Goal: Information Seeking & Learning: Find specific page/section

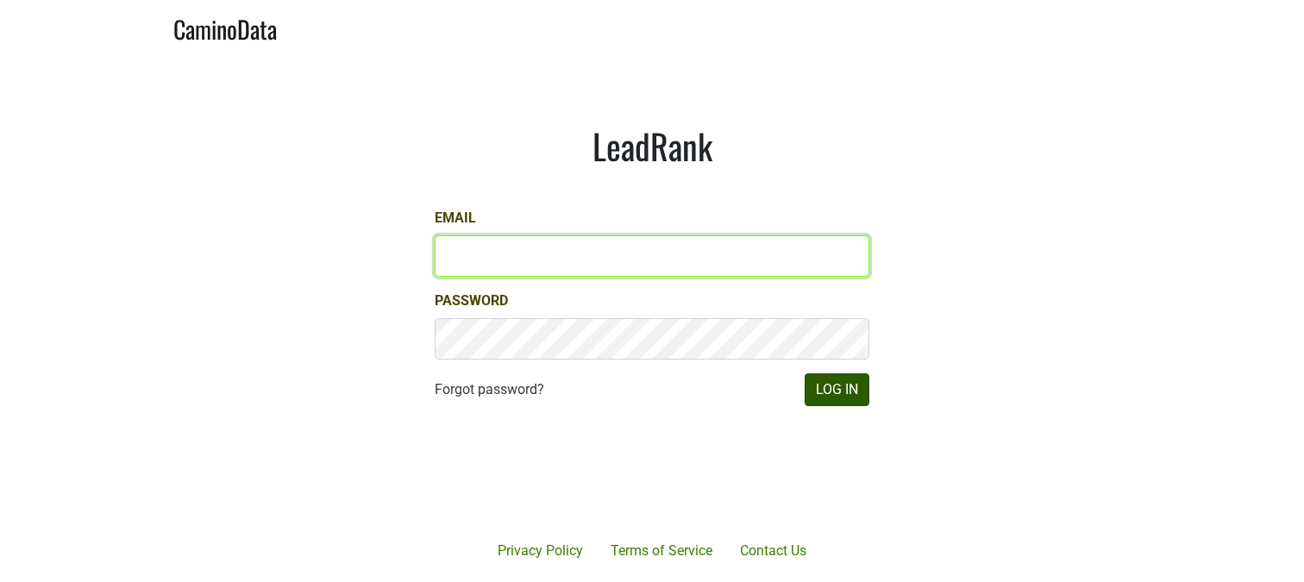
type input "[EMAIL_ADDRESS][DOMAIN_NAME]"
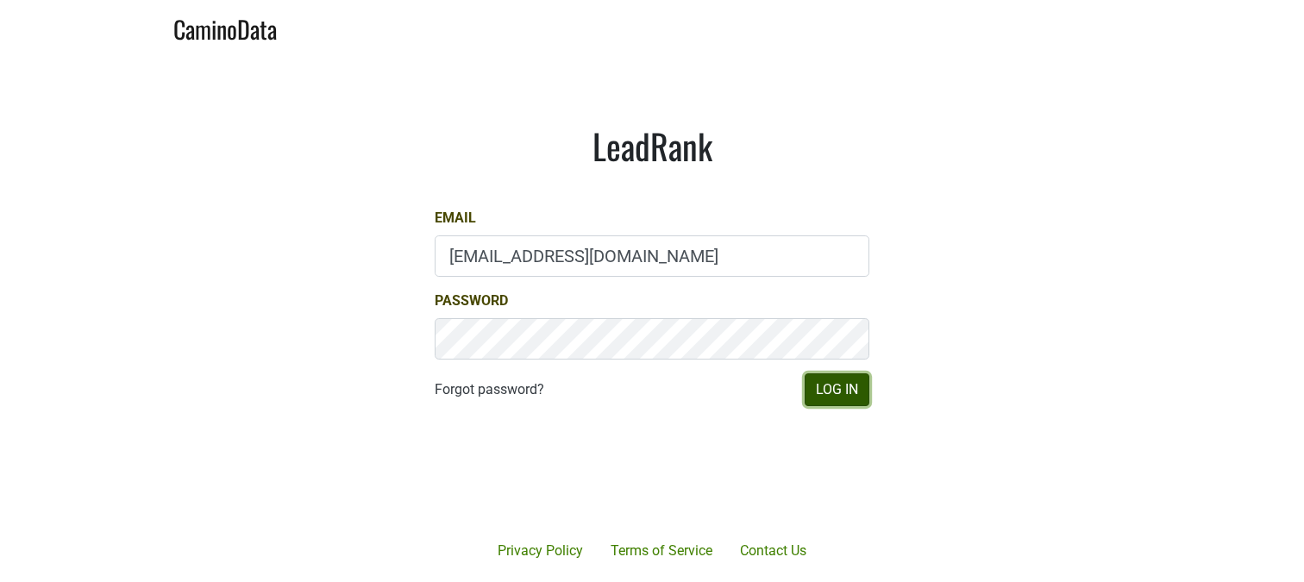
click at [831, 390] on button "Log In" at bounding box center [836, 389] width 65 height 33
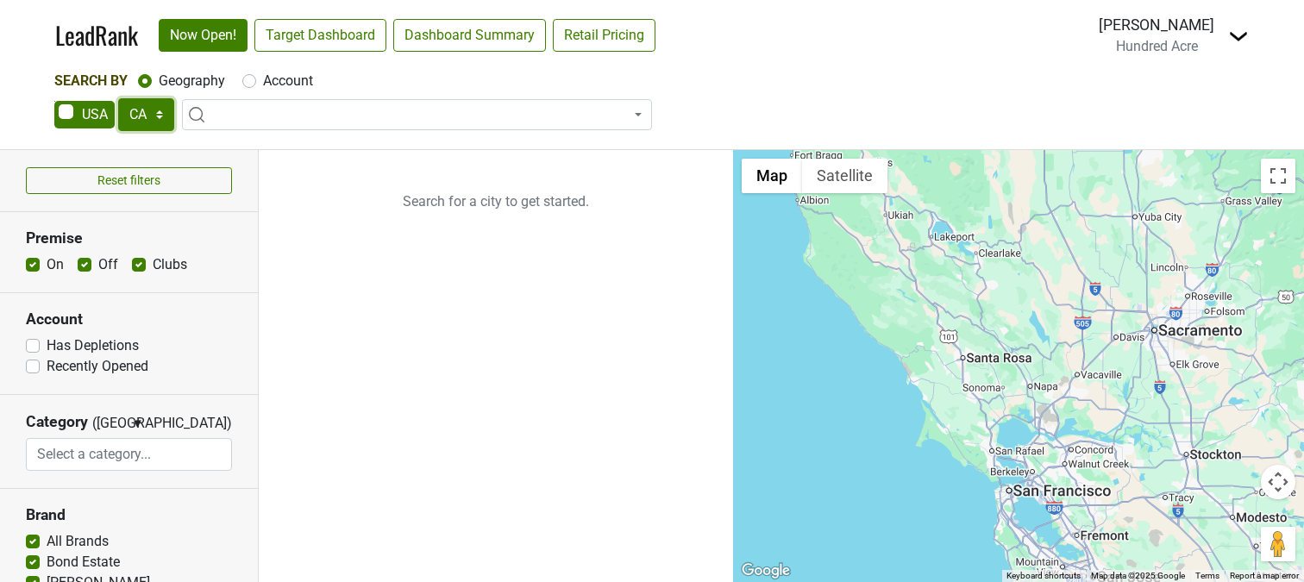
click at [163, 114] on select "AK AL AR AZ CA CO CT DC DE FL [GEOGRAPHIC_DATA] HI IA ID IL IN KS [GEOGRAPHIC_D…" at bounding box center [146, 114] width 56 height 33
select select "OH"
click at [118, 98] on select "AK AL AR AZ CA CO CT DC DE FL [GEOGRAPHIC_DATA] HI IA ID IL IN KS [GEOGRAPHIC_D…" at bounding box center [146, 114] width 56 height 33
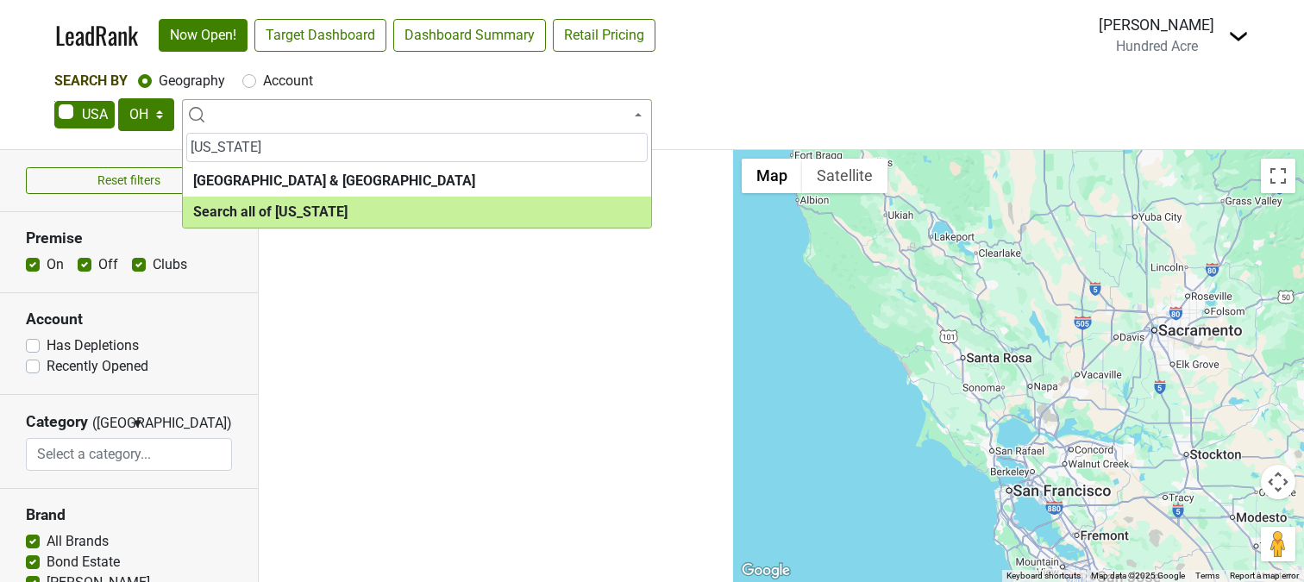
type input "Ohio"
select select "ALL_OH"
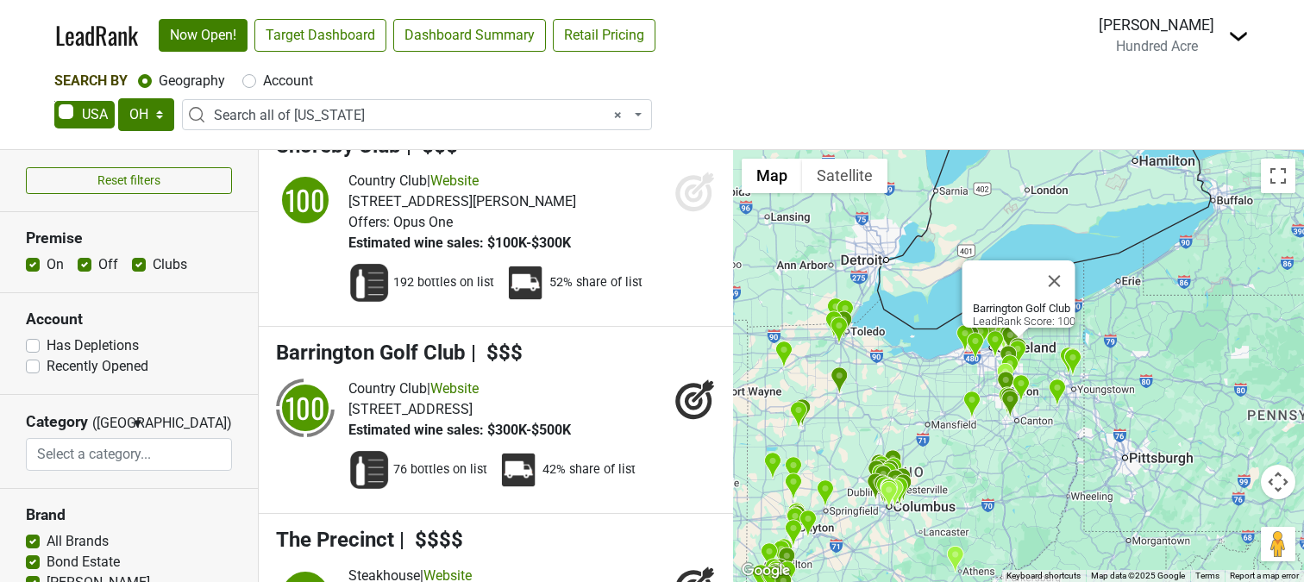
scroll to position [33, 0]
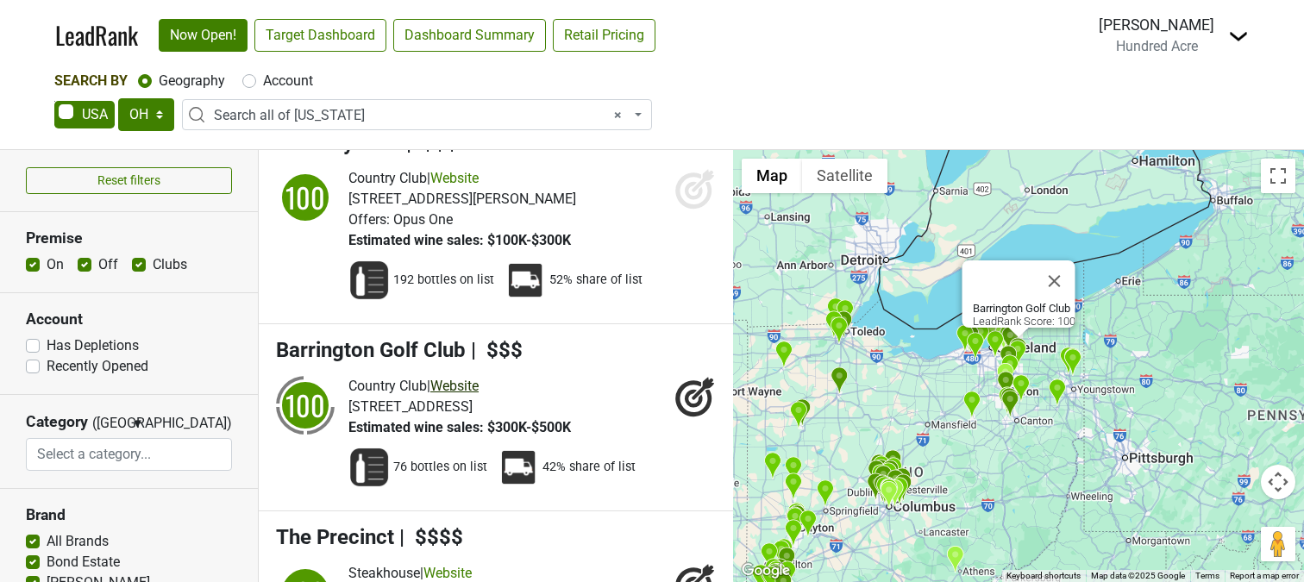
click at [460, 388] on link "Website" at bounding box center [454, 386] width 48 height 16
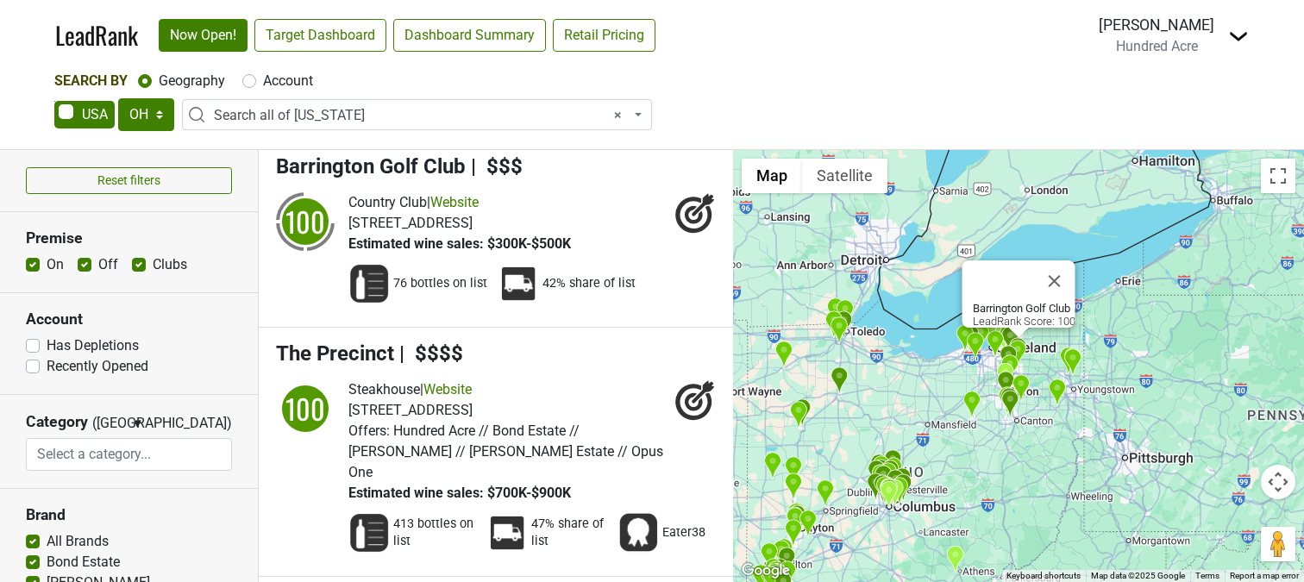
scroll to position [241, 0]
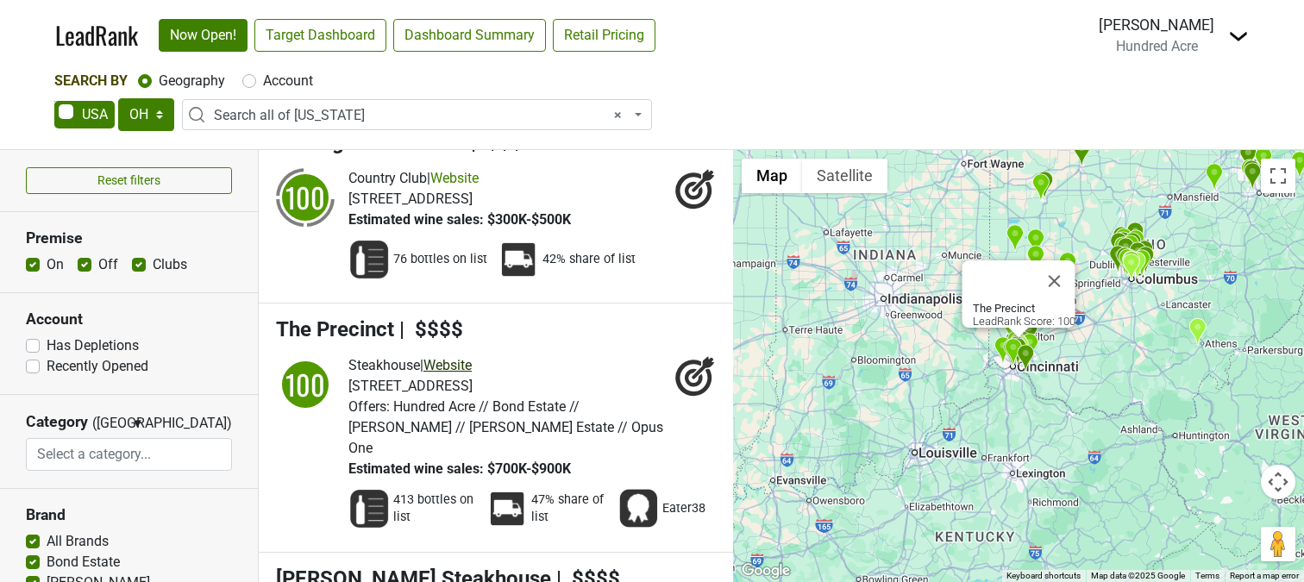
click at [463, 366] on link "Website" at bounding box center [447, 365] width 48 height 16
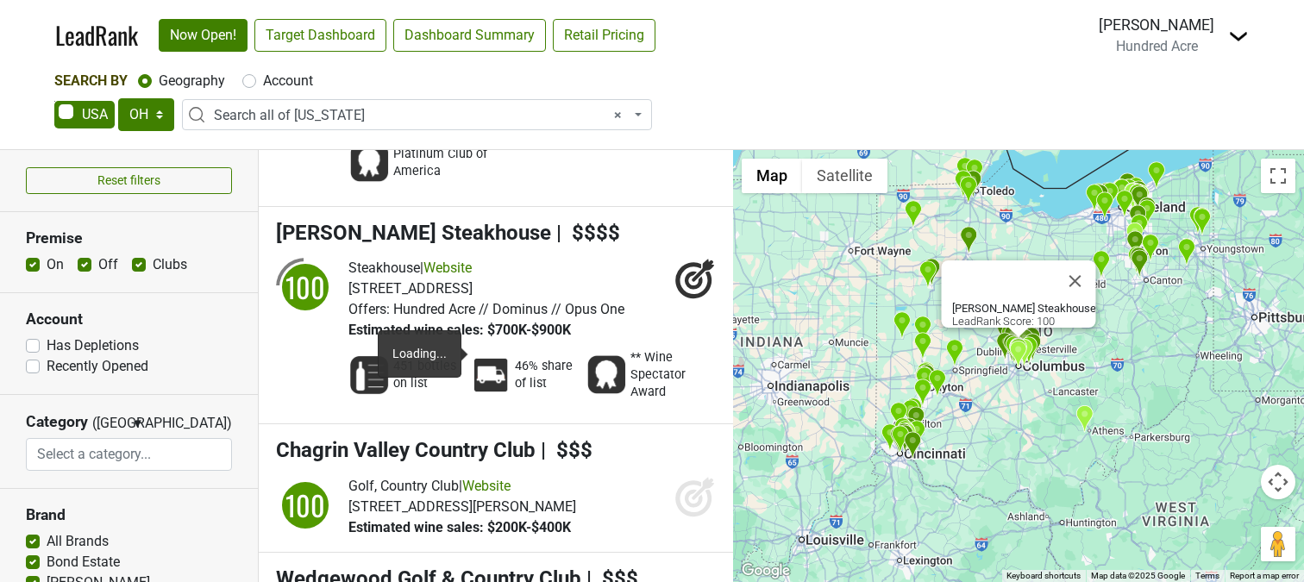
scroll to position [1071, 0]
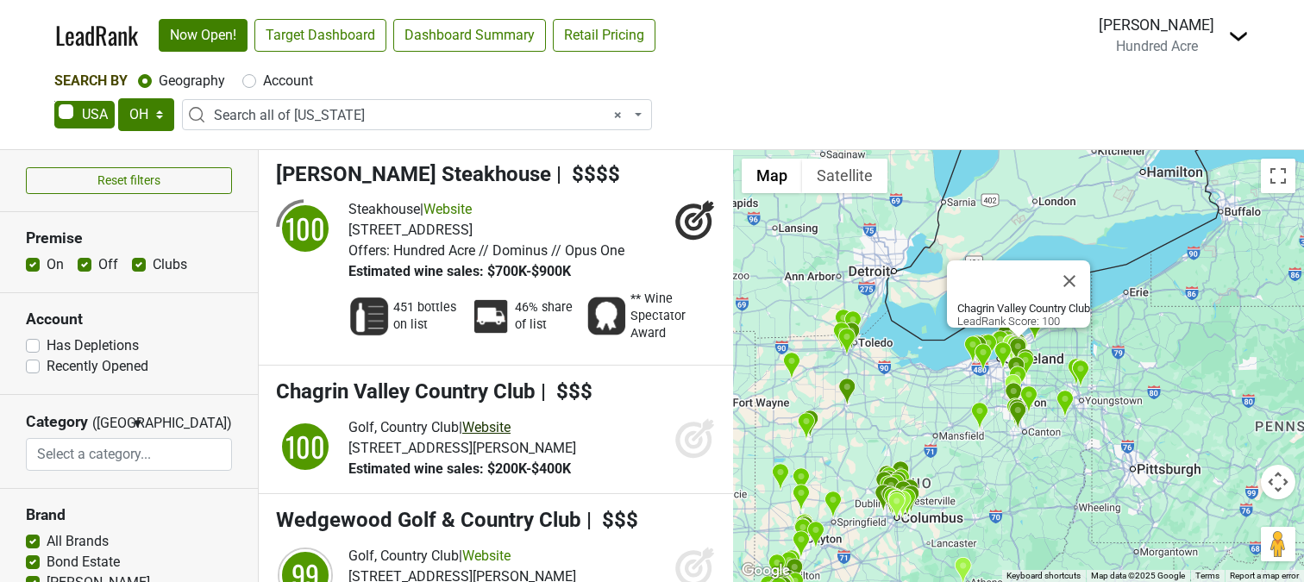
click at [502, 419] on link "Website" at bounding box center [486, 427] width 48 height 16
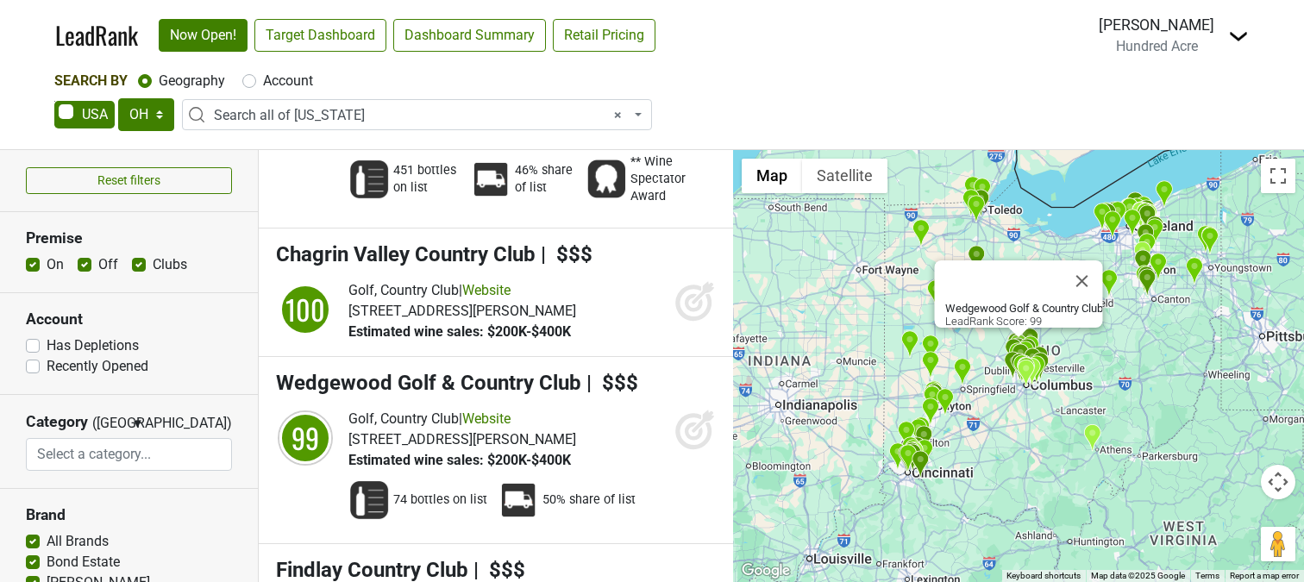
scroll to position [1206, 0]
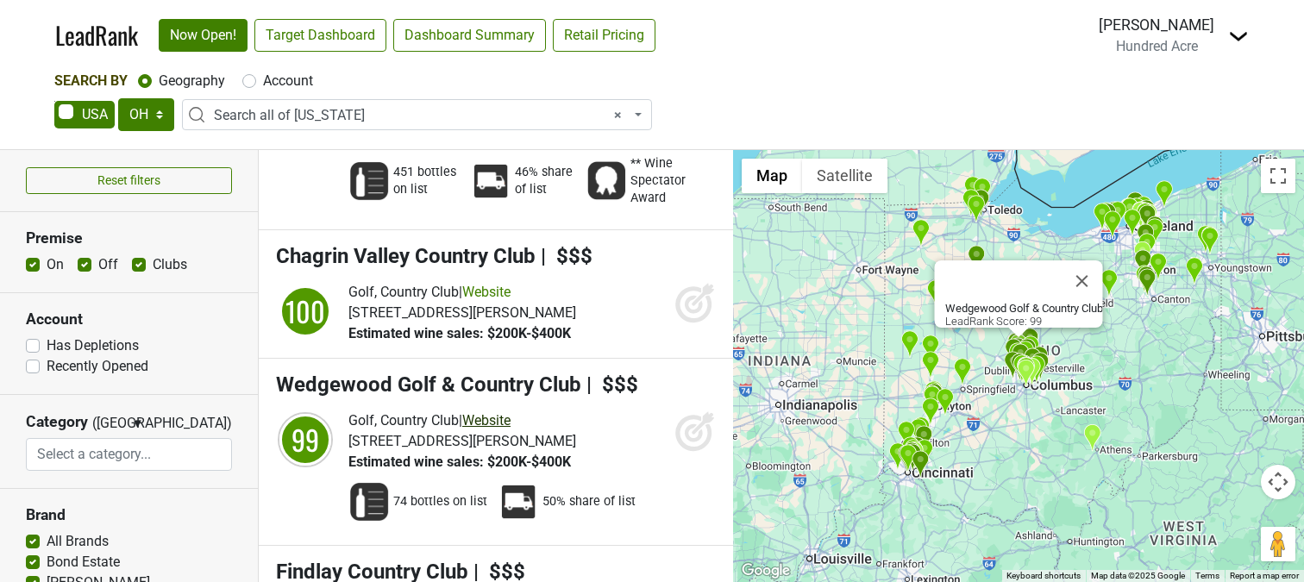
click at [506, 412] on link "Website" at bounding box center [486, 420] width 48 height 16
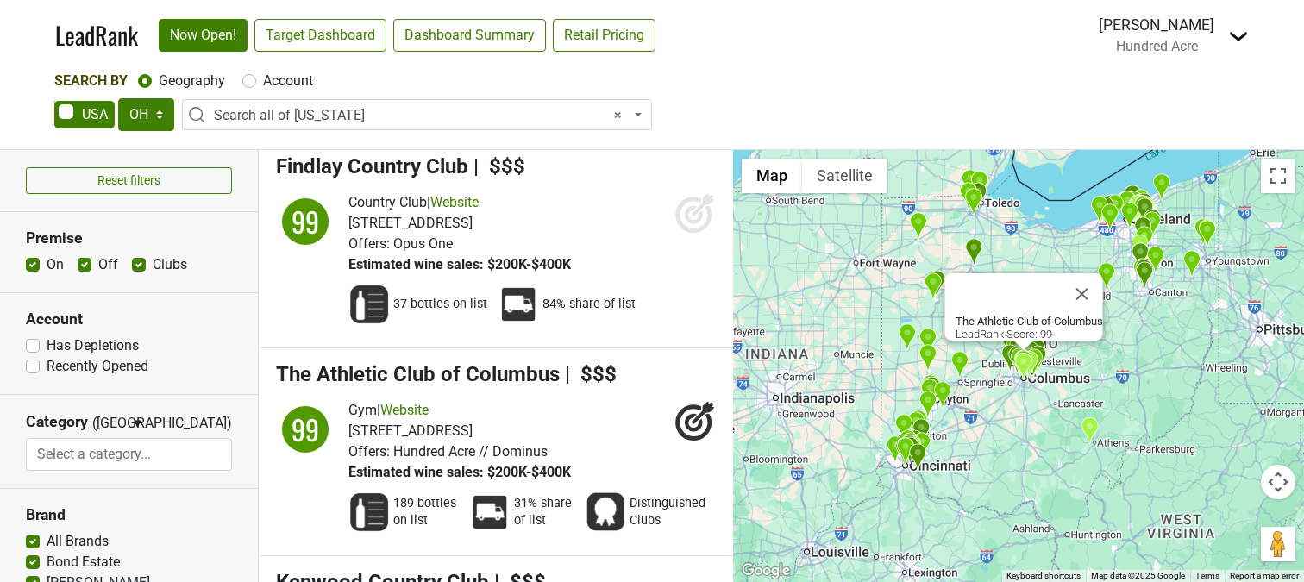
scroll to position [1612, 0]
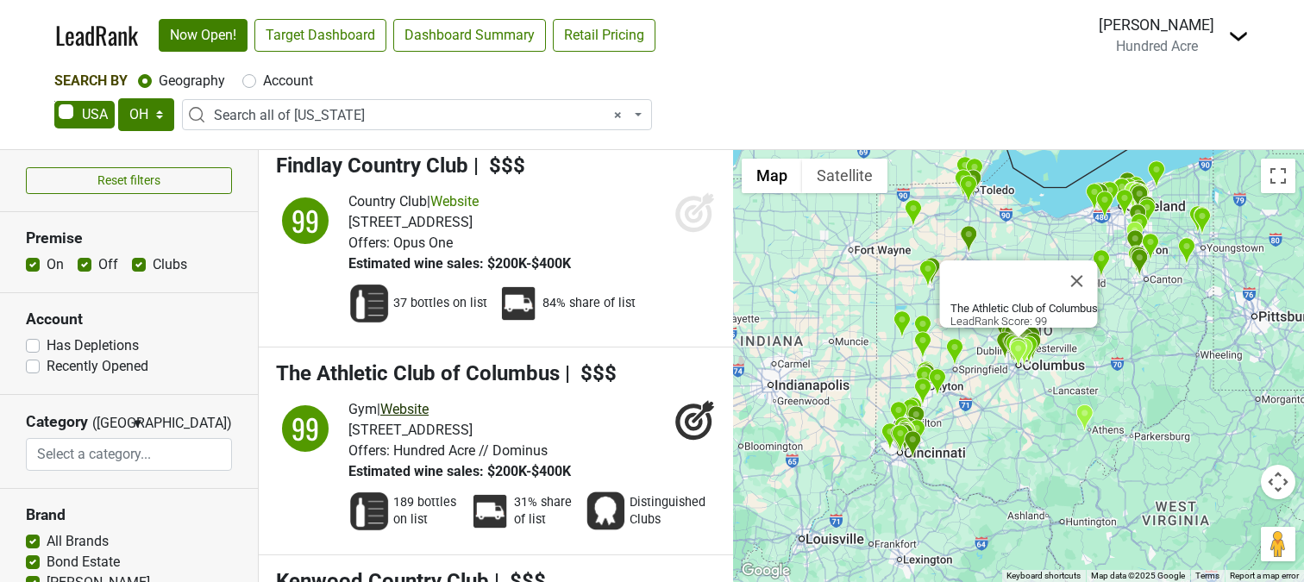
click at [426, 401] on link "Website" at bounding box center [404, 409] width 48 height 16
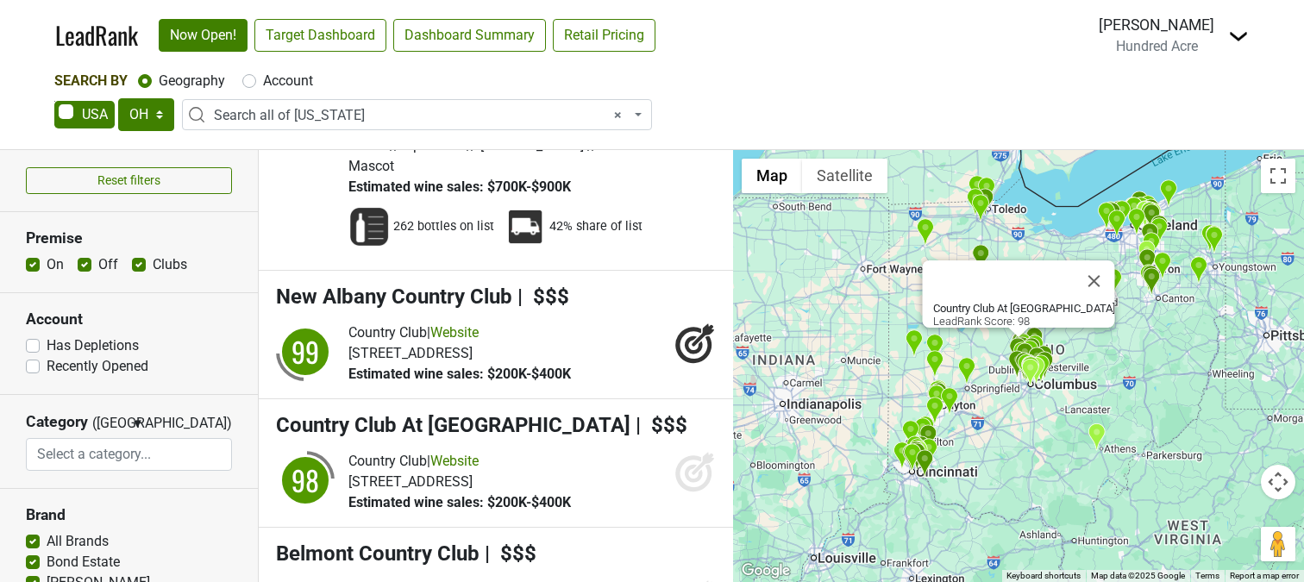
scroll to position [2358, 0]
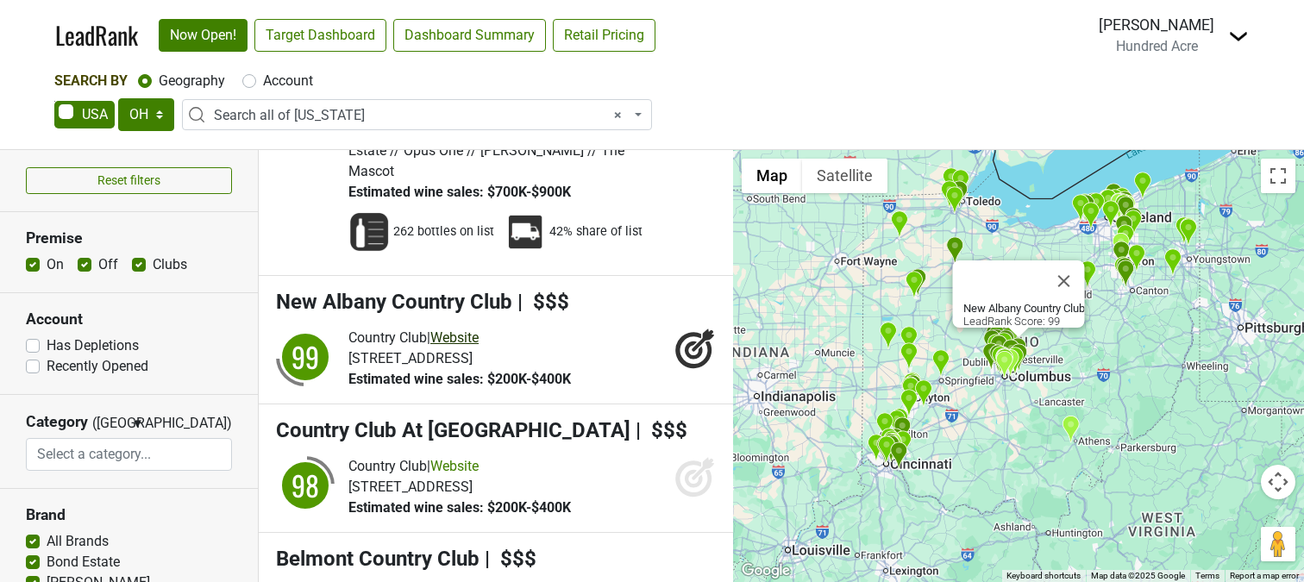
click at [468, 329] on link "Website" at bounding box center [454, 337] width 48 height 16
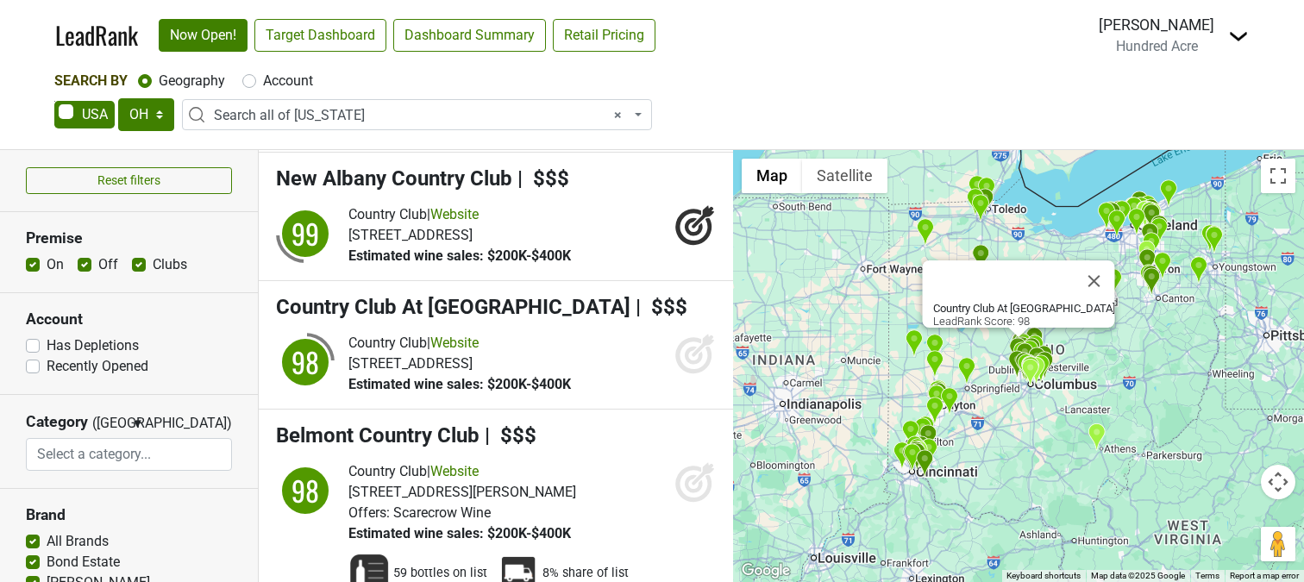
scroll to position [2478, 0]
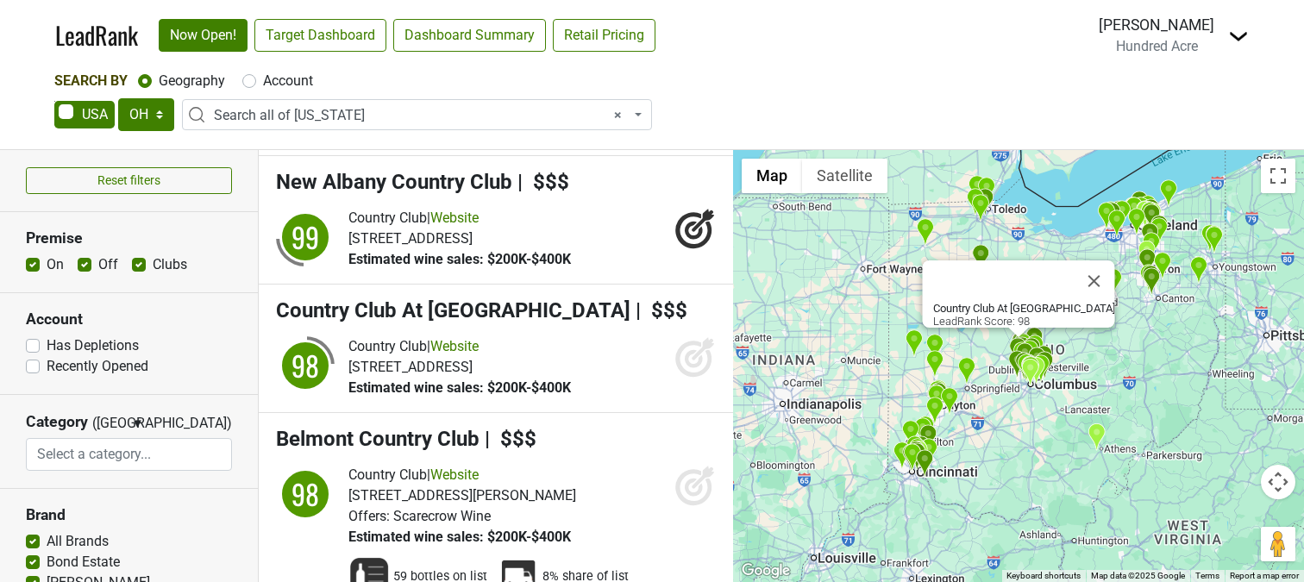
click at [698, 337] on icon at bounding box center [703, 348] width 22 height 22
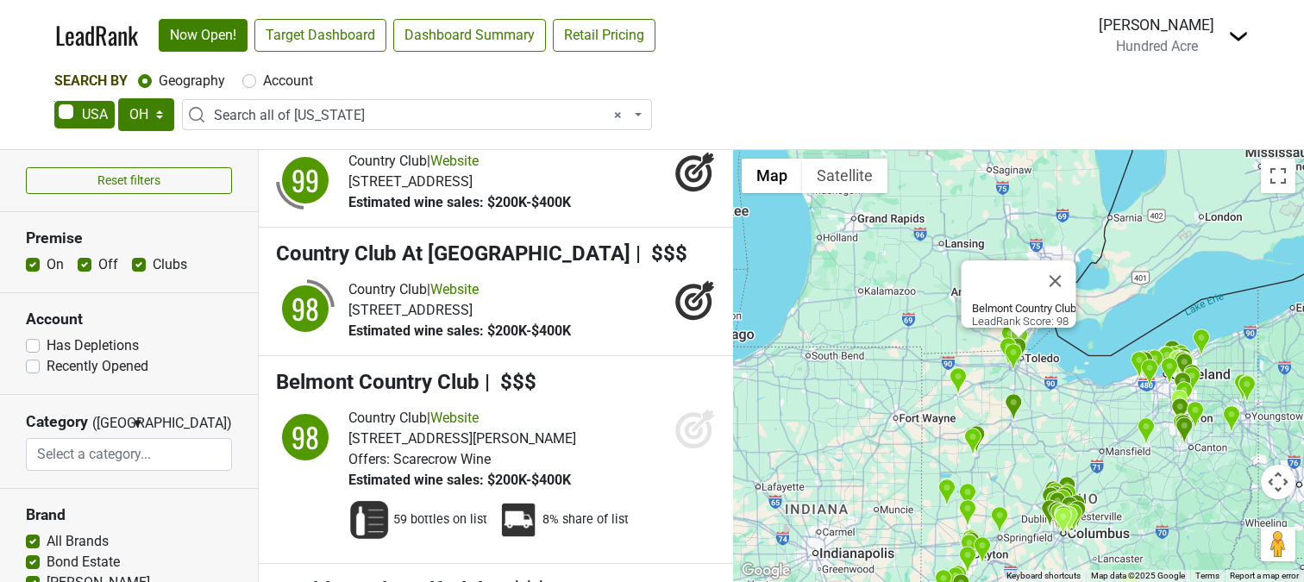
scroll to position [2544, 0]
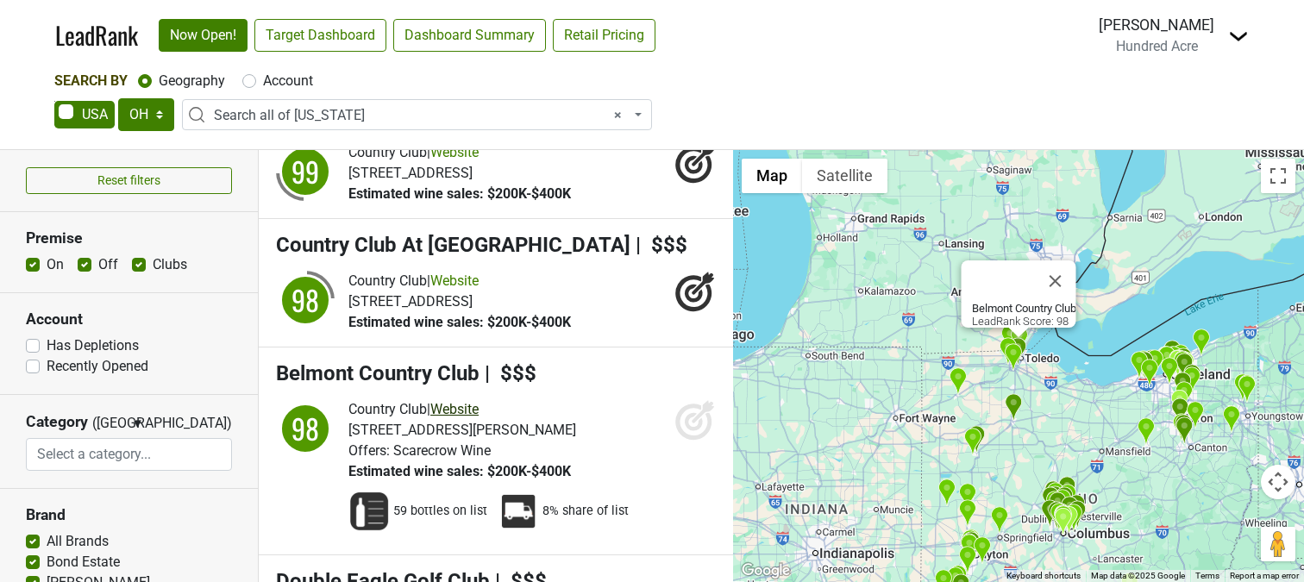
click at [474, 401] on link "Website" at bounding box center [454, 409] width 48 height 16
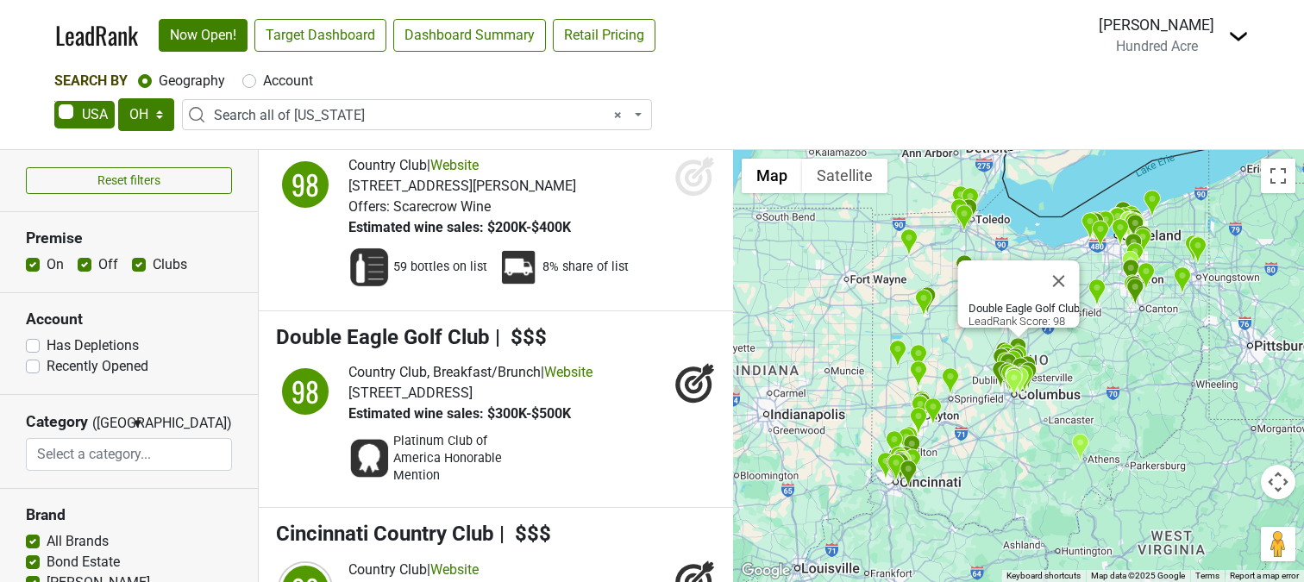
scroll to position [2798, 0]
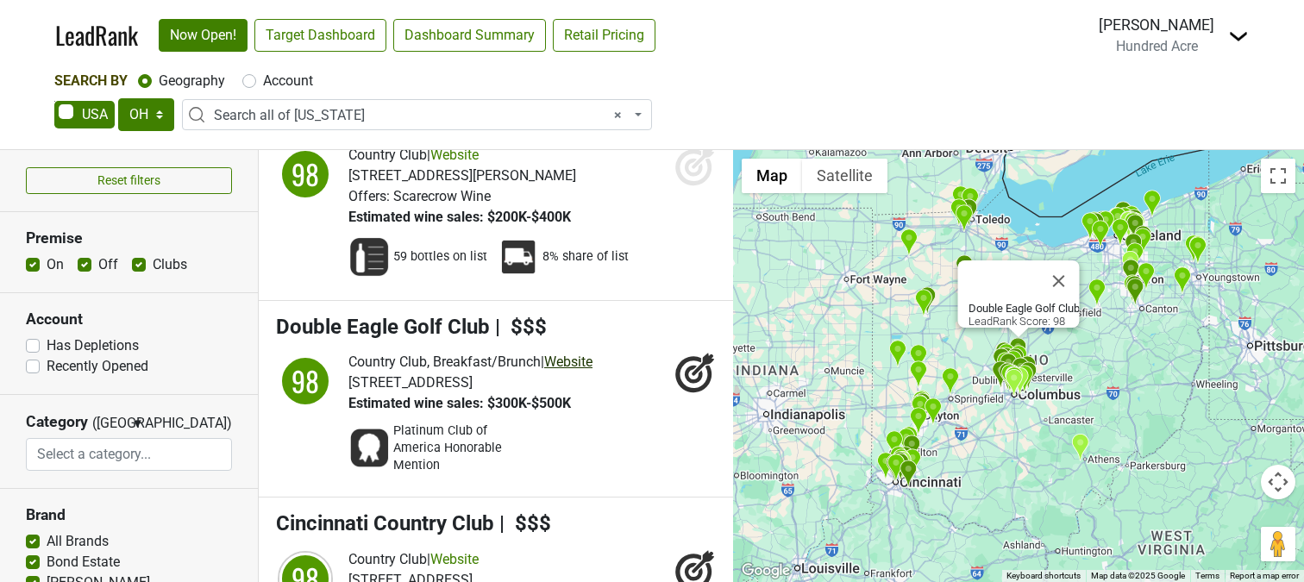
click at [584, 354] on link "Website" at bounding box center [568, 362] width 48 height 16
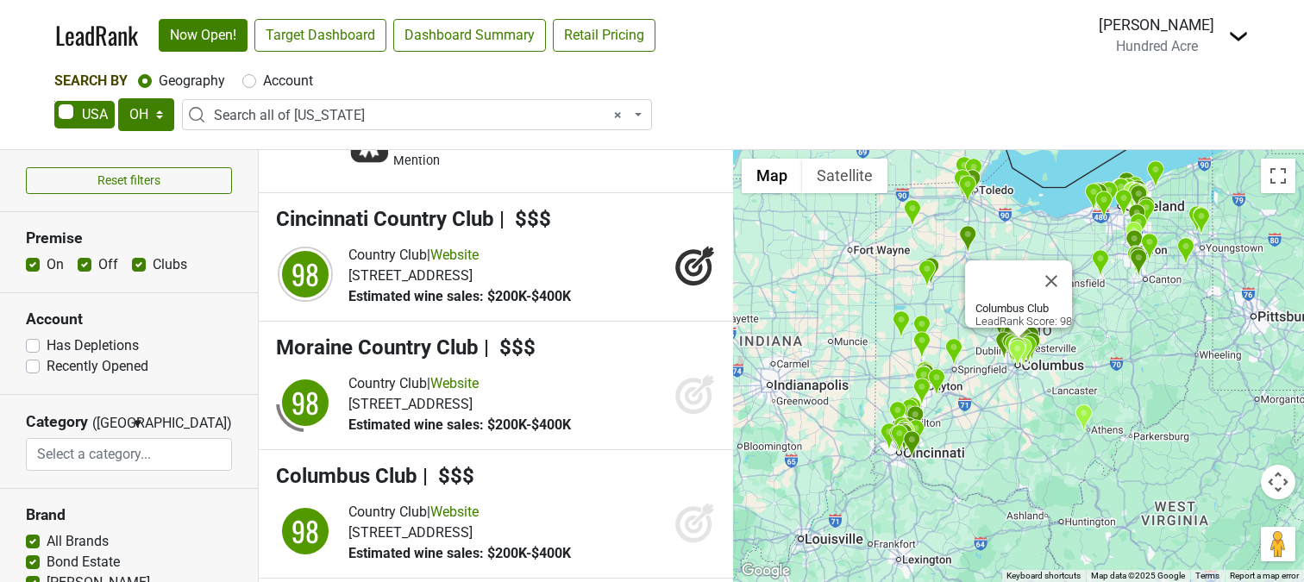
scroll to position [3103, 0]
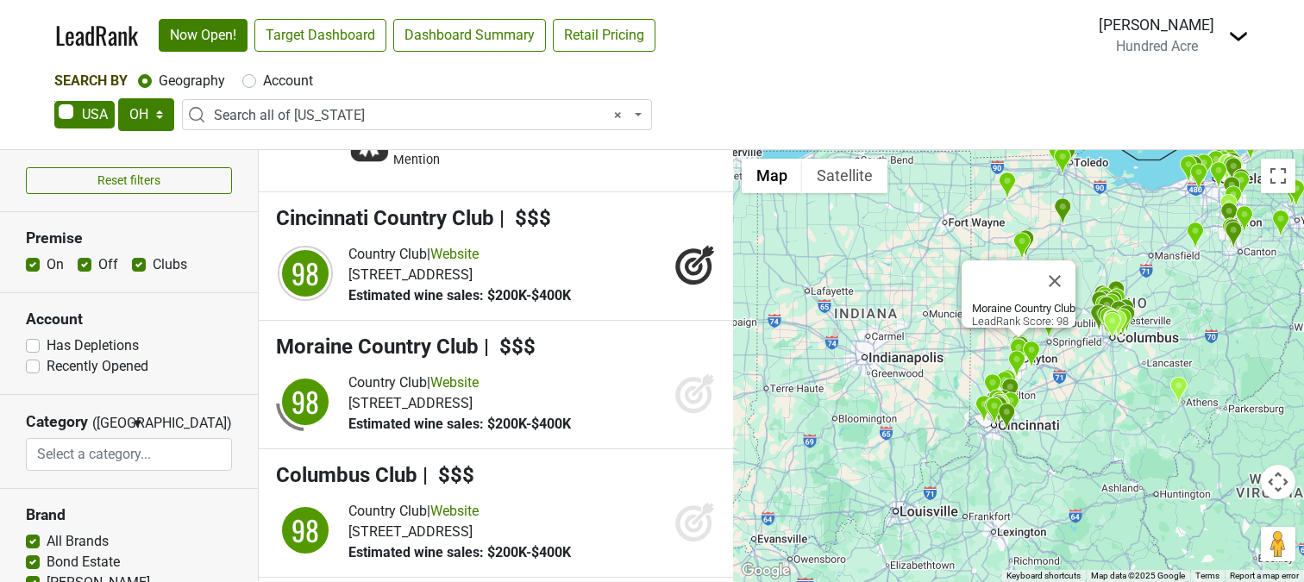
click at [699, 386] on icon at bounding box center [694, 395] width 18 height 18
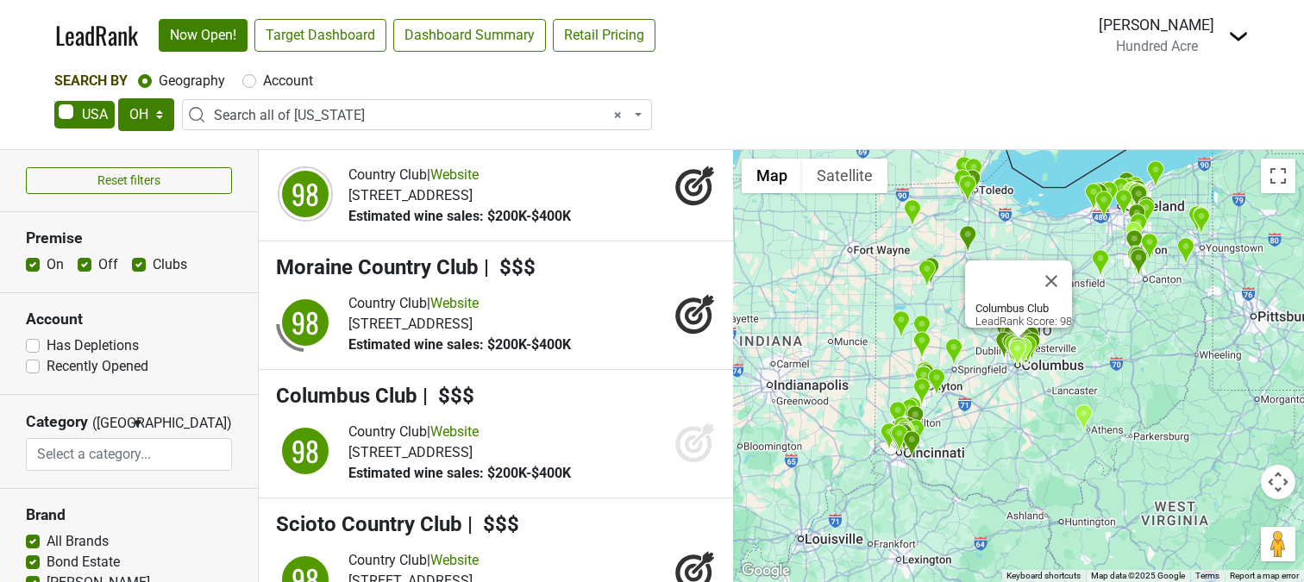
scroll to position [3200, 0]
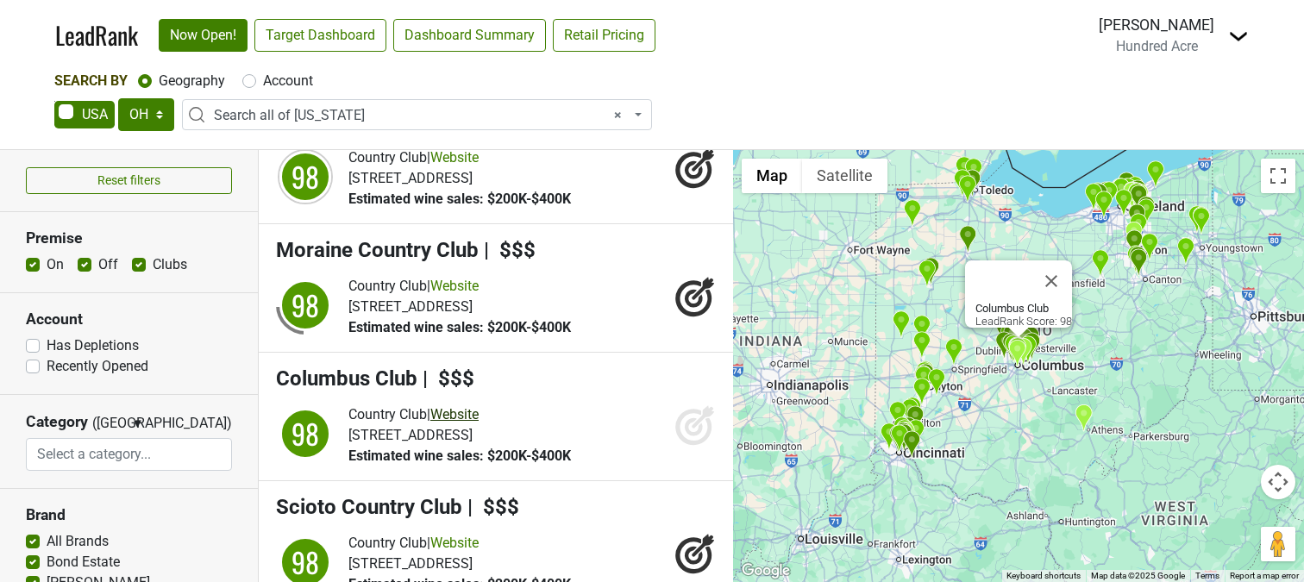
click at [460, 406] on link "Website" at bounding box center [454, 414] width 48 height 16
click at [692, 404] on icon at bounding box center [694, 424] width 41 height 41
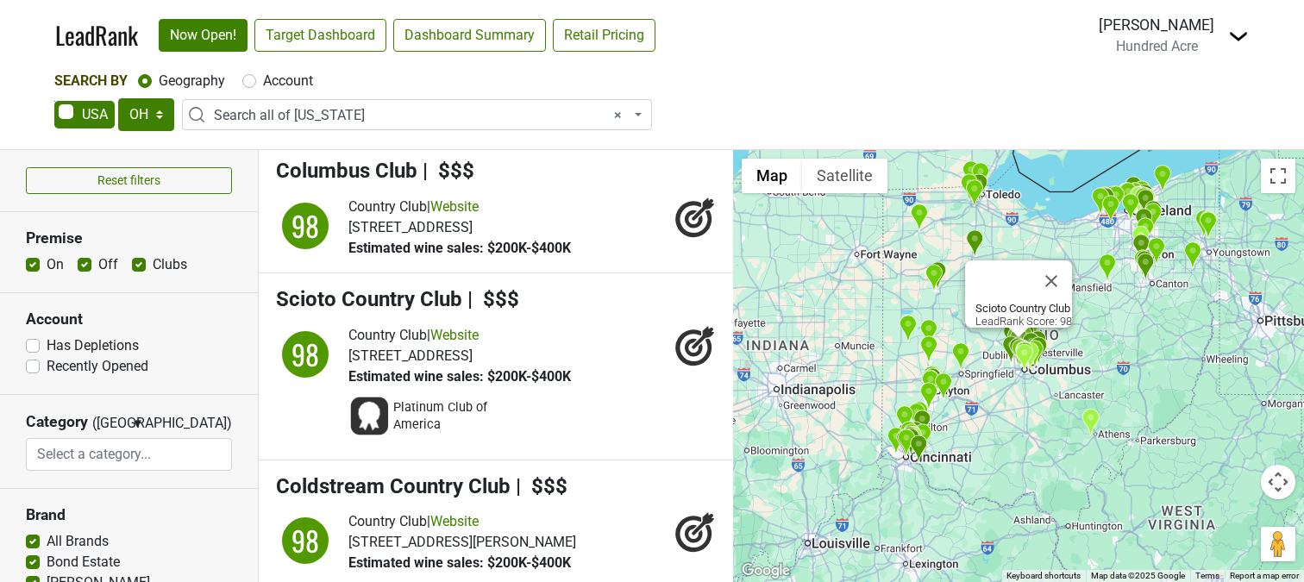
scroll to position [3420, 0]
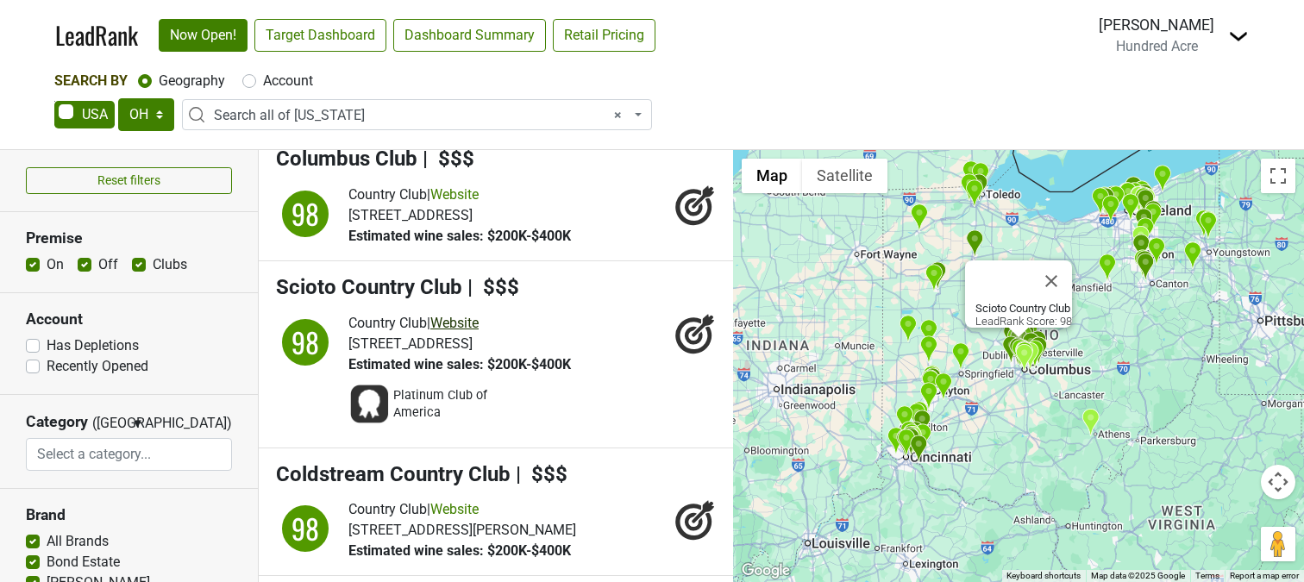
click at [466, 315] on link "Website" at bounding box center [454, 323] width 48 height 16
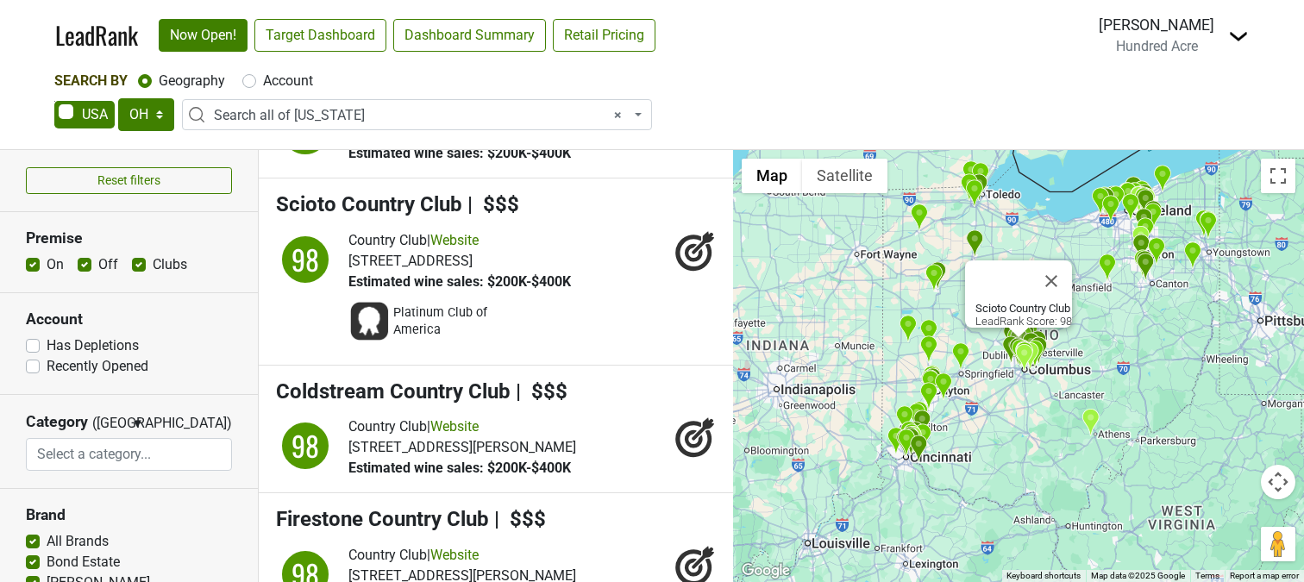
scroll to position [3559, 0]
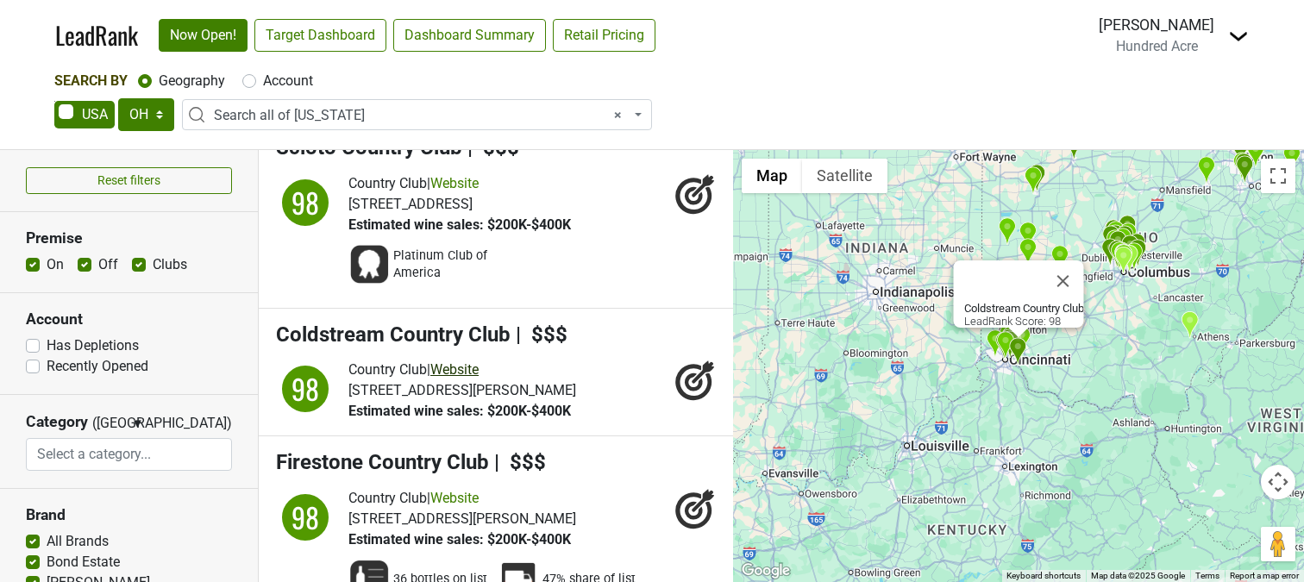
click at [467, 361] on link "Website" at bounding box center [454, 369] width 48 height 16
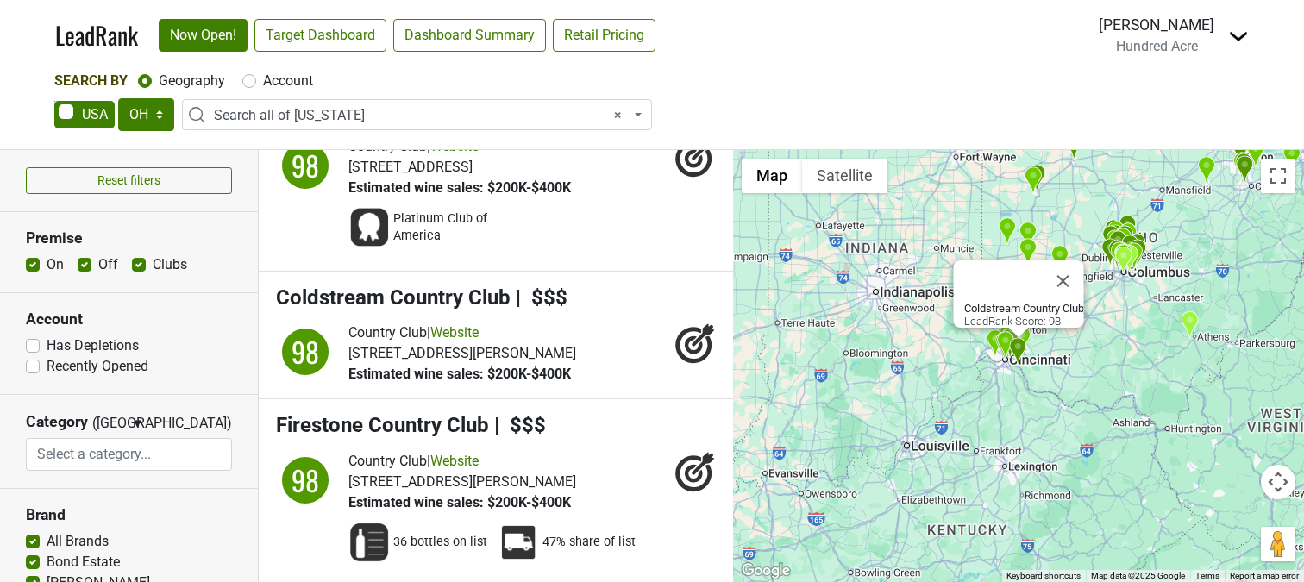
scroll to position [3595, 0]
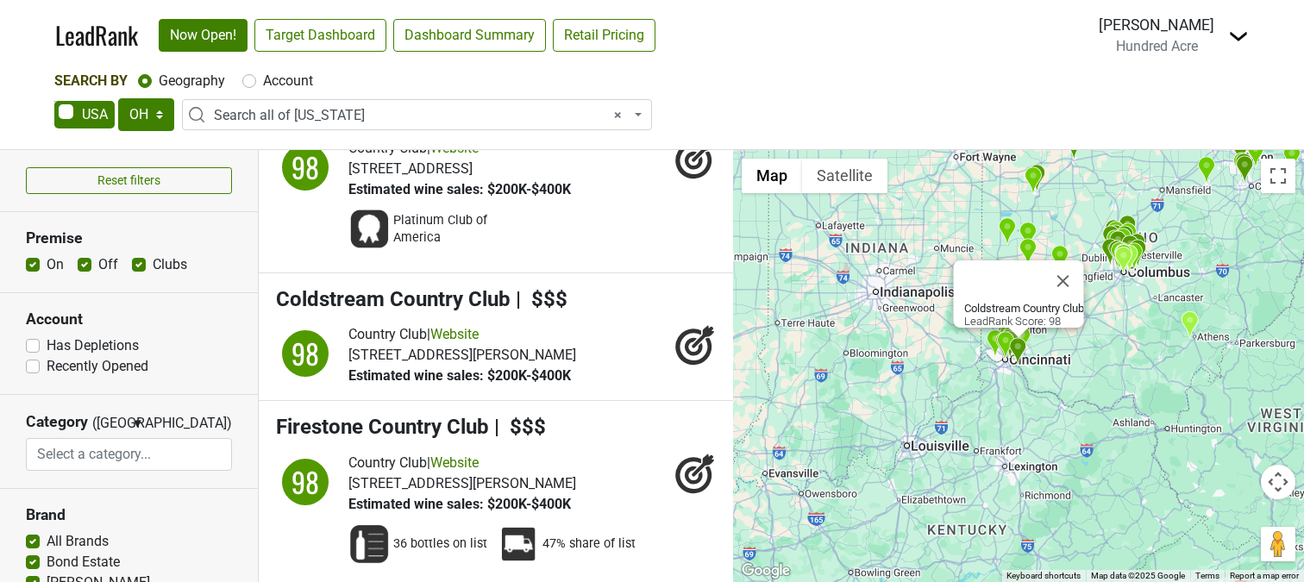
drag, startPoint x: 573, startPoint y: 315, endPoint x: 387, endPoint y: 311, distance: 185.4
click at [387, 324] on div "Country Club | Website 400 Asbury Rd, Cincinnati, OH 45255 Estimated wine sales…" at bounding box center [531, 355] width 367 height 62
drag, startPoint x: 387, startPoint y: 311, endPoint x: 507, endPoint y: 310, distance: 119.9
click at [507, 347] on span "[STREET_ADDRESS][PERSON_NAME]" at bounding box center [462, 355] width 228 height 16
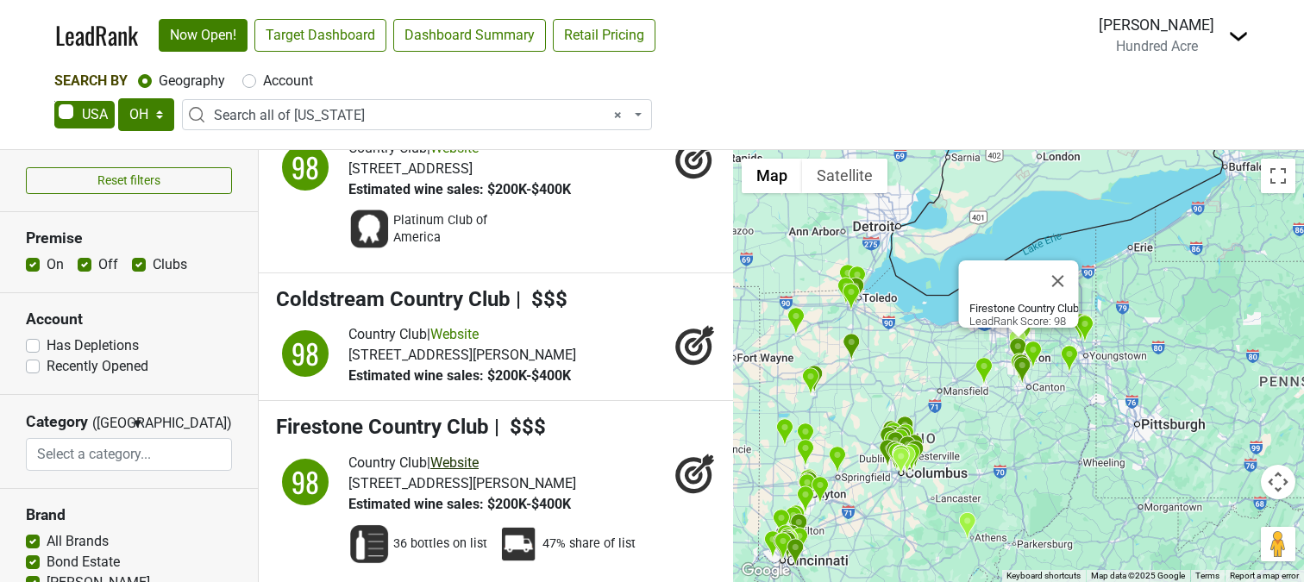
click at [469, 454] on link "Website" at bounding box center [454, 462] width 48 height 16
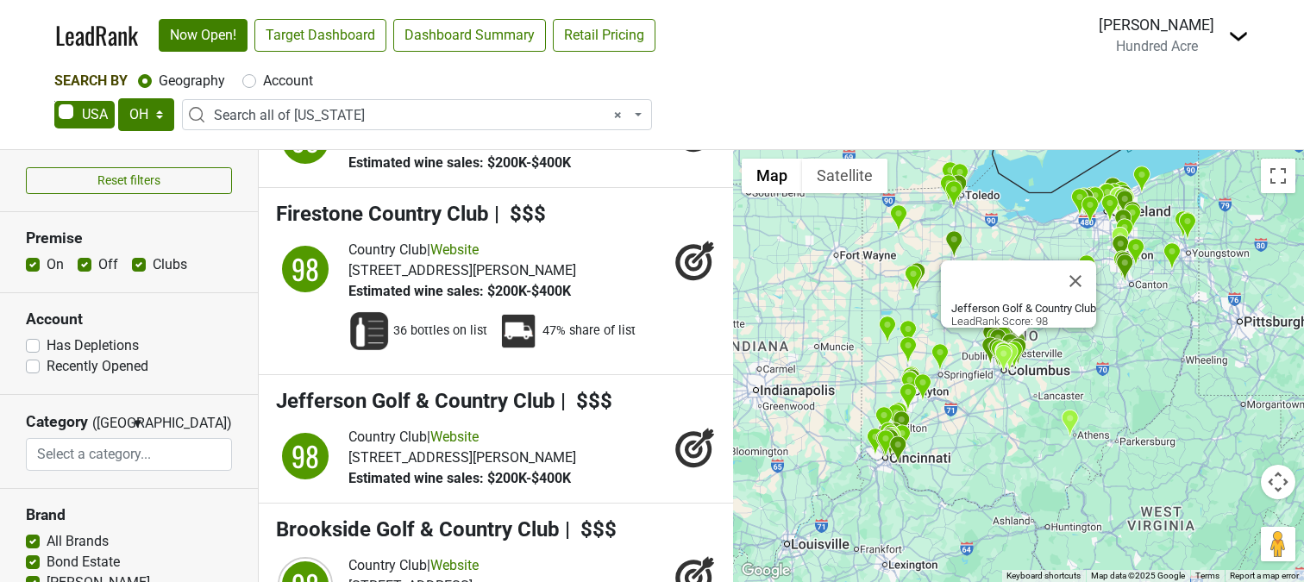
scroll to position [3809, 0]
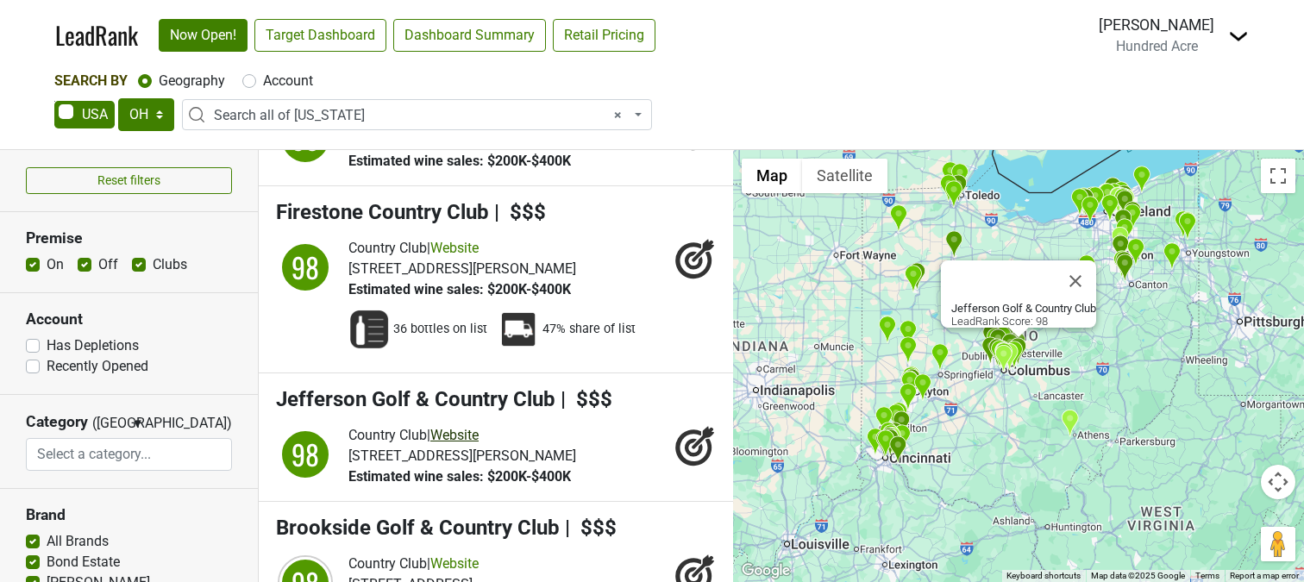
click at [464, 427] on link "Website" at bounding box center [454, 435] width 48 height 16
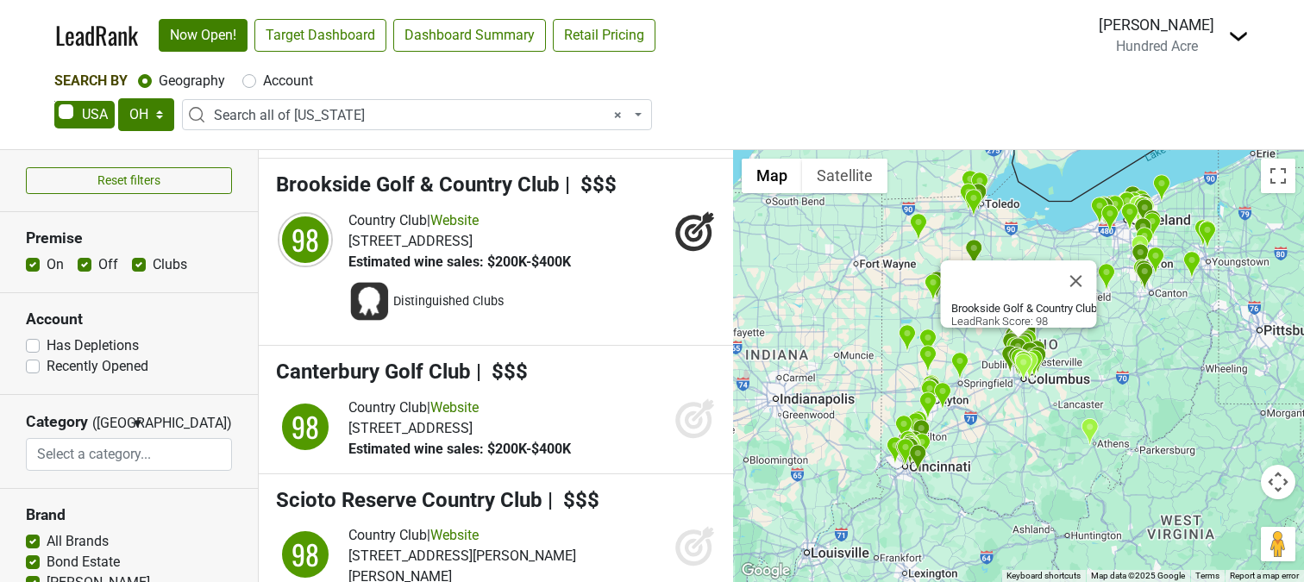
scroll to position [4154, 0]
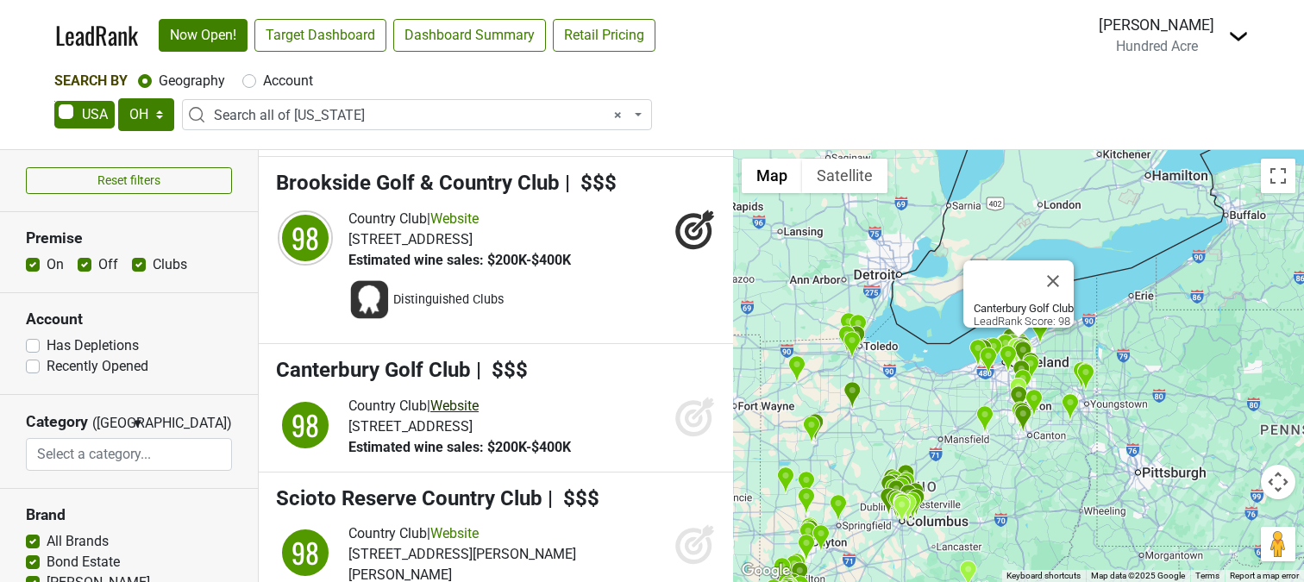
click at [454, 397] on link "Website" at bounding box center [454, 405] width 48 height 16
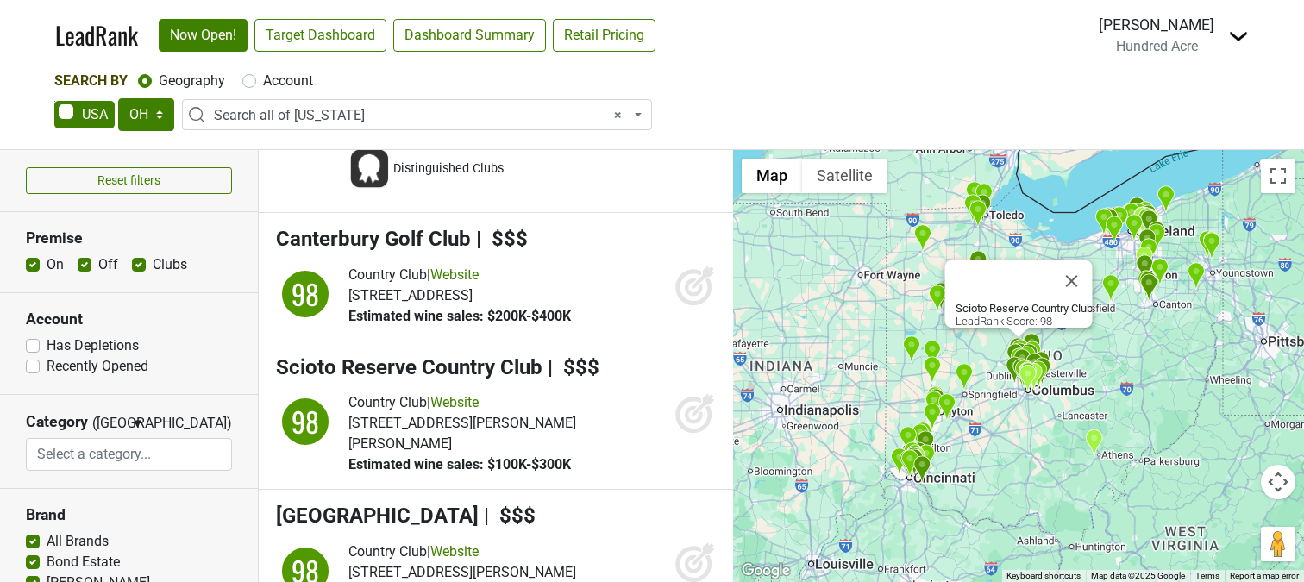
scroll to position [4245, 0]
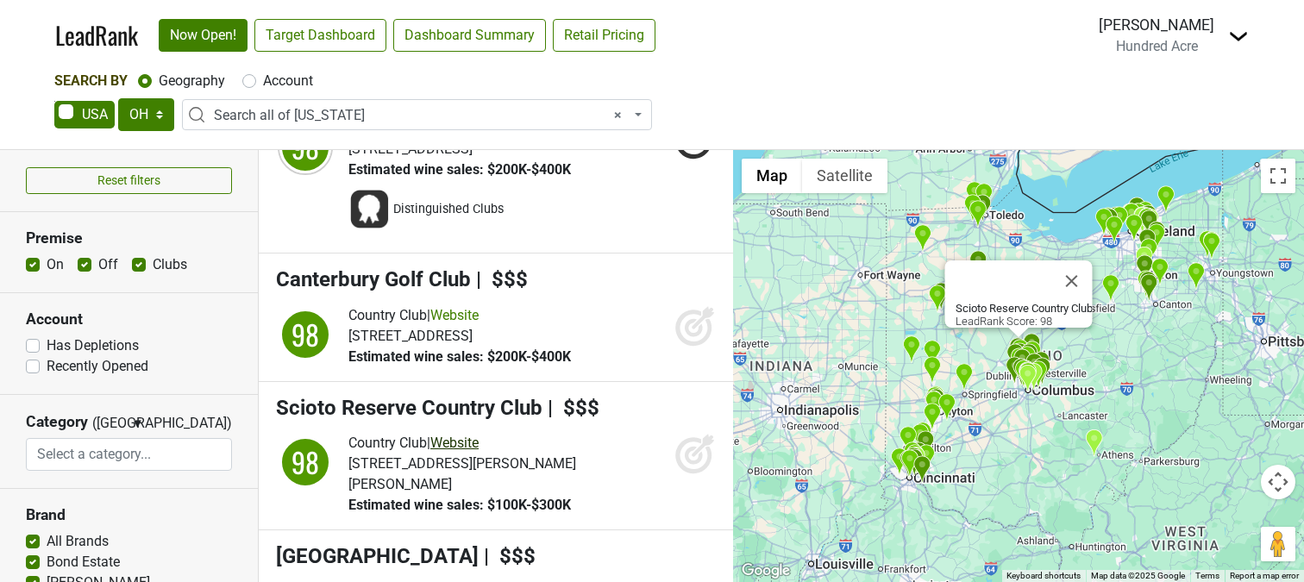
click at [479, 435] on link "Website" at bounding box center [454, 443] width 48 height 16
click at [690, 447] on icon at bounding box center [694, 456] width 18 height 18
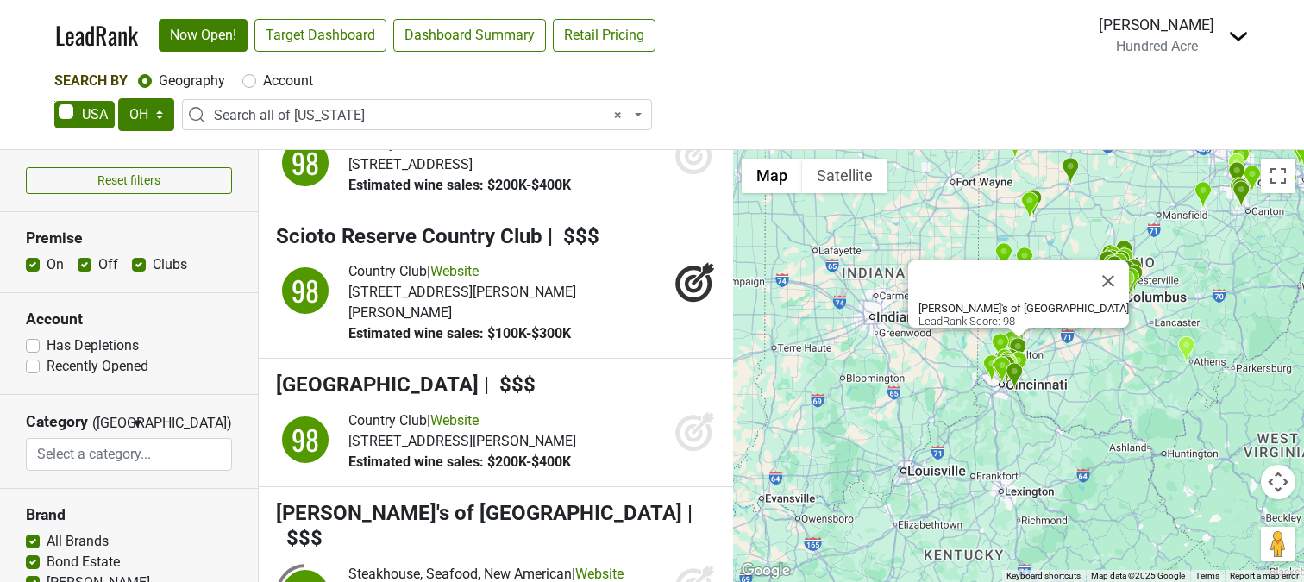
scroll to position [4421, 0]
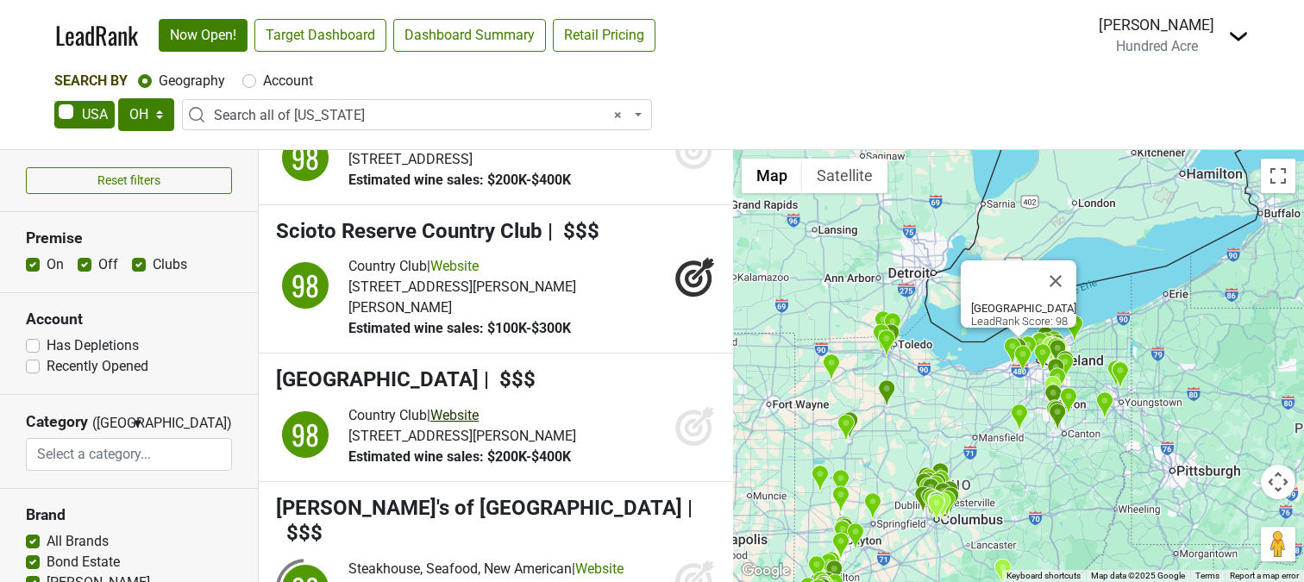
click at [474, 407] on link "Website" at bounding box center [454, 415] width 48 height 16
click at [706, 405] on icon at bounding box center [694, 425] width 41 height 41
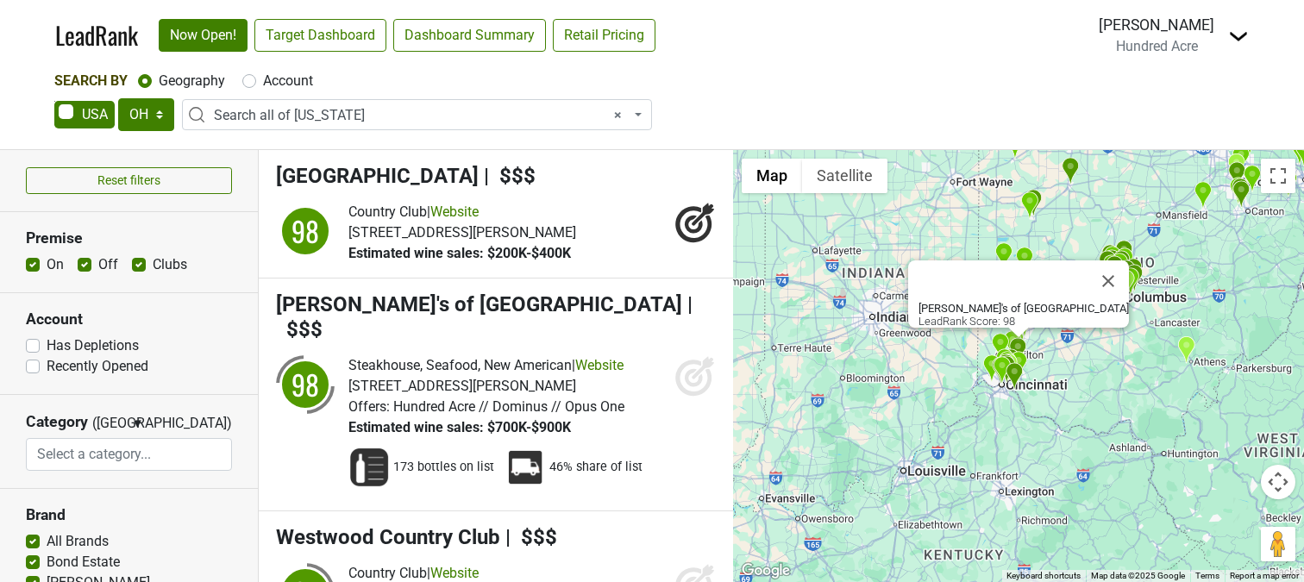
scroll to position [4623, 0]
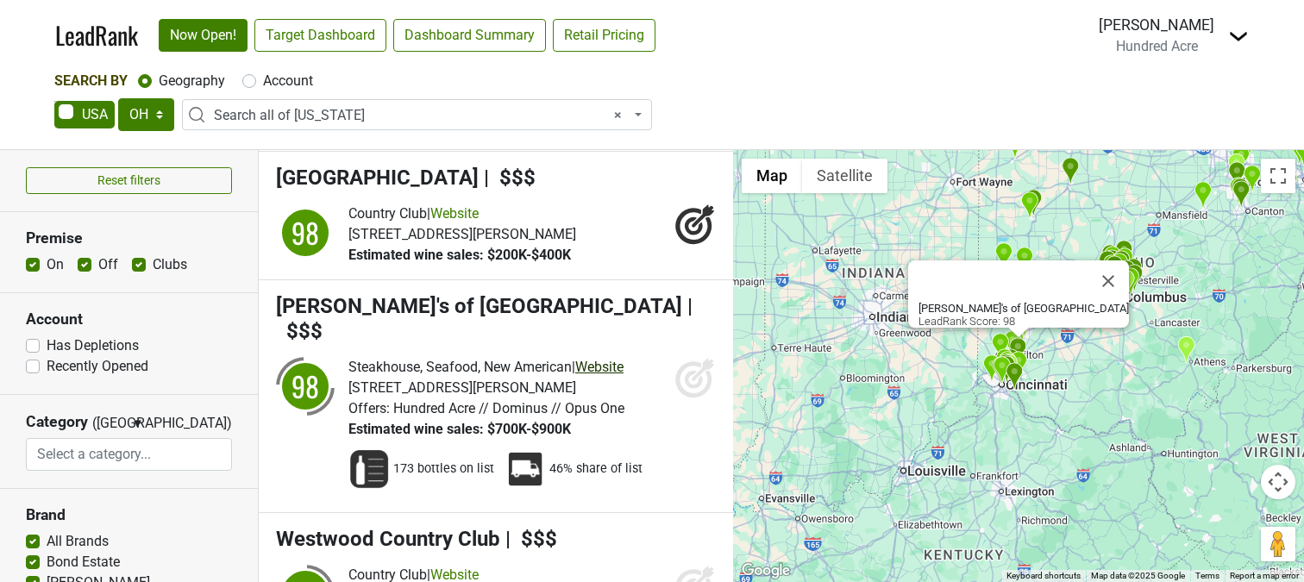
click at [611, 359] on link "Website" at bounding box center [599, 367] width 48 height 16
click at [689, 357] on icon at bounding box center [694, 377] width 41 height 41
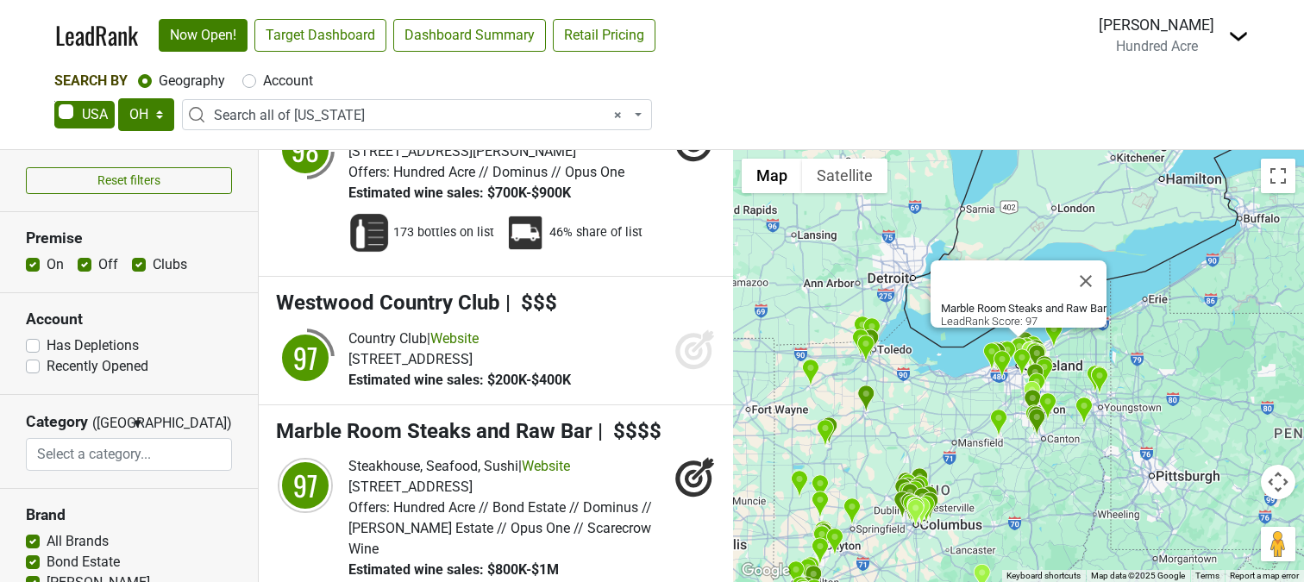
scroll to position [4879, 0]
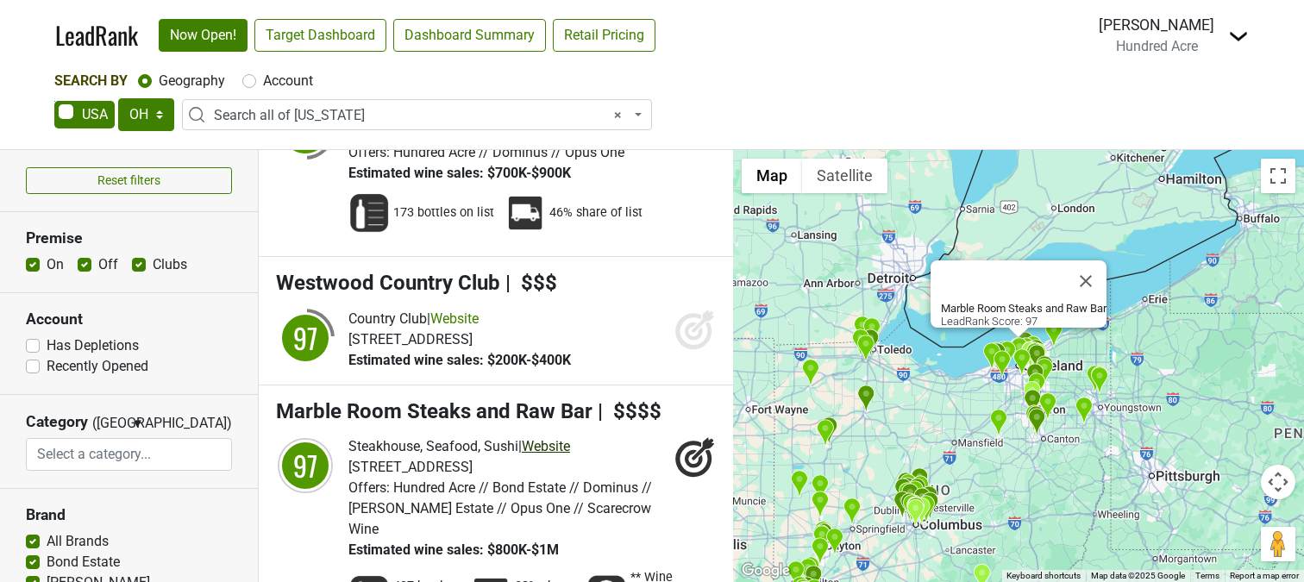
click at [553, 438] on link "Website" at bounding box center [546, 446] width 48 height 16
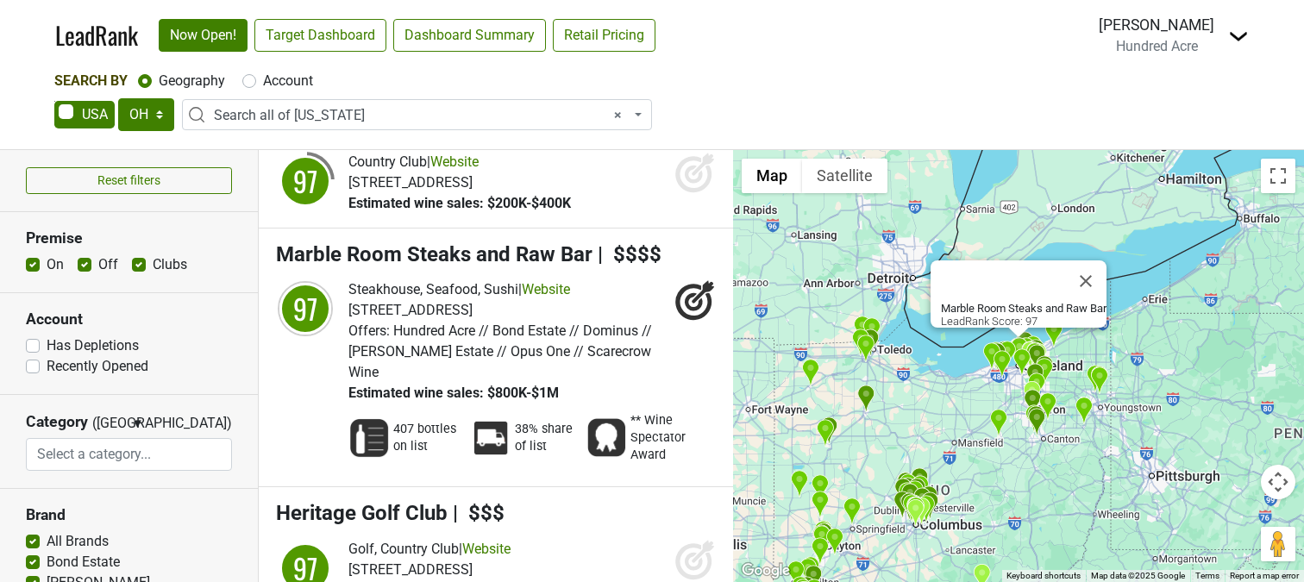
scroll to position [5090, 0]
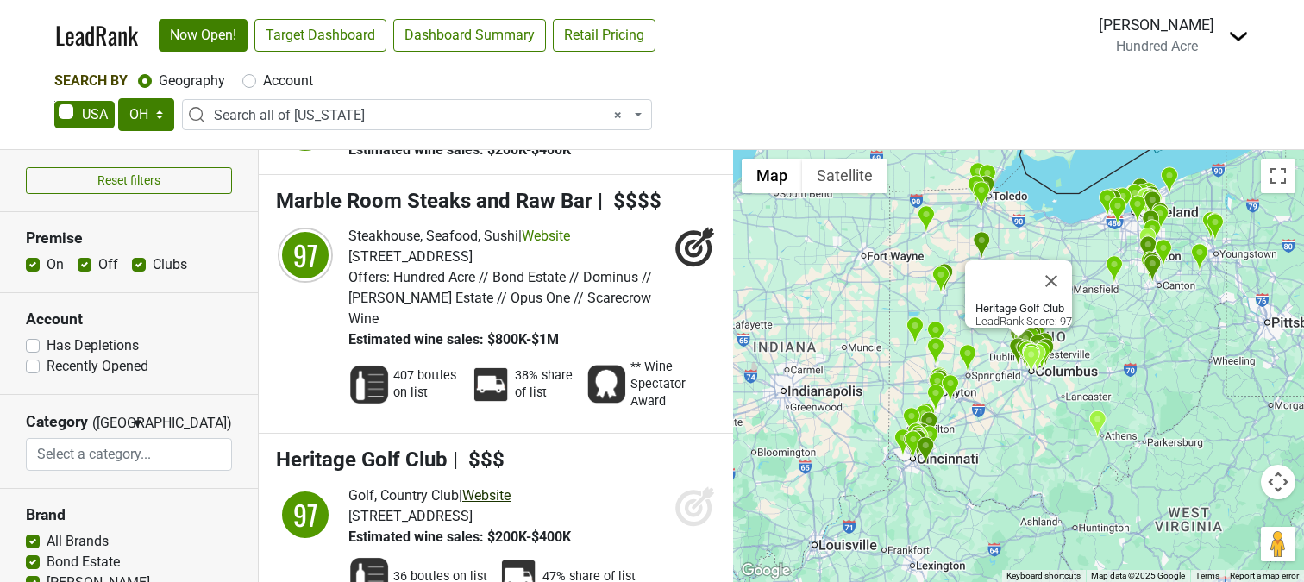
click at [506, 487] on link "Website" at bounding box center [486, 495] width 48 height 16
click at [692, 485] on icon at bounding box center [694, 505] width 41 height 41
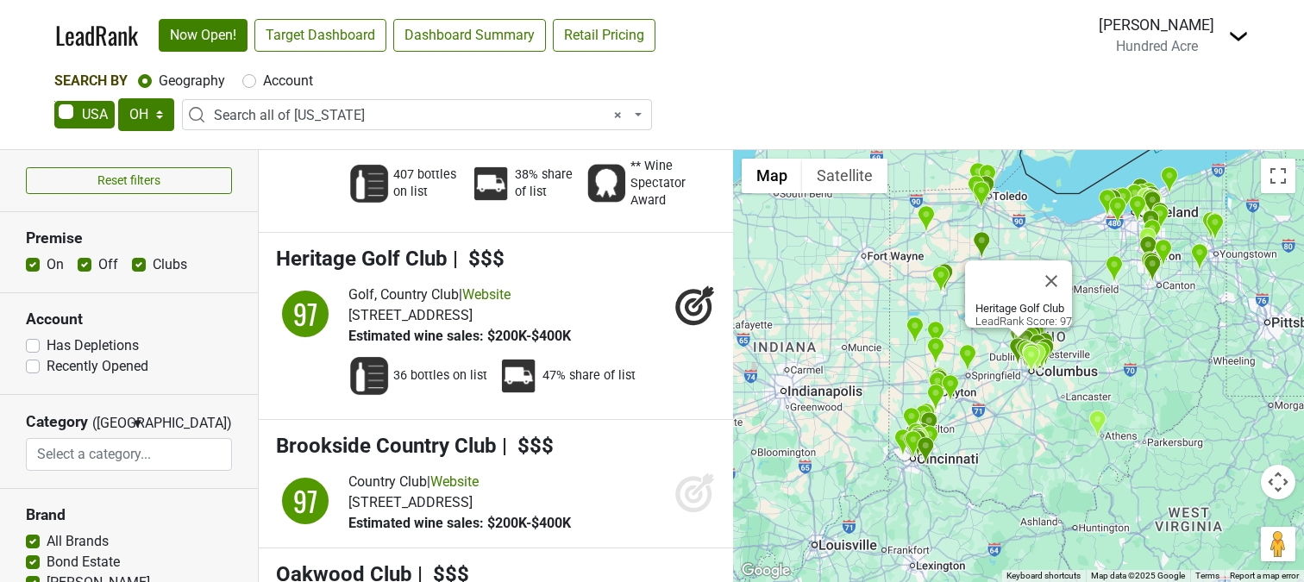
scroll to position [5295, 0]
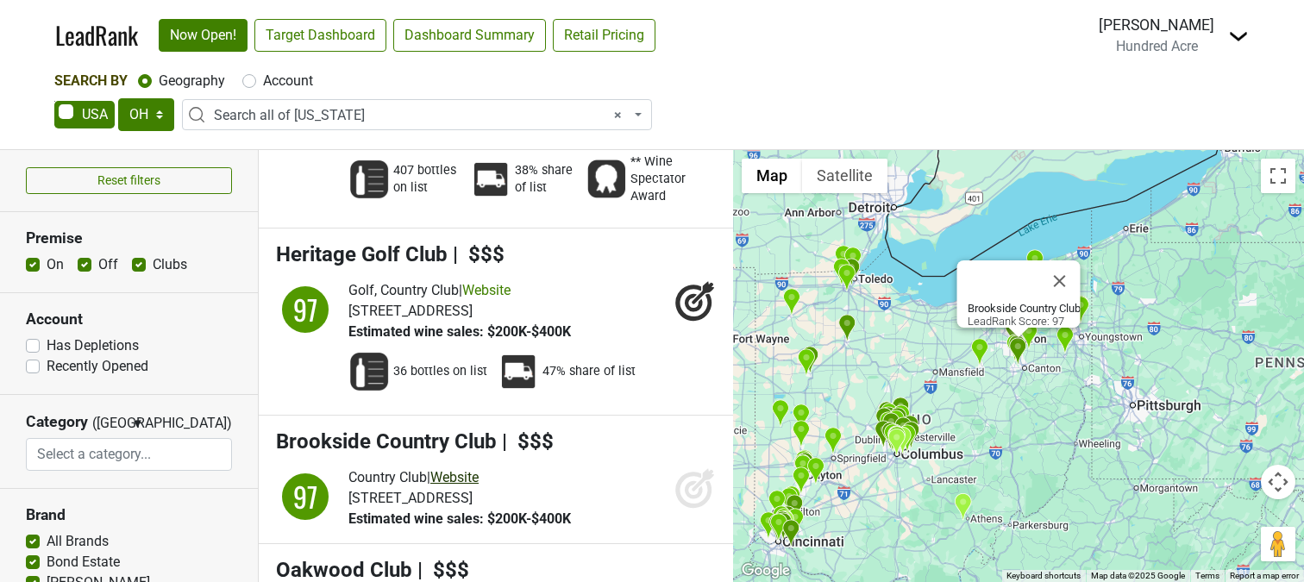
click at [477, 469] on link "Website" at bounding box center [454, 477] width 48 height 16
click at [690, 467] on icon at bounding box center [694, 487] width 41 height 41
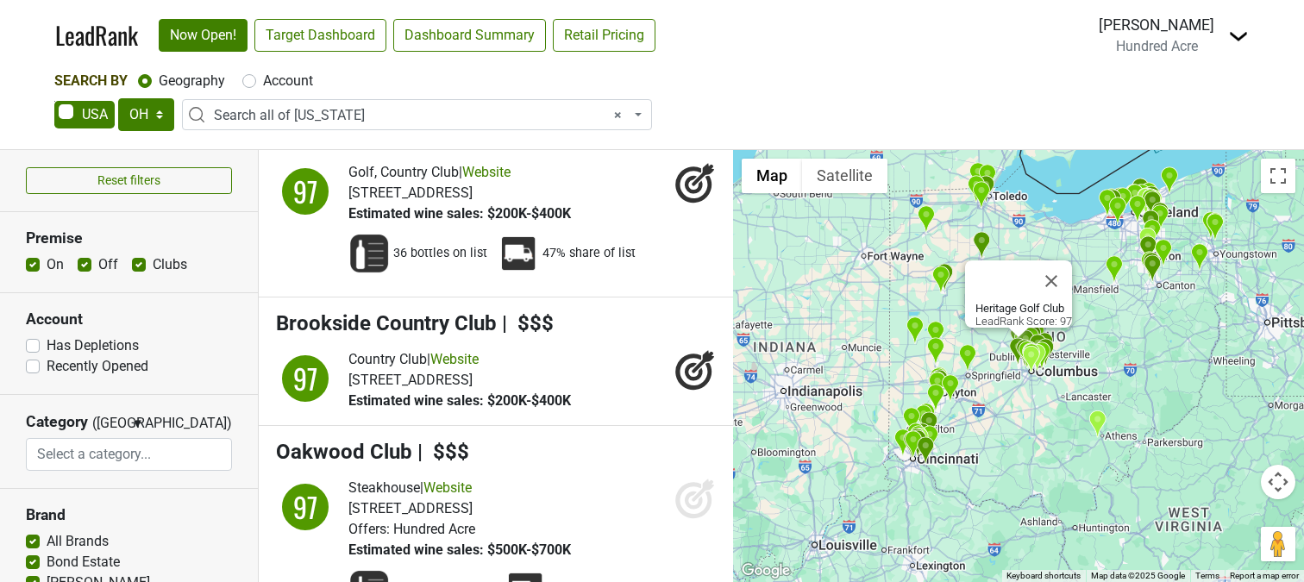
scroll to position [5417, 0]
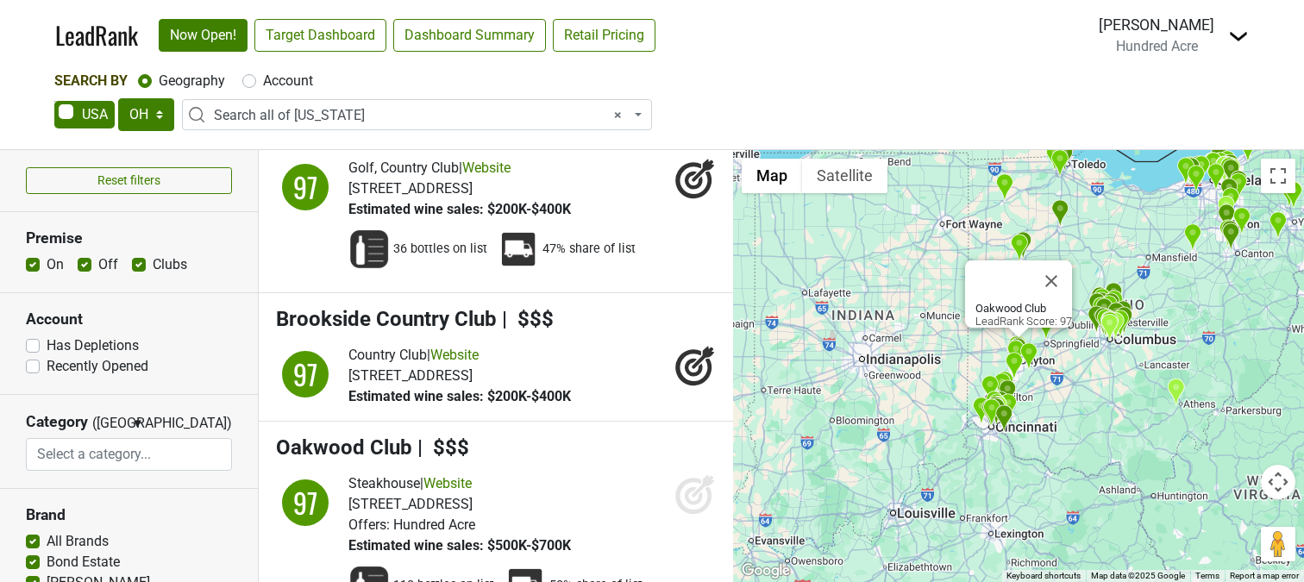
click at [698, 473] on icon at bounding box center [694, 493] width 41 height 41
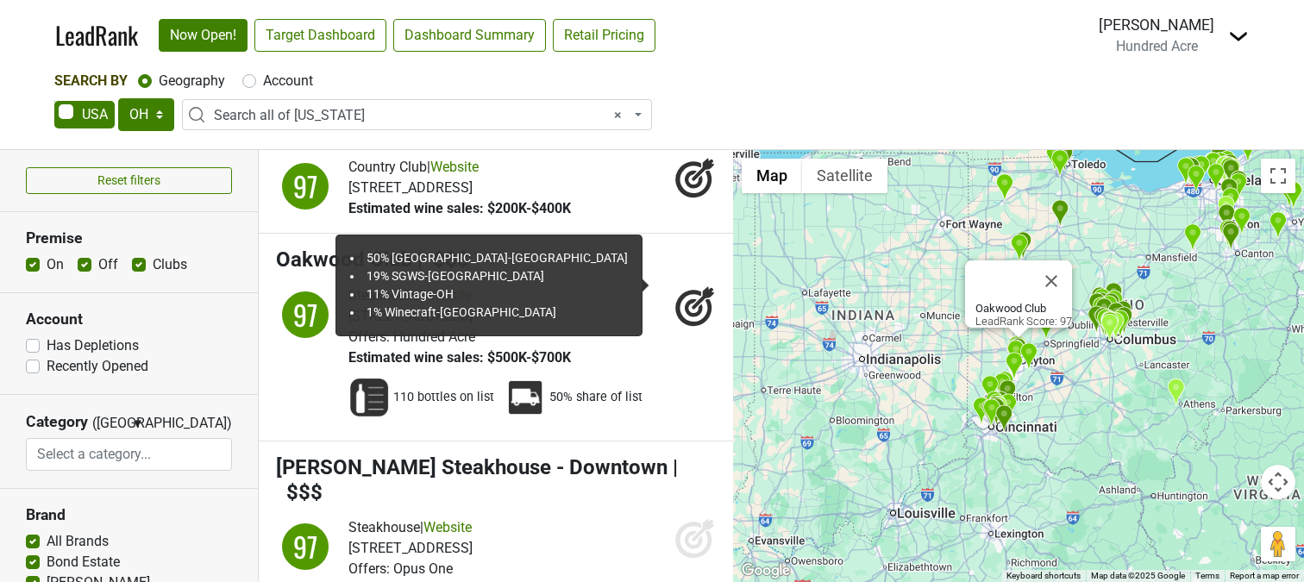
scroll to position [5612, 0]
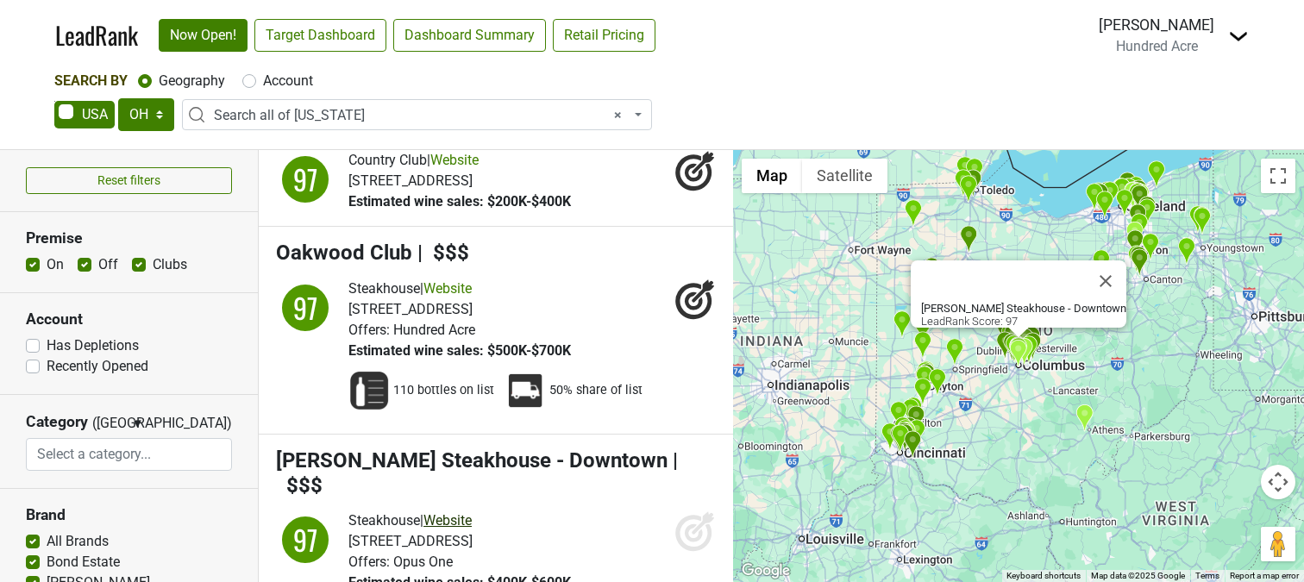
click at [460, 512] on link "Website" at bounding box center [447, 520] width 48 height 16
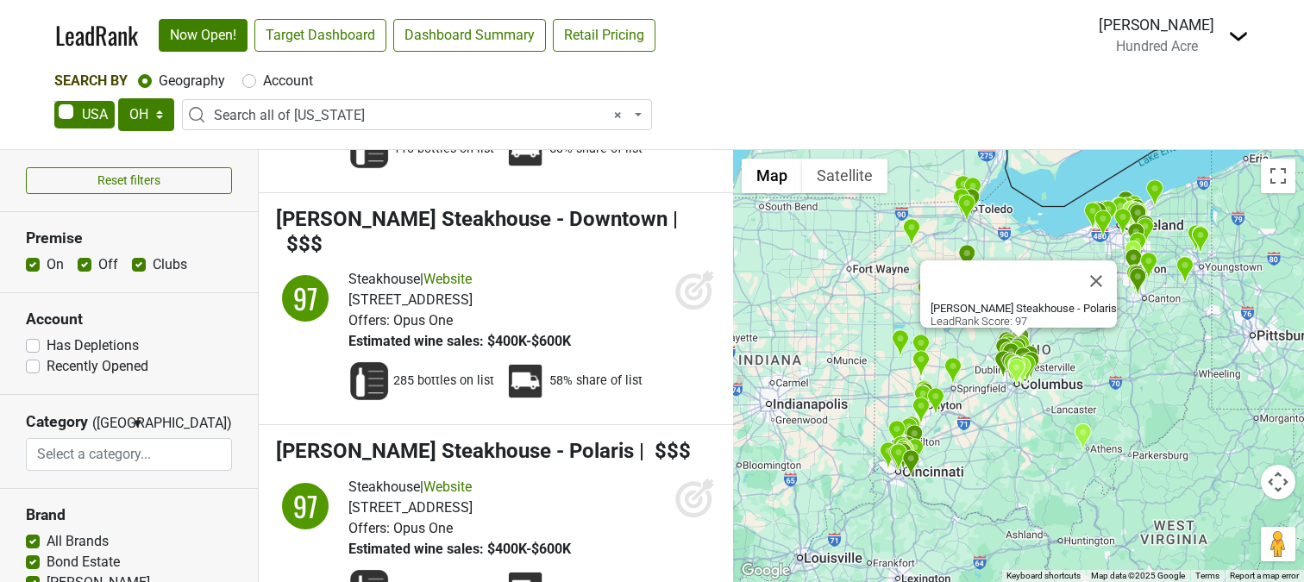
scroll to position [5800, 0]
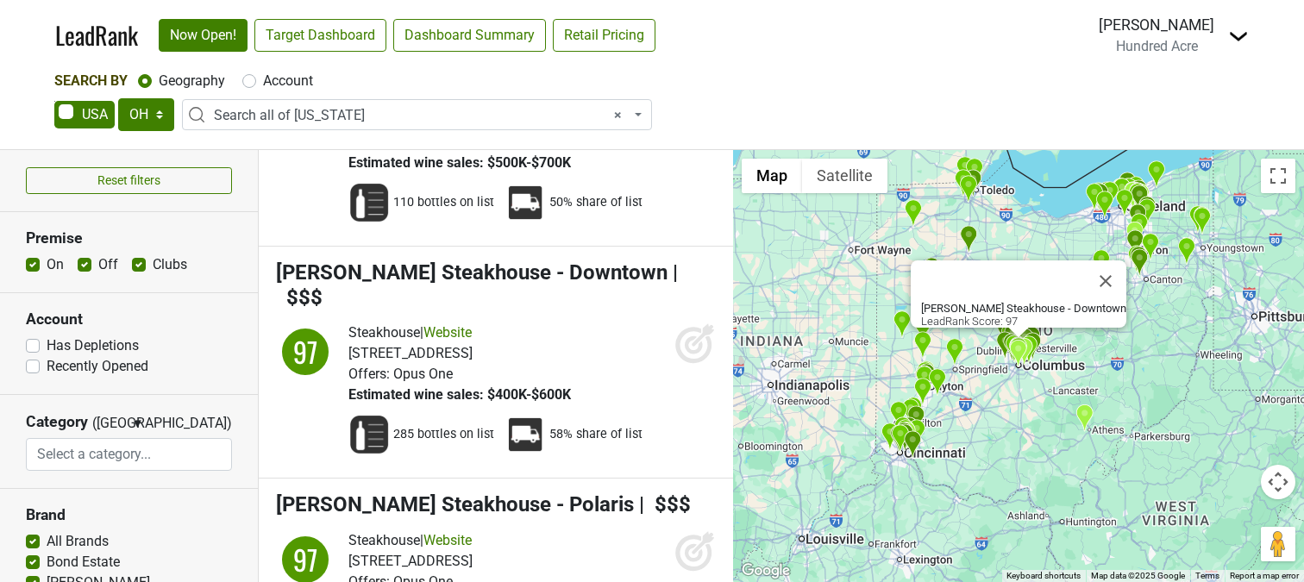
click at [691, 322] on icon at bounding box center [694, 342] width 41 height 41
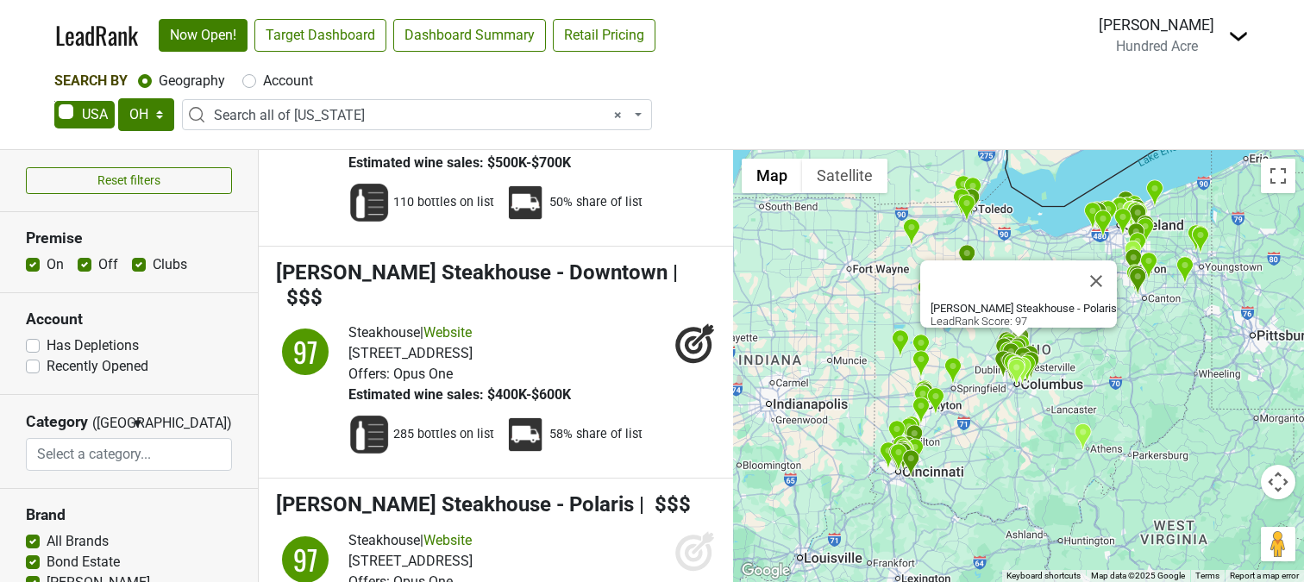
click at [698, 530] on icon at bounding box center [694, 550] width 41 height 41
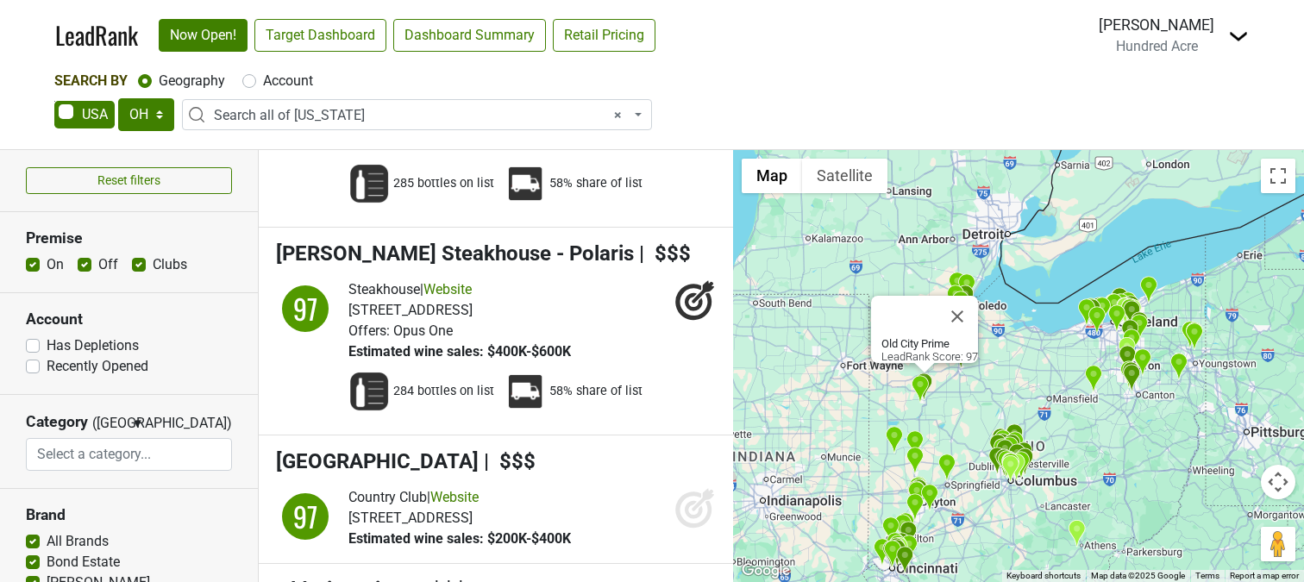
scroll to position [6057, 0]
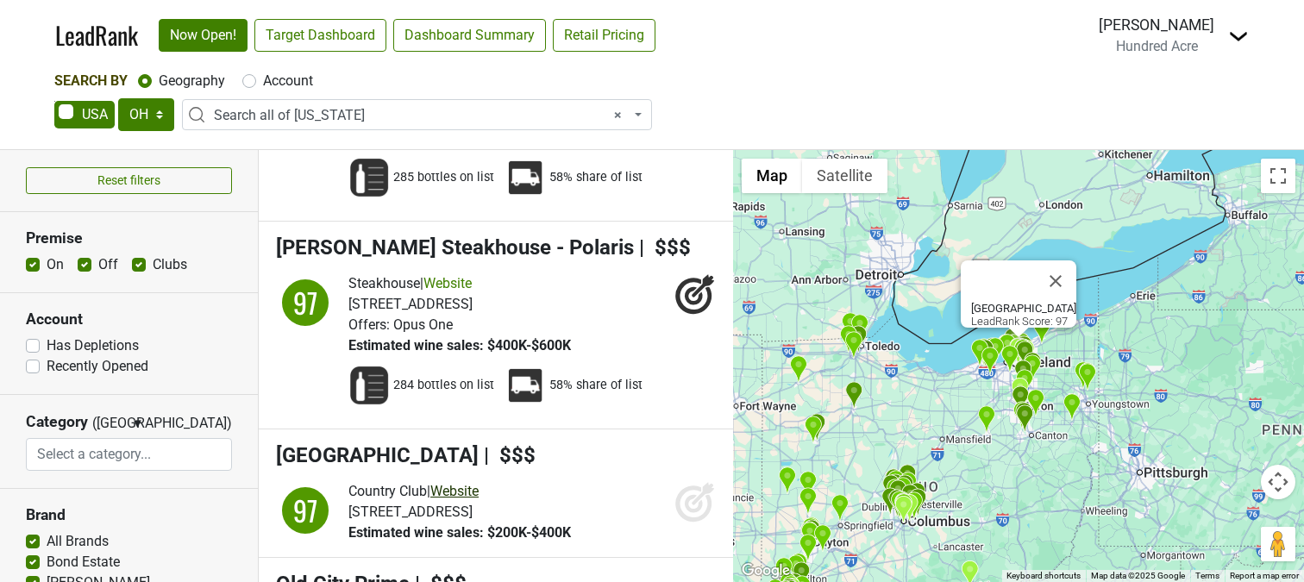
click at [466, 483] on link "Website" at bounding box center [454, 491] width 48 height 16
click at [692, 481] on icon at bounding box center [694, 501] width 41 height 41
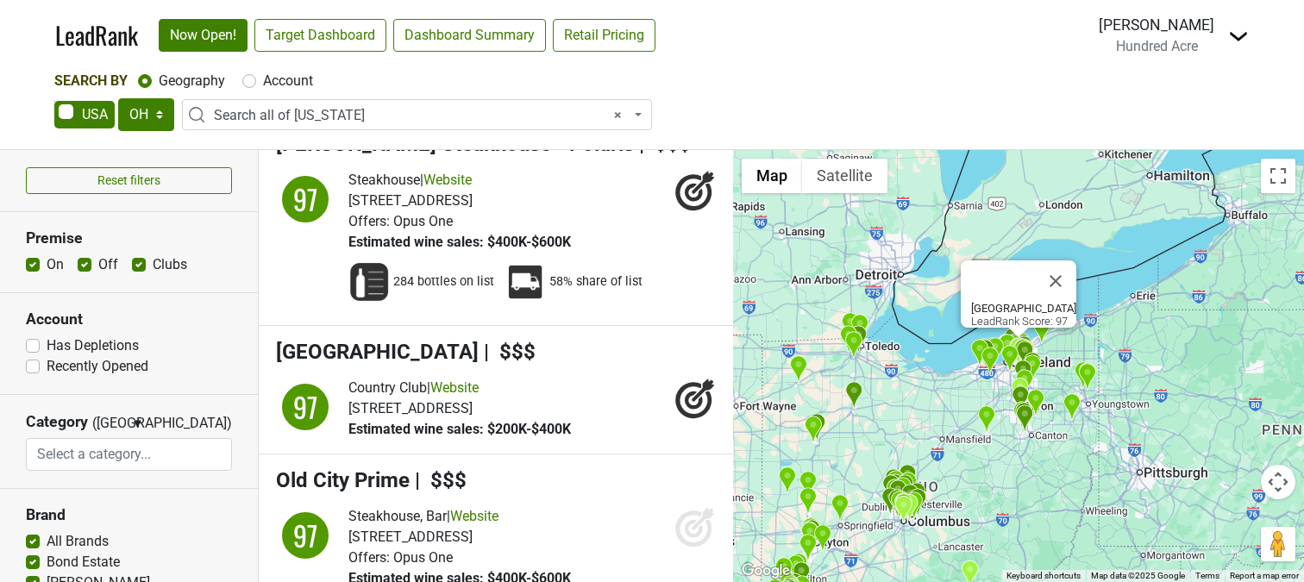
scroll to position [6167, 0]
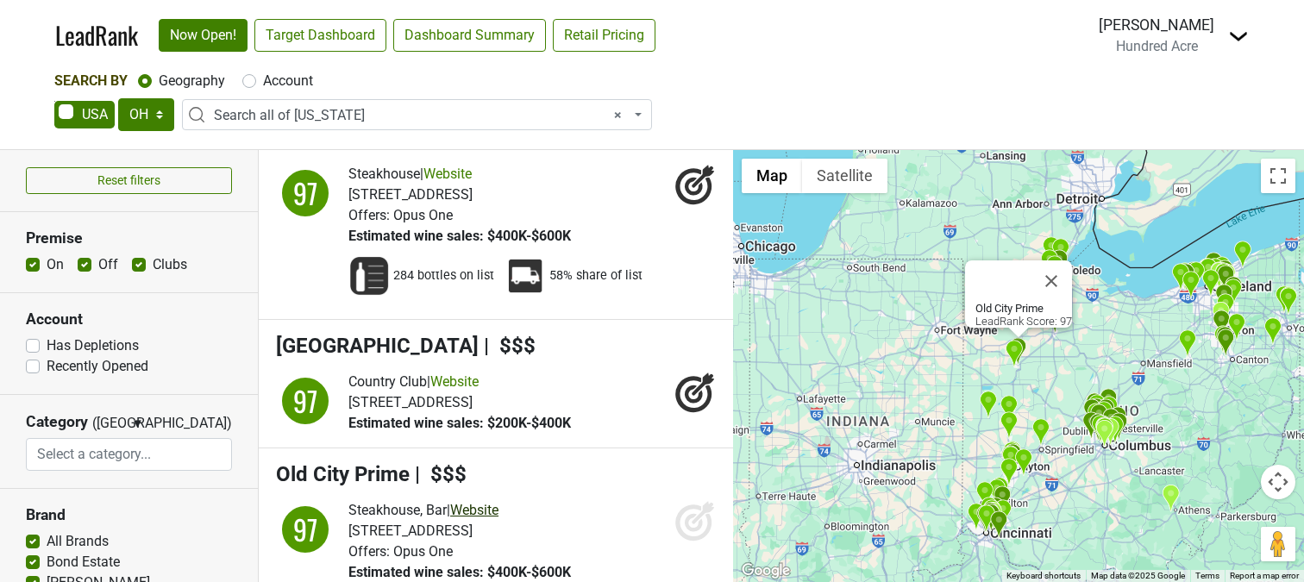
click at [493, 502] on link "Website" at bounding box center [474, 510] width 48 height 16
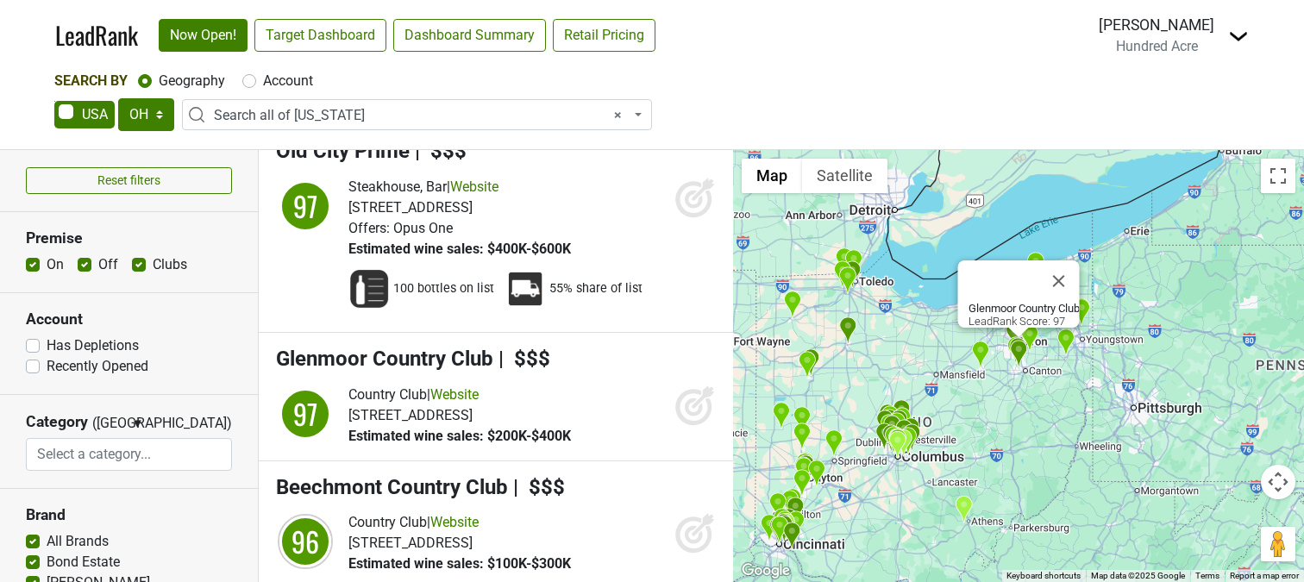
scroll to position [6474, 0]
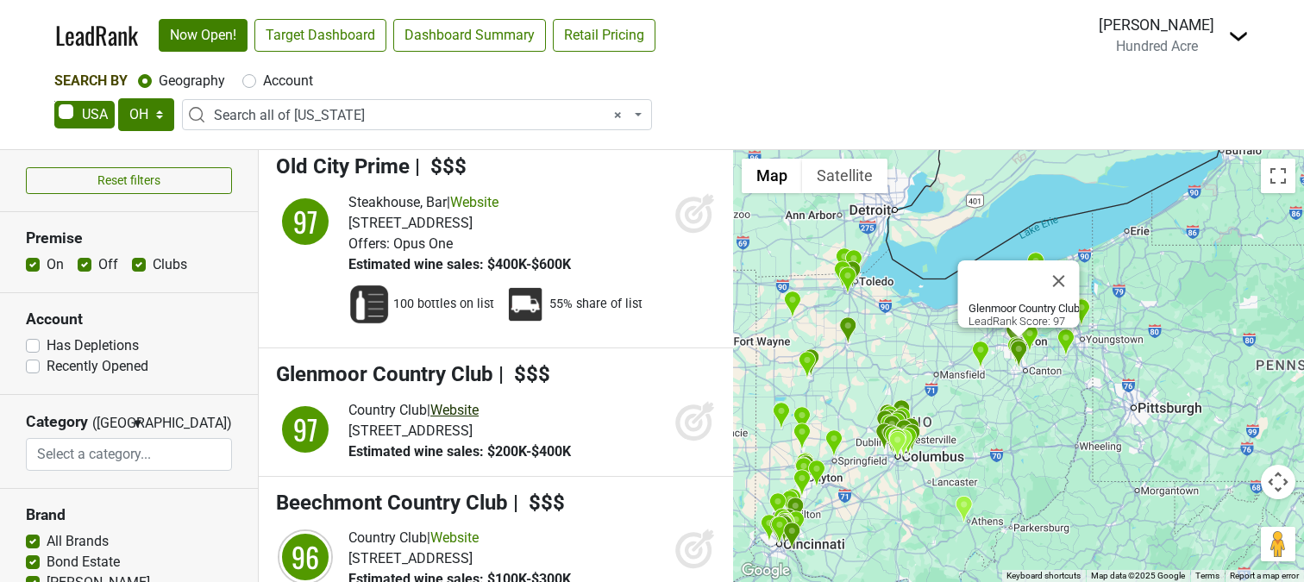
click at [459, 402] on link "Website" at bounding box center [454, 410] width 48 height 16
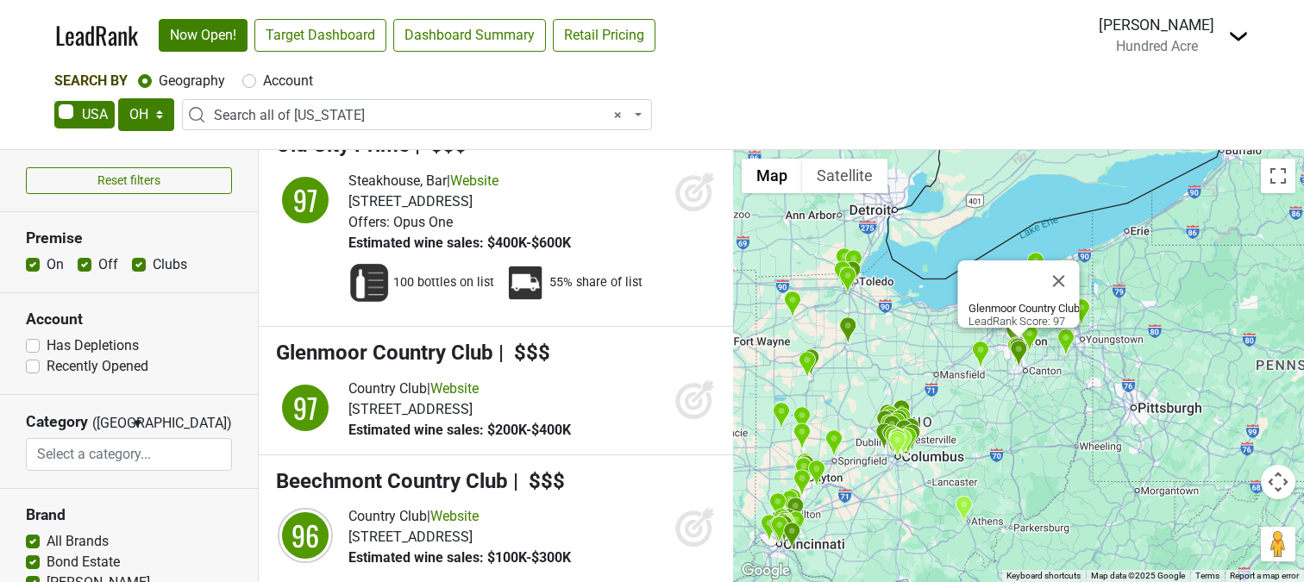
scroll to position [6478, 0]
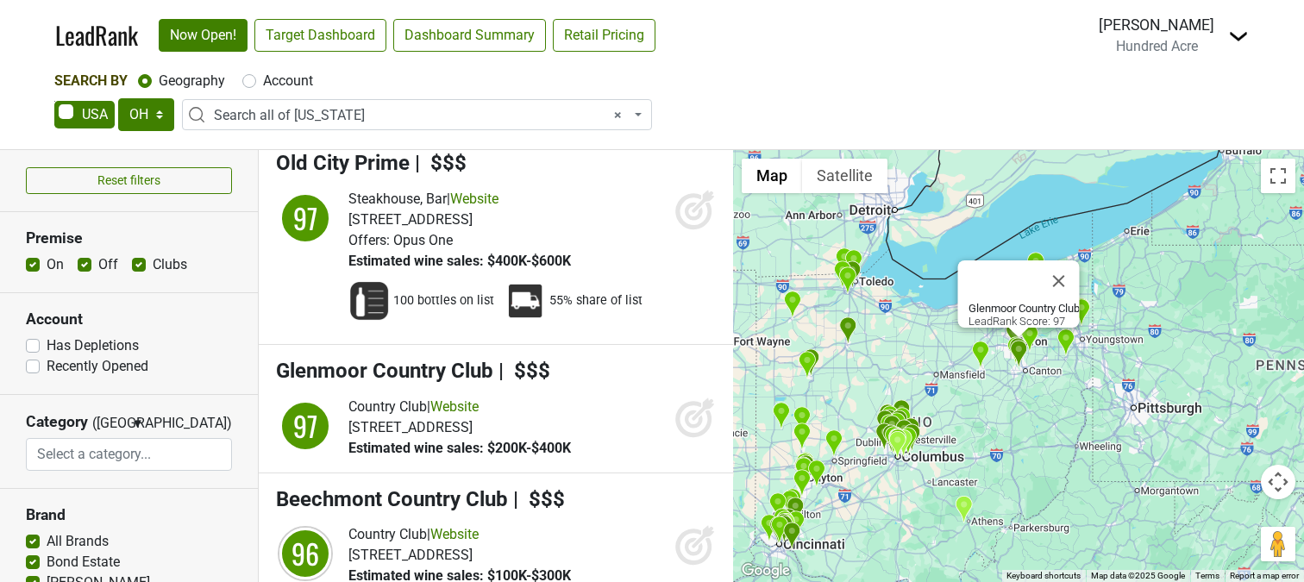
click at [687, 410] on icon at bounding box center [694, 419] width 18 height 18
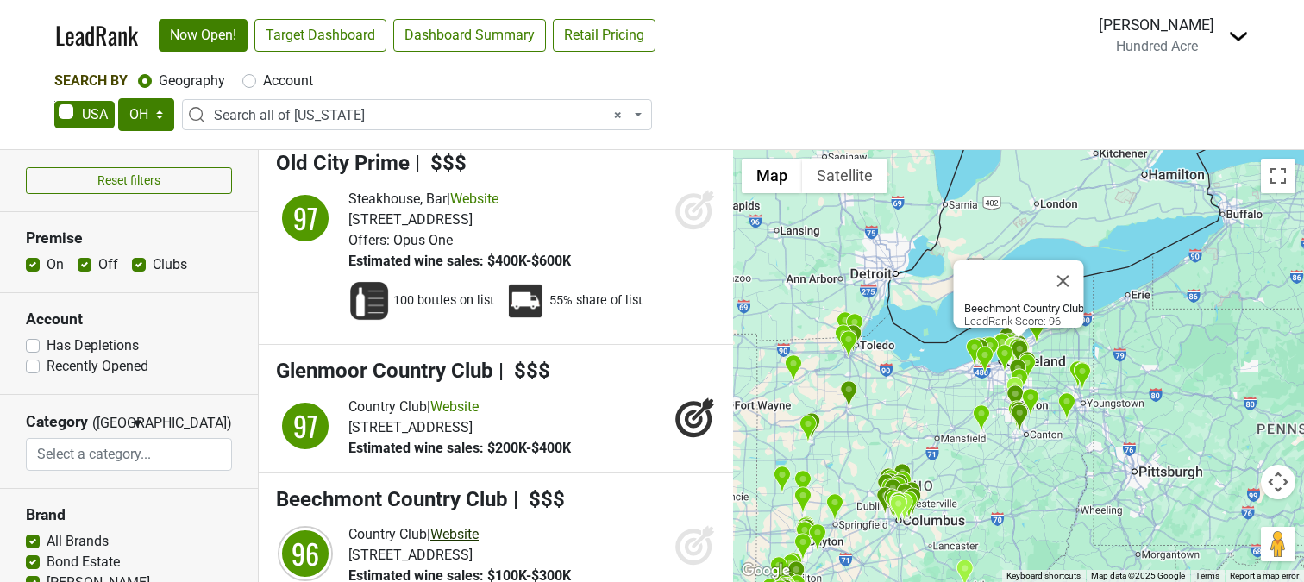
click at [469, 526] on link "Website" at bounding box center [454, 534] width 48 height 16
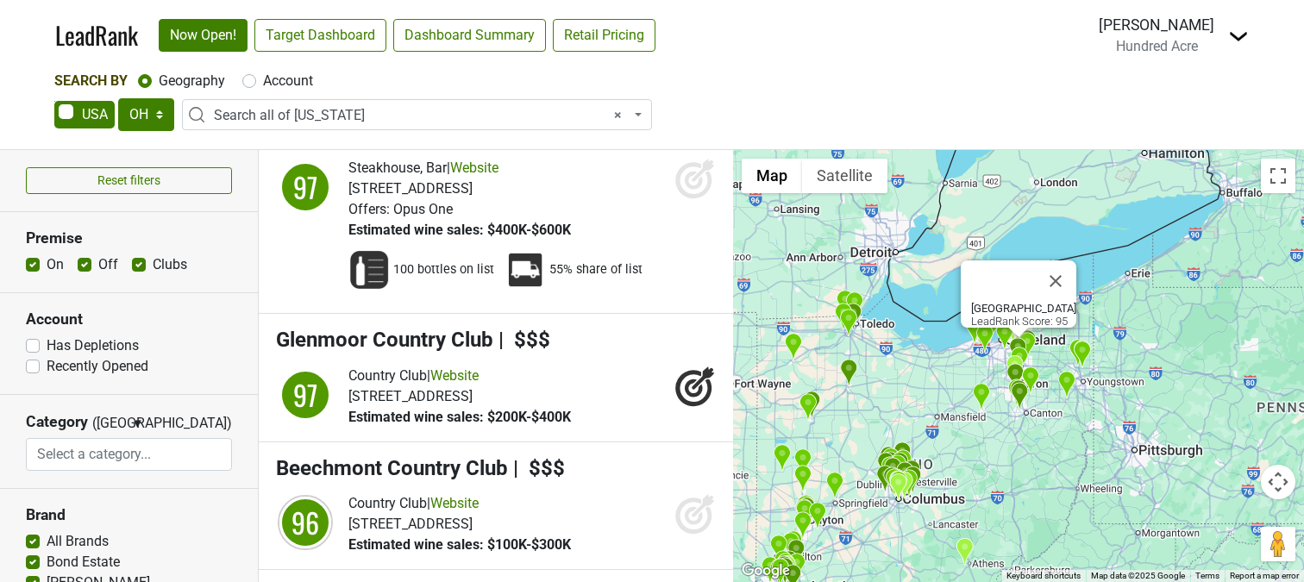
scroll to position [6512, 0]
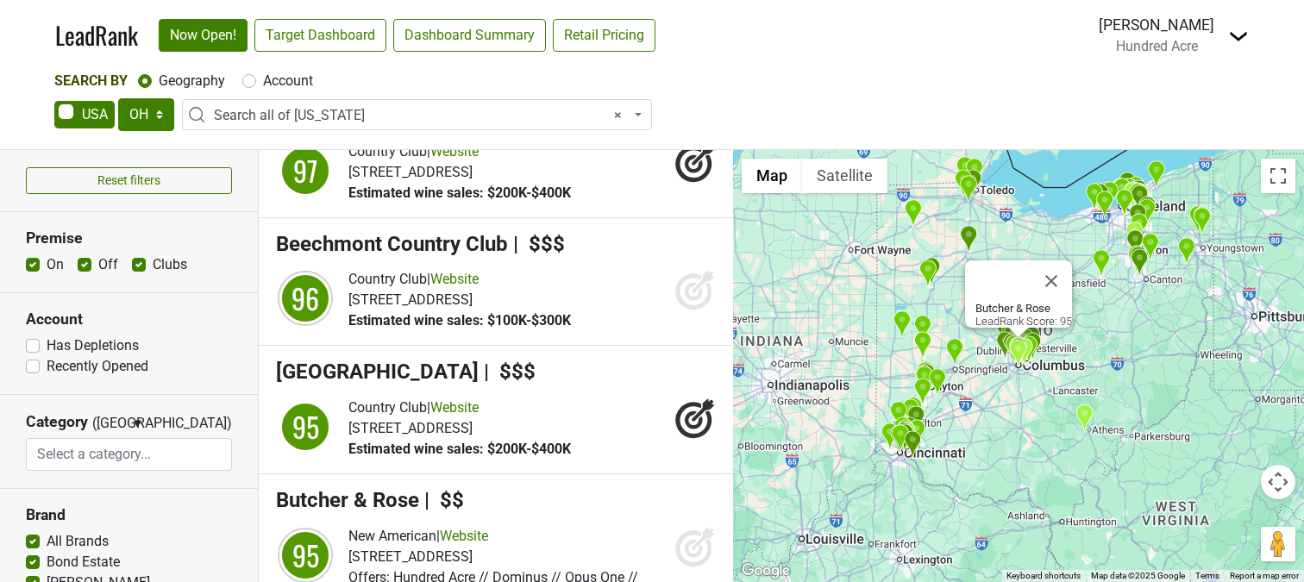
scroll to position [6751, 0]
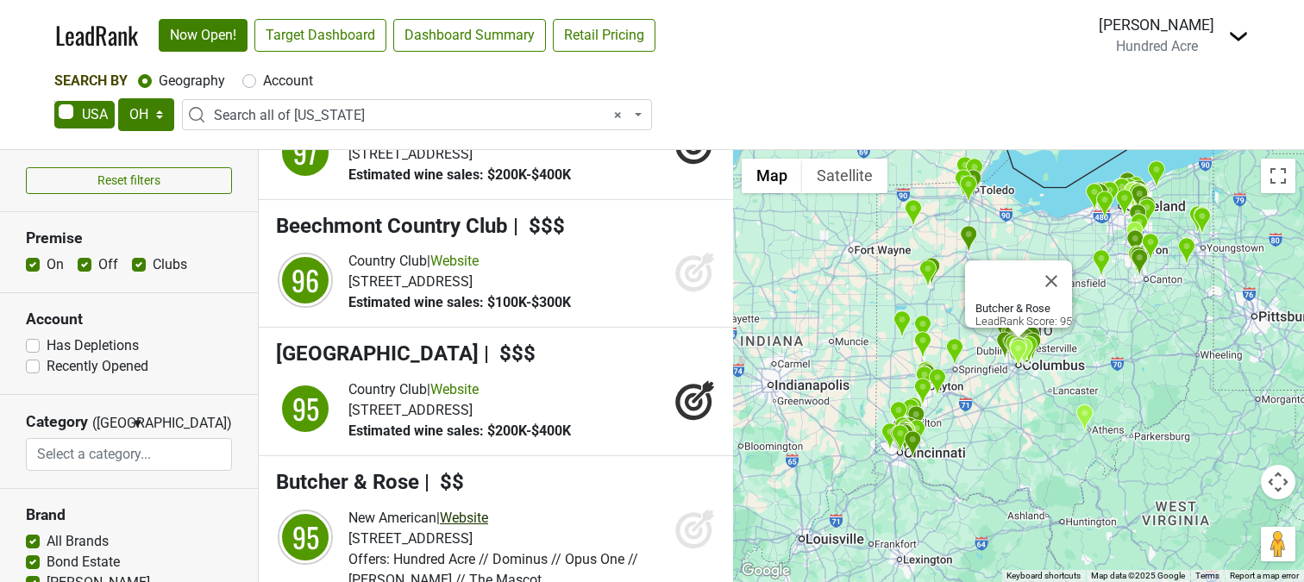
click at [488, 510] on link "Website" at bounding box center [464, 518] width 48 height 16
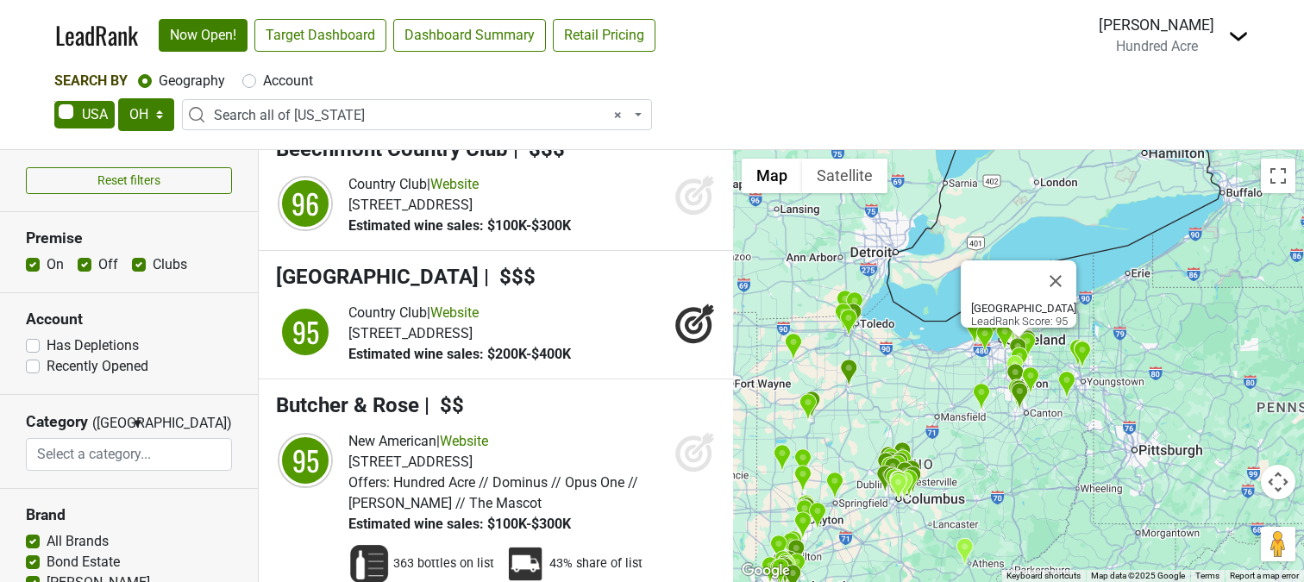
scroll to position [6829, 0]
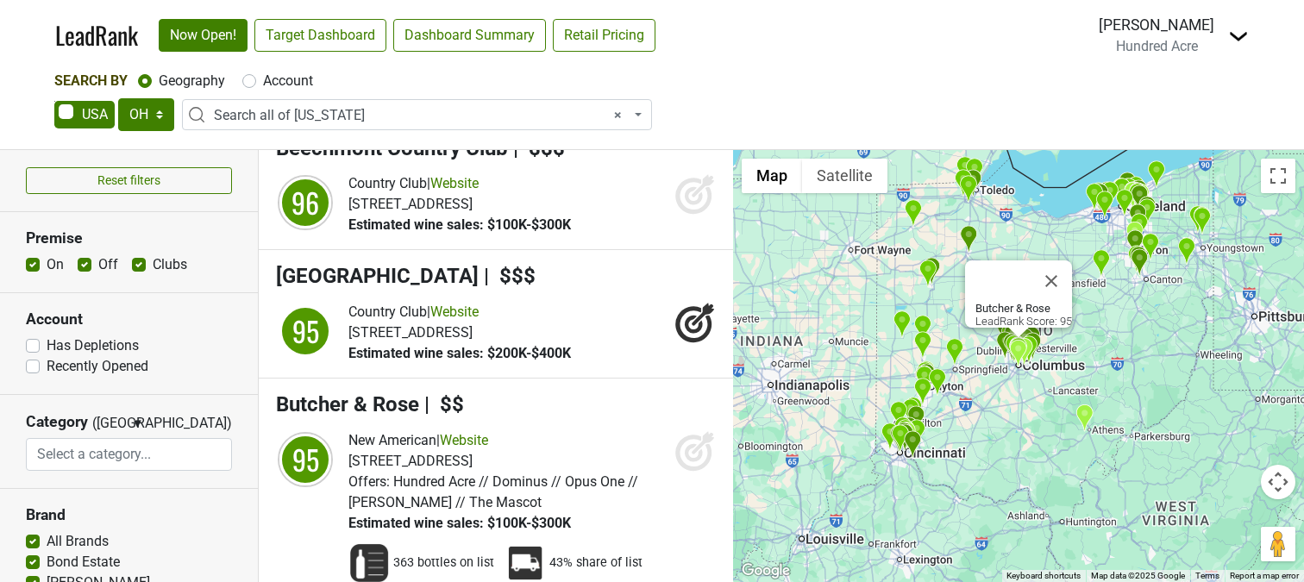
click at [684, 430] on icon at bounding box center [694, 450] width 41 height 41
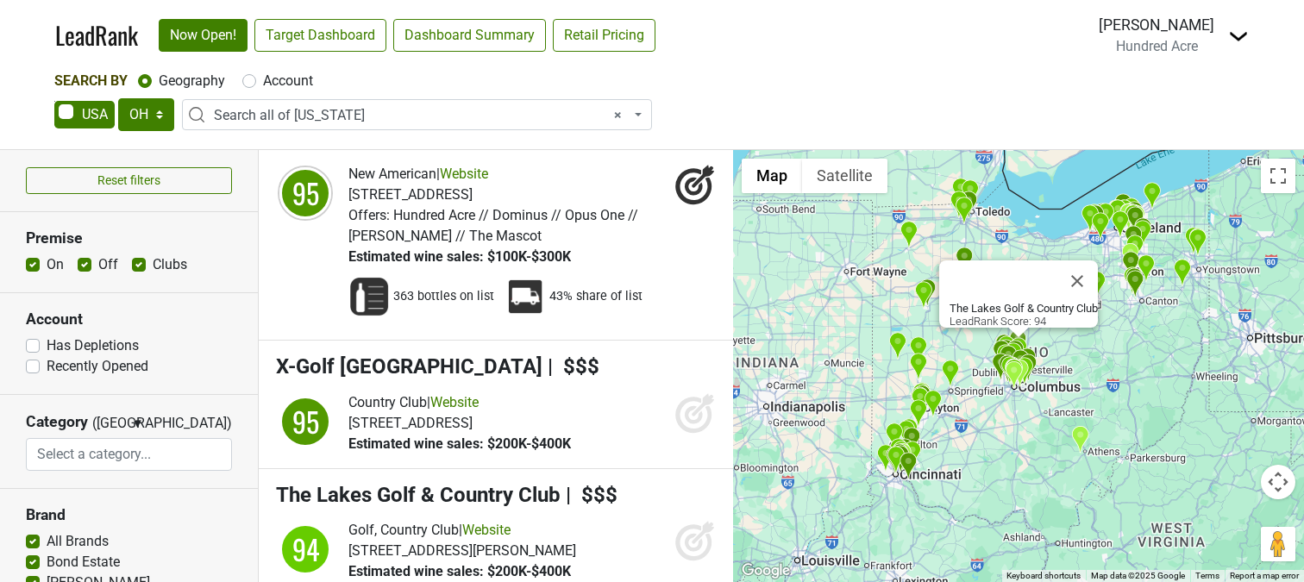
scroll to position [7119, 0]
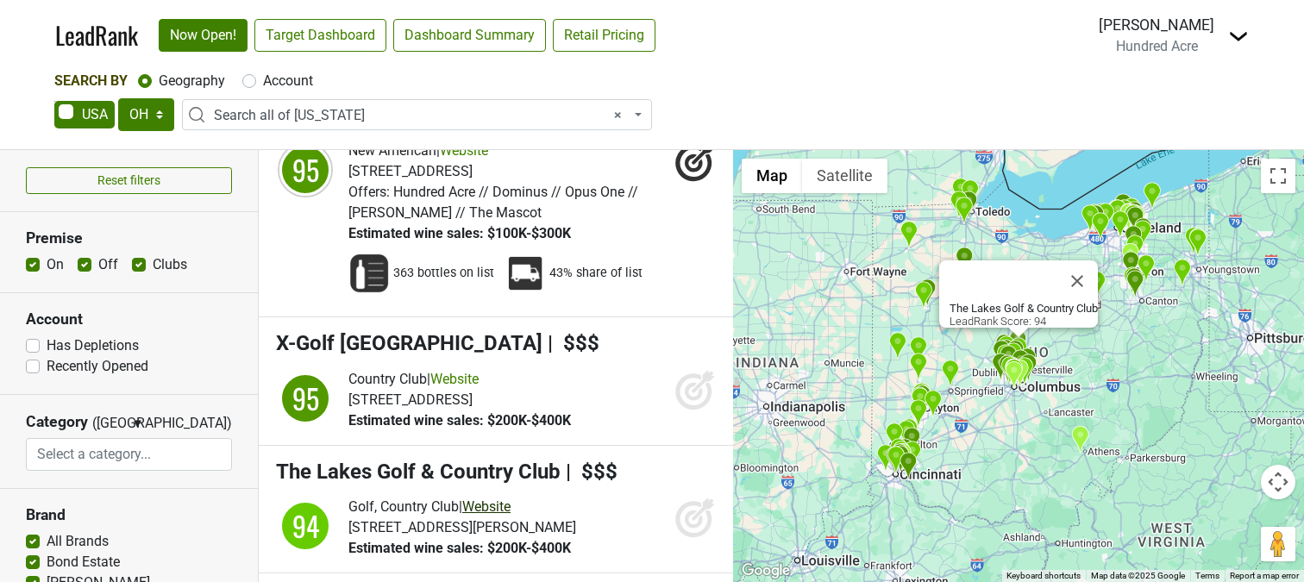
click at [503, 498] on link "Website" at bounding box center [486, 506] width 48 height 16
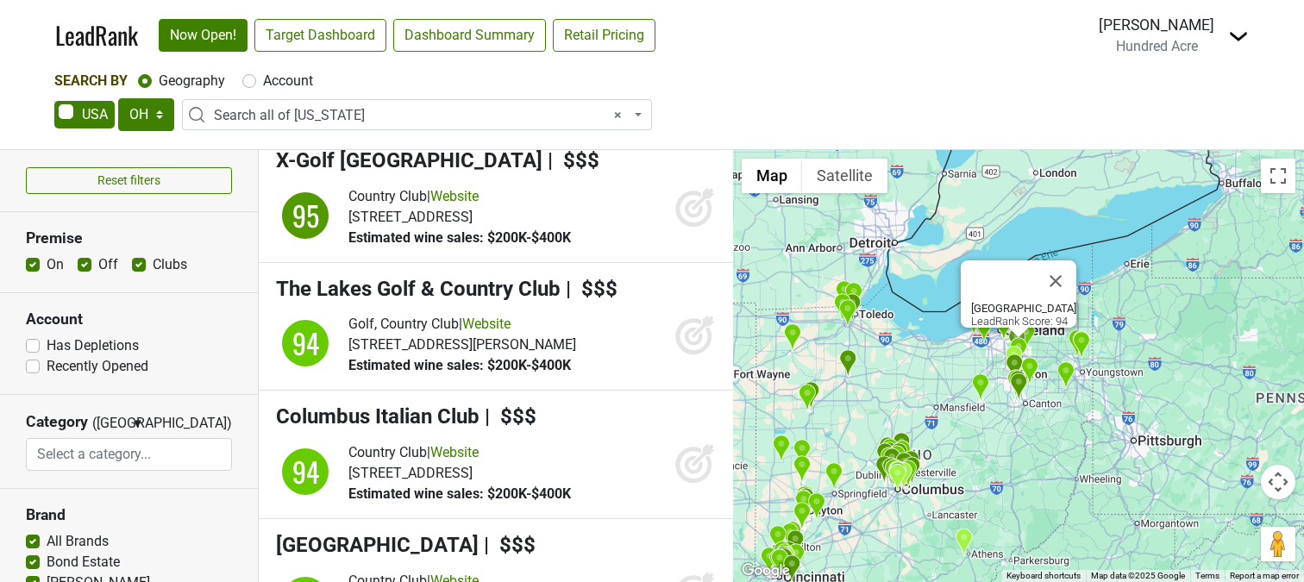
scroll to position [7288, 0]
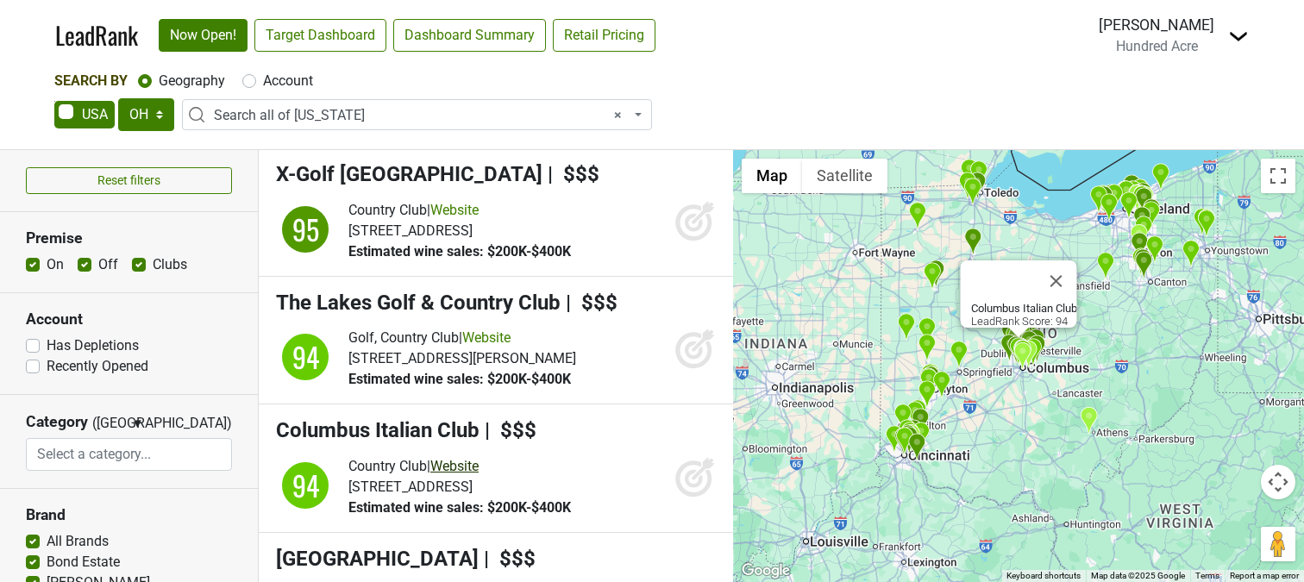
click at [472, 458] on link "Website" at bounding box center [454, 466] width 48 height 16
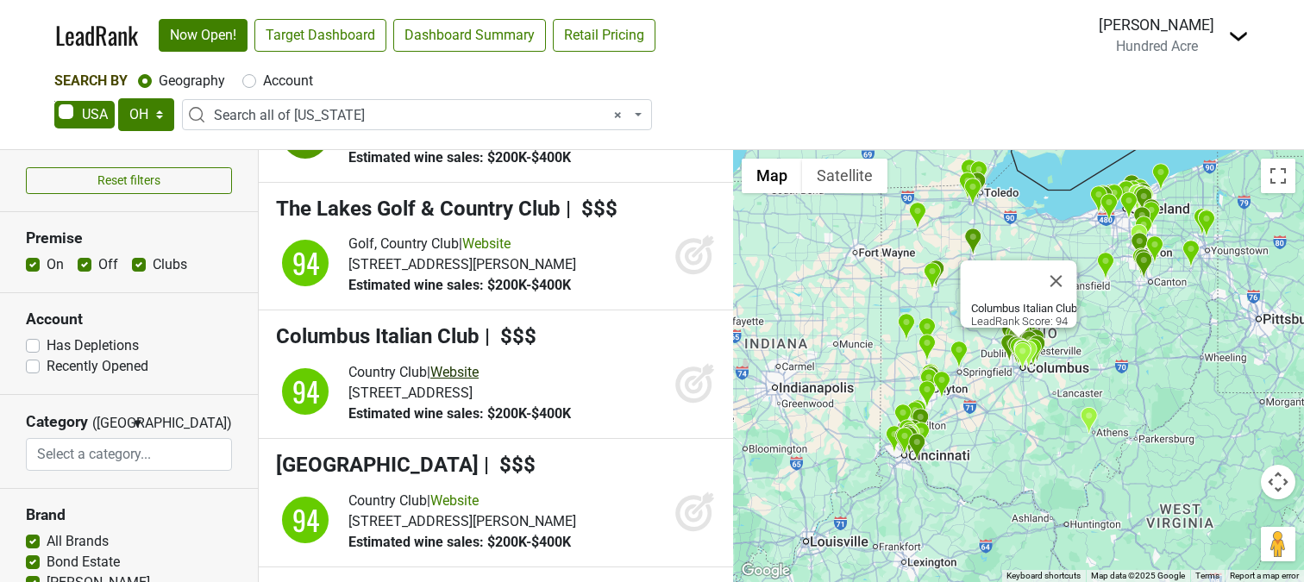
scroll to position [7448, 0]
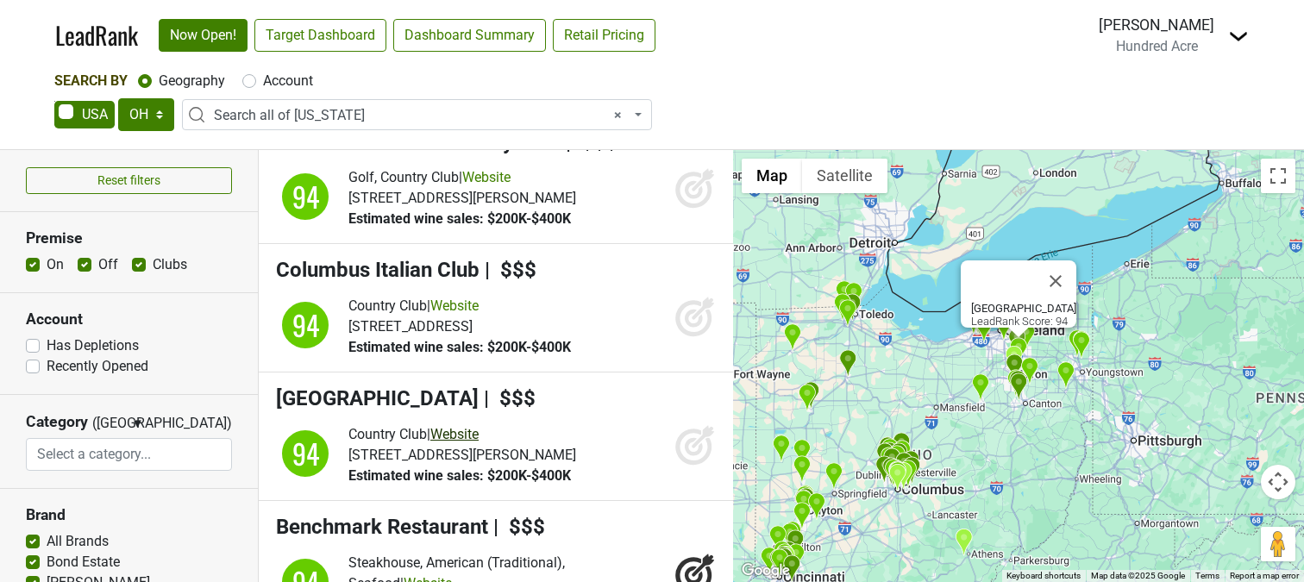
click at [470, 426] on link "Website" at bounding box center [454, 434] width 48 height 16
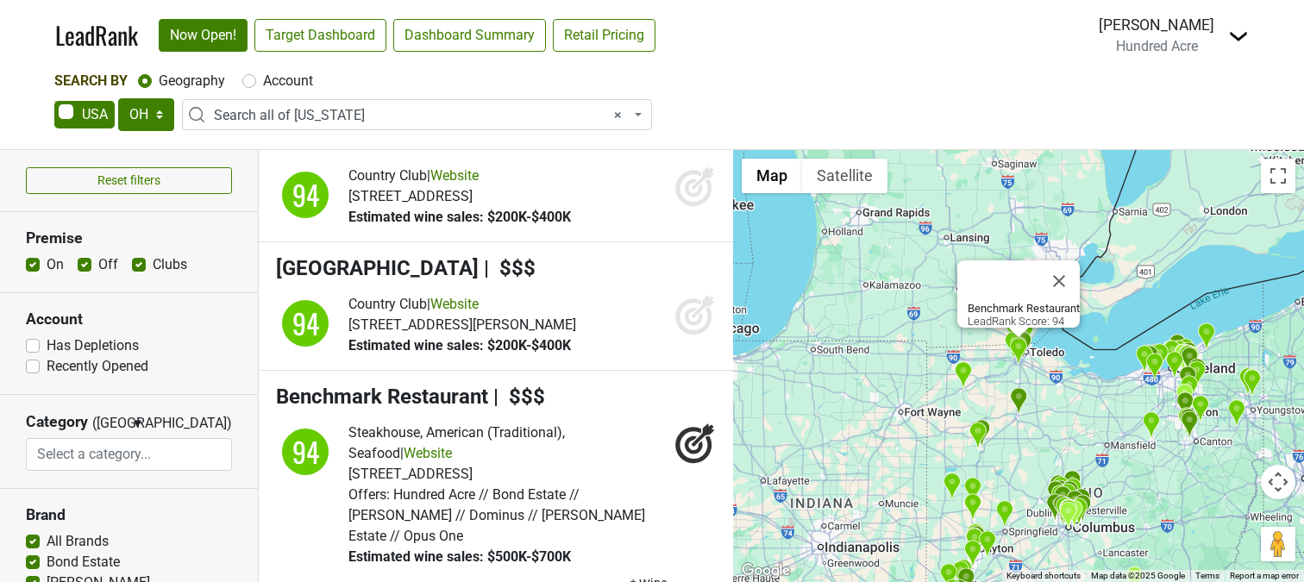
scroll to position [7592, 0]
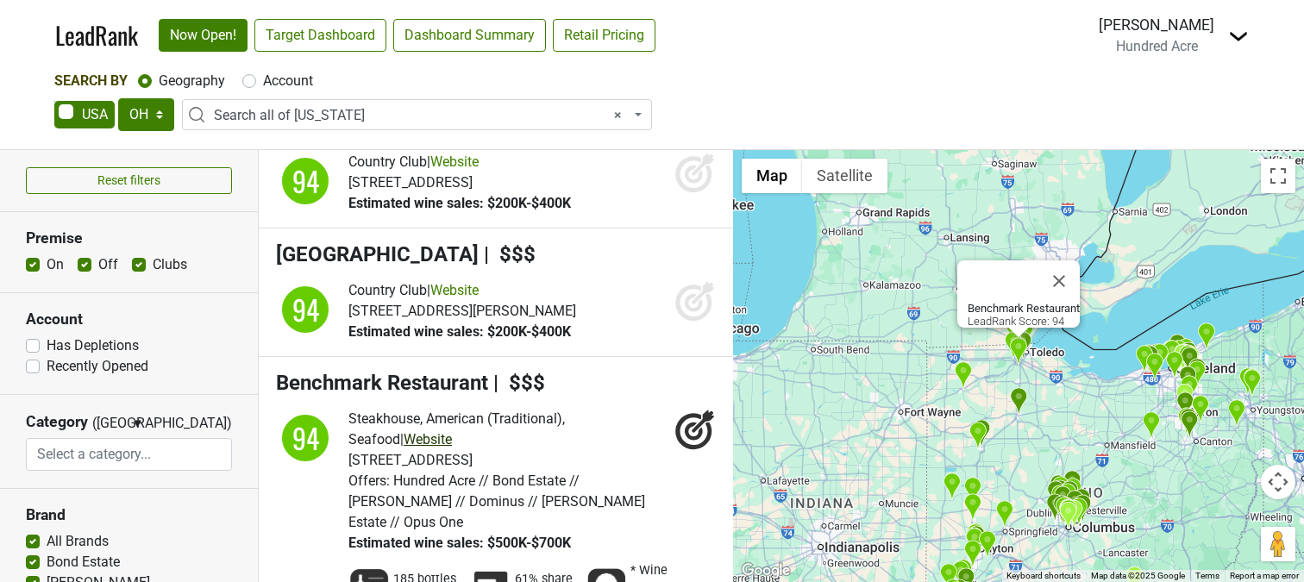
click at [404, 431] on link "Website" at bounding box center [428, 439] width 48 height 16
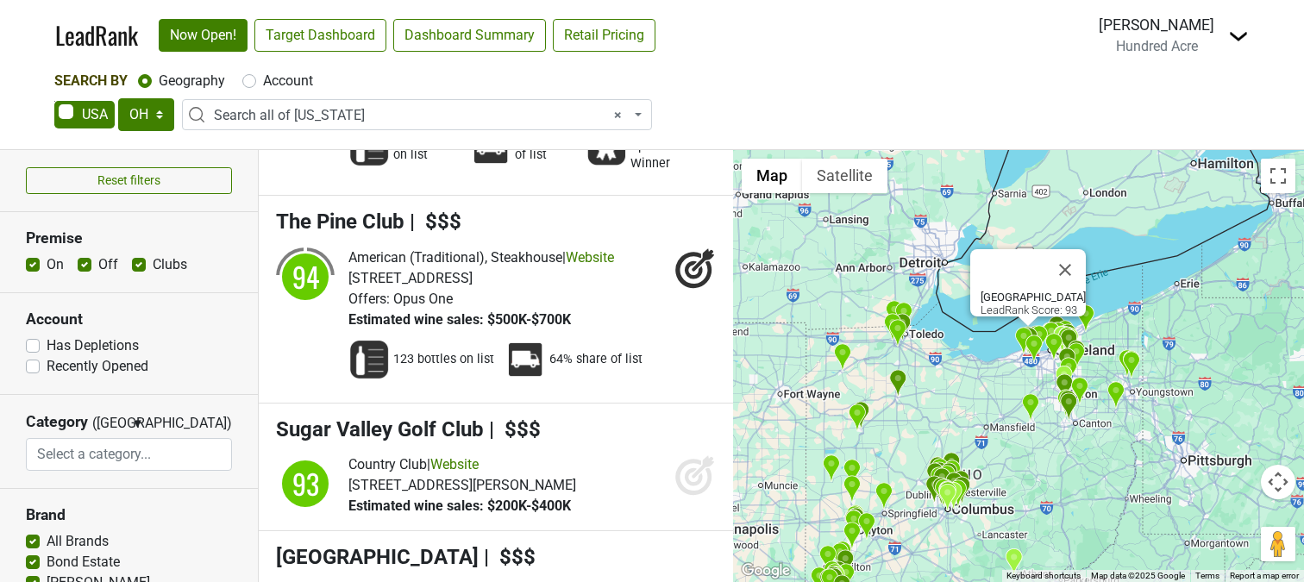
scroll to position [8039, 0]
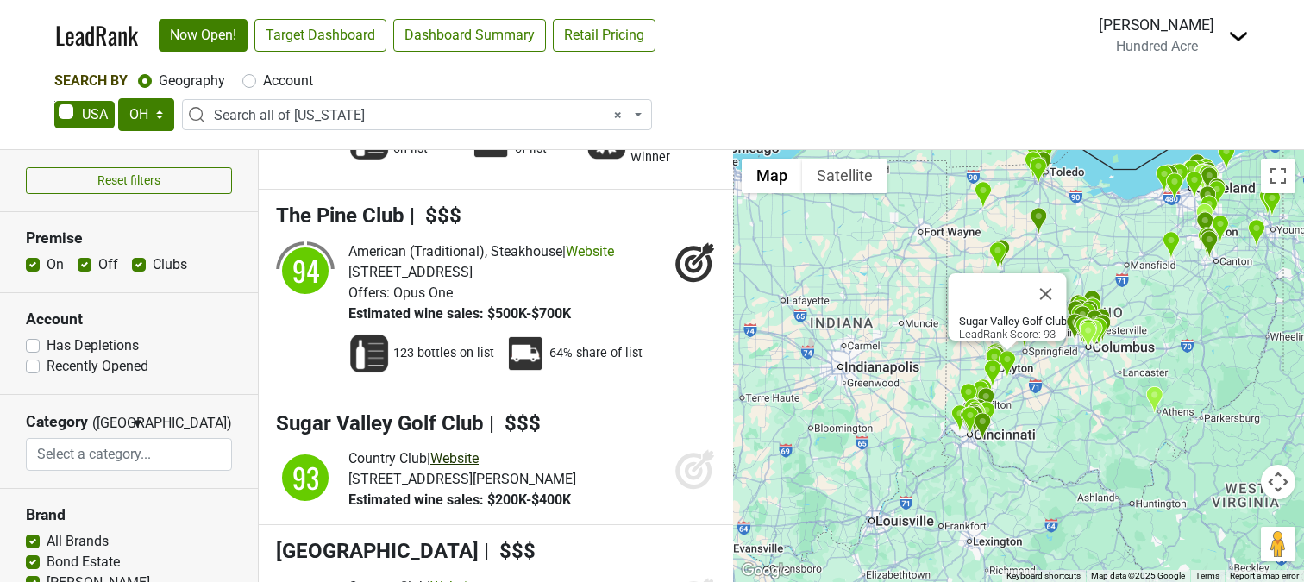
click at [463, 450] on link "Website" at bounding box center [454, 458] width 48 height 16
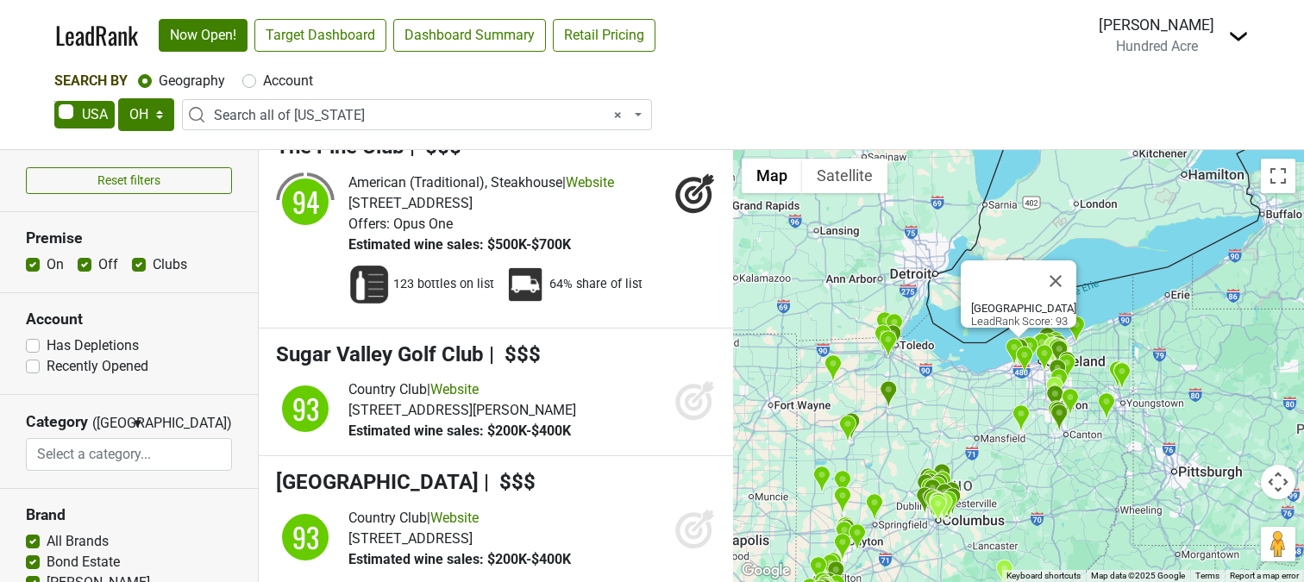
scroll to position [8109, 0]
click at [472, 509] on link "Website" at bounding box center [454, 517] width 48 height 16
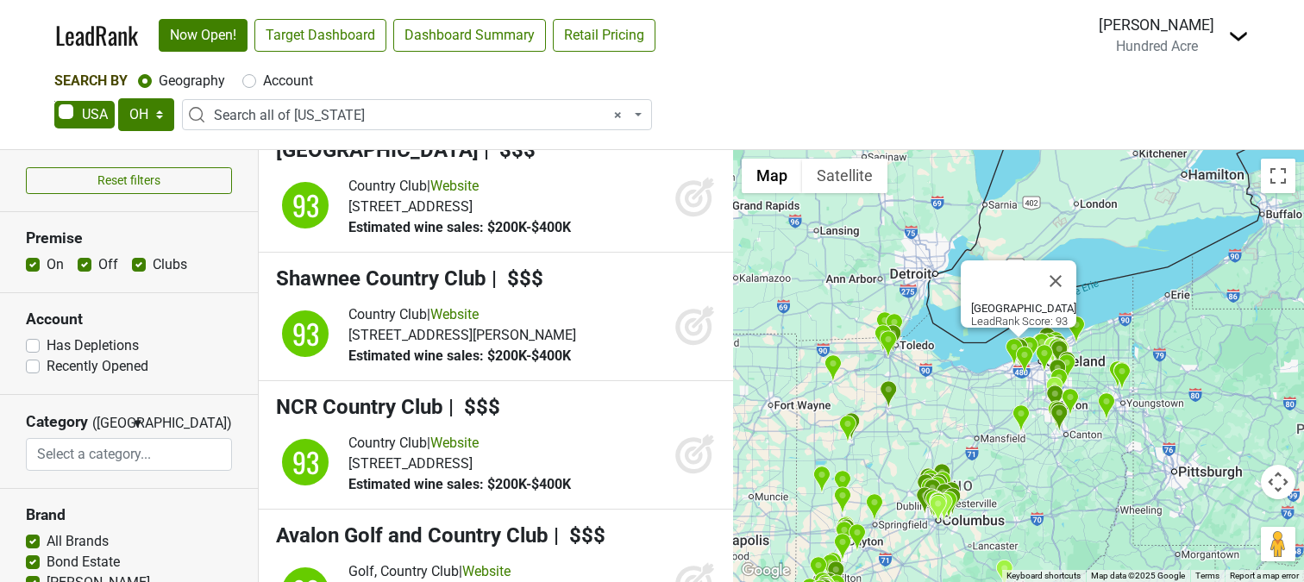
scroll to position [8461, 0]
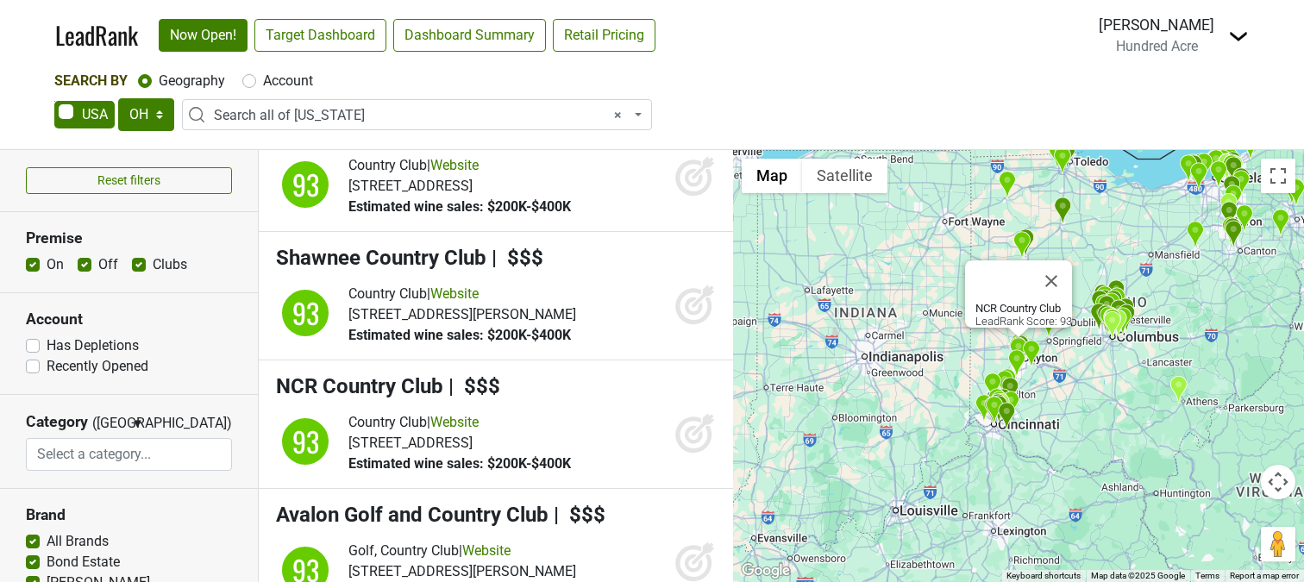
click at [700, 426] on icon at bounding box center [694, 435] width 18 height 18
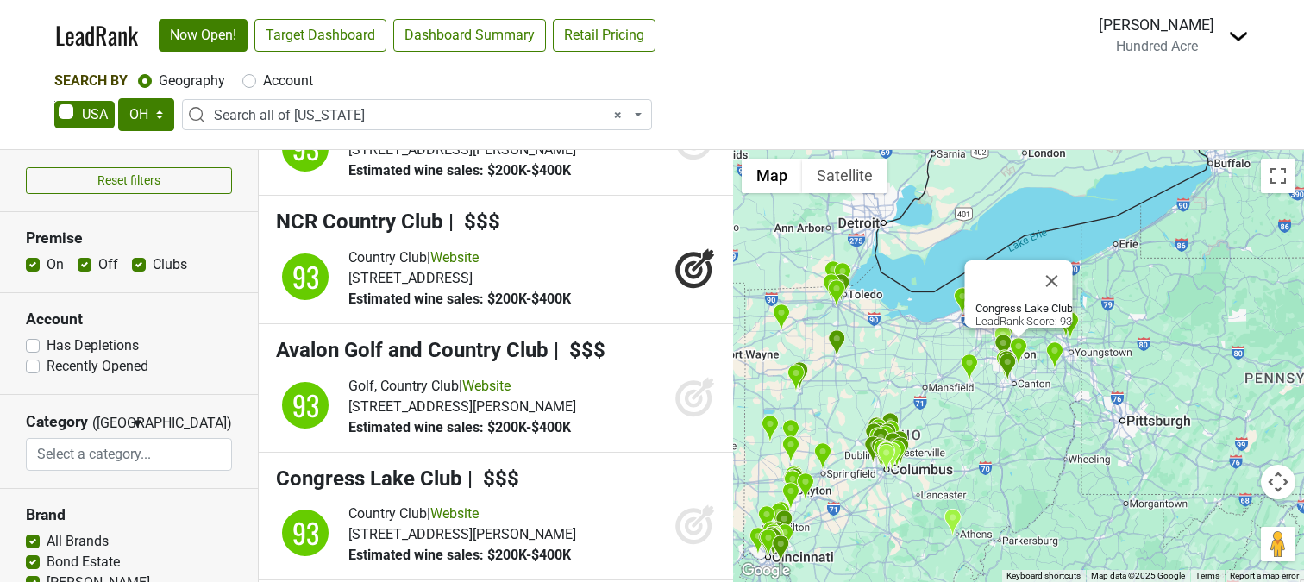
scroll to position [8627, 0]
click at [477, 504] on link "Website" at bounding box center [454, 512] width 48 height 16
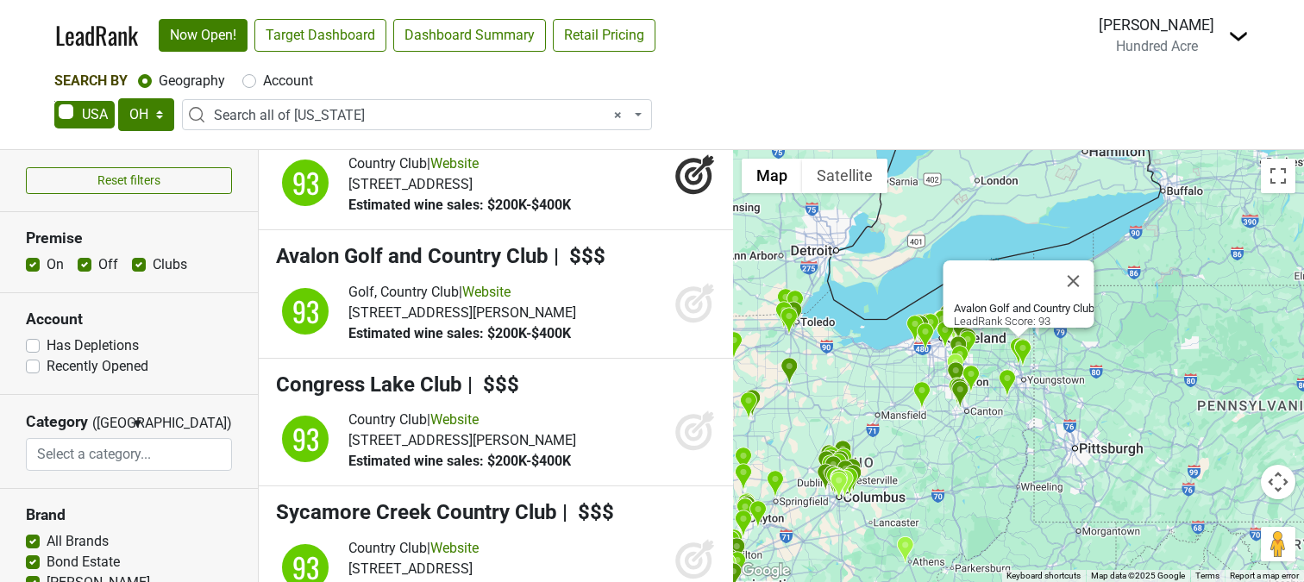
scroll to position [8726, 0]
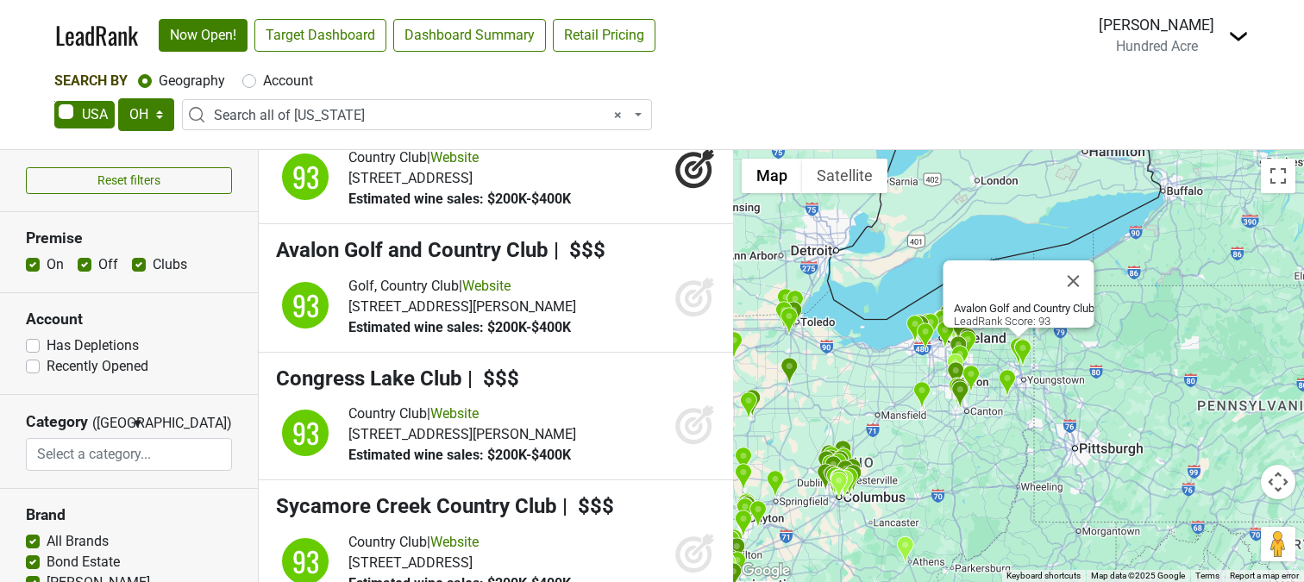
click at [654, 276] on div "Golf, Country Club | Website 1 American Way NE, Warren, OH 44484 Estimated wine…" at bounding box center [531, 307] width 367 height 62
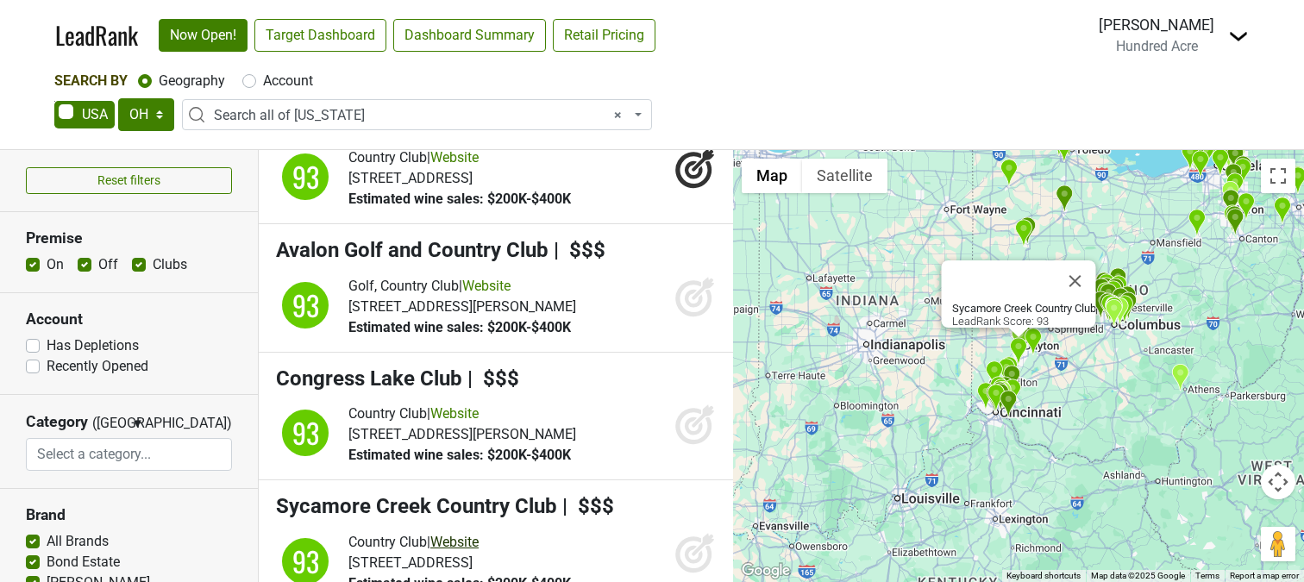
click at [479, 534] on link "Website" at bounding box center [454, 542] width 48 height 16
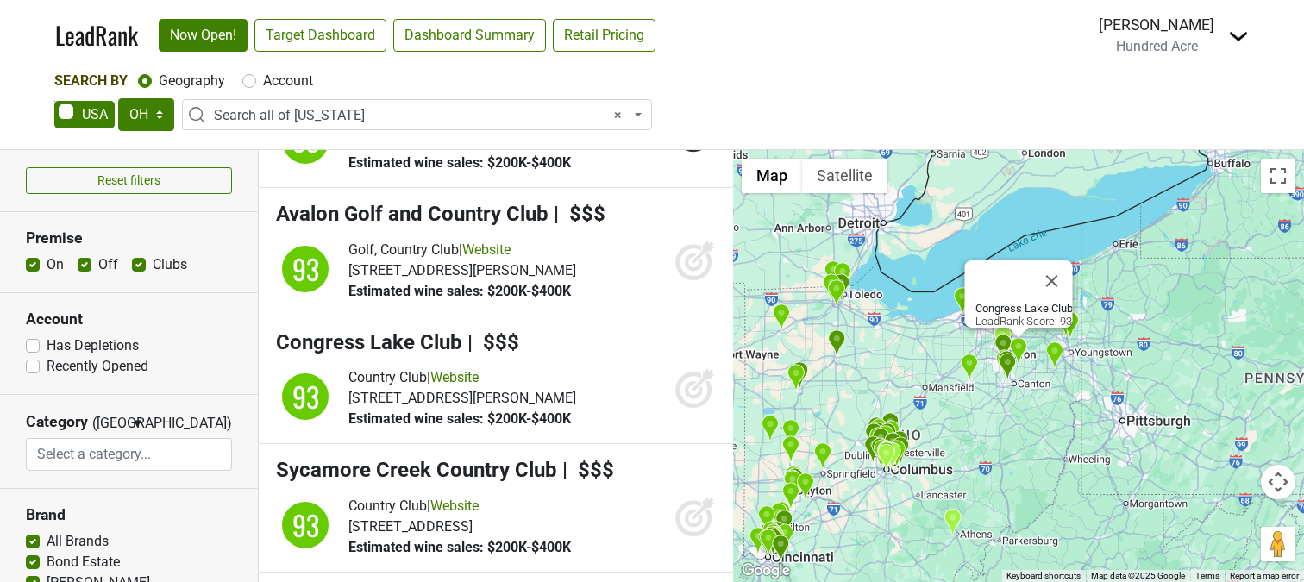
scroll to position [8739, 0]
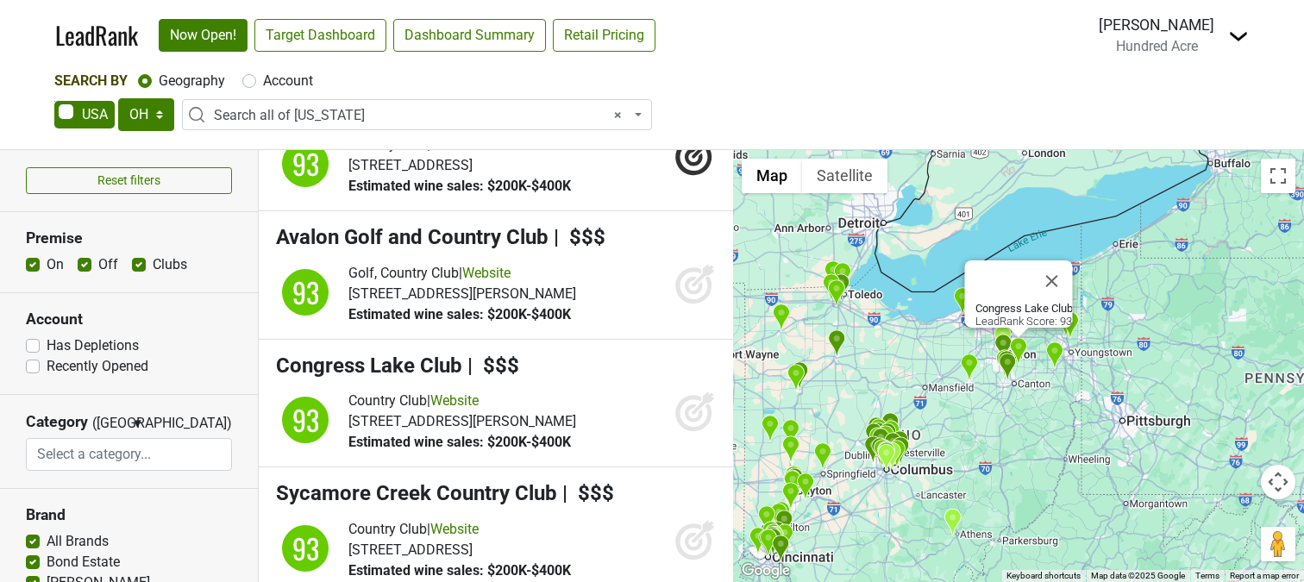
click at [706, 391] on icon at bounding box center [694, 411] width 41 height 41
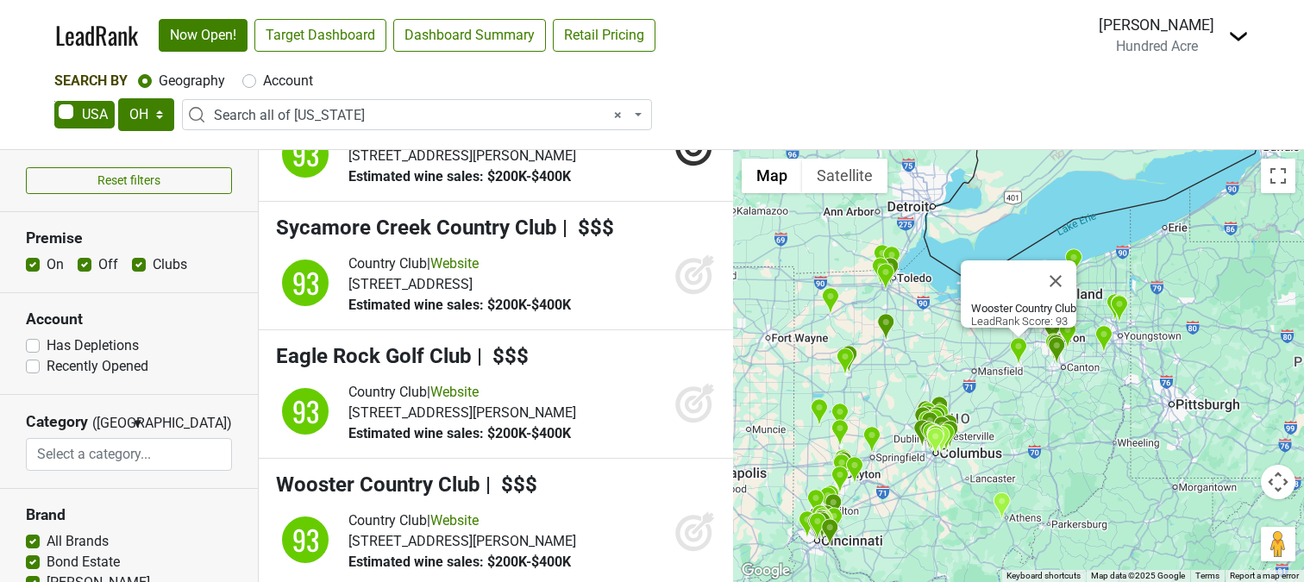
scroll to position [9008, 0]
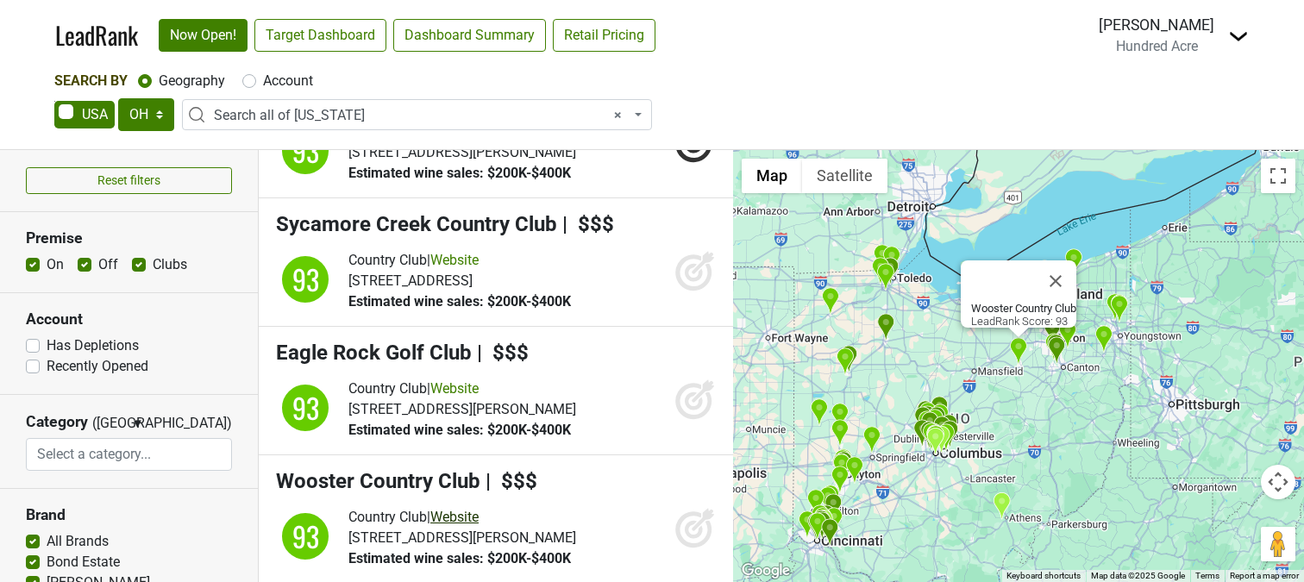
click at [479, 509] on link "Website" at bounding box center [454, 517] width 48 height 16
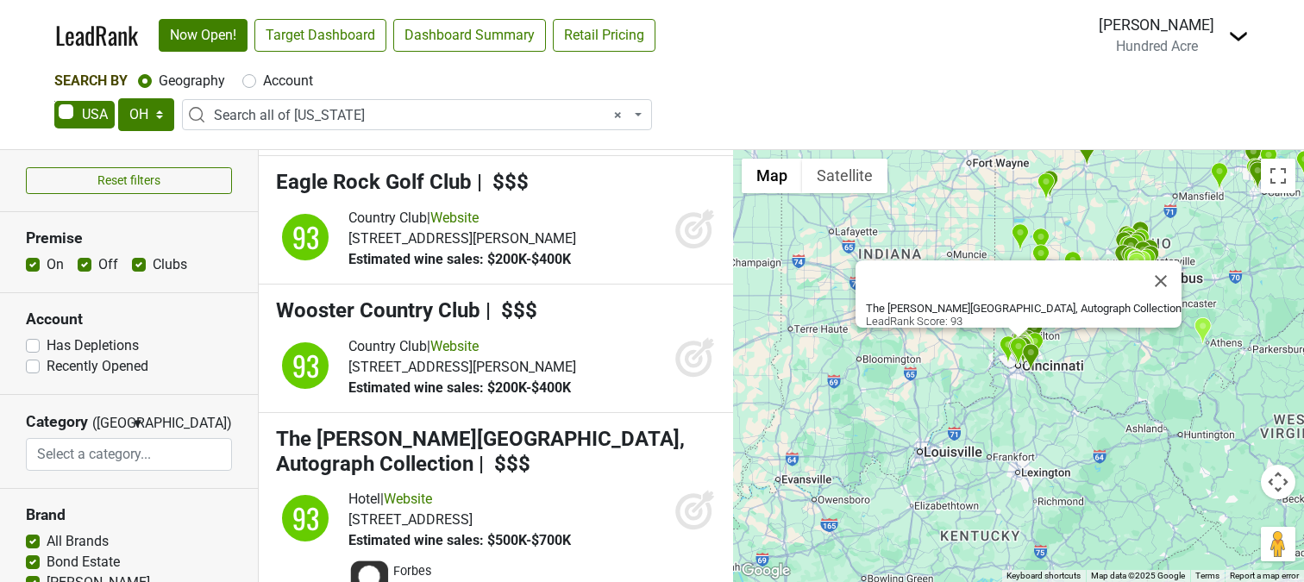
scroll to position [9194, 0]
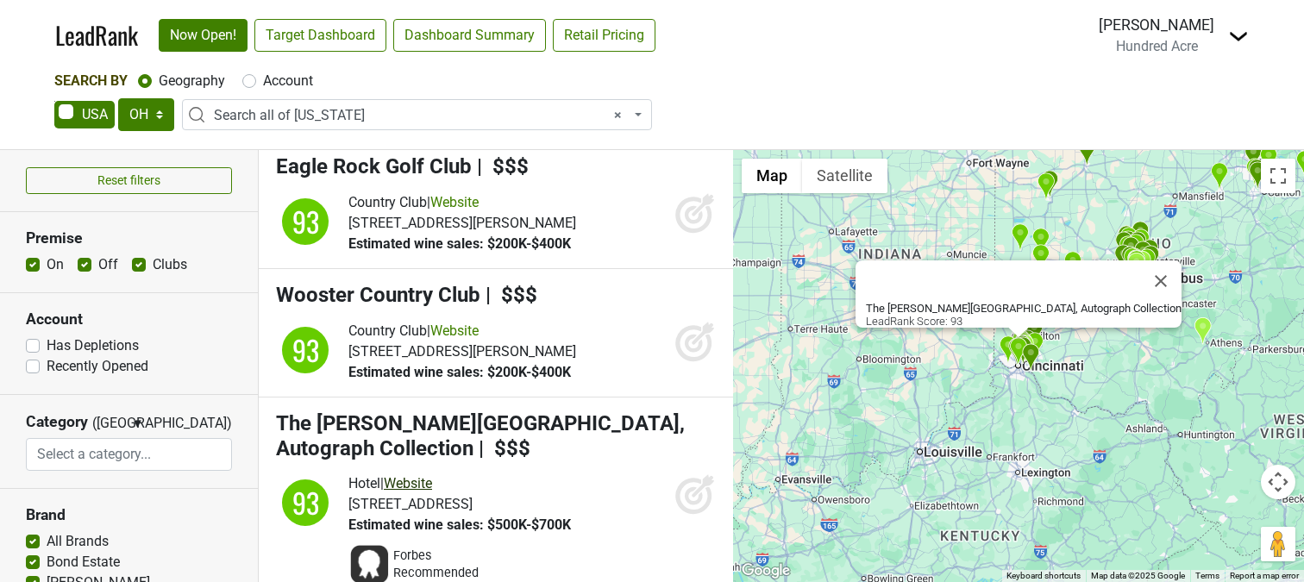
click at [429, 475] on link "Website" at bounding box center [408, 483] width 48 height 16
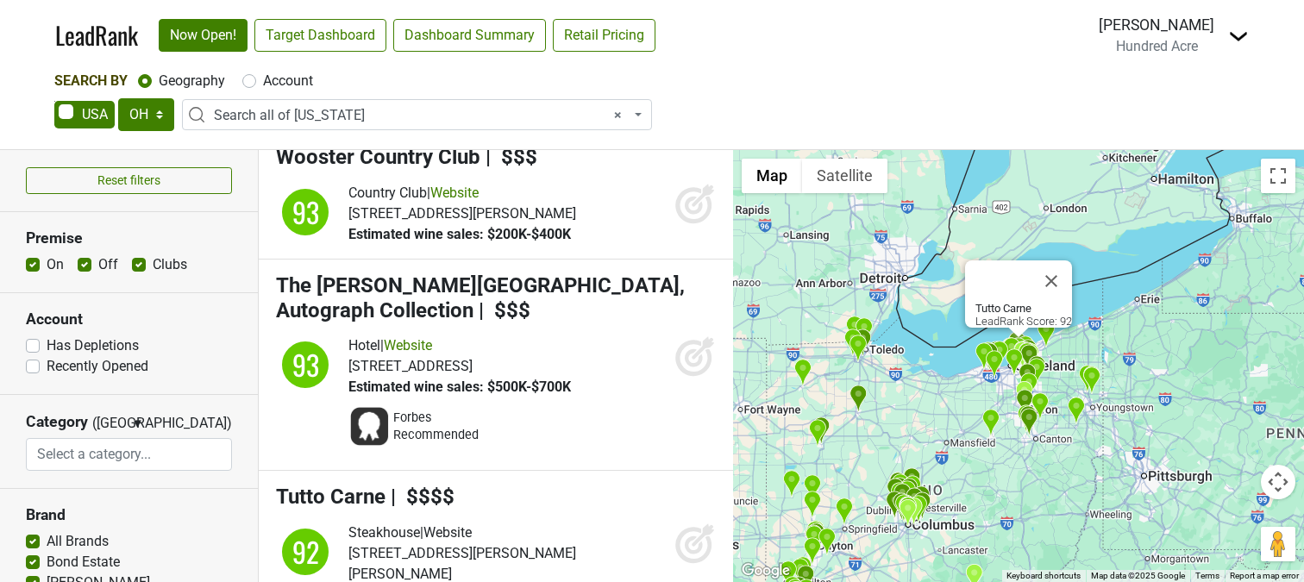
scroll to position [9343, 0]
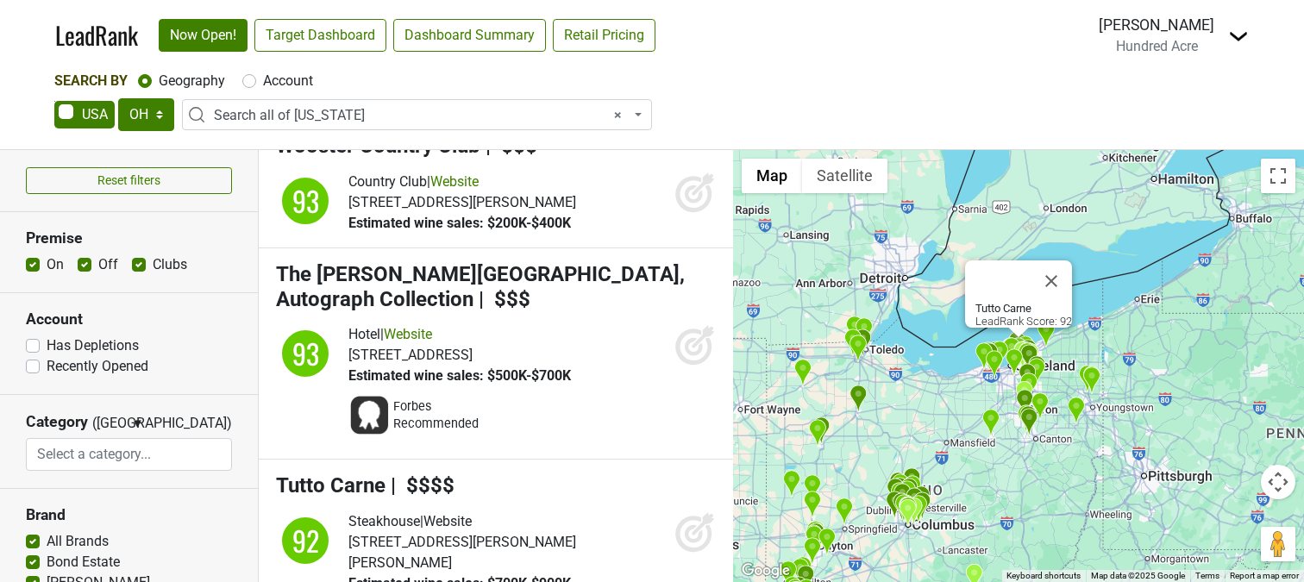
click at [464, 513] on link "Website" at bounding box center [447, 521] width 48 height 16
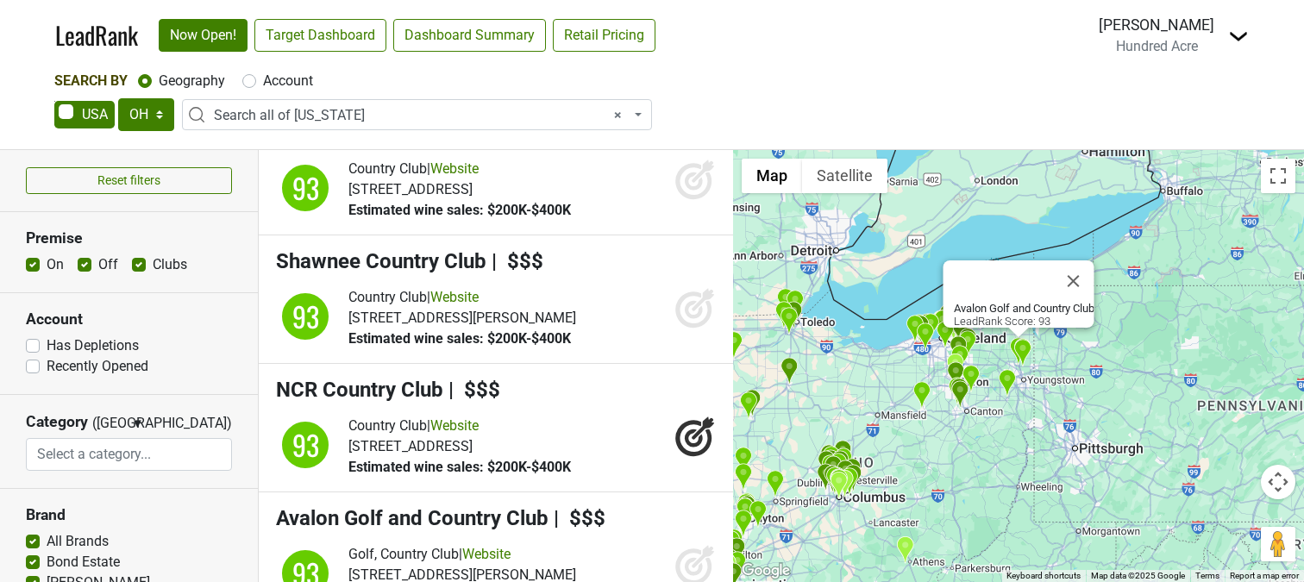
scroll to position [8464, 0]
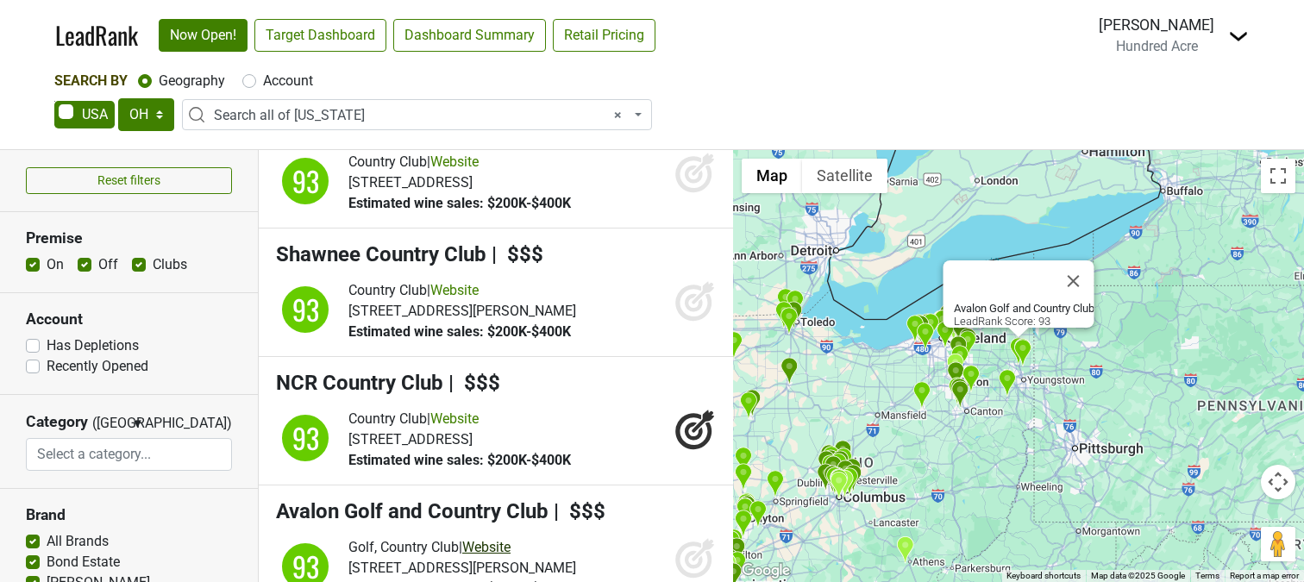
click at [506, 539] on link "Website" at bounding box center [486, 547] width 48 height 16
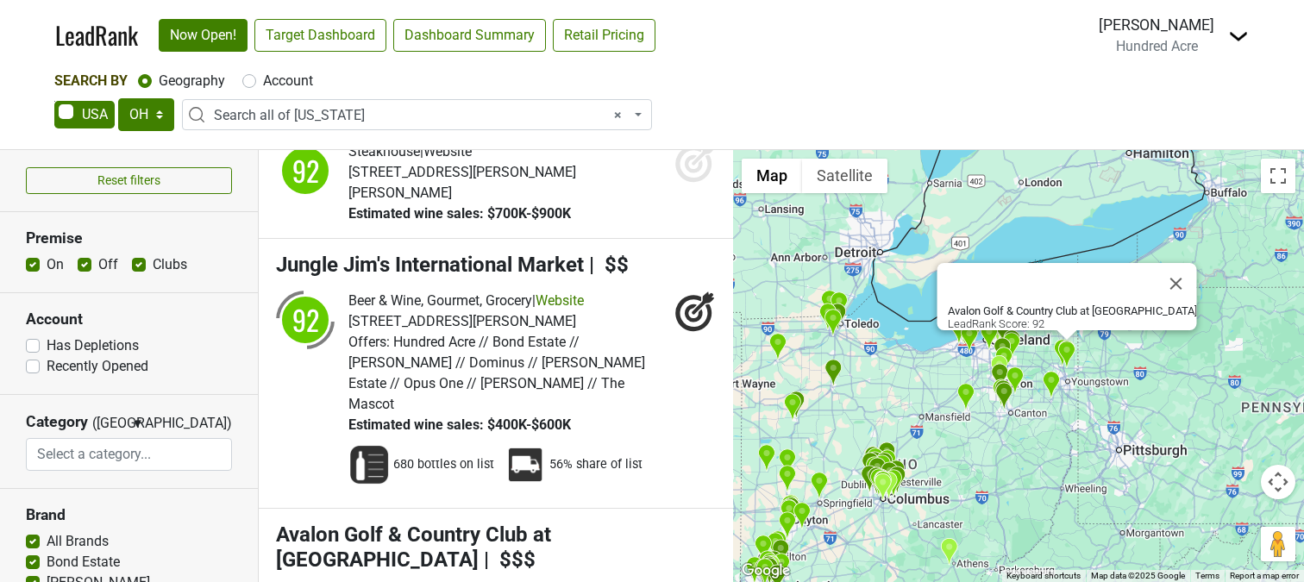
scroll to position [9724, 0]
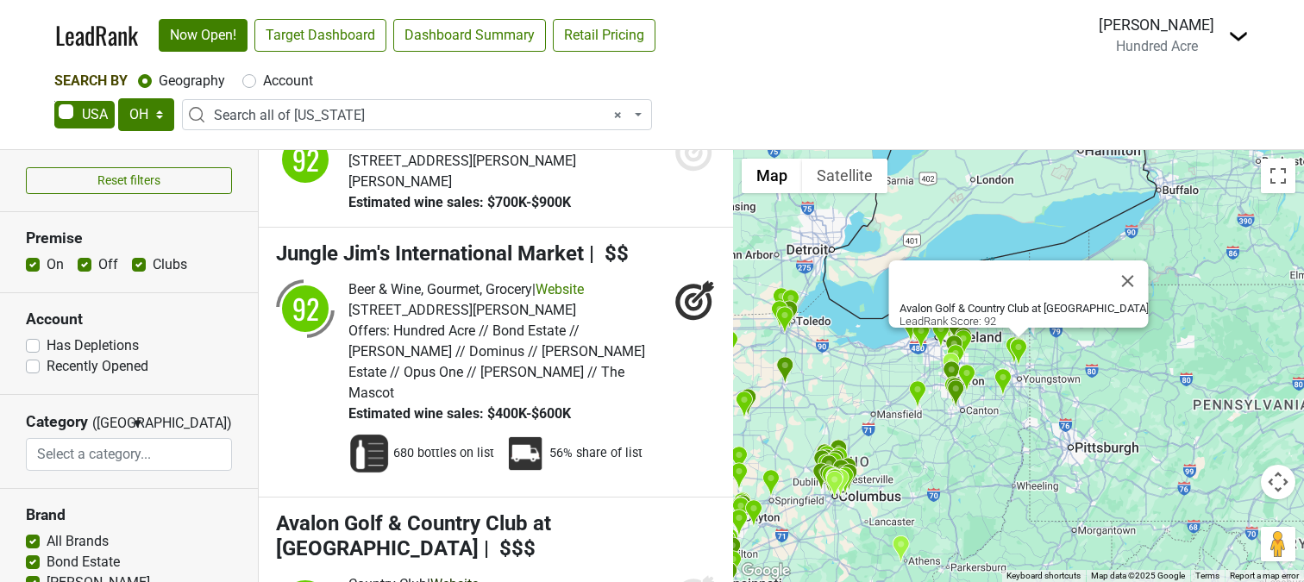
click at [472, 576] on link "Website" at bounding box center [454, 584] width 48 height 16
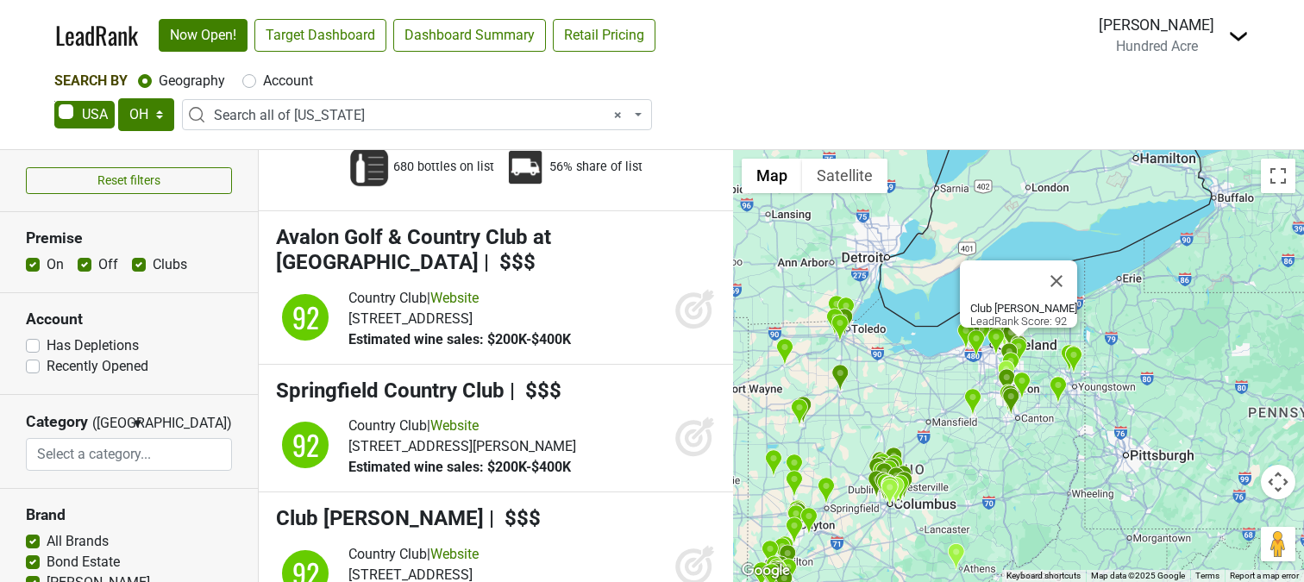
scroll to position [10025, 0]
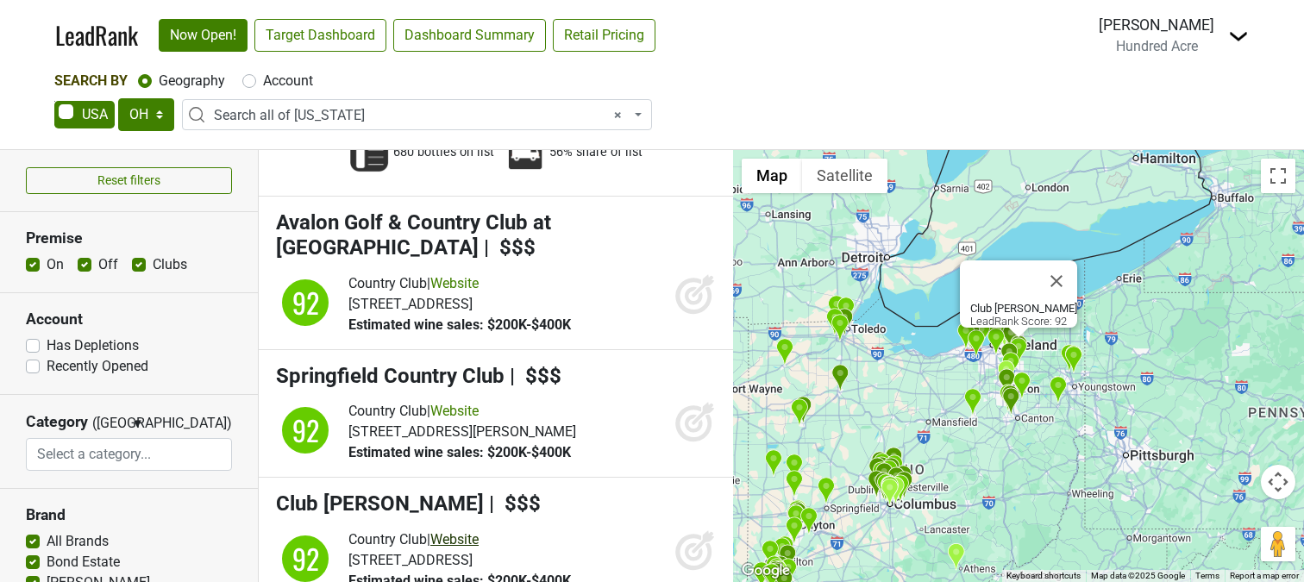
click at [470, 531] on link "Website" at bounding box center [454, 539] width 48 height 16
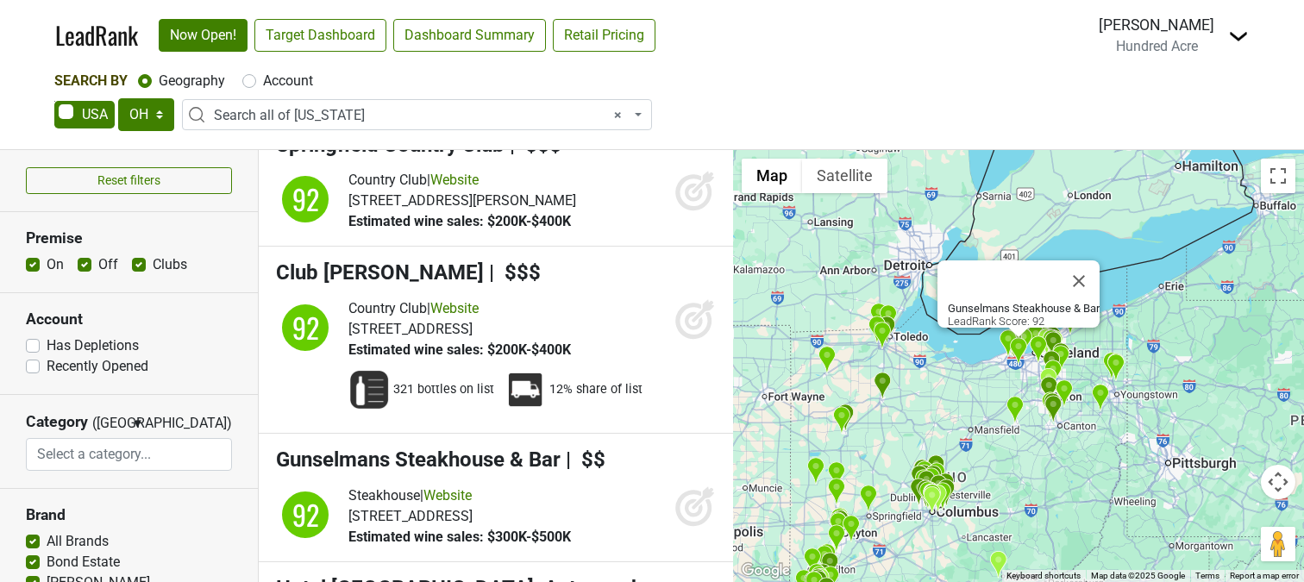
scroll to position [10274, 0]
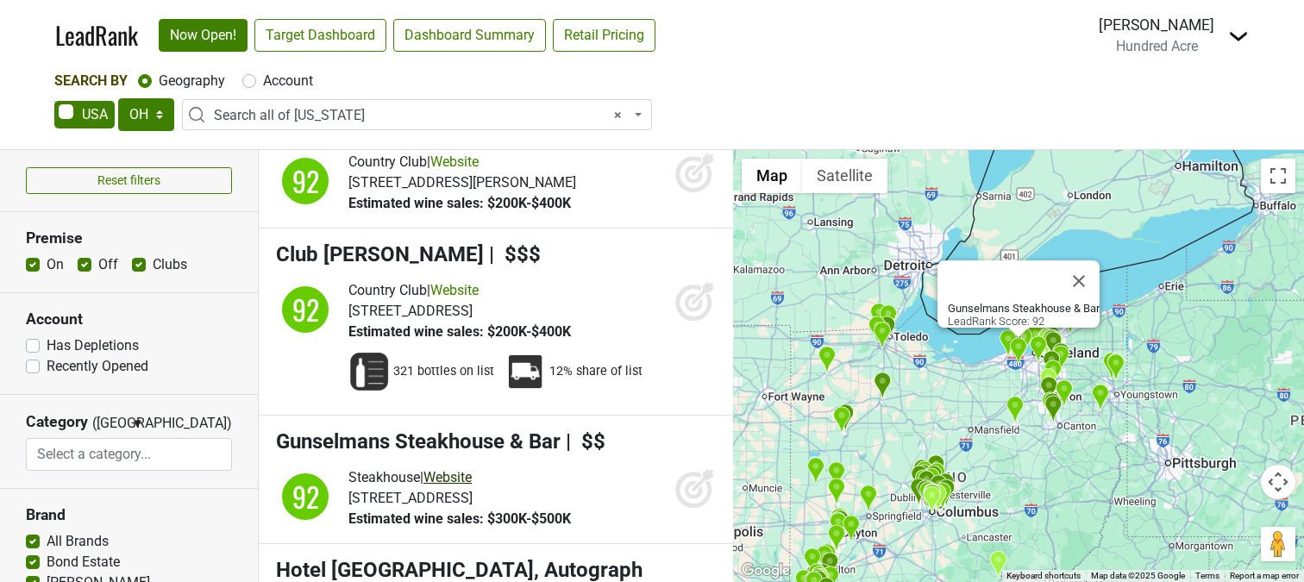
click at [470, 469] on link "Website" at bounding box center [447, 477] width 48 height 16
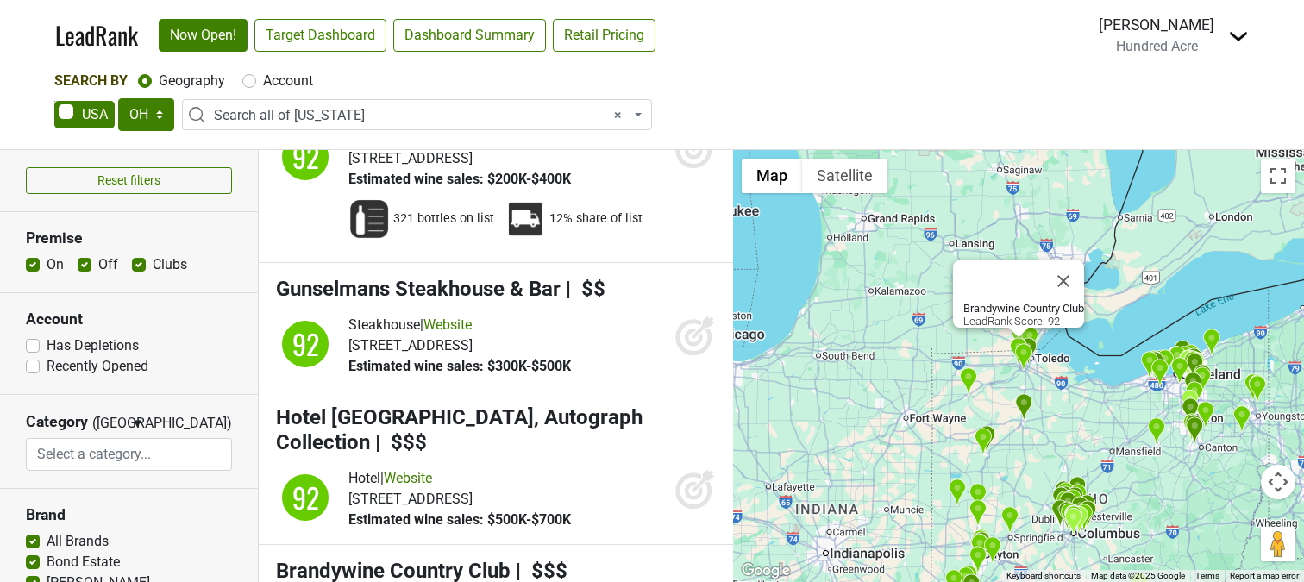
scroll to position [10448, 0]
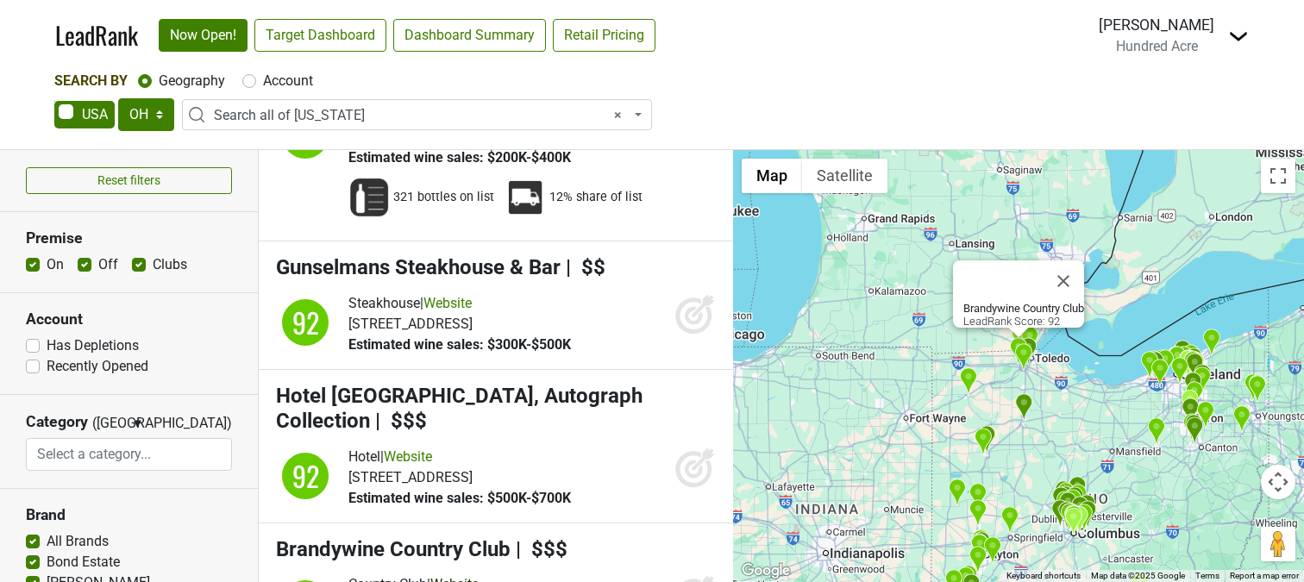
click at [478, 576] on link "Website" at bounding box center [454, 584] width 48 height 16
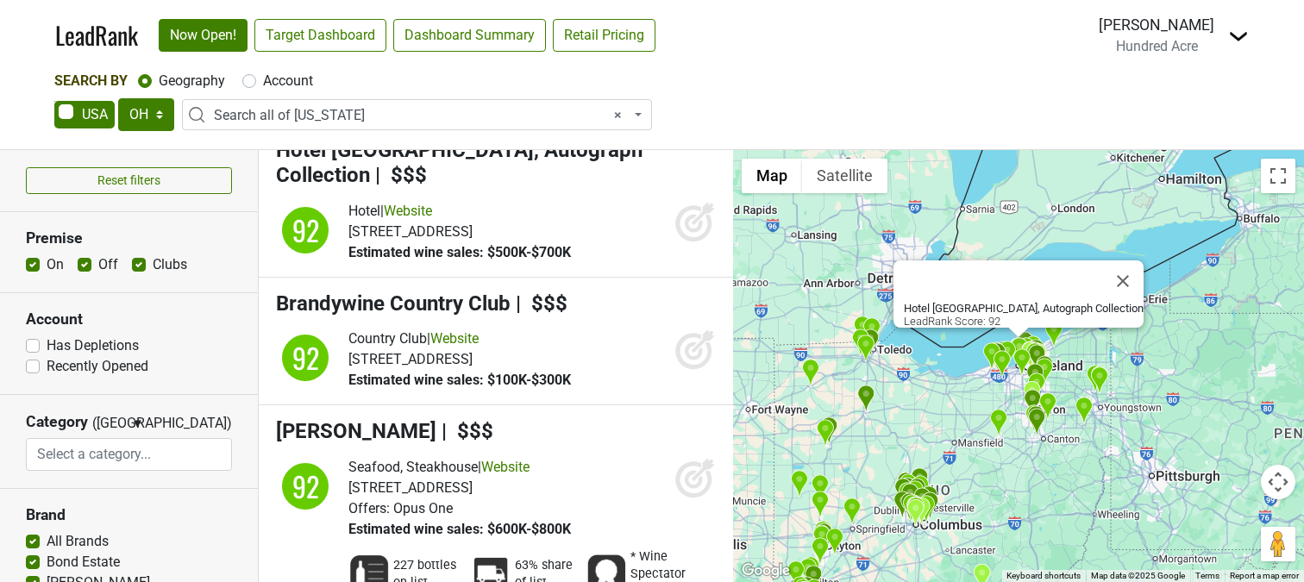
scroll to position [10695, 0]
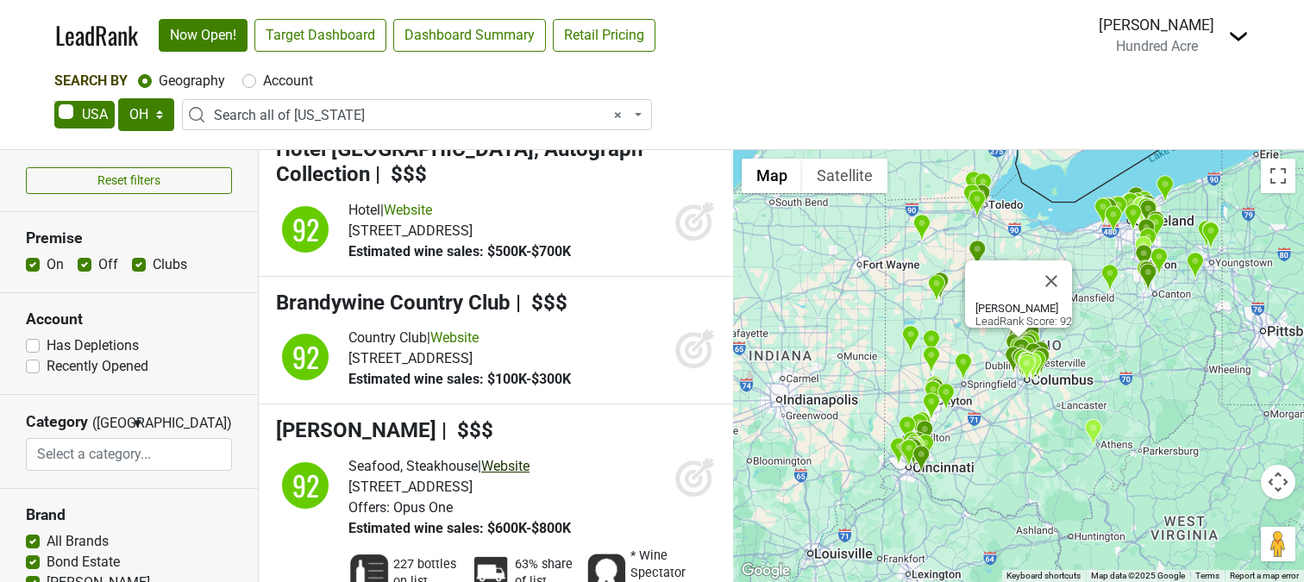
click at [520, 458] on link "Website" at bounding box center [505, 466] width 48 height 16
click at [690, 470] on icon at bounding box center [694, 479] width 18 height 18
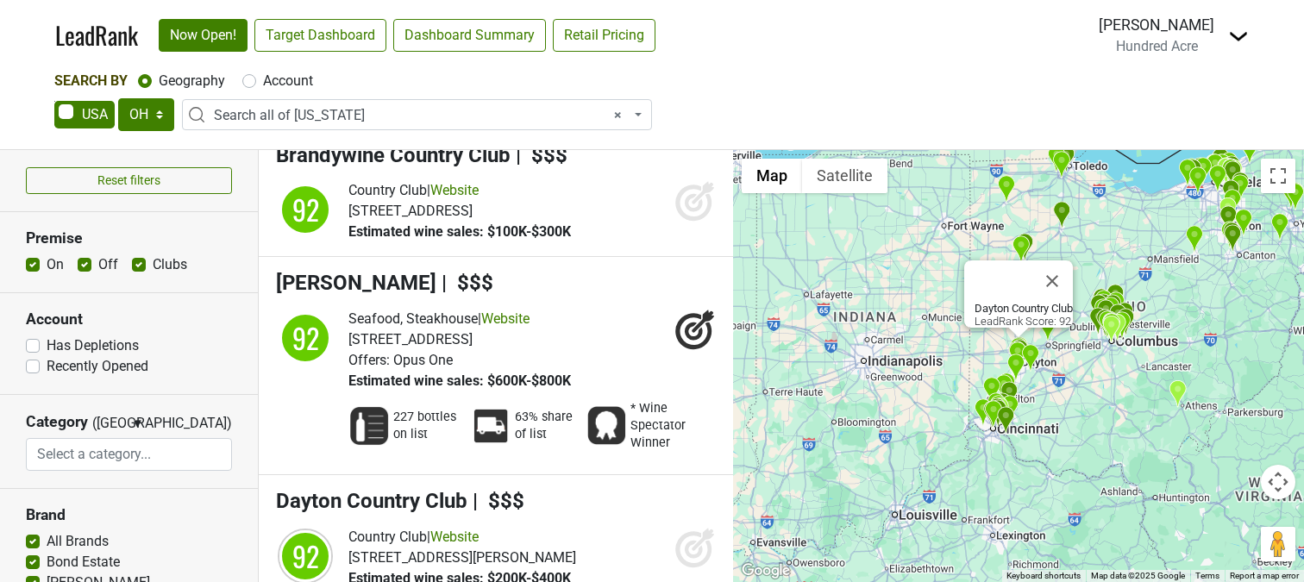
scroll to position [10844, 0]
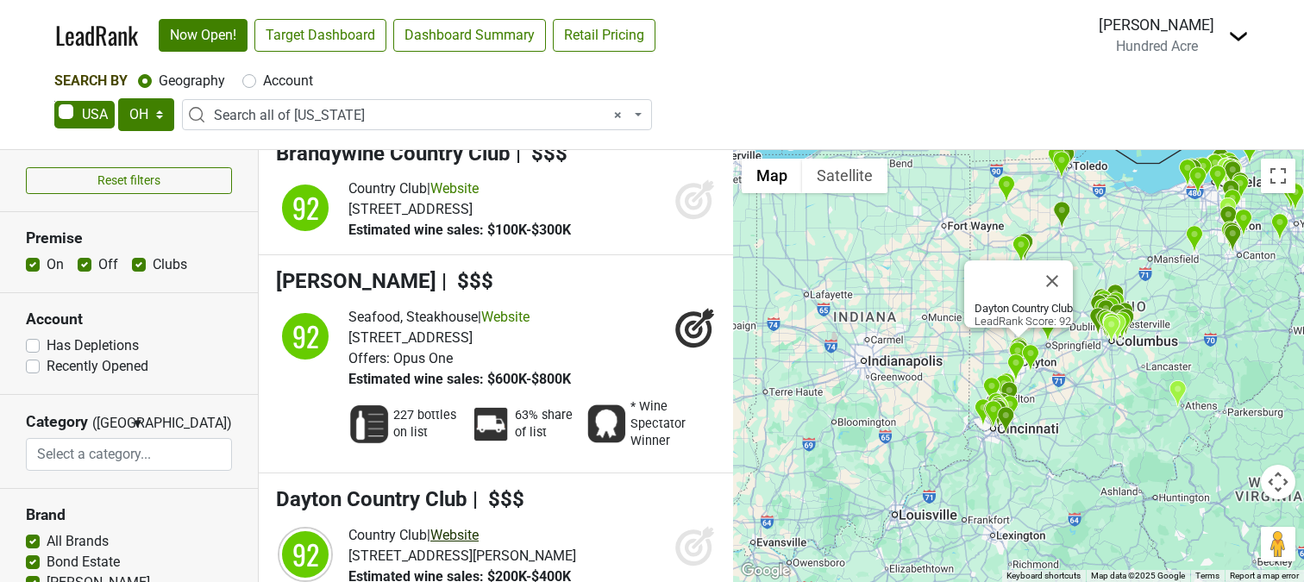
click at [472, 527] on link "Website" at bounding box center [454, 535] width 48 height 16
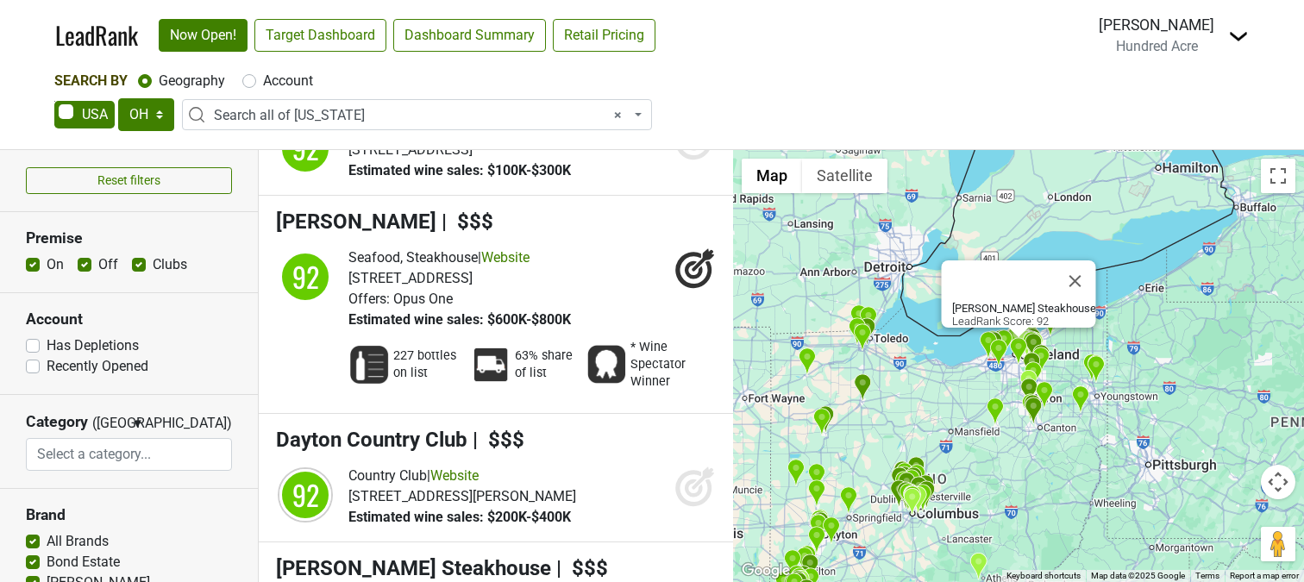
scroll to position [10974, 0]
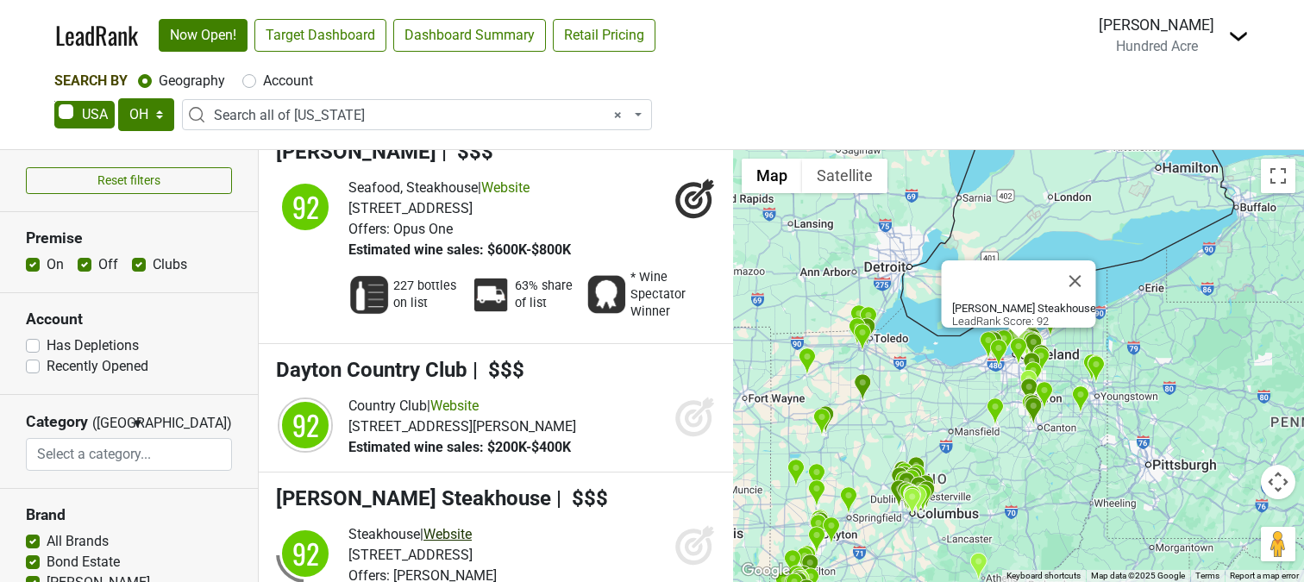
click at [447, 526] on link "Website" at bounding box center [447, 534] width 48 height 16
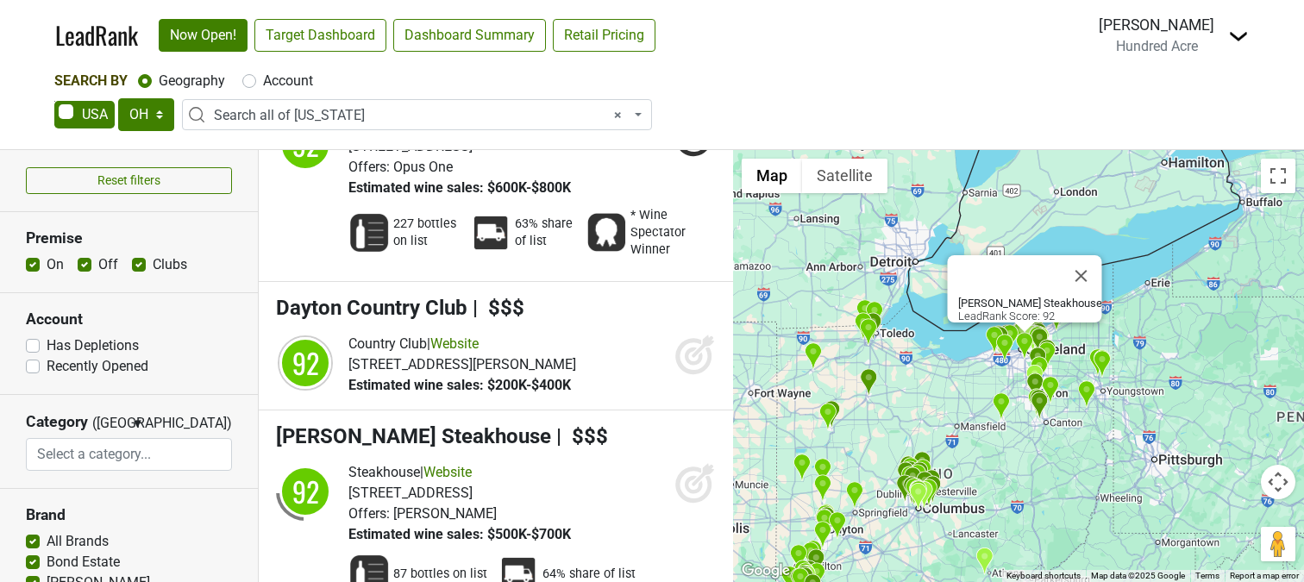
scroll to position [11046, 0]
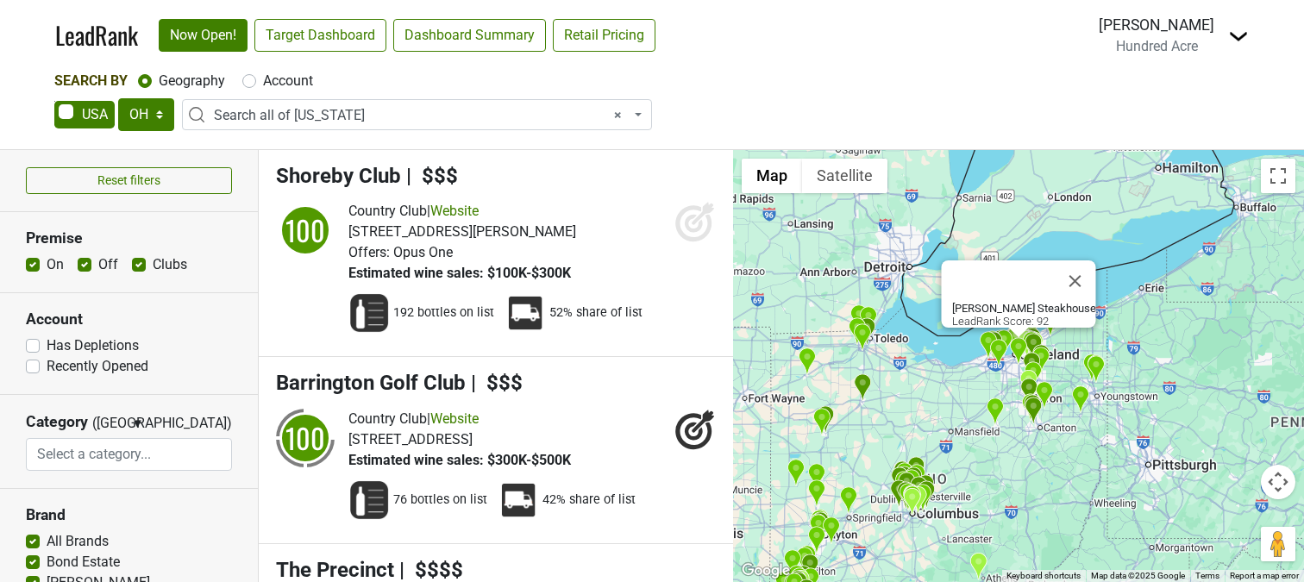
select select "OH"
select select "ALL_OH"
select select
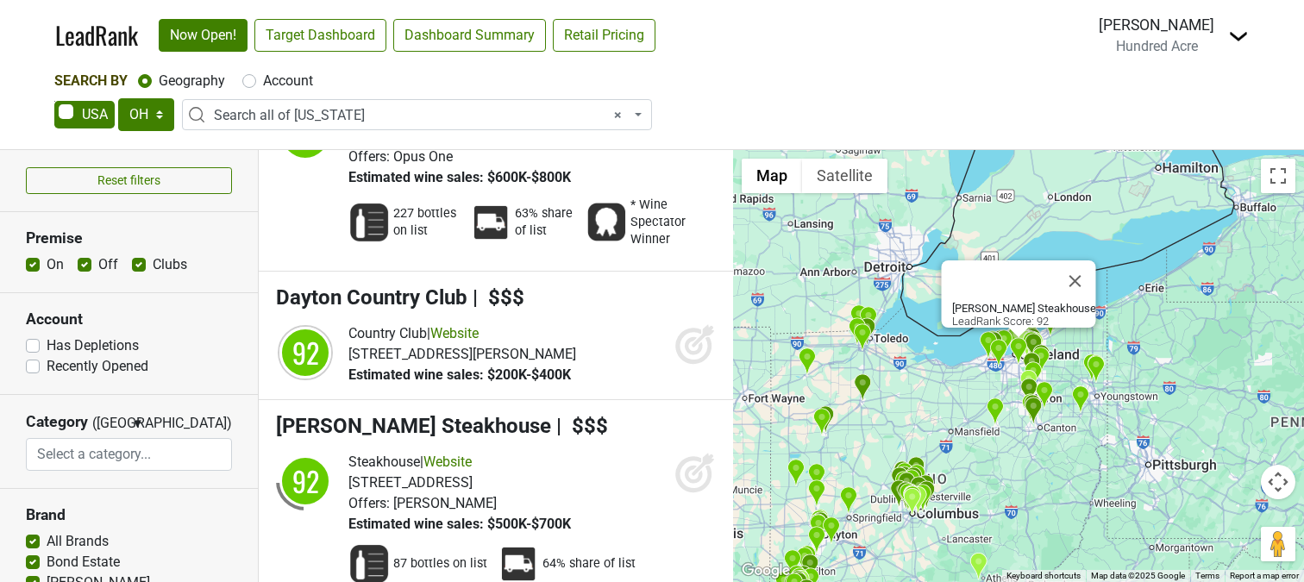
click at [695, 452] on icon at bounding box center [694, 472] width 41 height 41
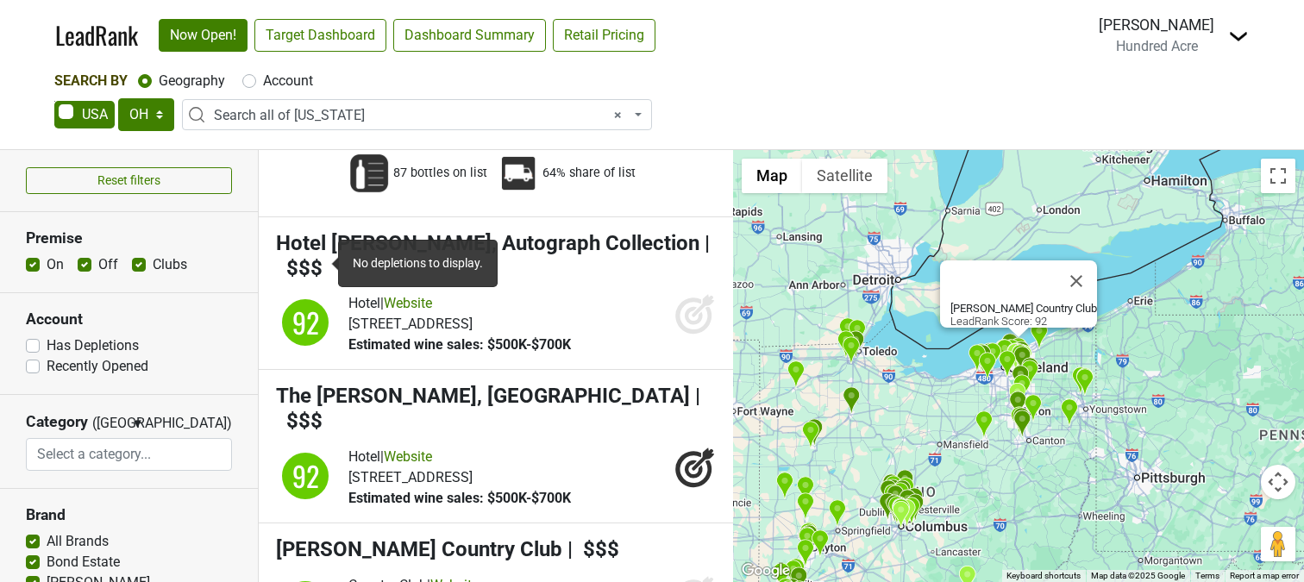
scroll to position [11443, 0]
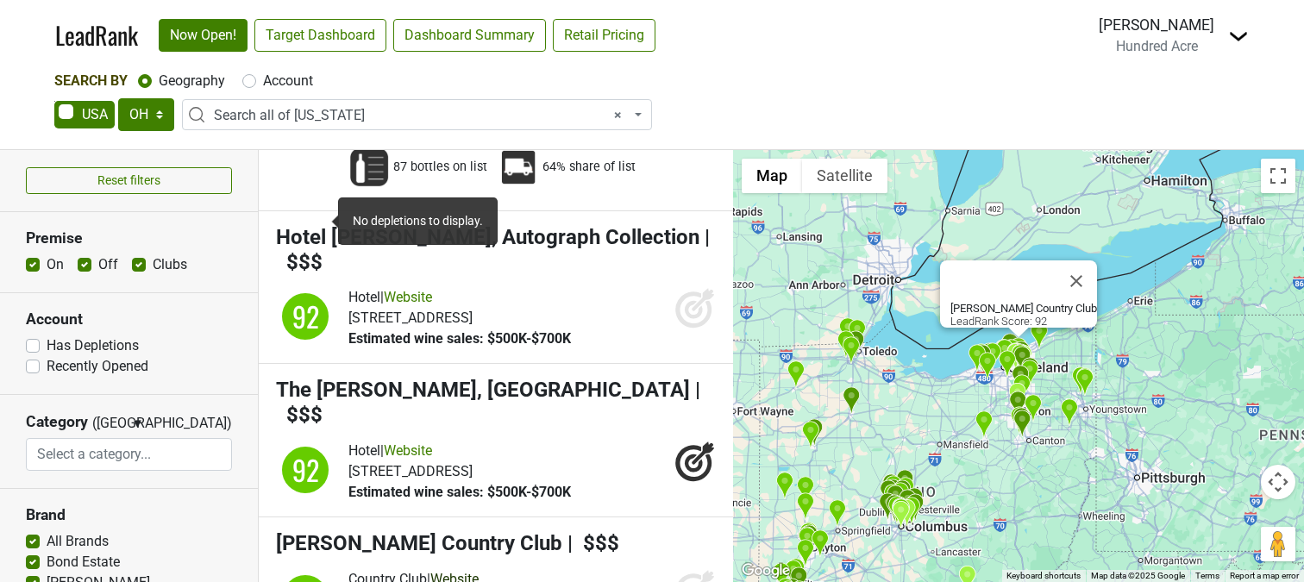
click at [468, 571] on link "Website" at bounding box center [454, 579] width 48 height 16
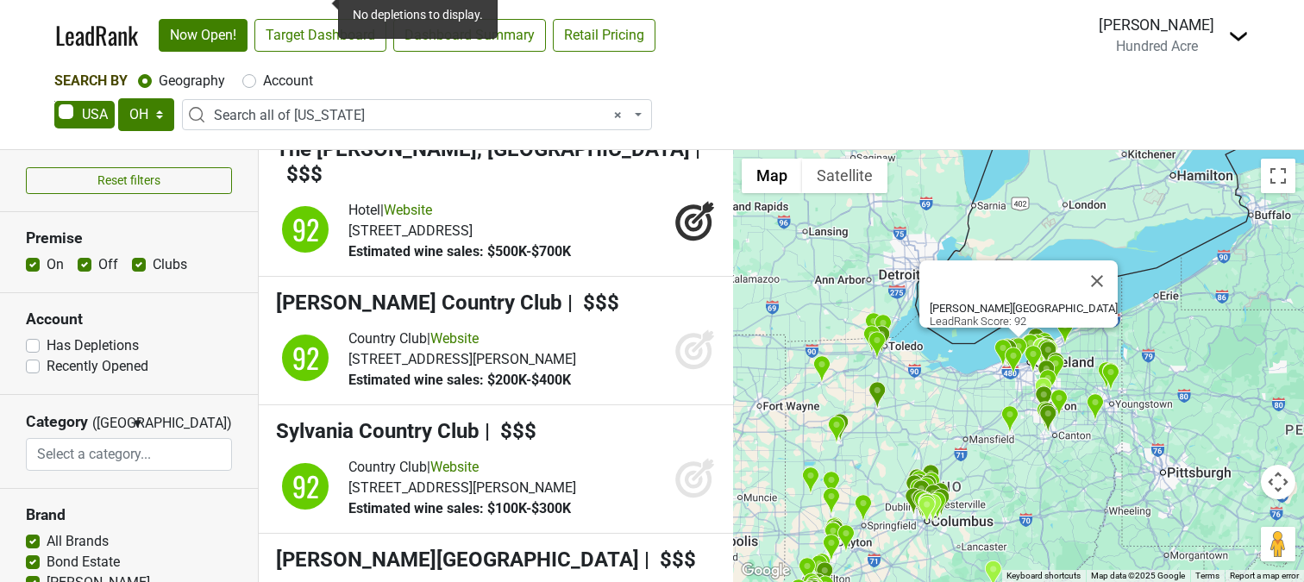
scroll to position [11709, 0]
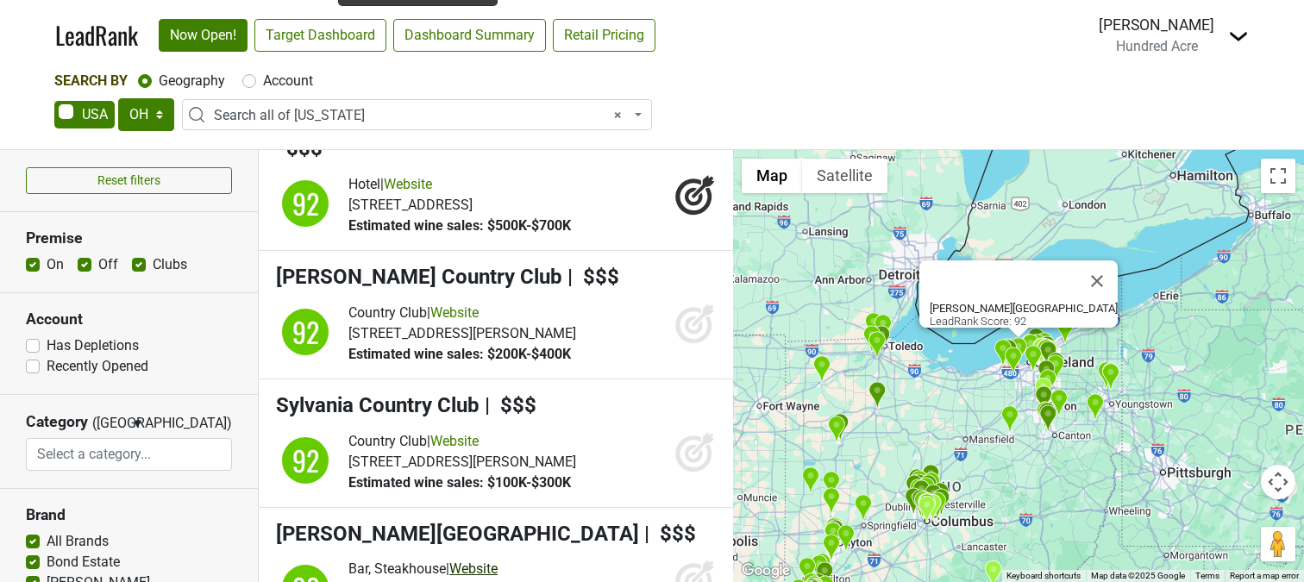
click at [492, 560] on link "Website" at bounding box center [473, 568] width 48 height 16
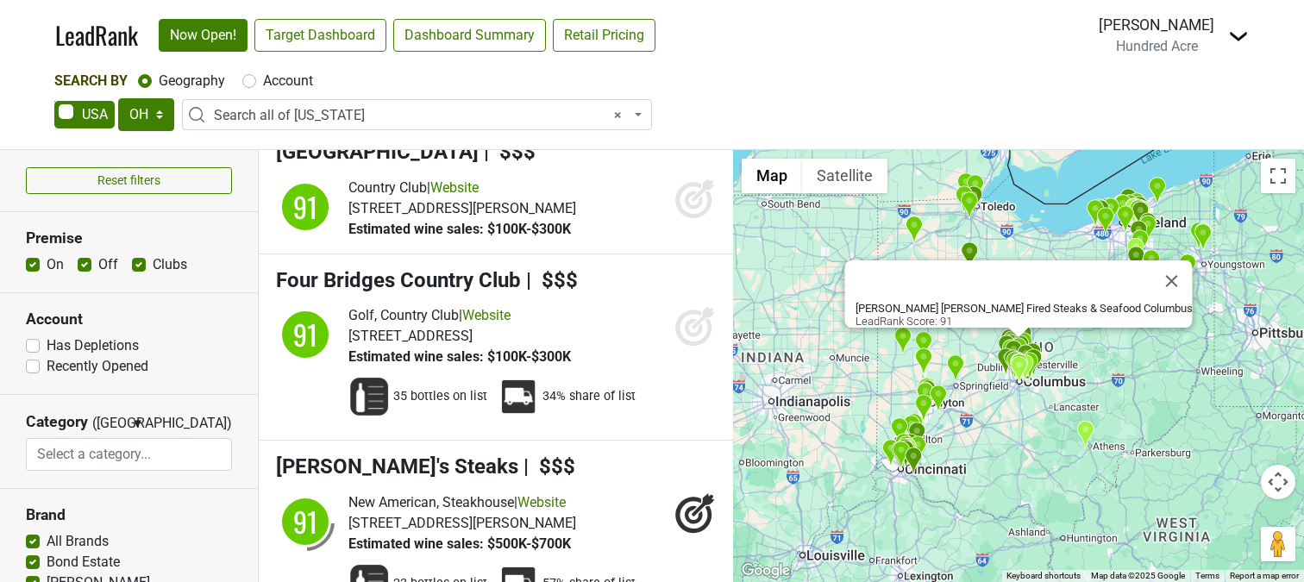
scroll to position [13173, 0]
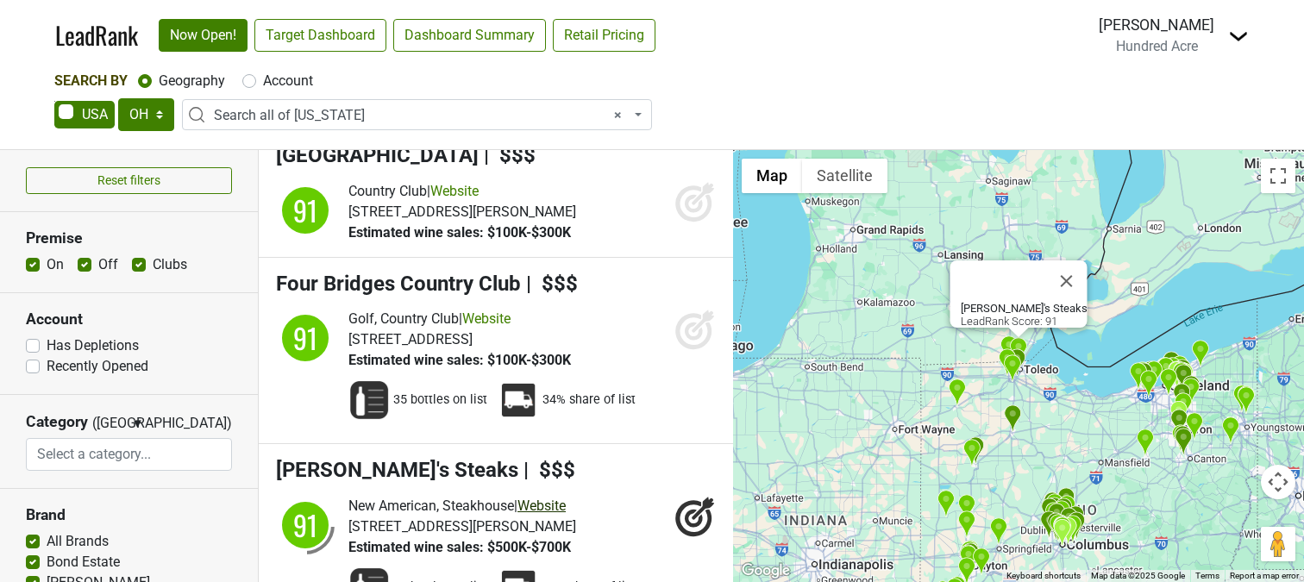
click at [560, 498] on link "Website" at bounding box center [541, 506] width 48 height 16
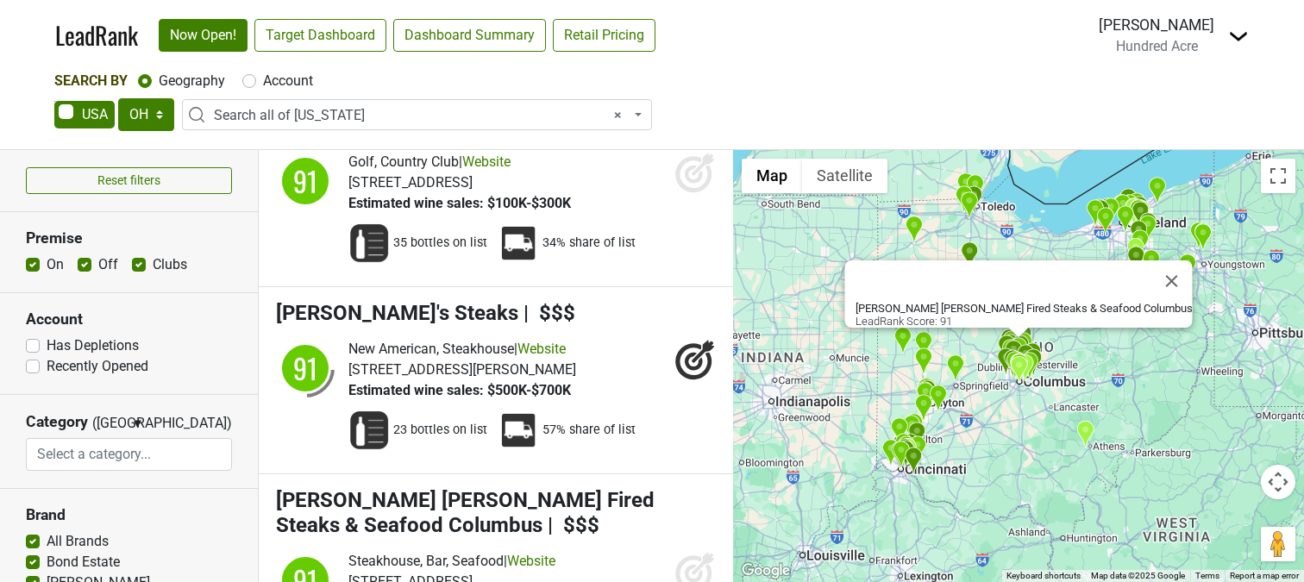
scroll to position [13332, 0]
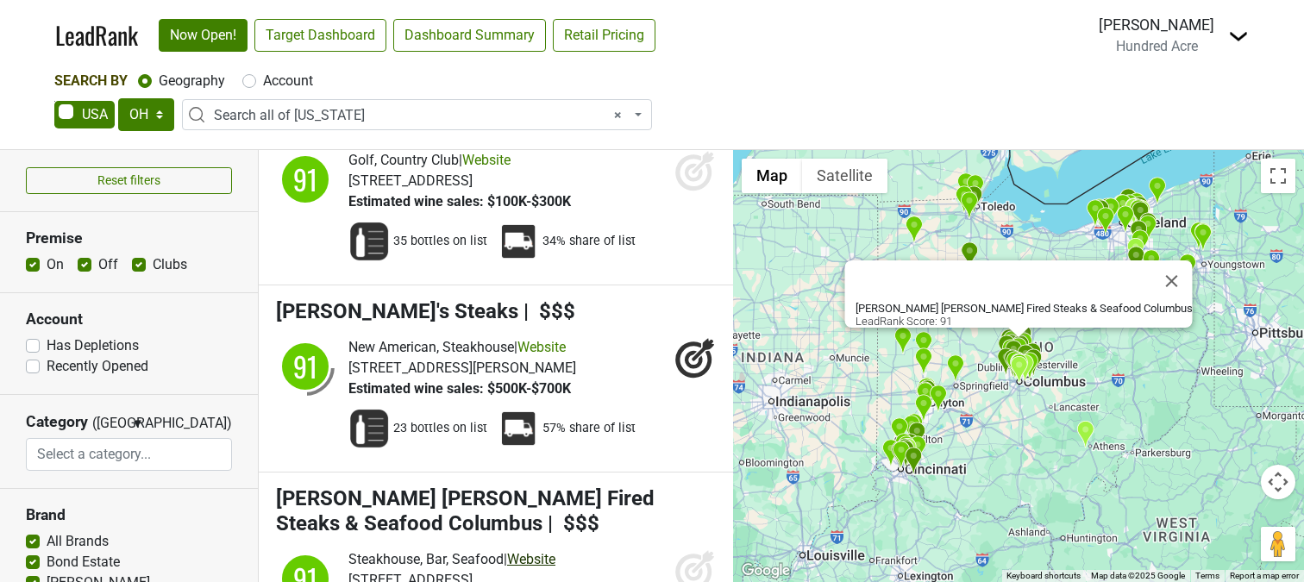
click at [544, 551] on link "Website" at bounding box center [531, 559] width 48 height 16
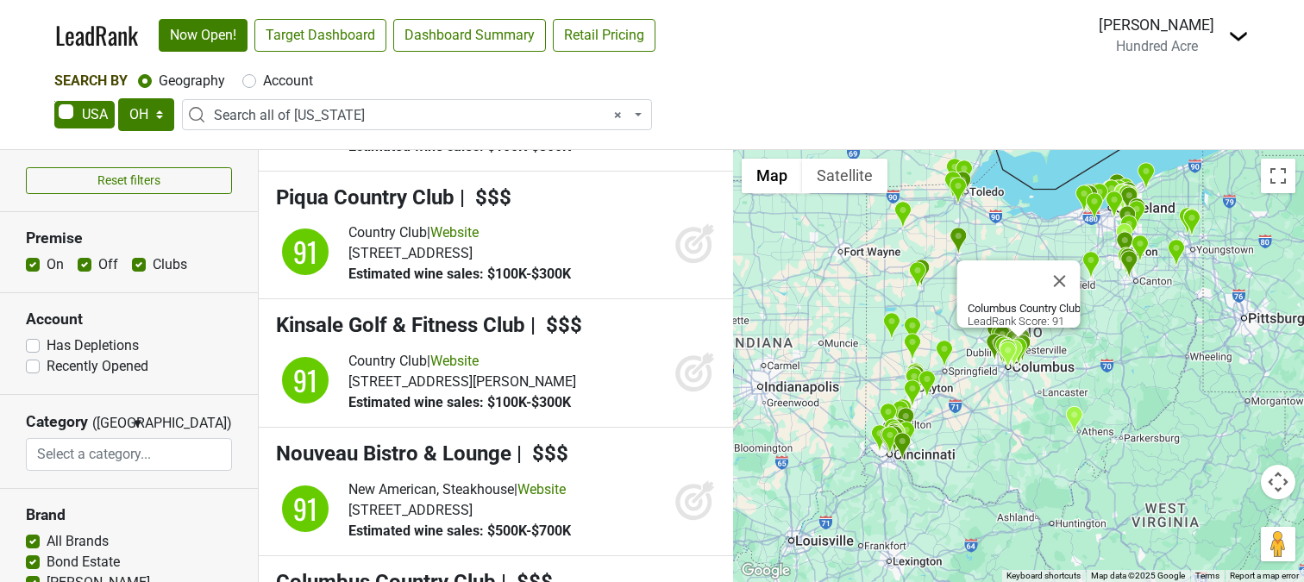
scroll to position [13997, 0]
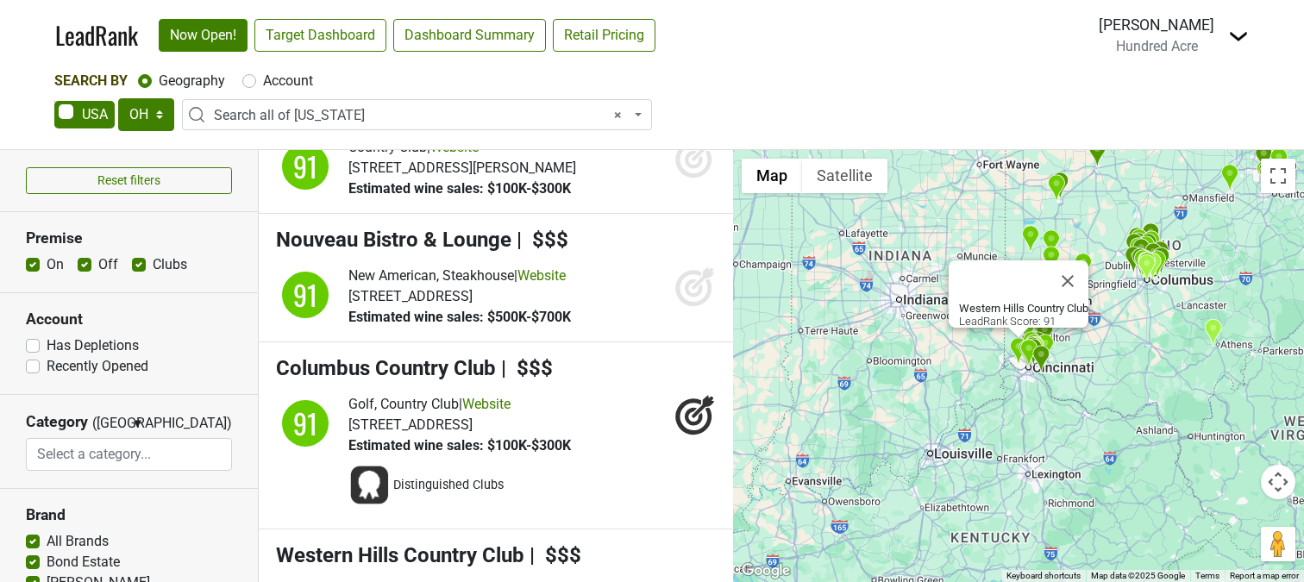
scroll to position [14221, 0]
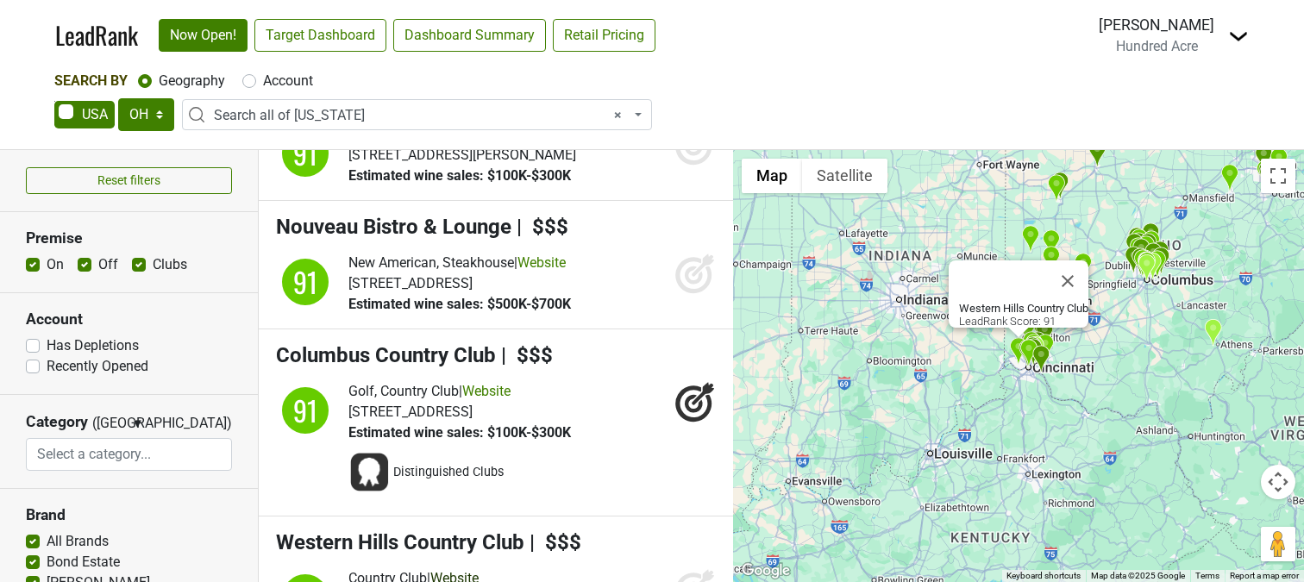
click at [479, 570] on link "Website" at bounding box center [454, 578] width 48 height 16
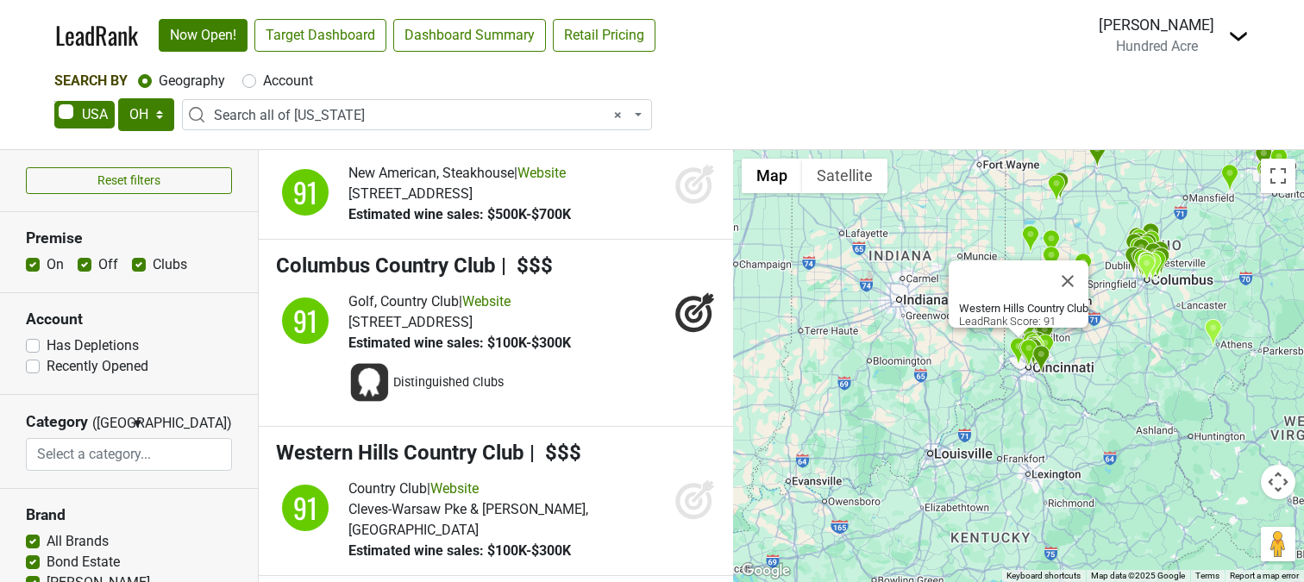
scroll to position [14351, 0]
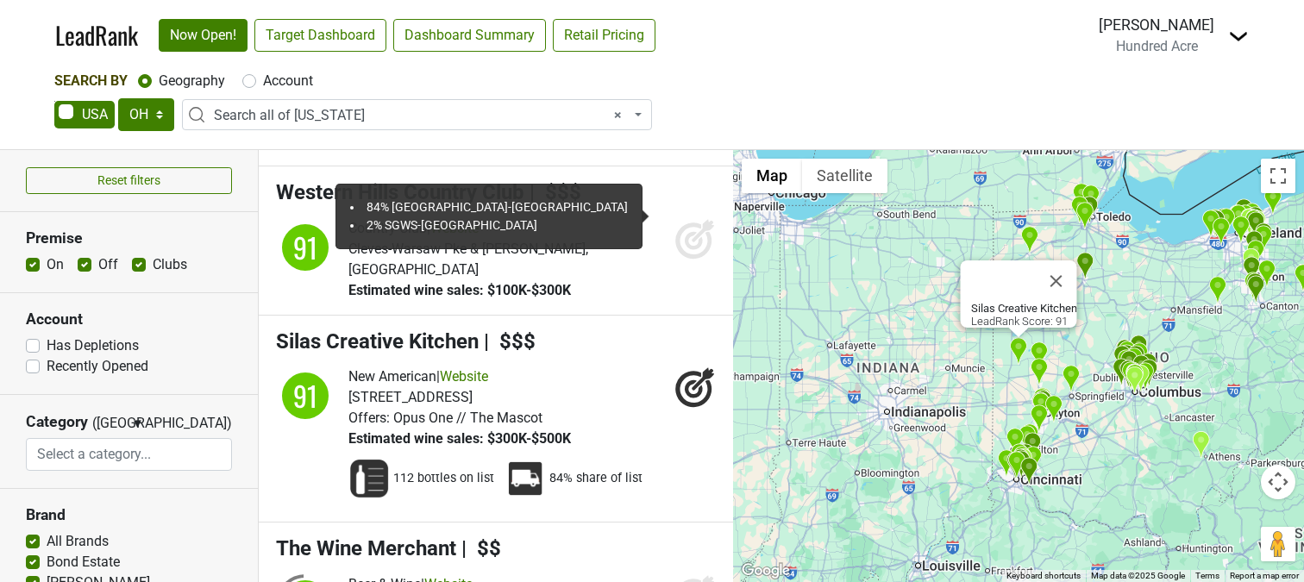
scroll to position [14585, 0]
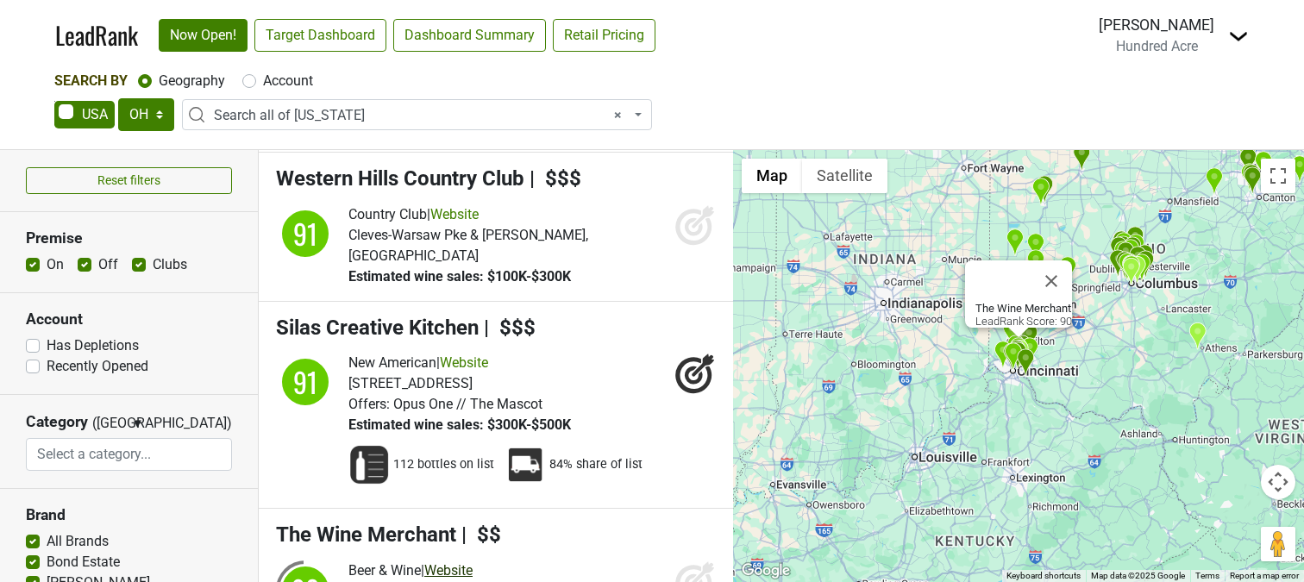
click at [467, 562] on link "Website" at bounding box center [448, 570] width 48 height 16
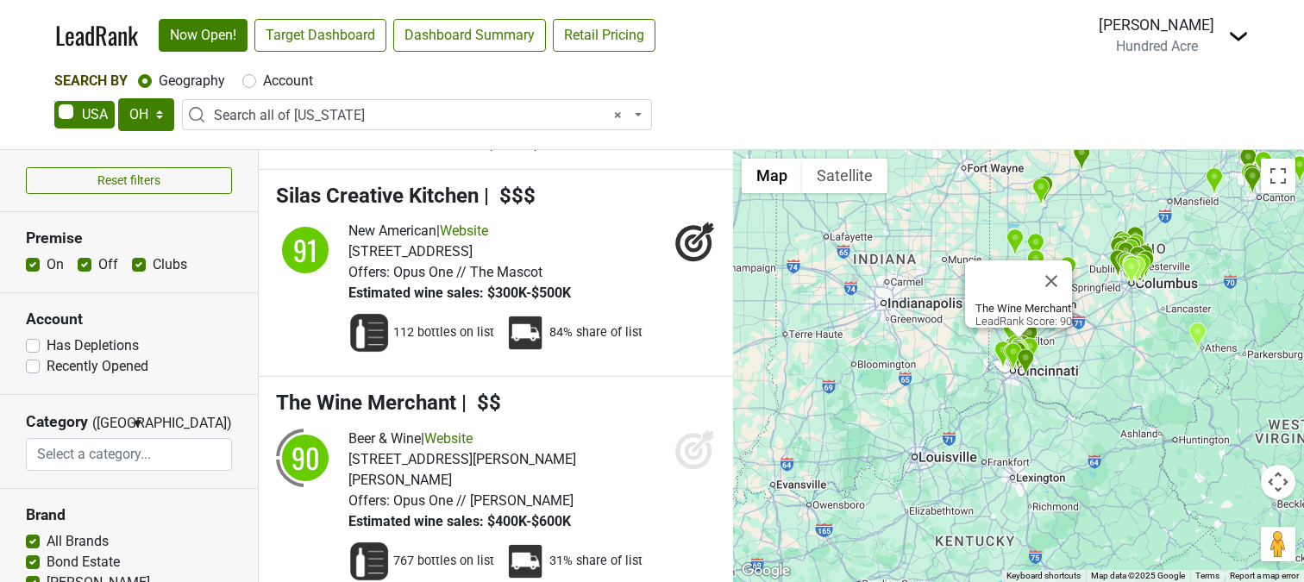
scroll to position [14765, 0]
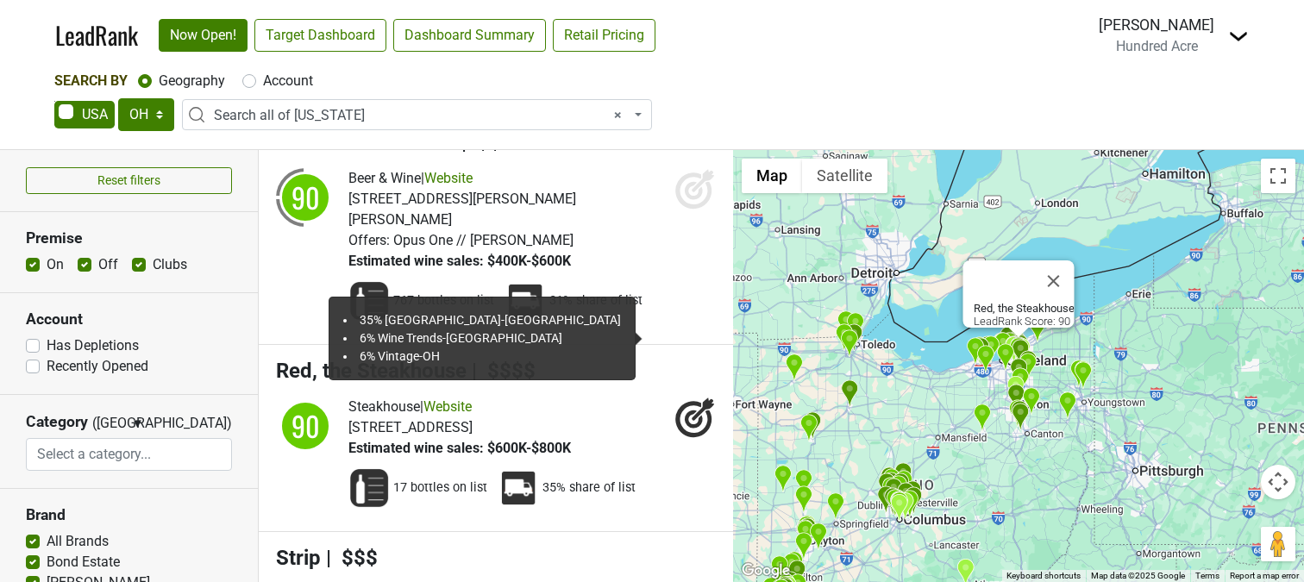
scroll to position [14998, 0]
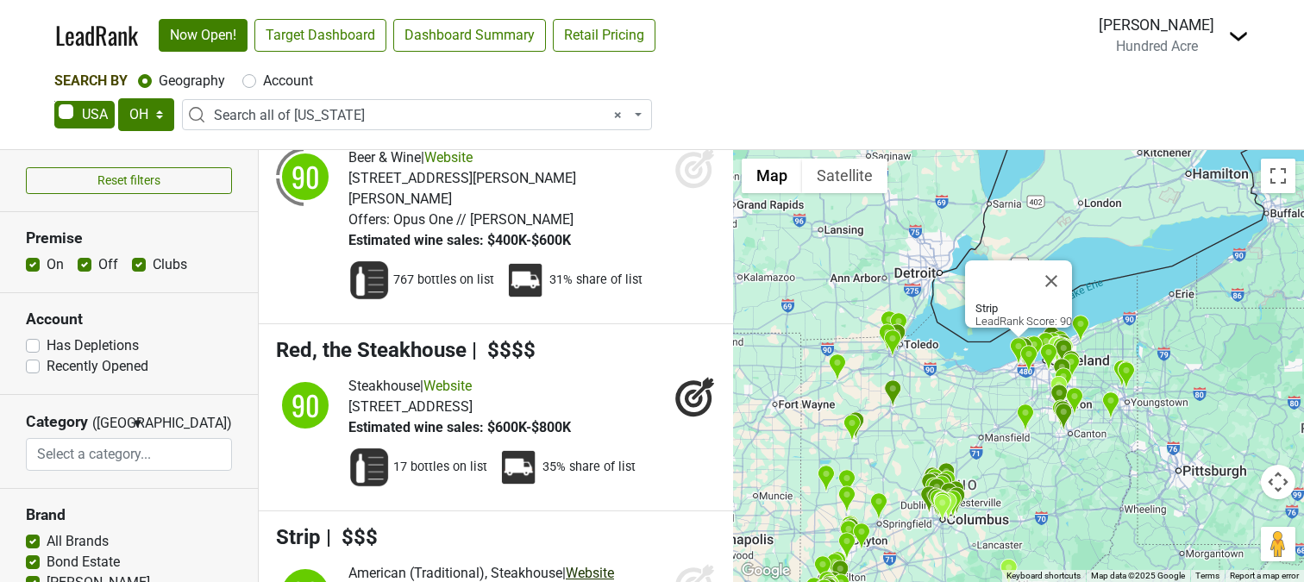
click at [608, 565] on link "Website" at bounding box center [590, 573] width 48 height 16
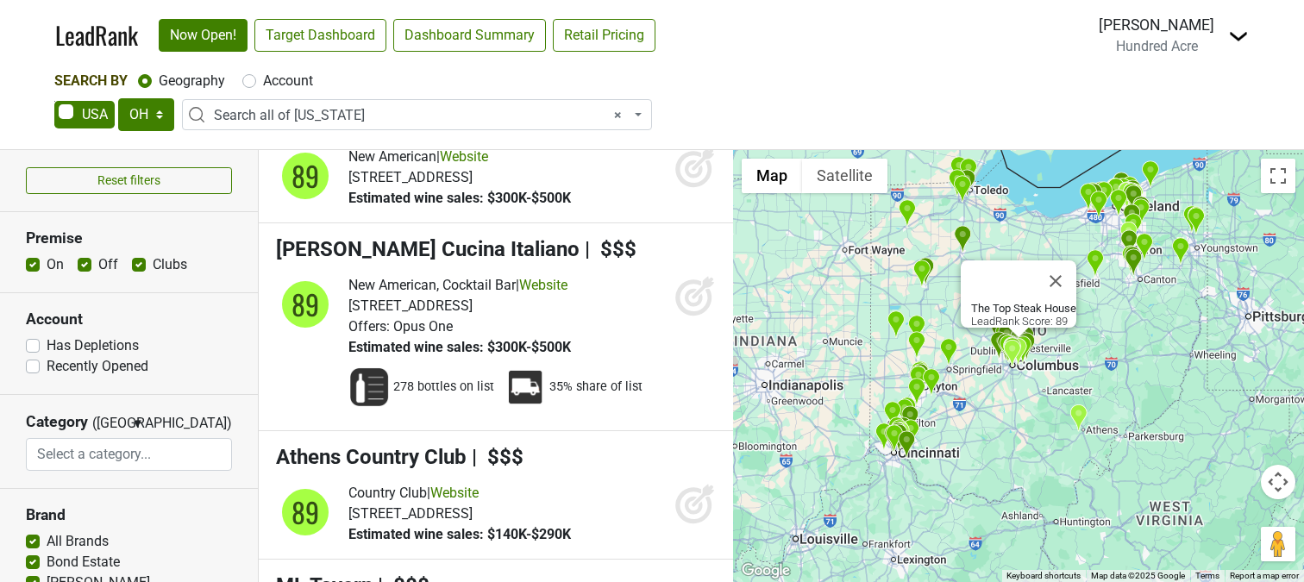
scroll to position [15978, 0]
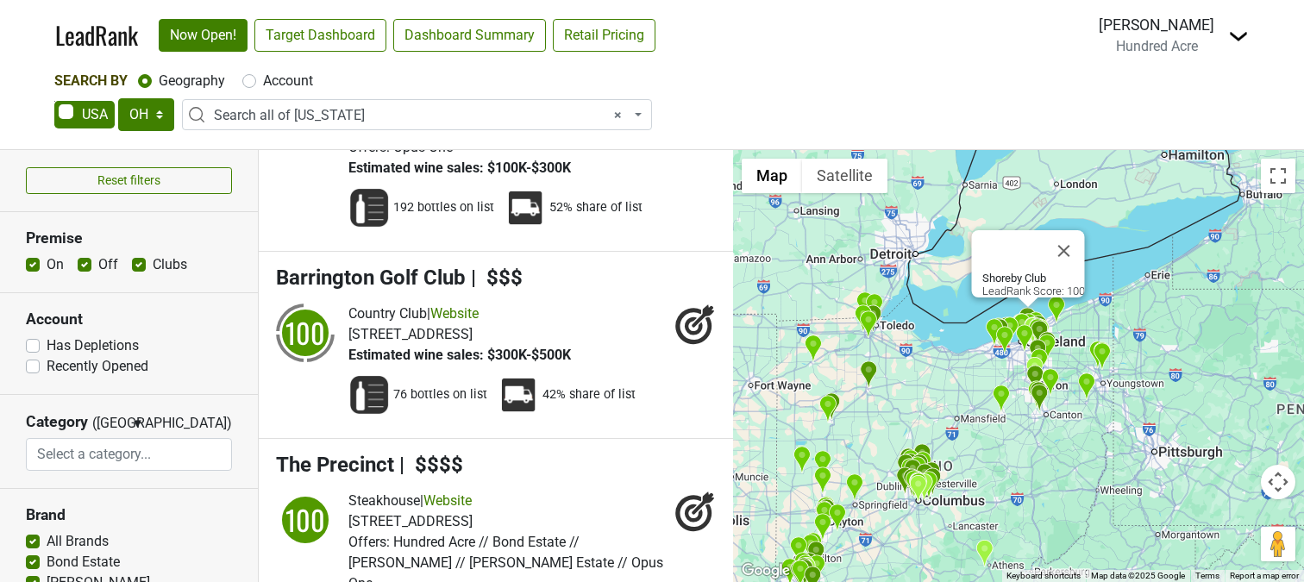
scroll to position [0, 0]
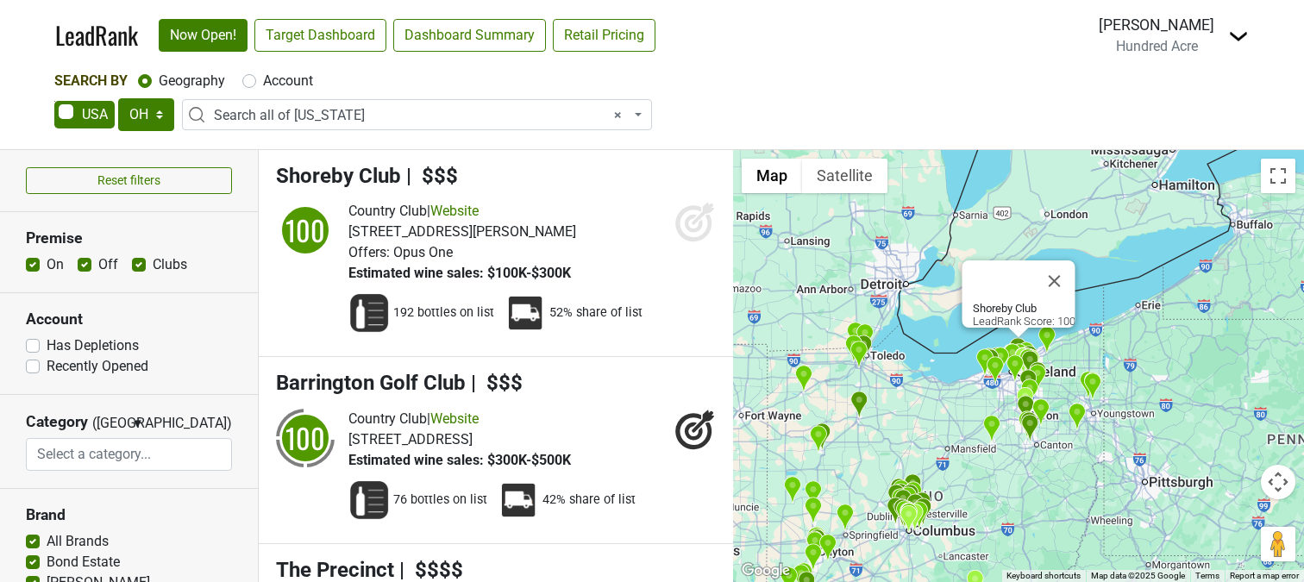
click at [272, 81] on label "Account" at bounding box center [288, 81] width 50 height 21
click at [256, 81] on input "Account" at bounding box center [249, 79] width 14 height 17
radio input "true"
select select
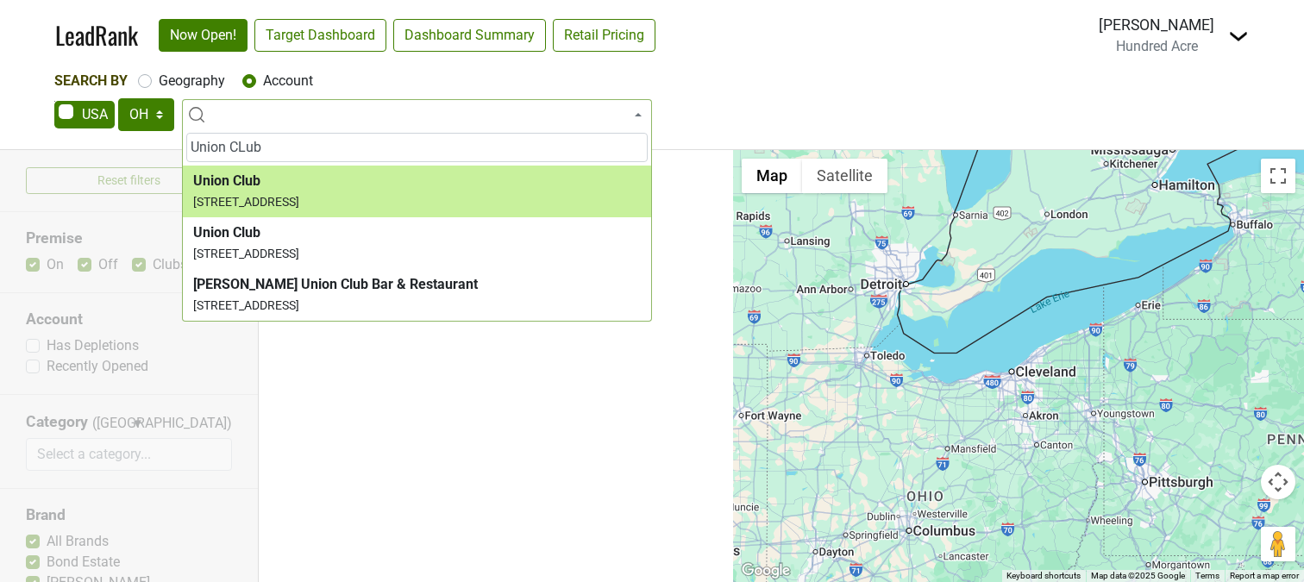
type input "Union CLub"
select select "163645"
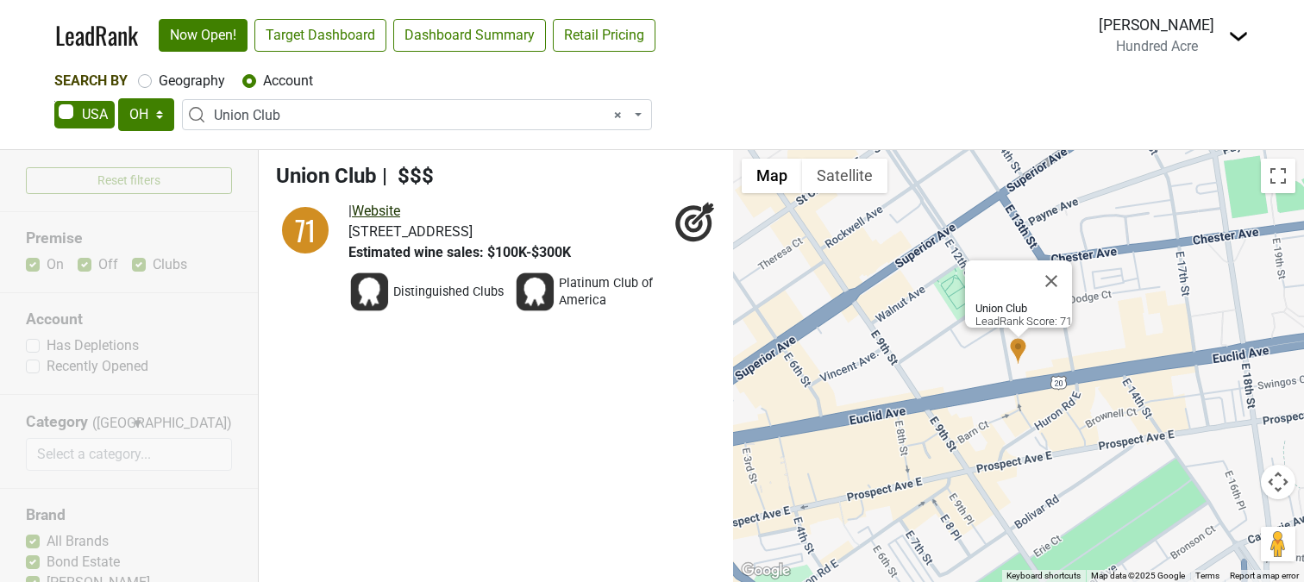
click at [391, 210] on link "Website" at bounding box center [376, 211] width 48 height 16
click at [337, 119] on span "× Union Club" at bounding box center [422, 115] width 416 height 21
click at [310, 116] on span "× Union Club" at bounding box center [422, 115] width 416 height 21
click at [283, 114] on span "× Union Club" at bounding box center [422, 115] width 416 height 21
type input "d"
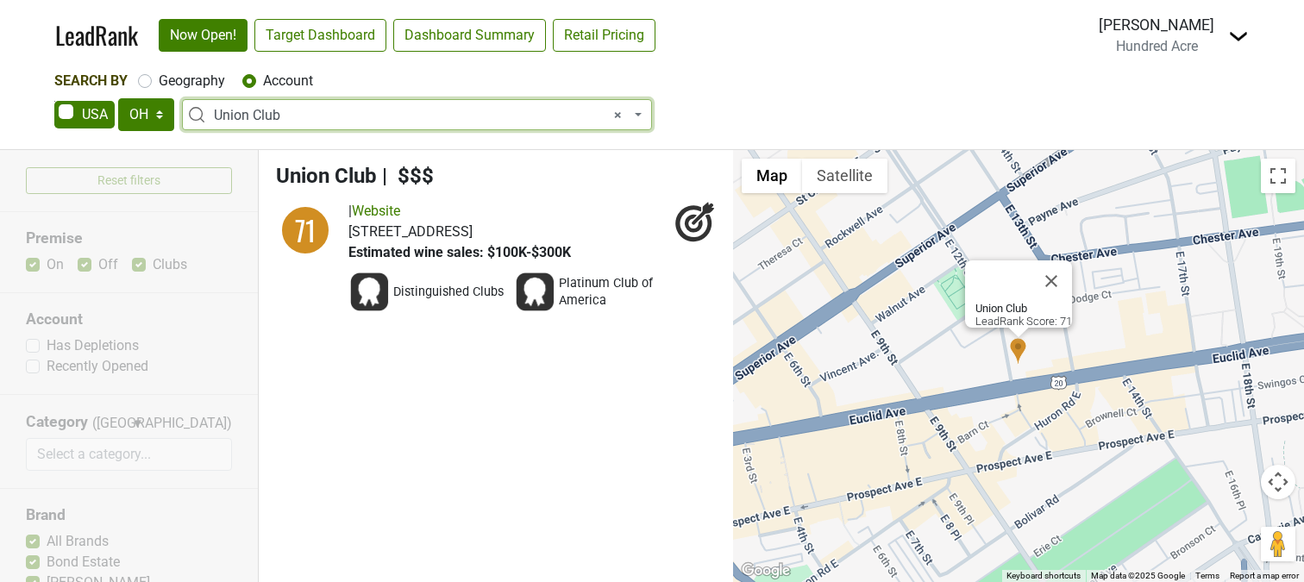
click at [389, 103] on span "× Union Club" at bounding box center [417, 114] width 470 height 31
click at [335, 120] on span "× Union Club" at bounding box center [422, 115] width 416 height 21
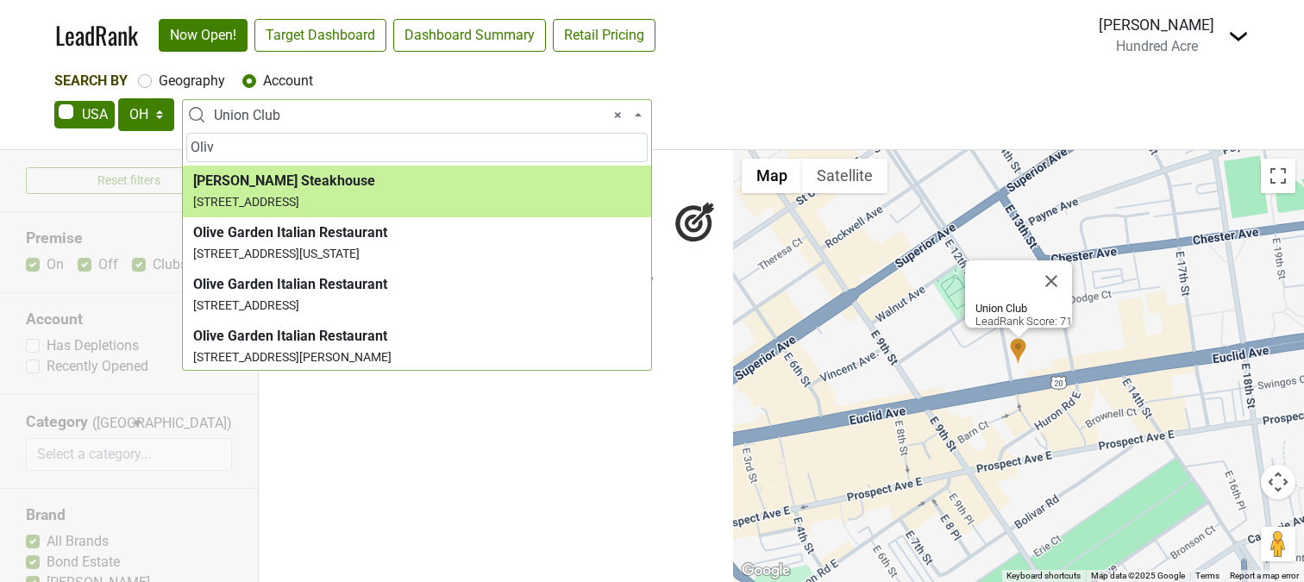
type input "Oliv"
select select "124455206"
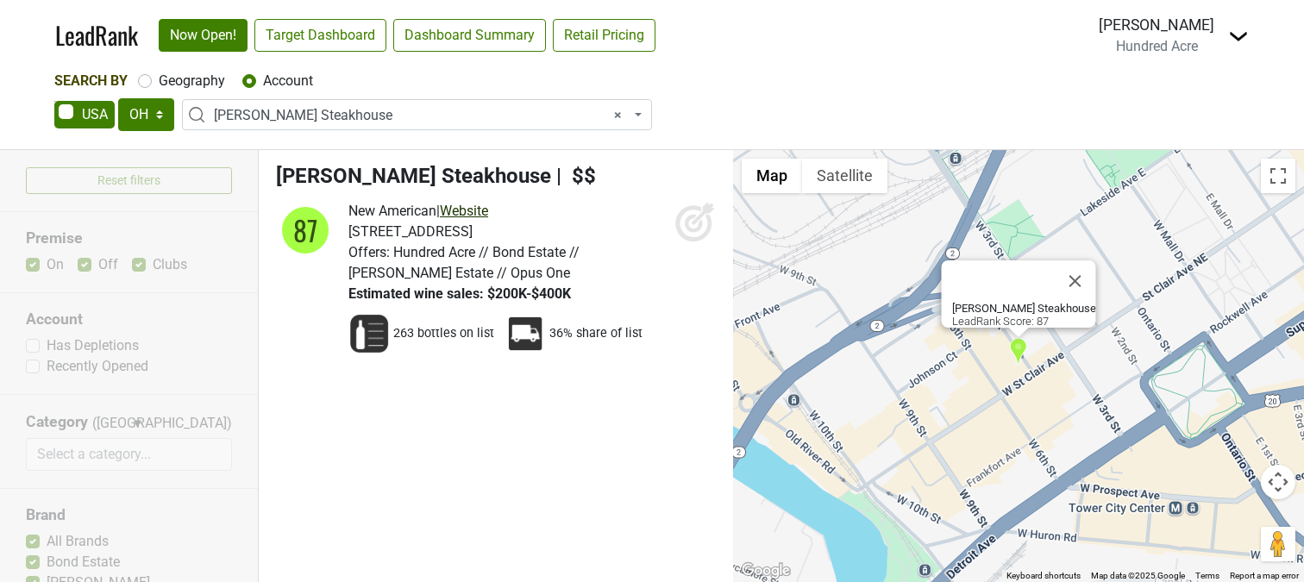
click at [484, 211] on link "Website" at bounding box center [464, 211] width 48 height 16
click at [330, 112] on span "× [PERSON_NAME] Steakhouse" at bounding box center [422, 115] width 416 height 21
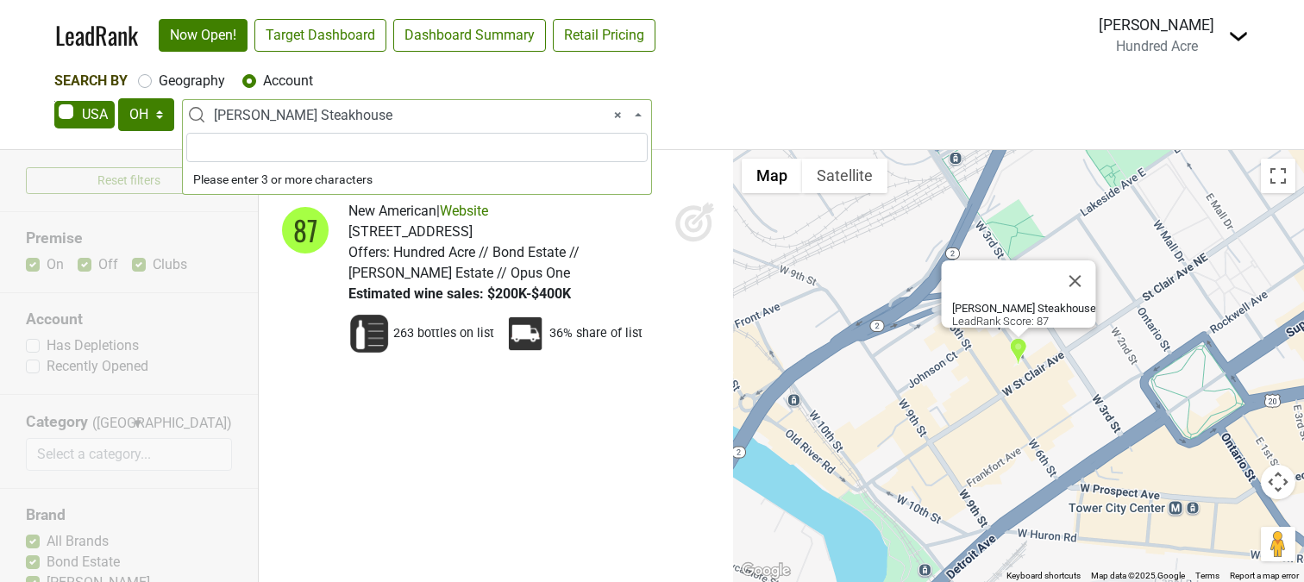
click at [330, 112] on span "× [PERSON_NAME] Steakhouse" at bounding box center [422, 115] width 416 height 21
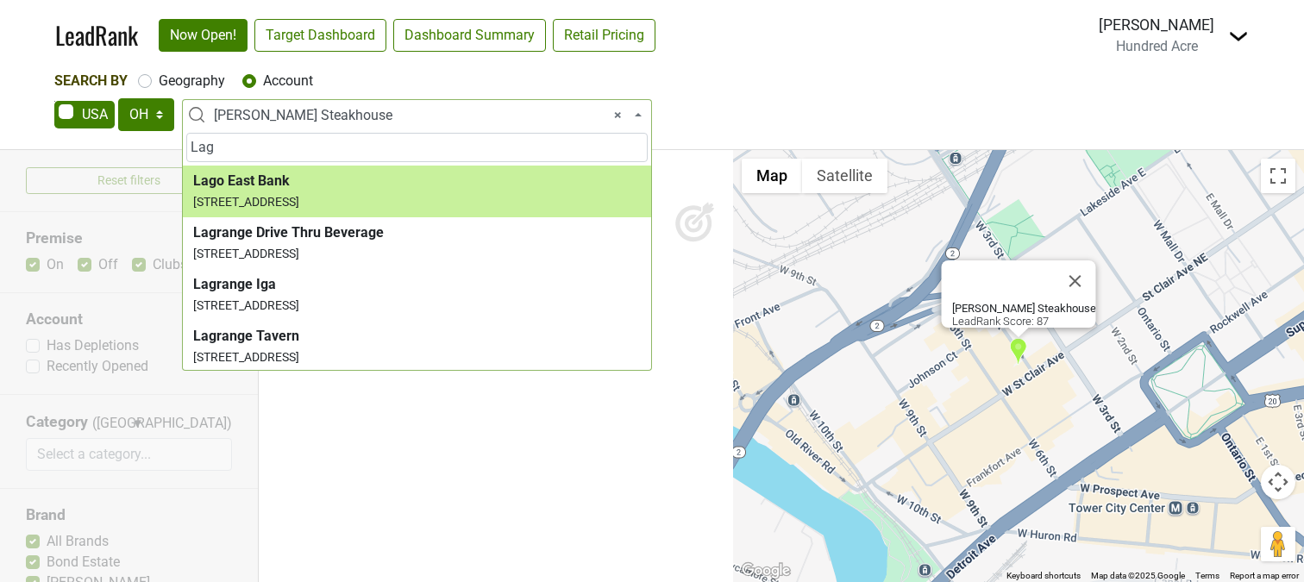
type input "Lag"
select select "161448"
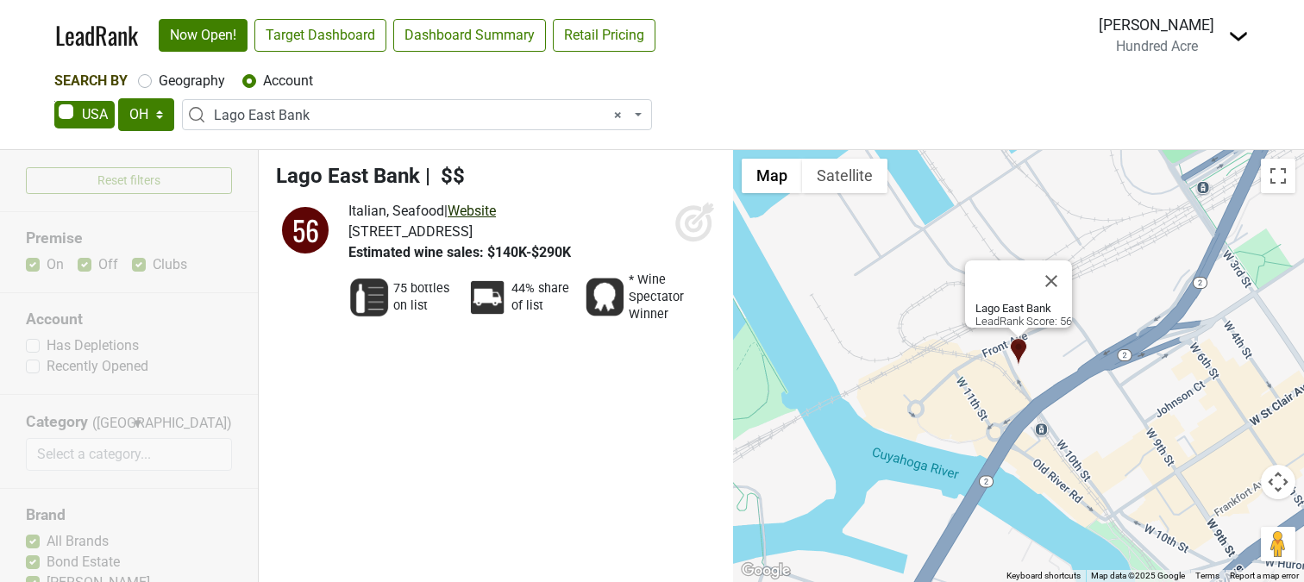
click at [483, 212] on link "Website" at bounding box center [471, 211] width 48 height 16
click at [316, 114] on span "× Lago East Bank" at bounding box center [422, 115] width 416 height 21
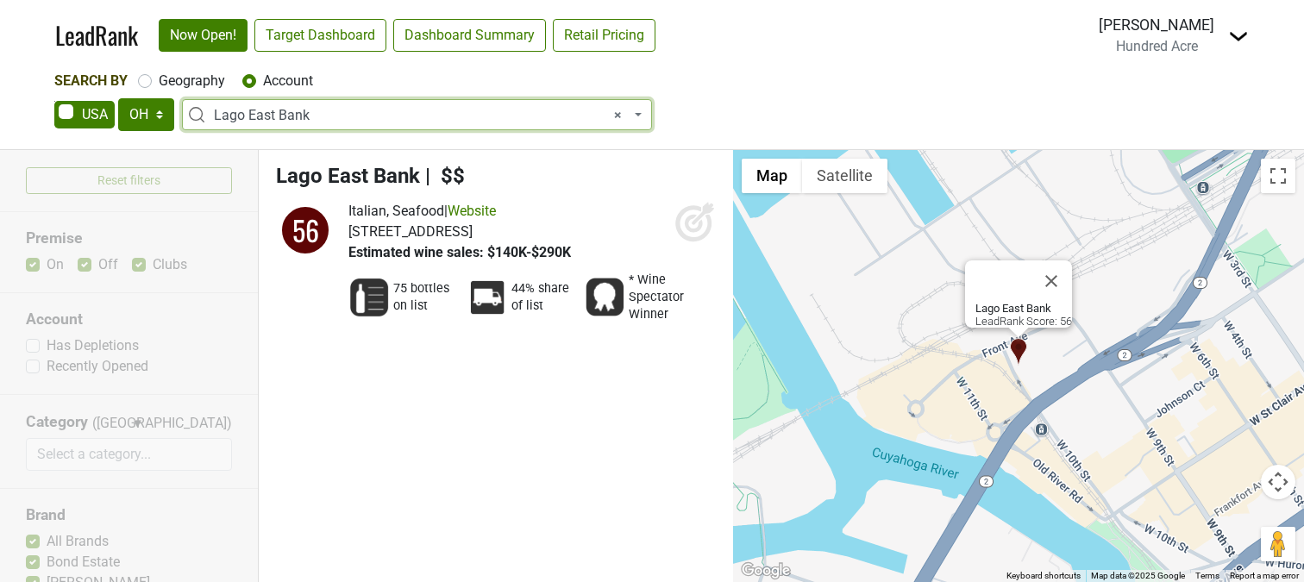
click at [316, 114] on span "× Lago East Bank" at bounding box center [422, 115] width 416 height 21
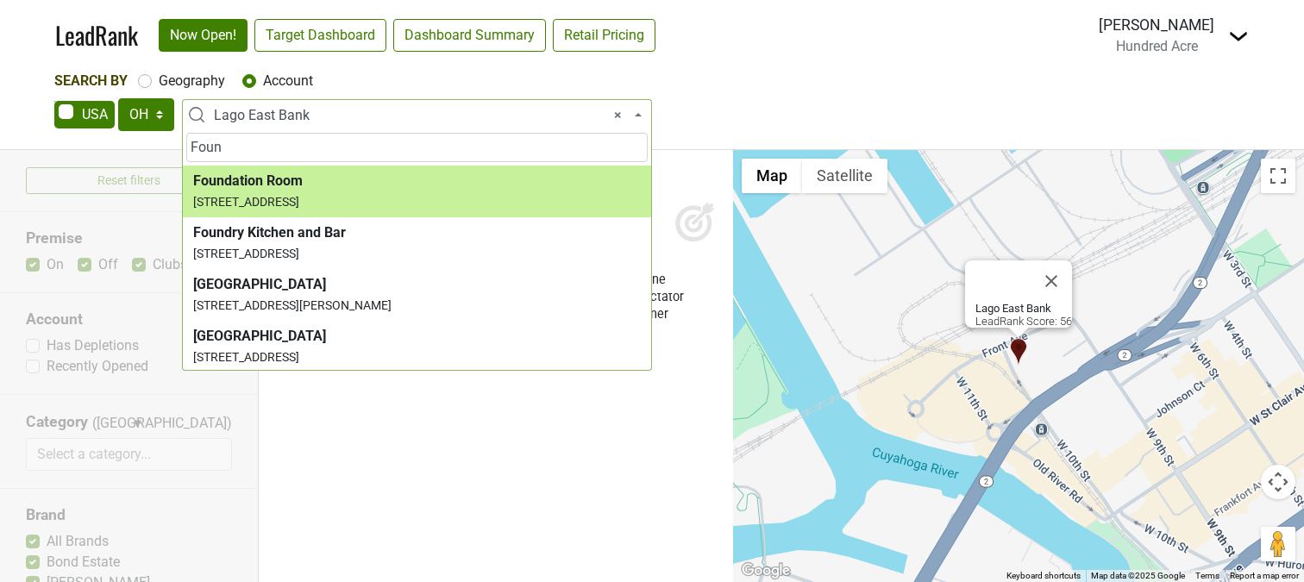
type input "Foun"
select select "165113"
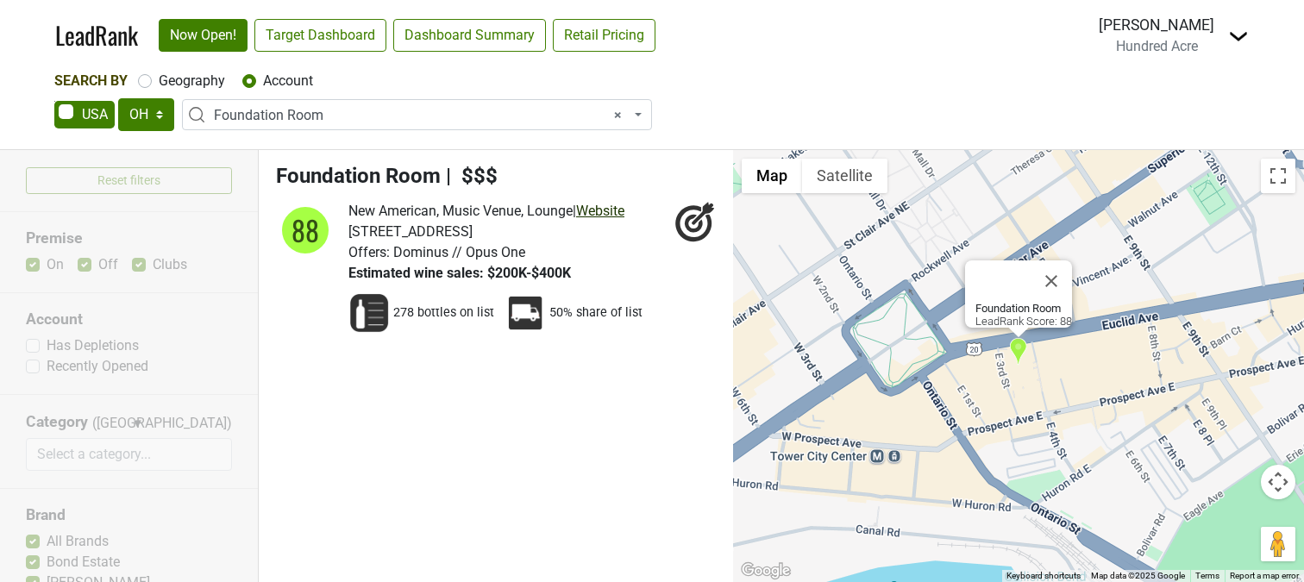
click at [615, 210] on link "Website" at bounding box center [600, 211] width 48 height 16
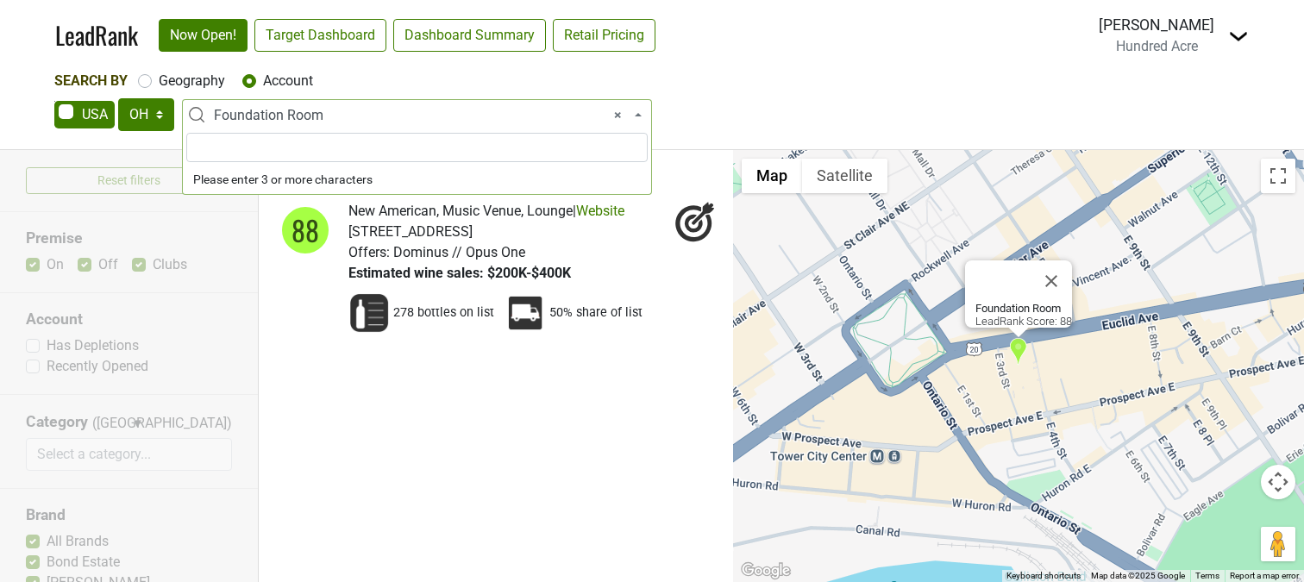
click at [333, 110] on span "× Foundation Room" at bounding box center [422, 115] width 416 height 21
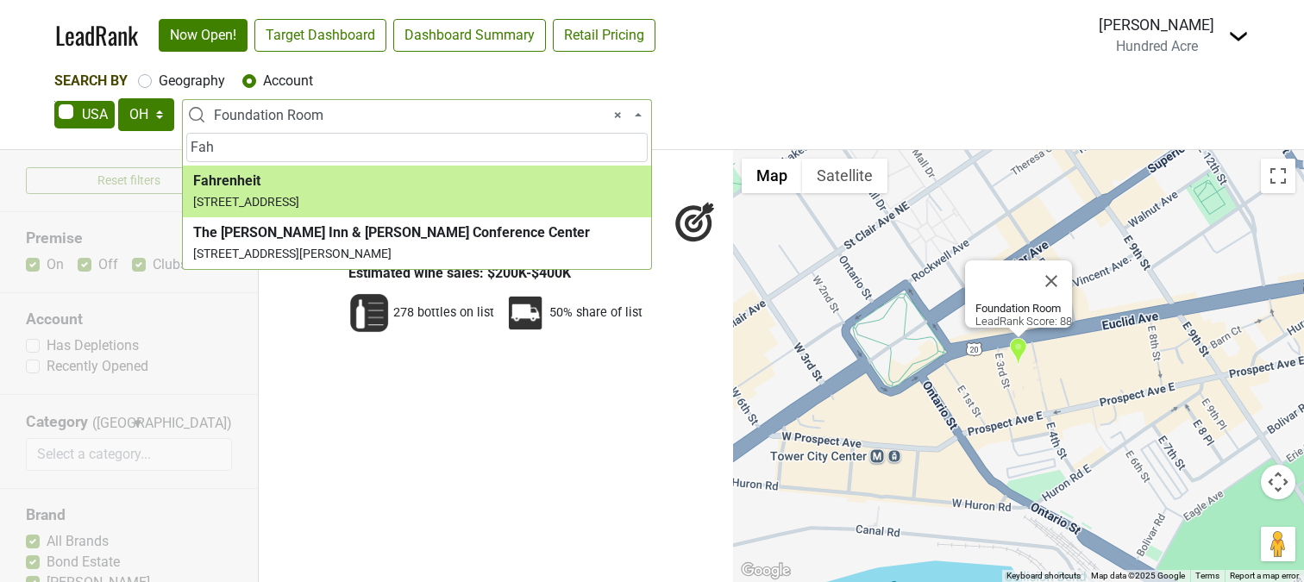
type input "Fah"
select select "163616"
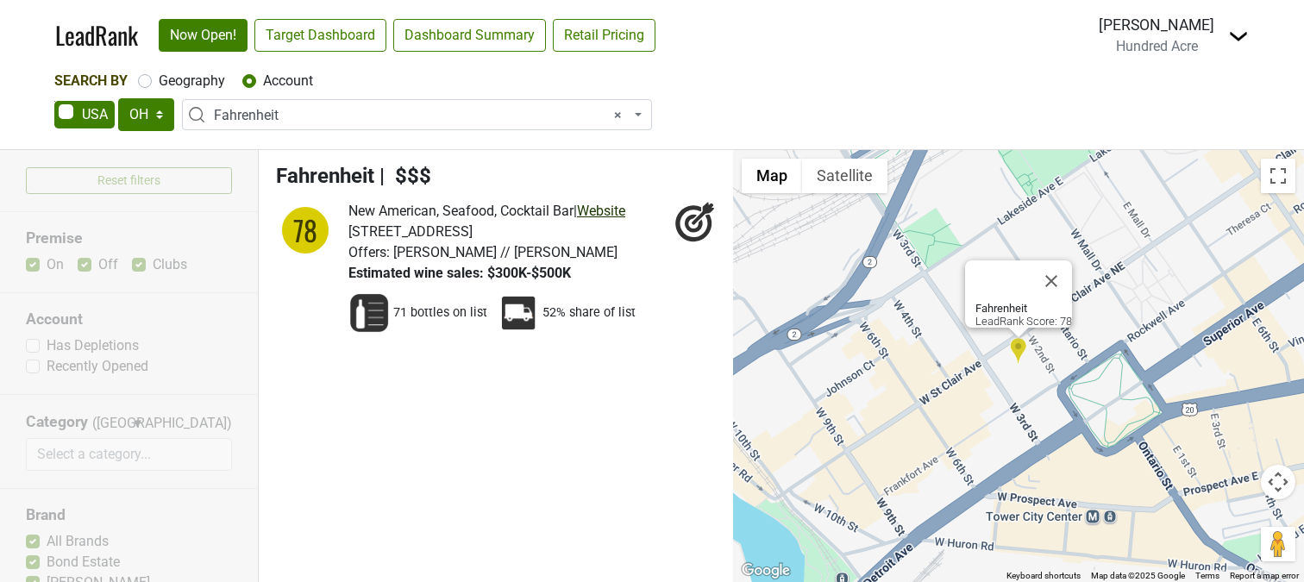
click at [606, 210] on link "Website" at bounding box center [601, 211] width 48 height 16
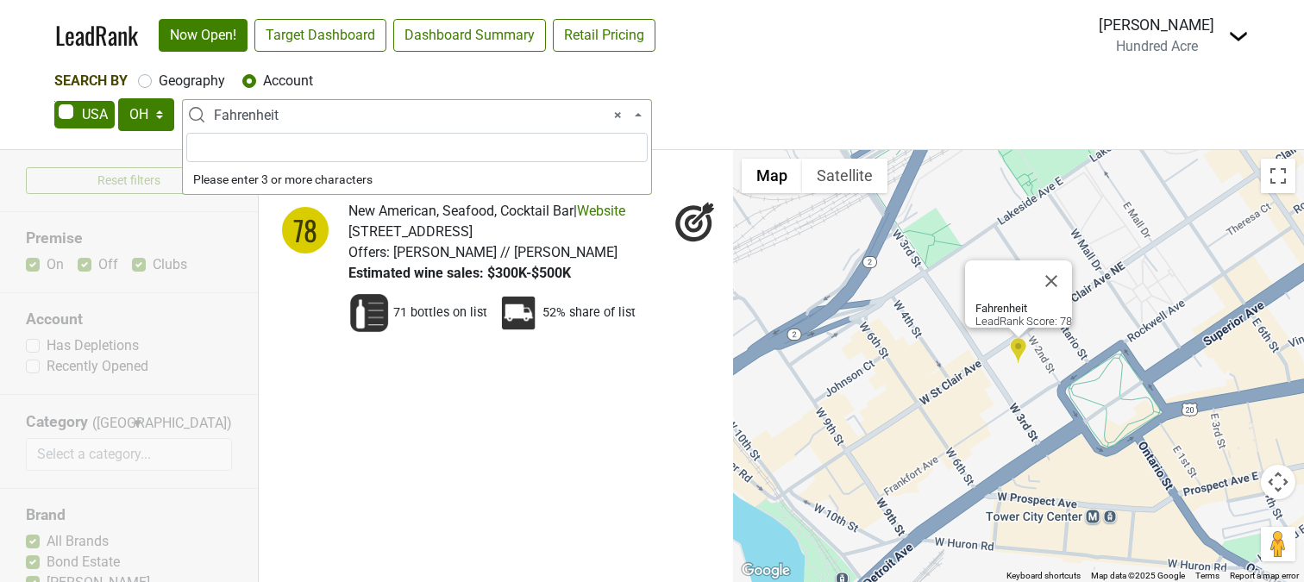
click at [333, 116] on span "× Fahrenheit" at bounding box center [422, 115] width 416 height 21
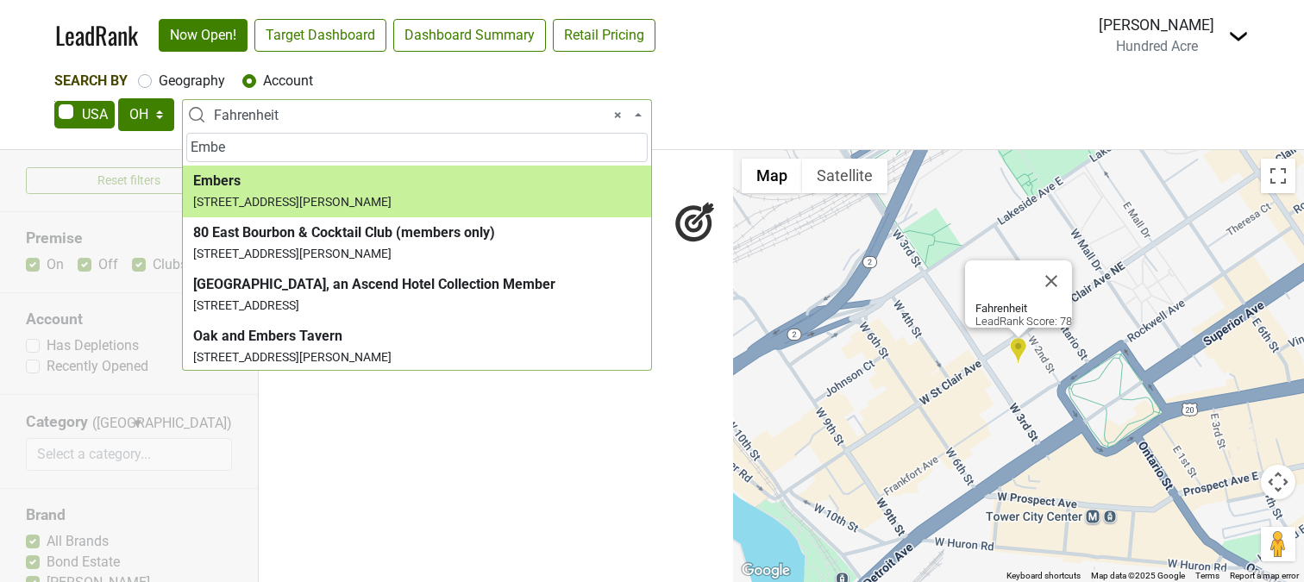
type input "Embe"
select select "165191"
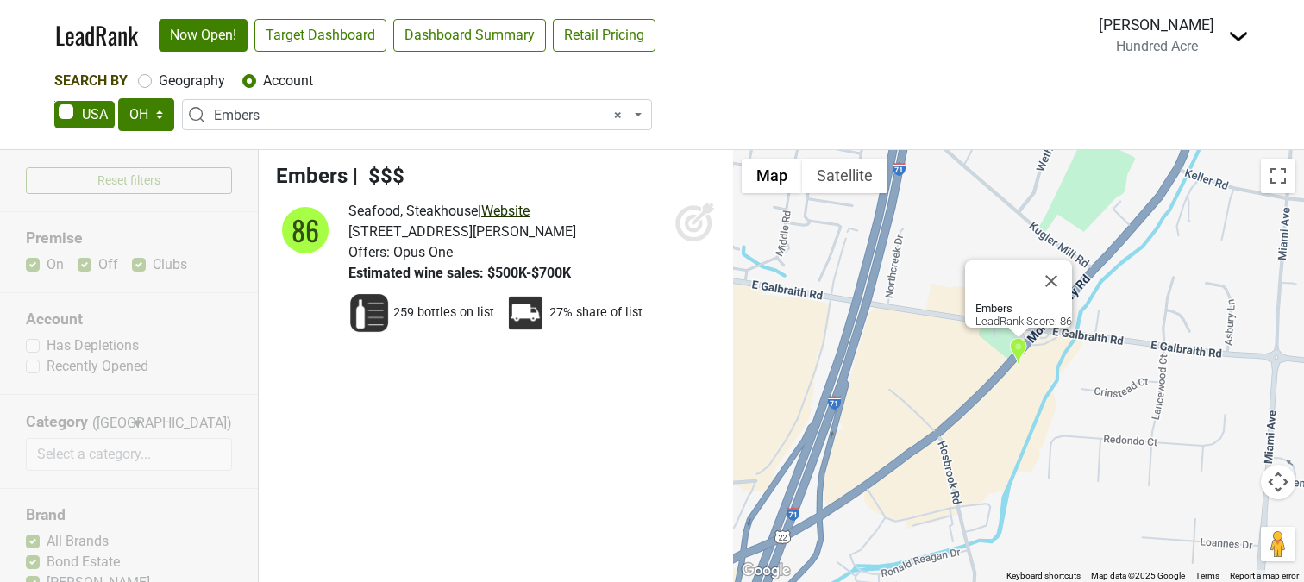
click at [516, 213] on link "Website" at bounding box center [505, 211] width 48 height 16
click at [275, 117] on span "× Embers" at bounding box center [422, 115] width 416 height 21
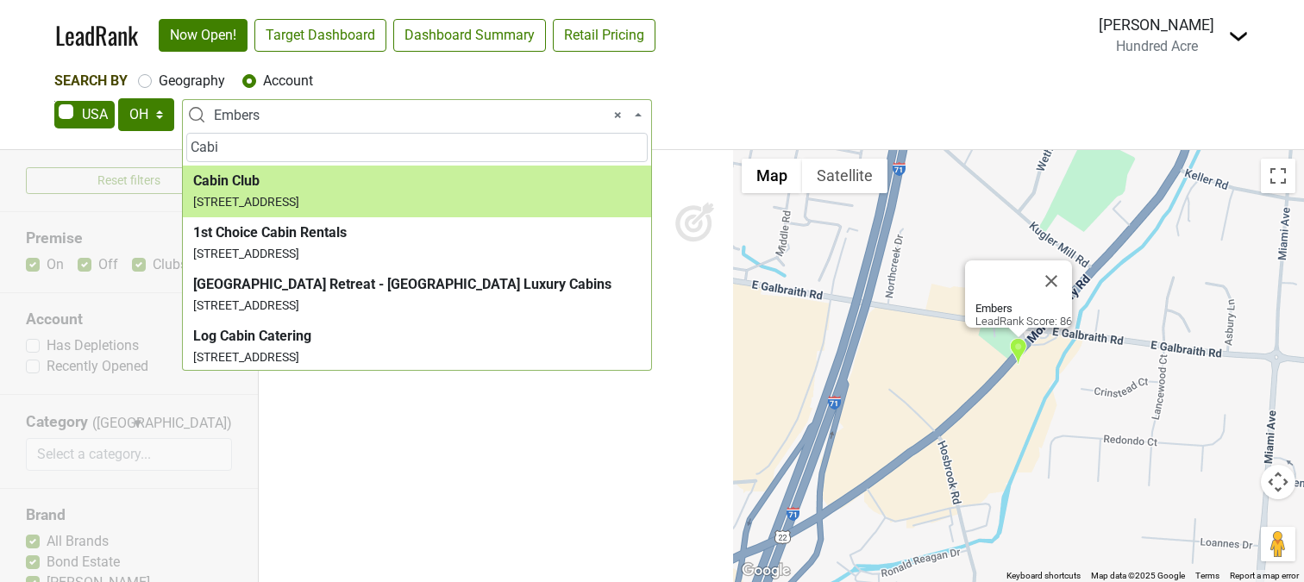
type input "Cabi"
select select "124384343"
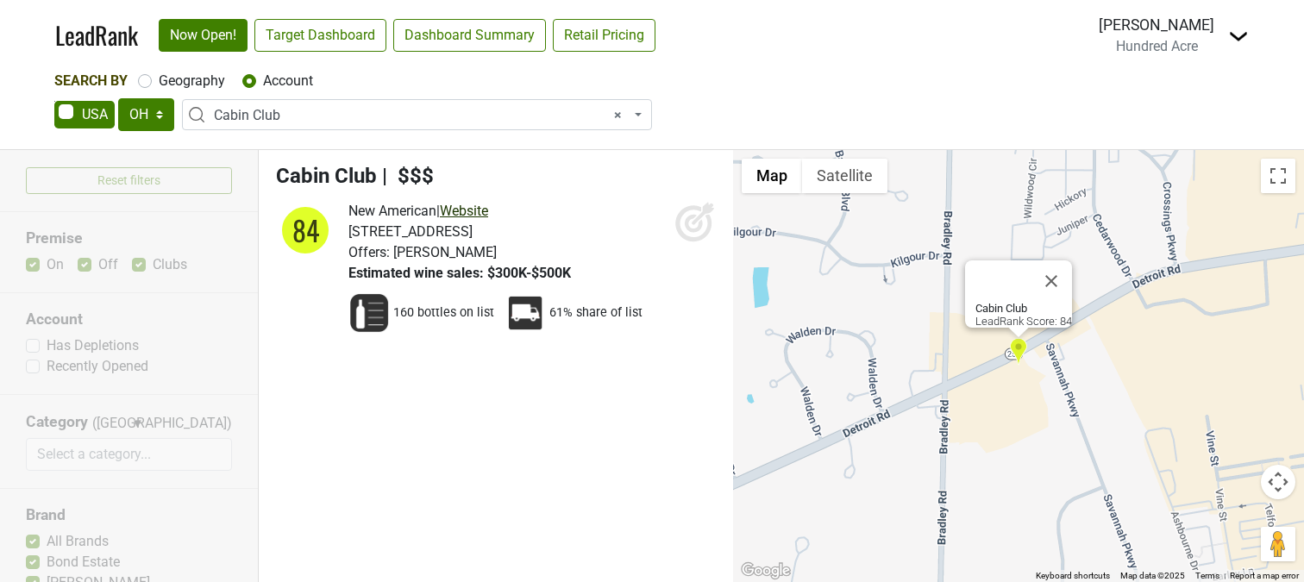
click at [479, 207] on link "Website" at bounding box center [464, 211] width 48 height 16
click at [354, 123] on span "× Cabin Club" at bounding box center [422, 115] width 416 height 21
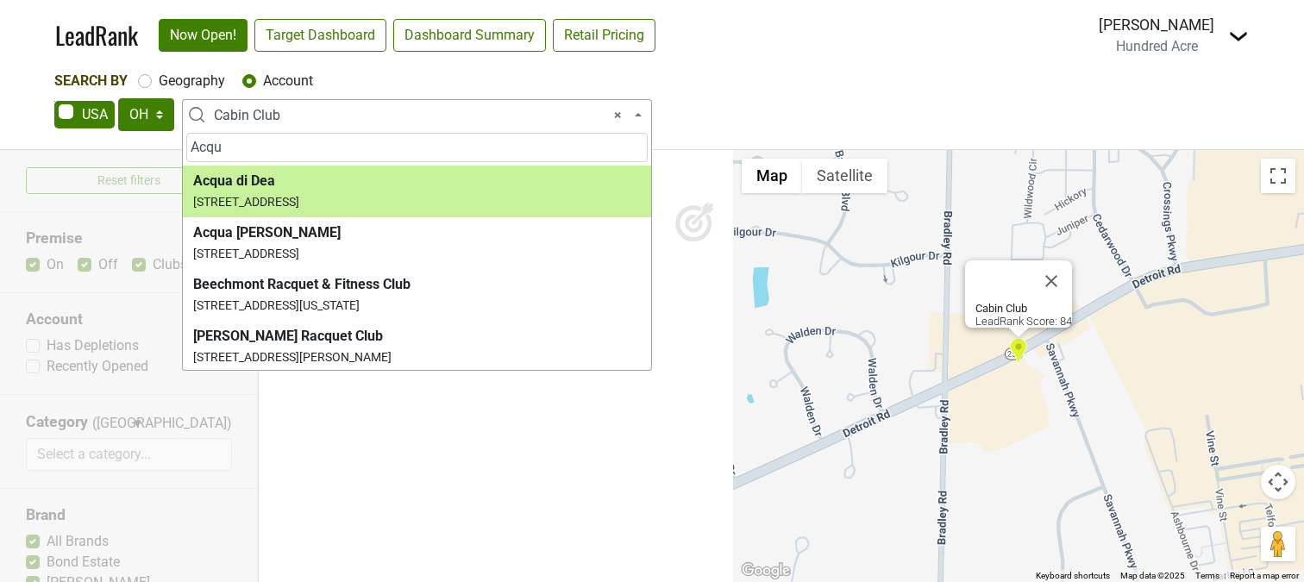
type input "Acqu"
select select "124450442"
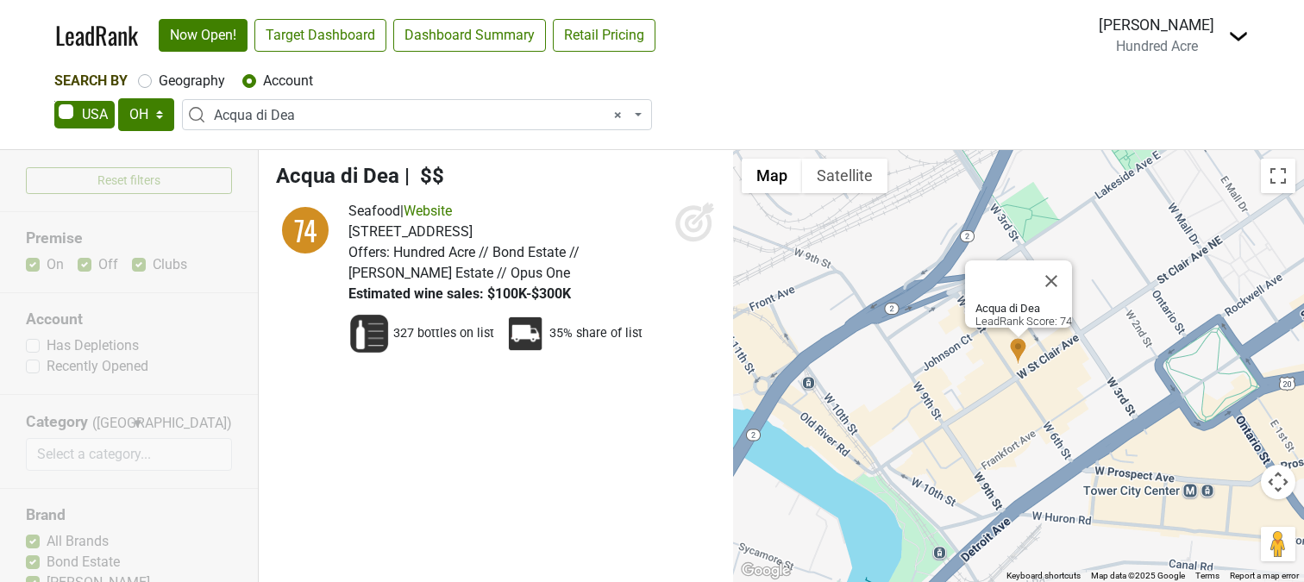
click at [312, 116] on span "× Acqua di Dea" at bounding box center [422, 115] width 416 height 21
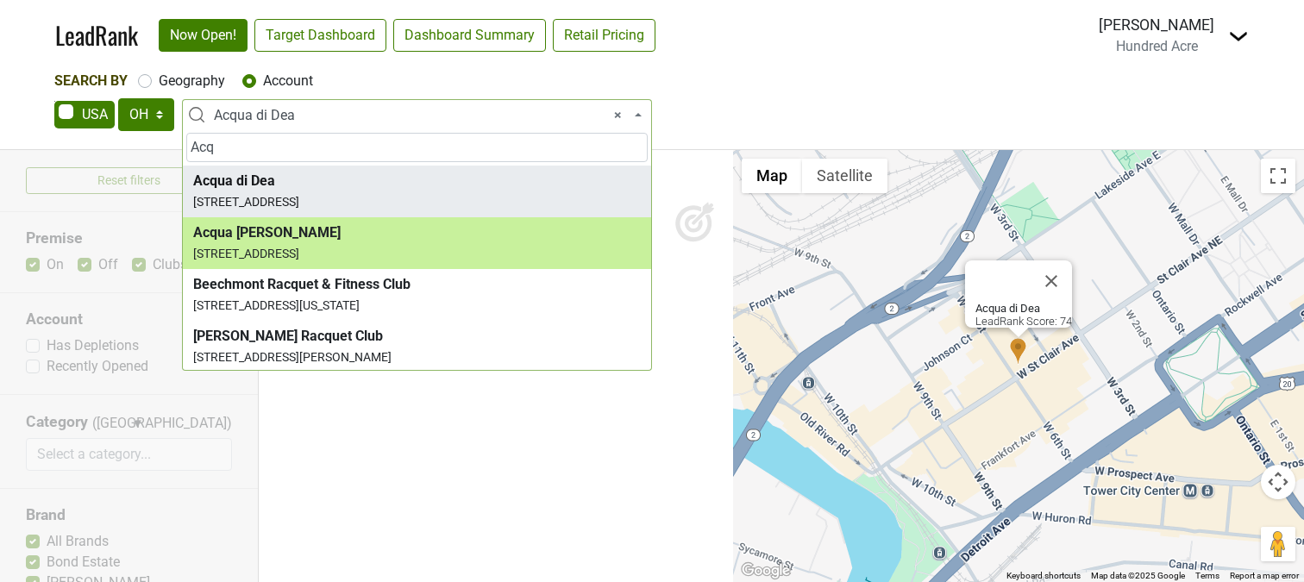
type input "Acq"
select select "124005170"
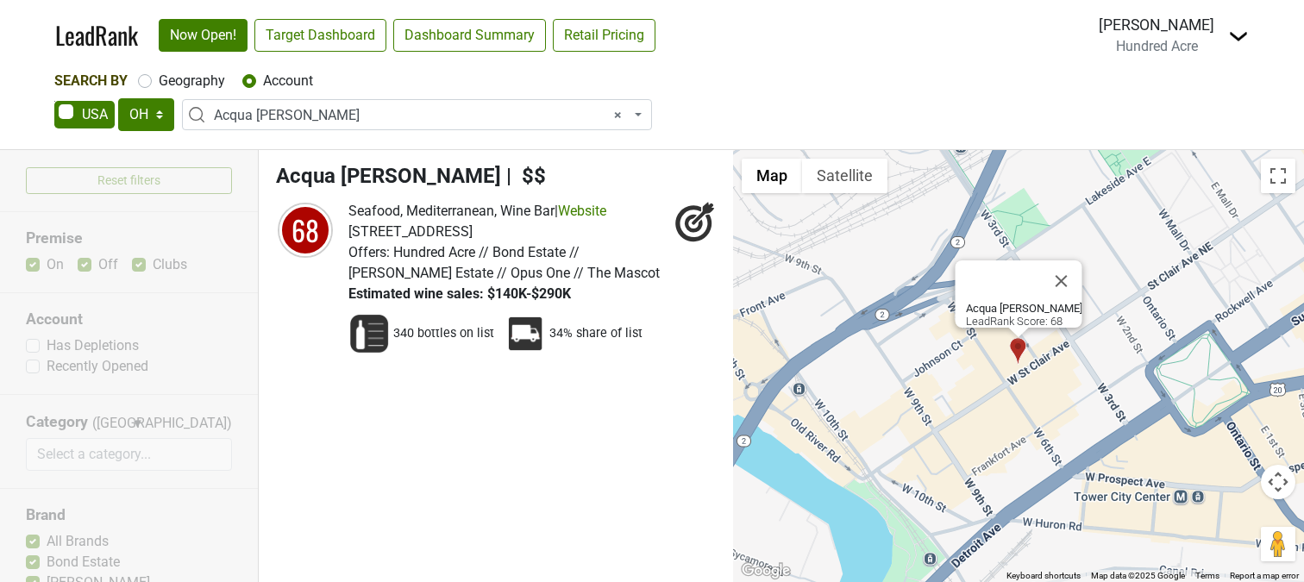
click at [372, 122] on span "× Acqua [PERSON_NAME]" at bounding box center [422, 115] width 416 height 21
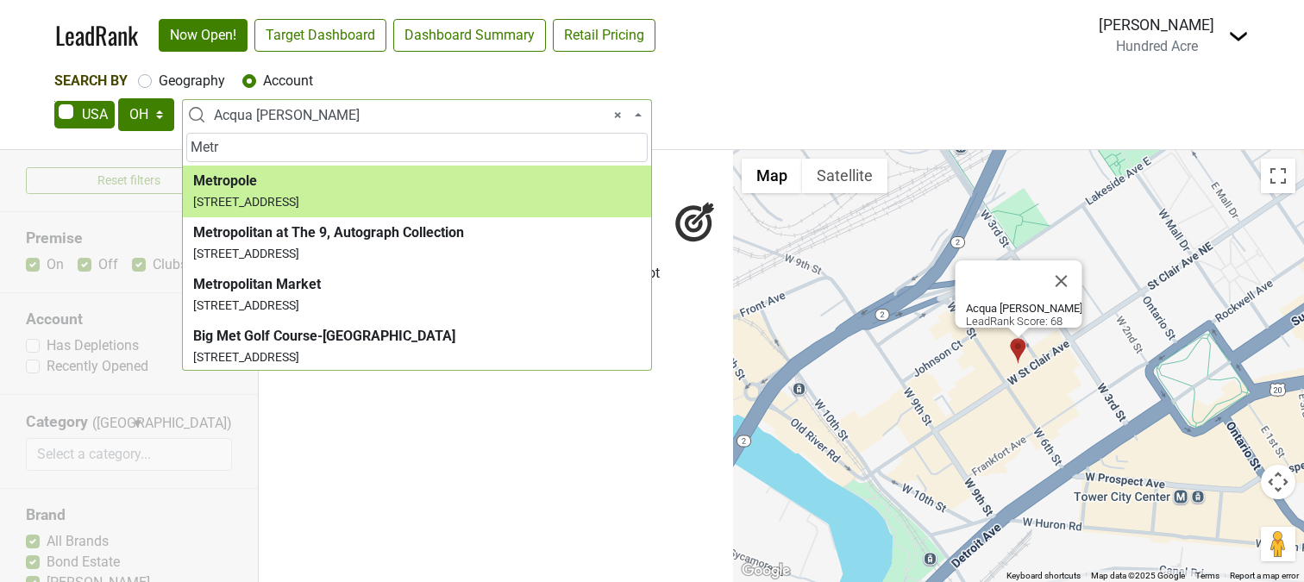
type input "Metr"
select select "123899558"
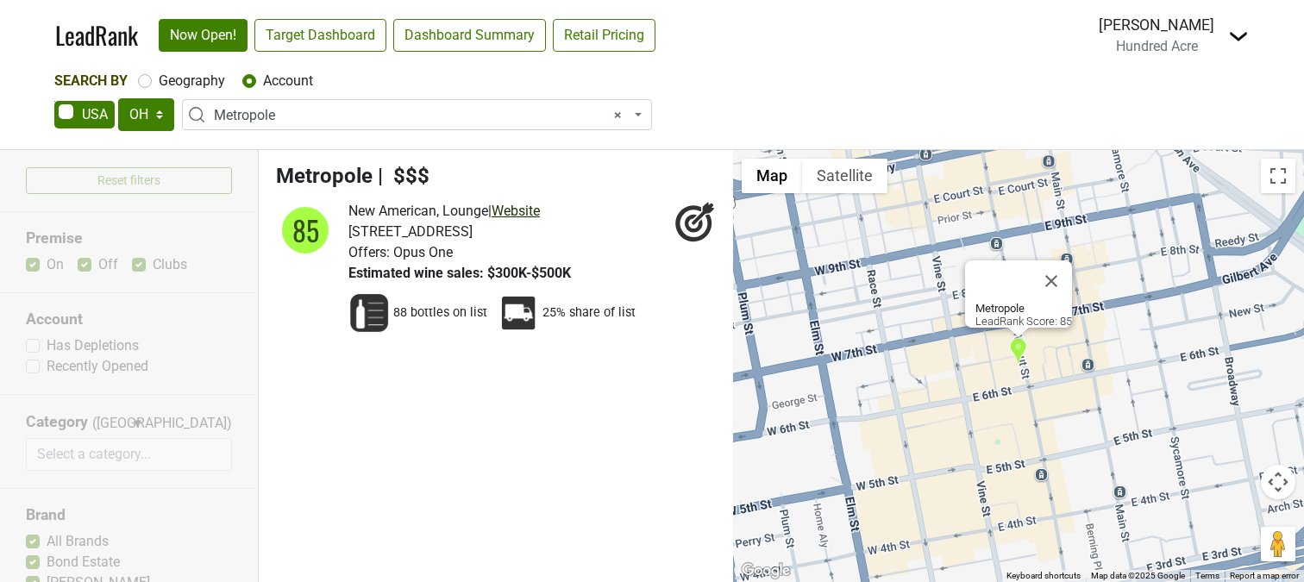
click at [529, 211] on link "Website" at bounding box center [515, 211] width 48 height 16
click at [351, 119] on span "× Metropole" at bounding box center [422, 115] width 416 height 21
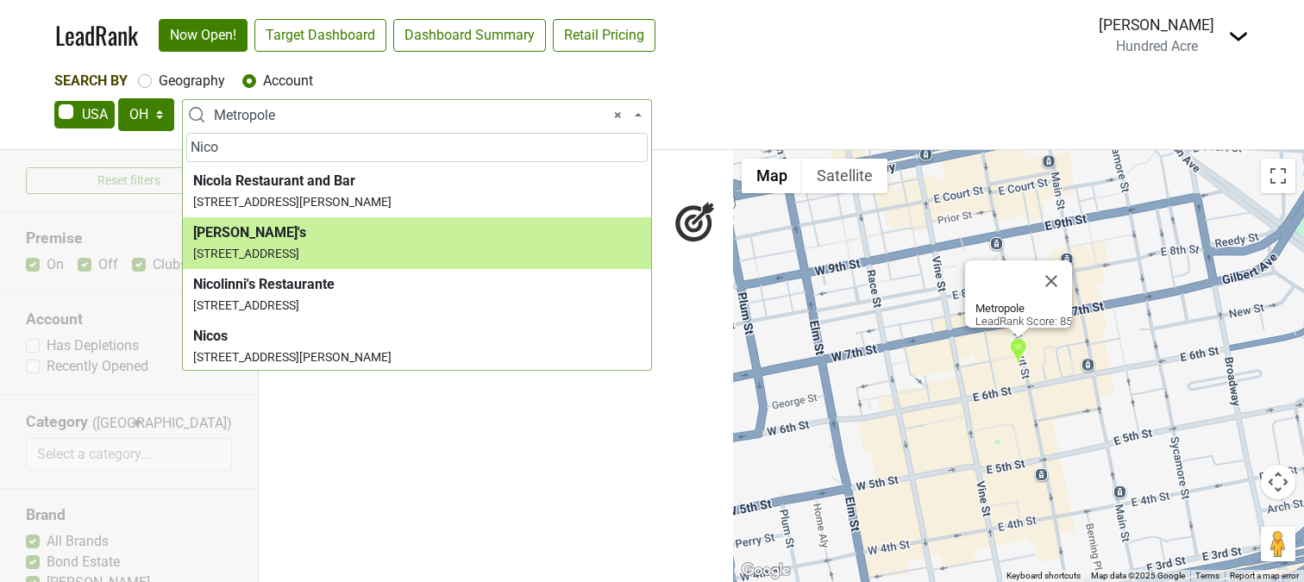
type input "Nico"
select select "123811434"
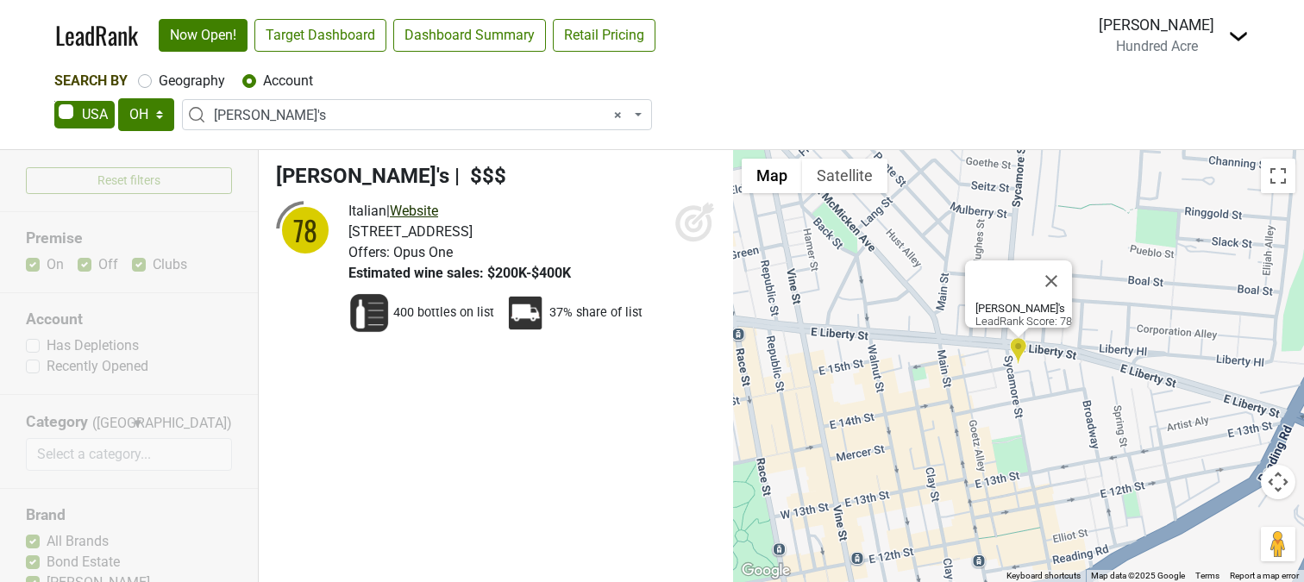
click at [436, 209] on link "Website" at bounding box center [414, 211] width 48 height 16
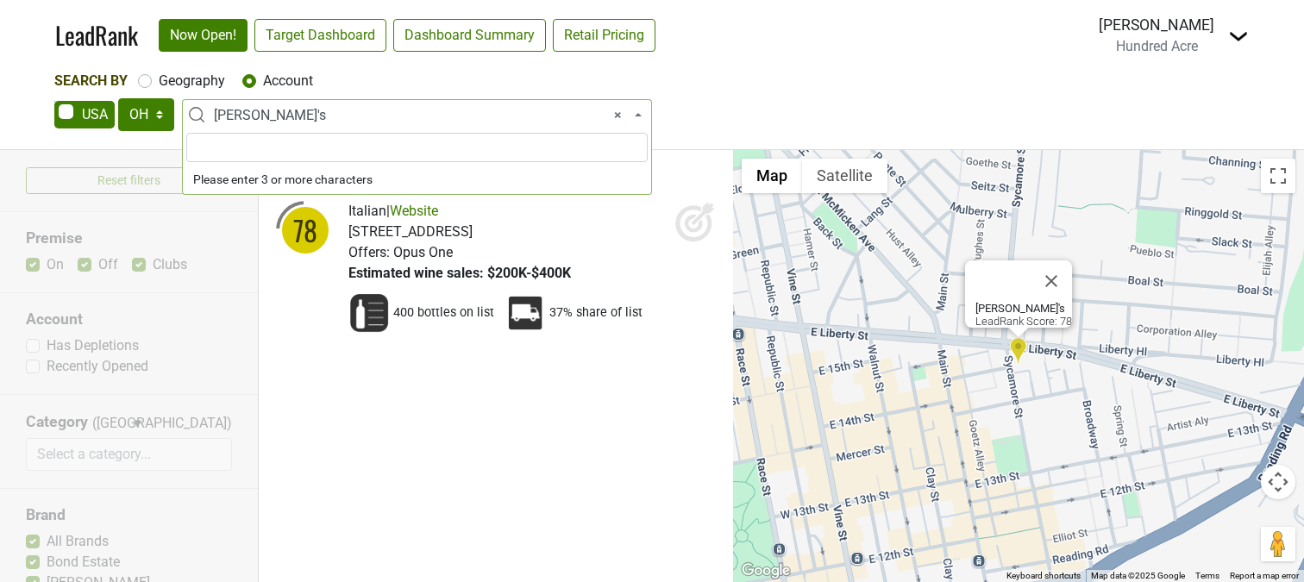
click at [354, 119] on span "× [PERSON_NAME]'s" at bounding box center [422, 115] width 416 height 21
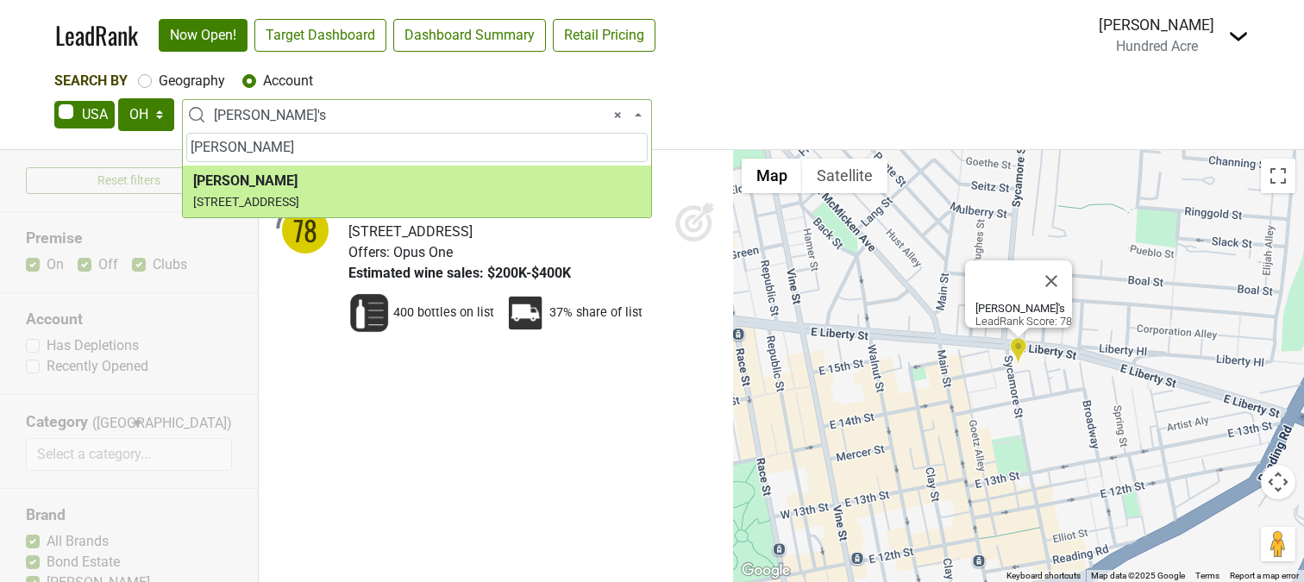
type input "[PERSON_NAME]"
select select "166231"
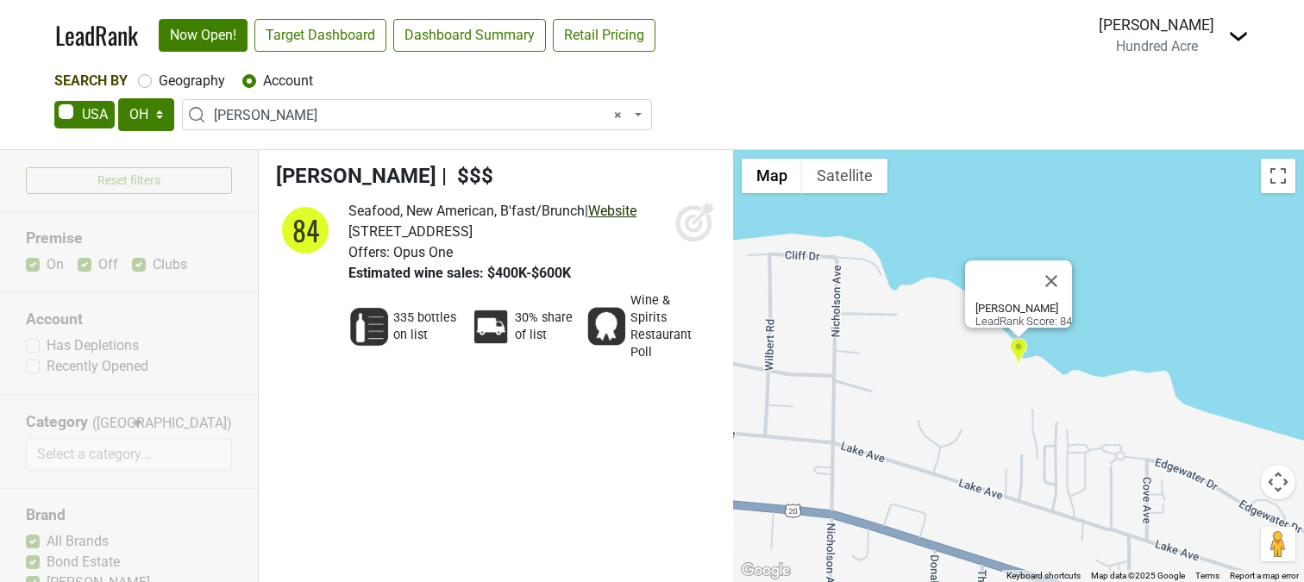
click at [628, 211] on link "Website" at bounding box center [612, 211] width 48 height 16
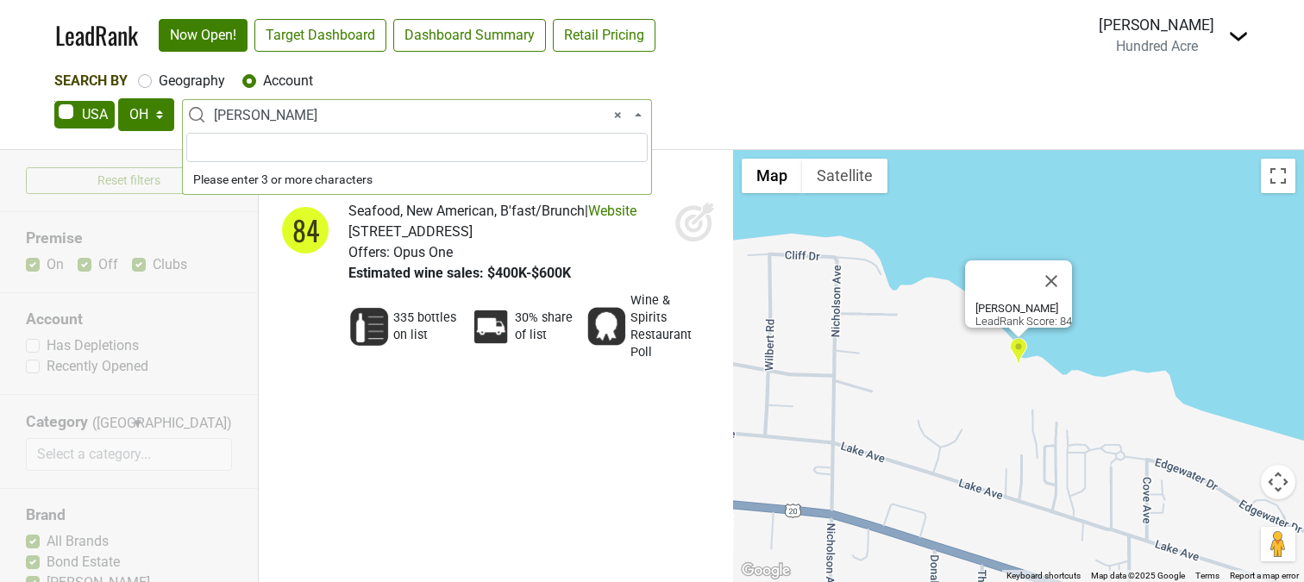
click at [345, 117] on span "× [PERSON_NAME]" at bounding box center [422, 115] width 416 height 21
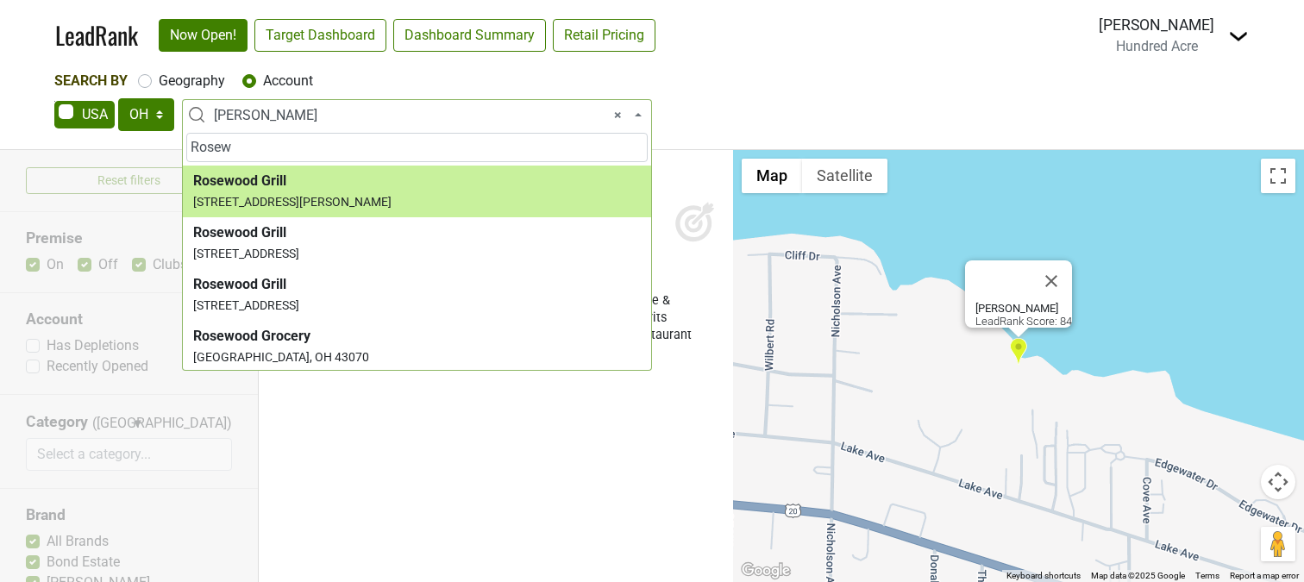
type input "Rosew"
select select "160025"
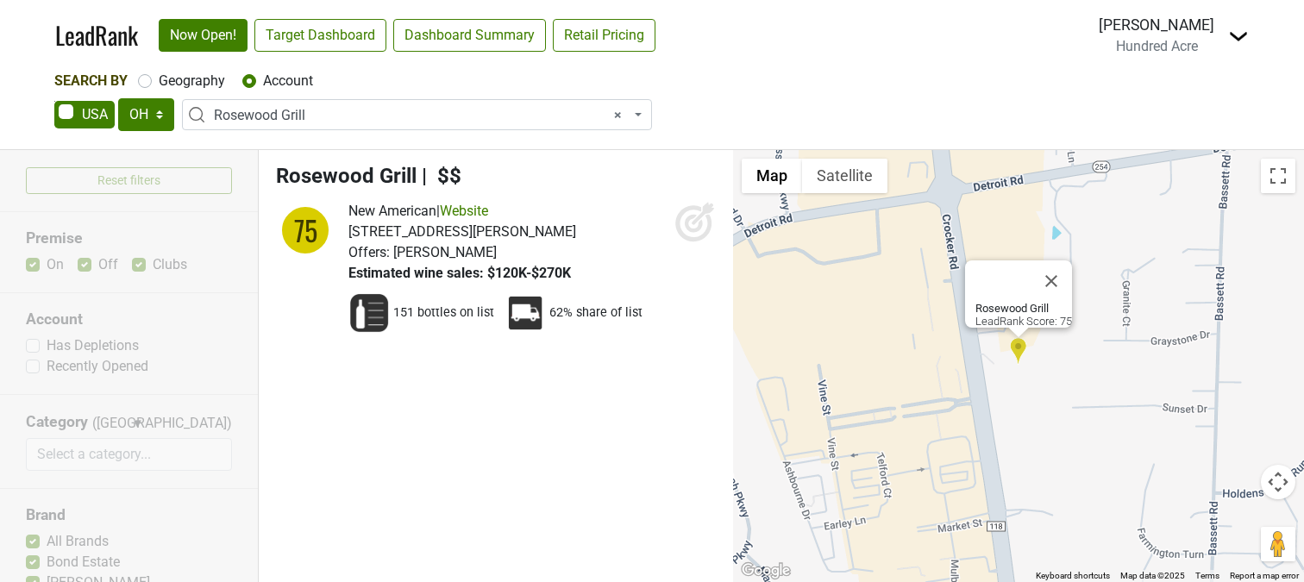
click at [361, 109] on span "× Rosewood Grill" at bounding box center [422, 115] width 416 height 21
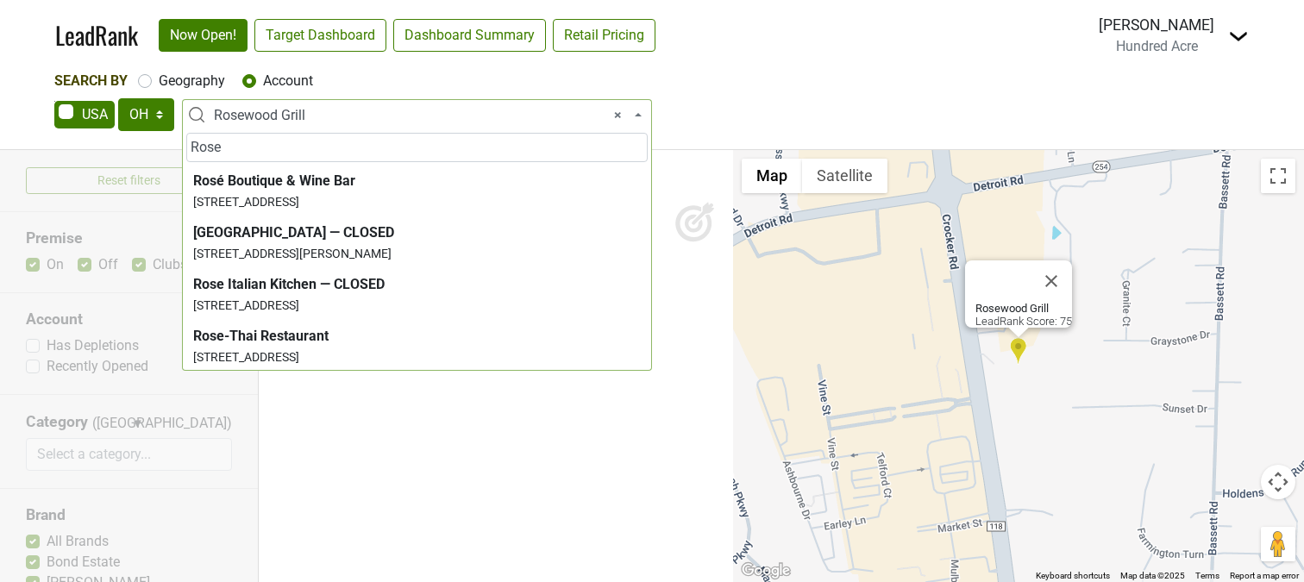
scroll to position [466, 0]
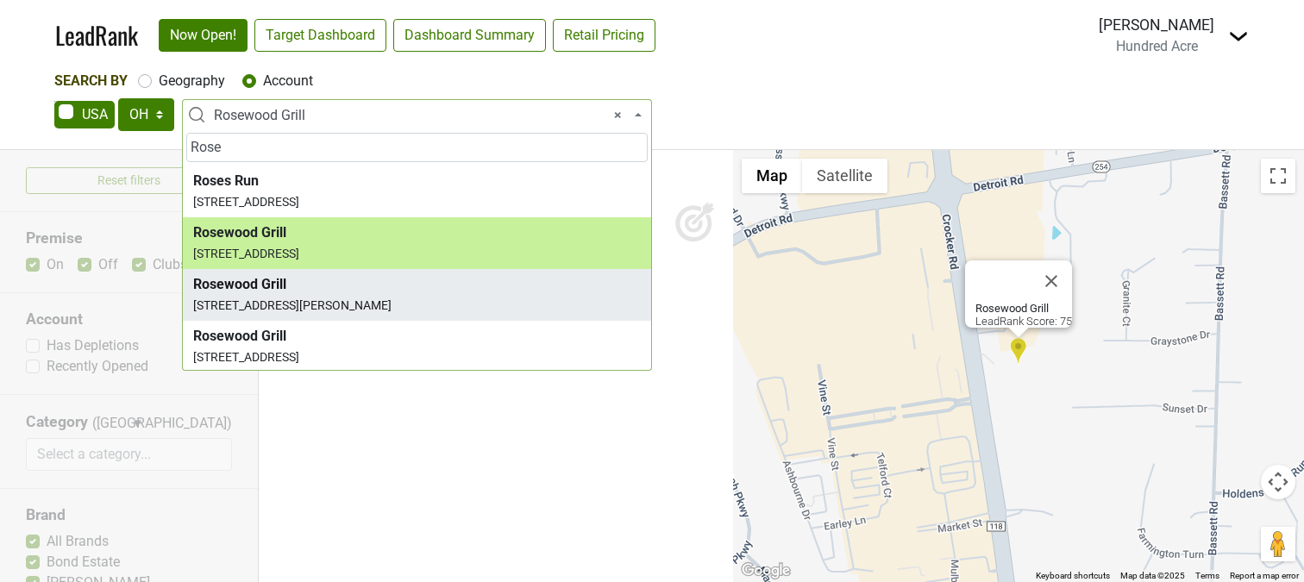
type input "Rose"
select select "123481176"
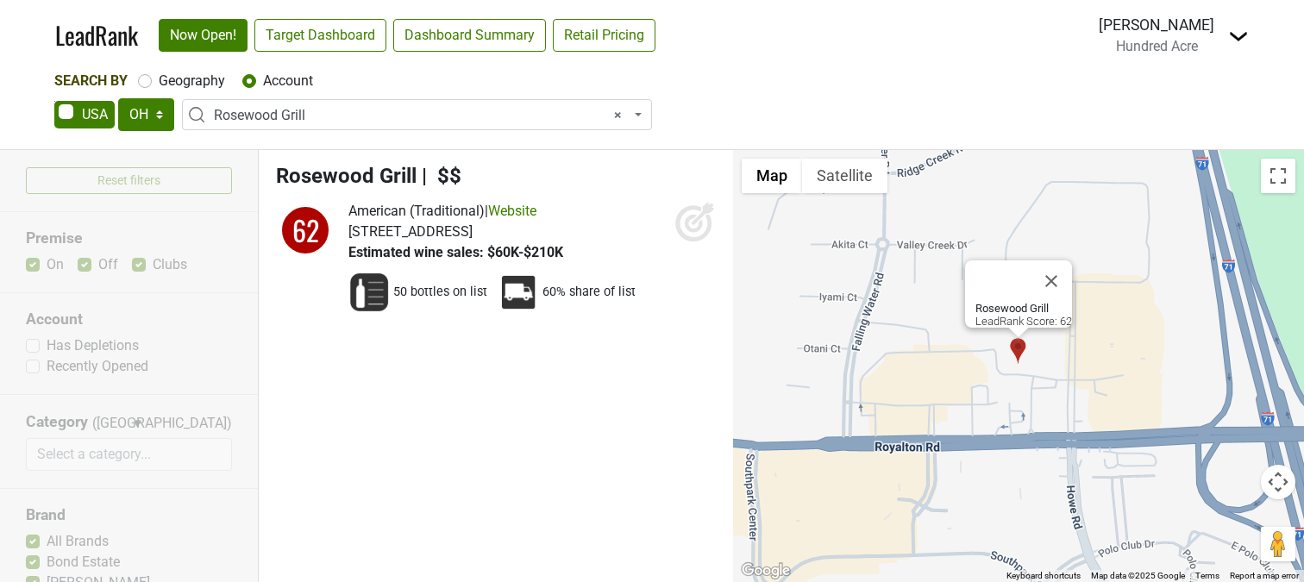
click at [332, 111] on span "× Rosewood Grill" at bounding box center [422, 115] width 416 height 21
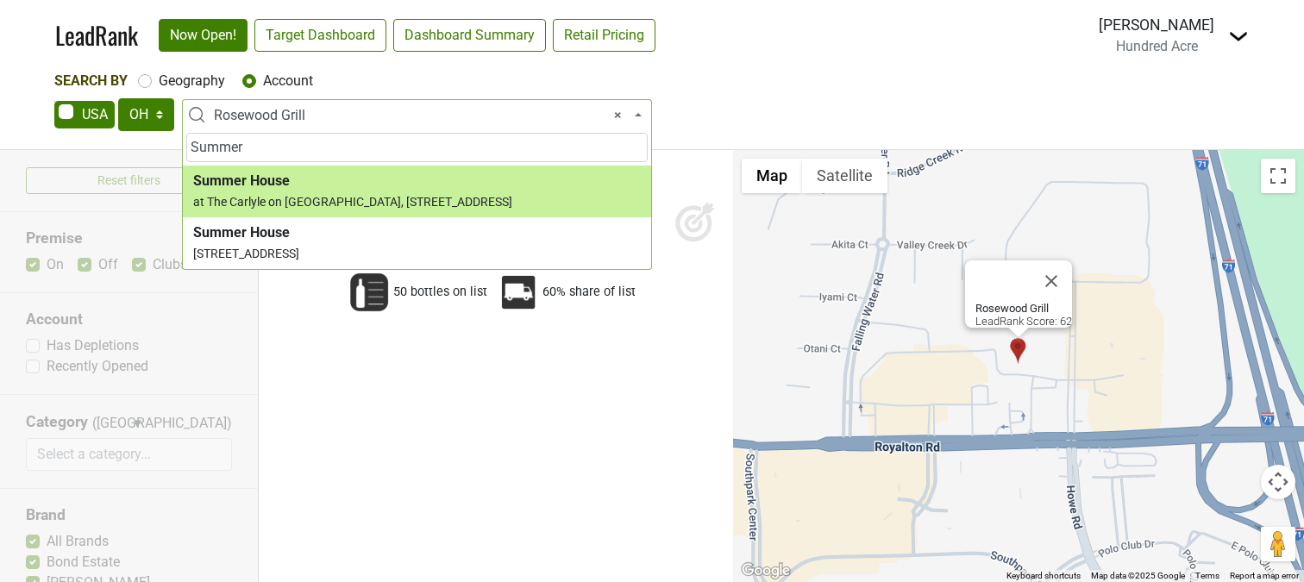
type input "Summer"
select select "123811677"
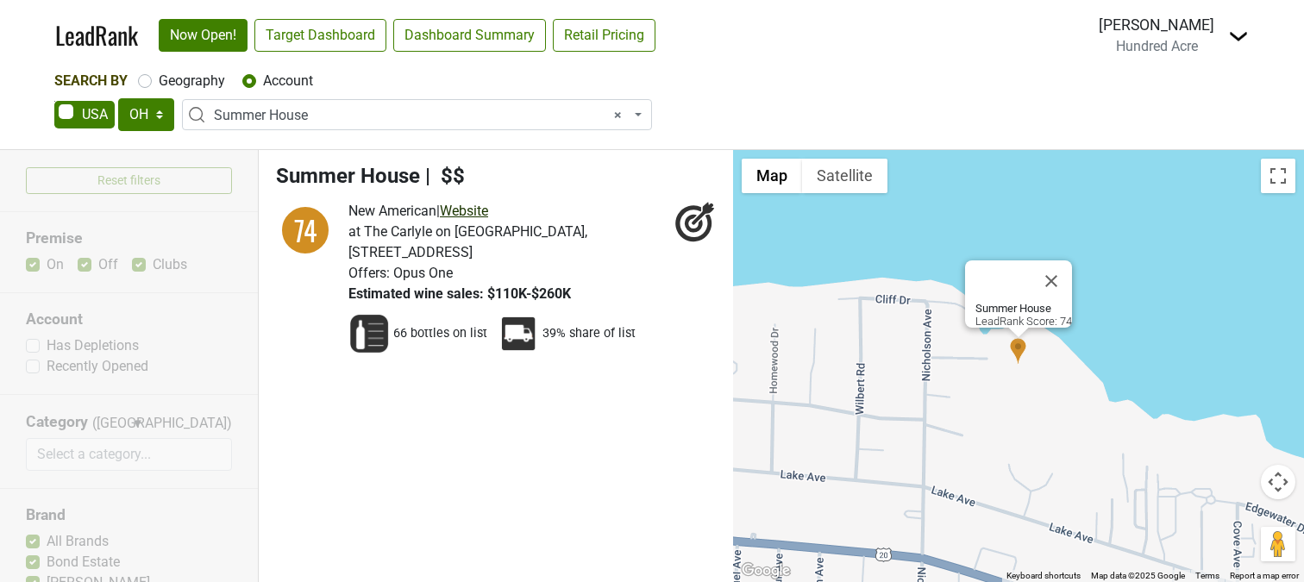
click at [481, 210] on link "Website" at bounding box center [464, 211] width 48 height 16
click at [402, 113] on span "× Summer House" at bounding box center [422, 115] width 416 height 21
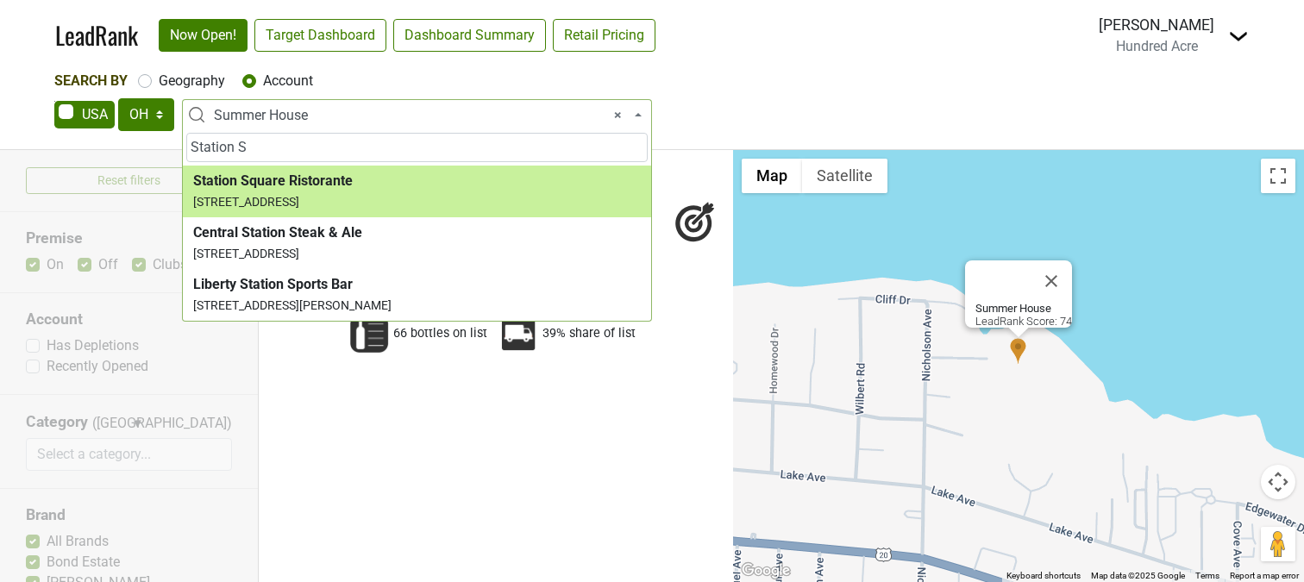
type input "Station S"
select select "159147"
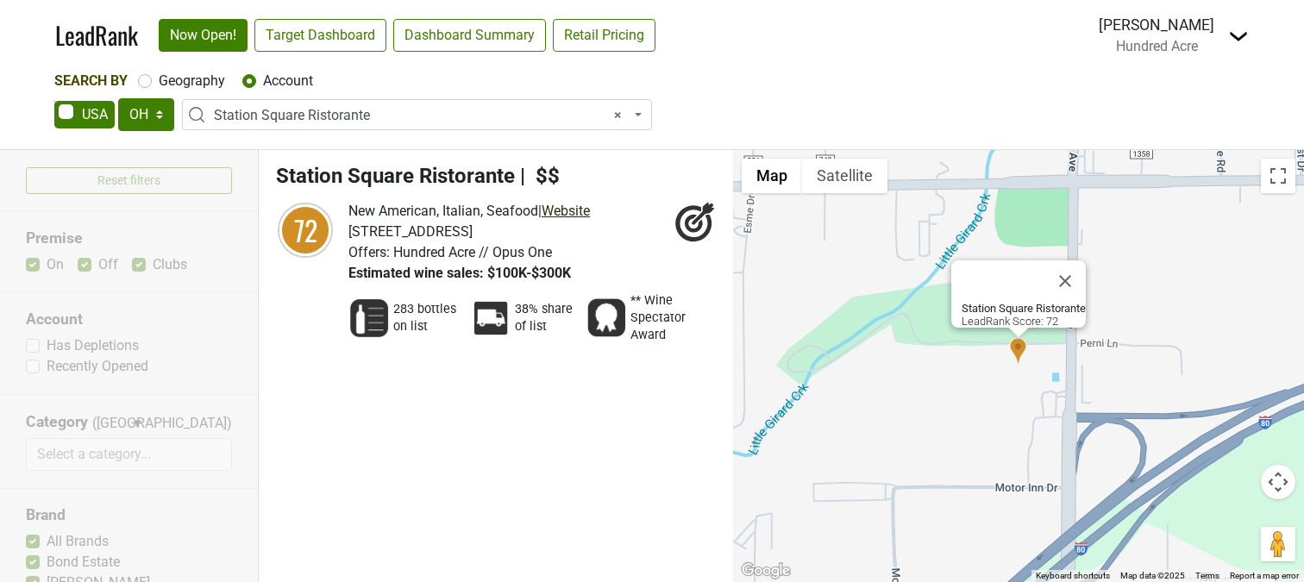
click at [571, 211] on link "Website" at bounding box center [565, 211] width 48 height 16
click at [337, 122] on span "× [GEOGRAPHIC_DATA] Ristorante" at bounding box center [422, 115] width 416 height 21
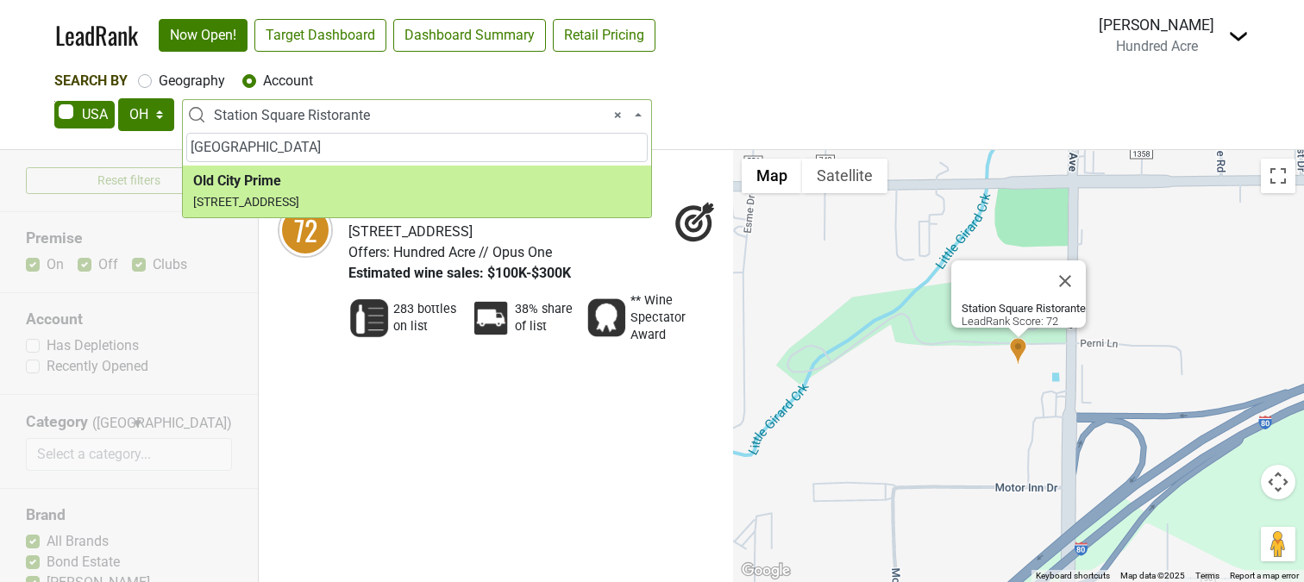
type input "[GEOGRAPHIC_DATA]"
select select "162199"
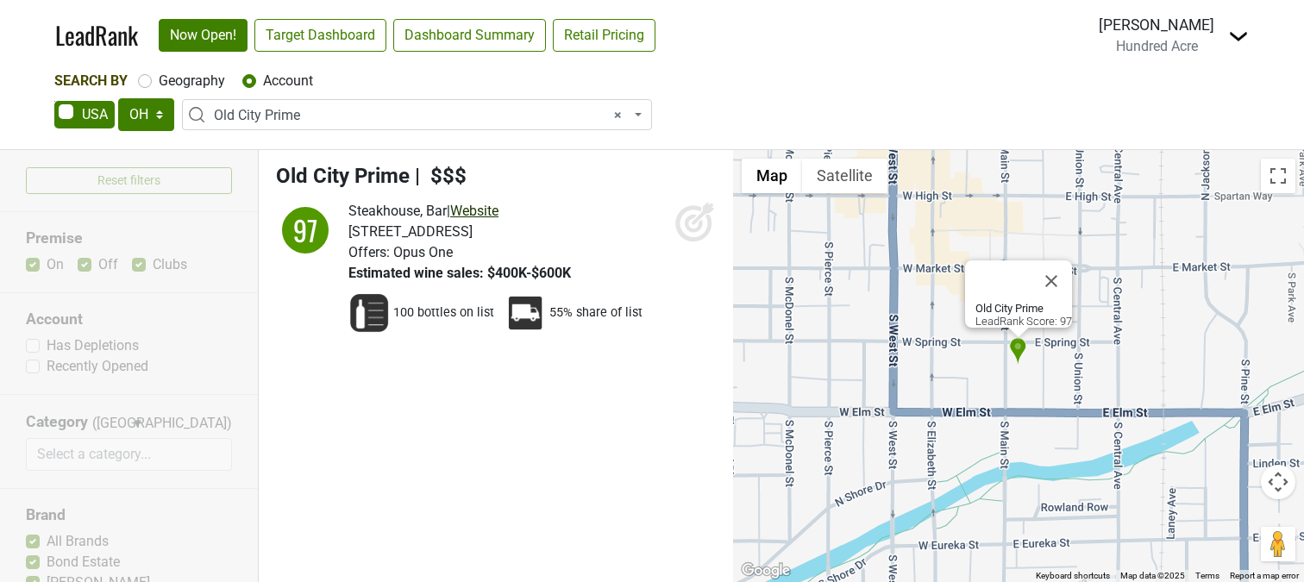
click at [487, 209] on link "Website" at bounding box center [474, 211] width 48 height 16
click at [311, 111] on span "× Old City Prime" at bounding box center [422, 115] width 416 height 21
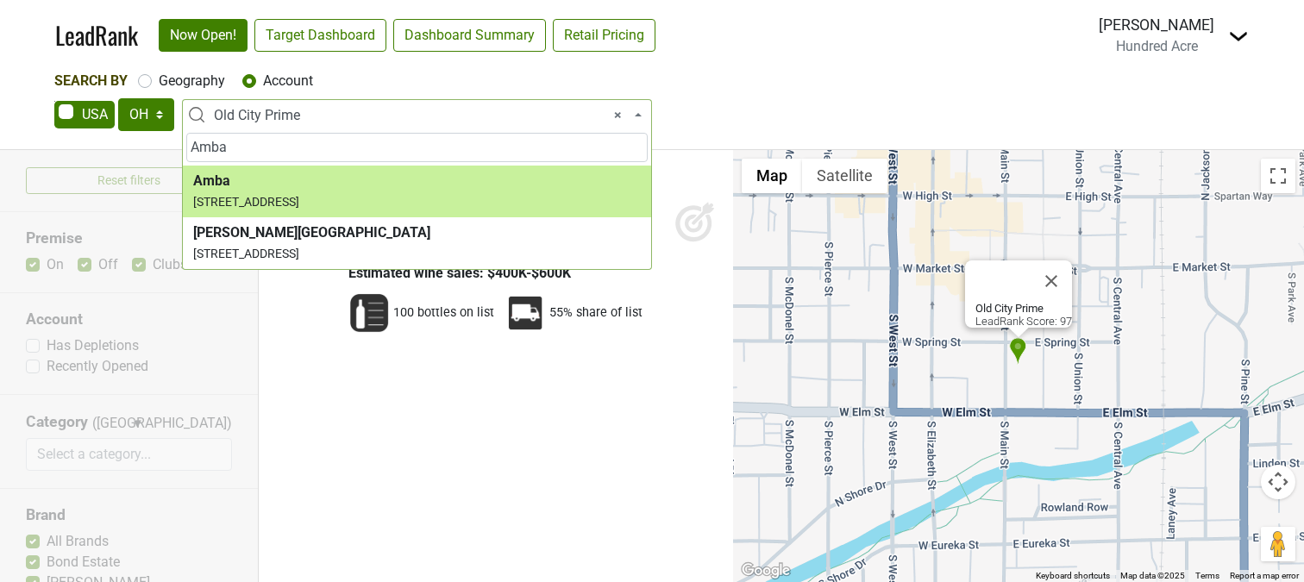
type input "Amba"
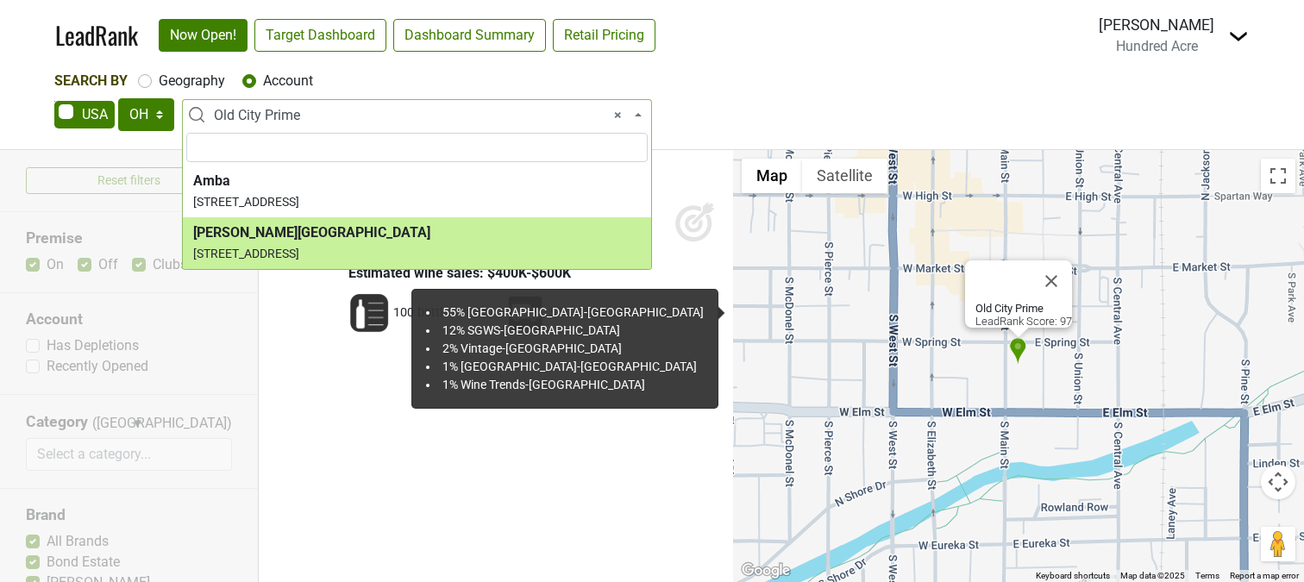
click at [555, 434] on ul "Old City Prime | $$$ 97 Steakhouse, Bar | Website Offers: Opus One" at bounding box center [496, 366] width 474 height 432
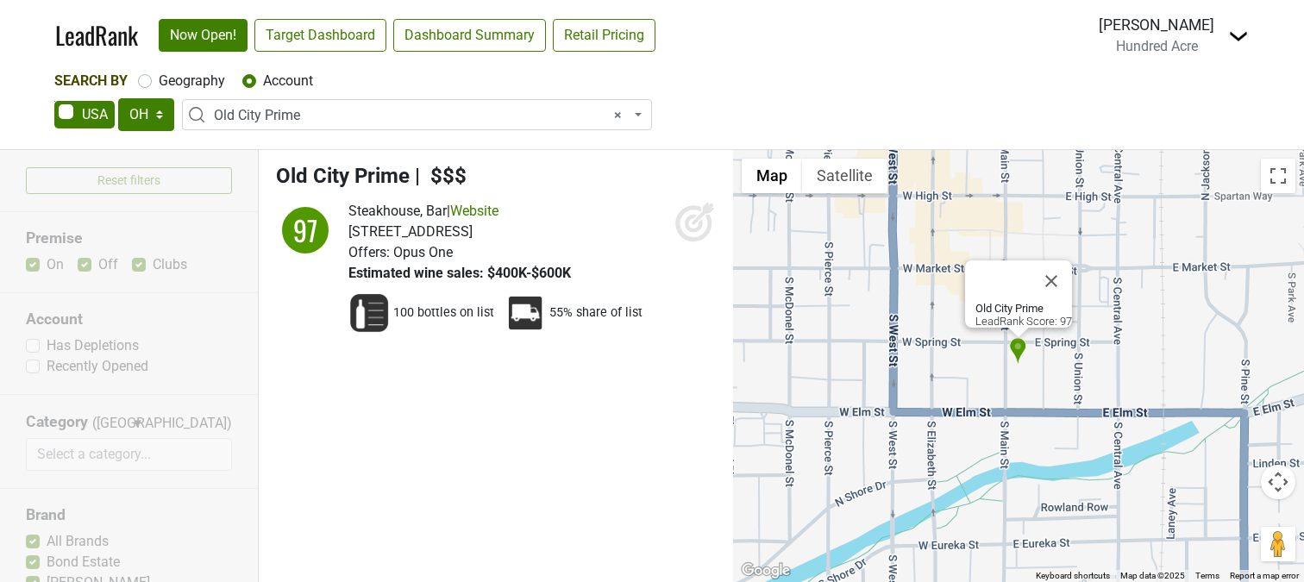
click at [335, 117] on span "× Old City Prime" at bounding box center [422, 115] width 416 height 21
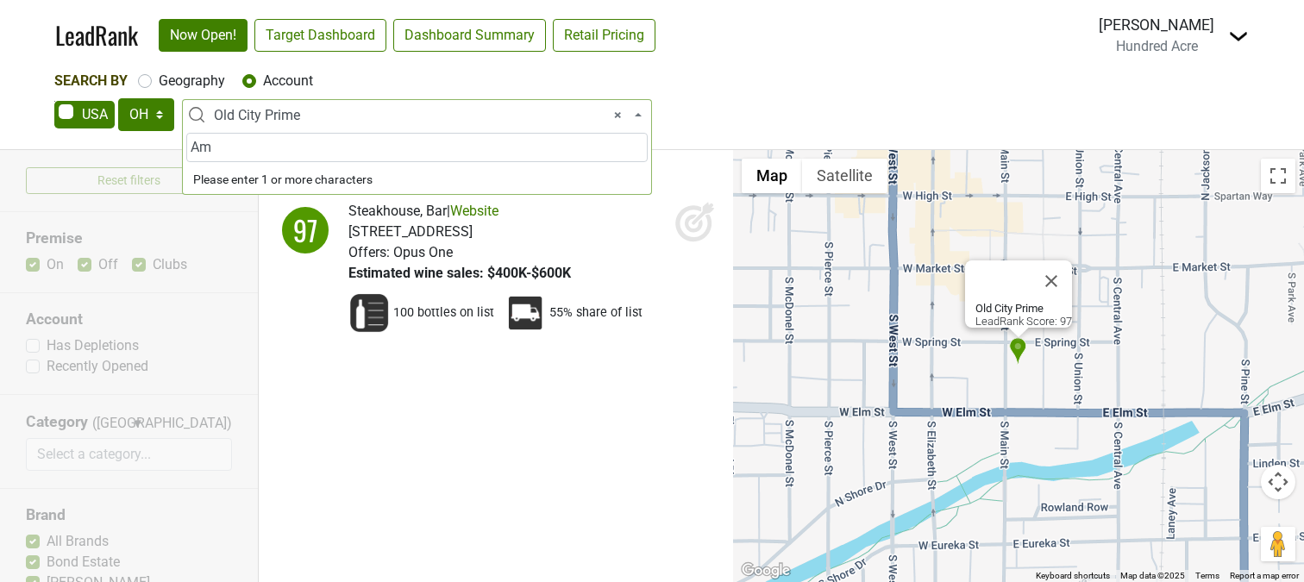
type input "Amb"
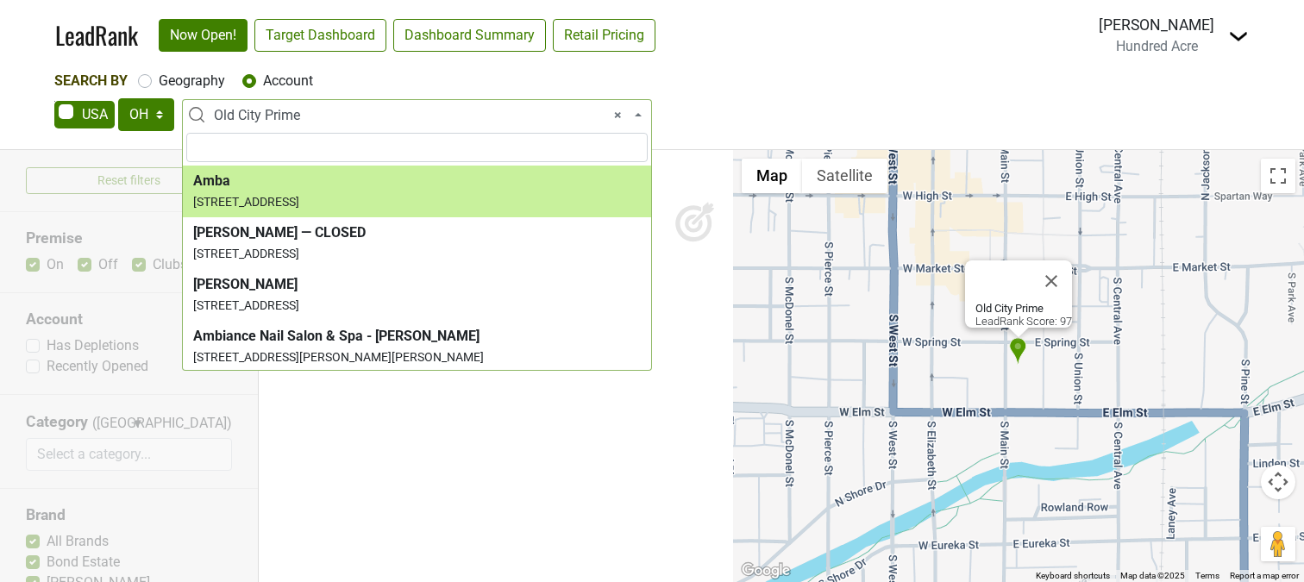
select select "123848147"
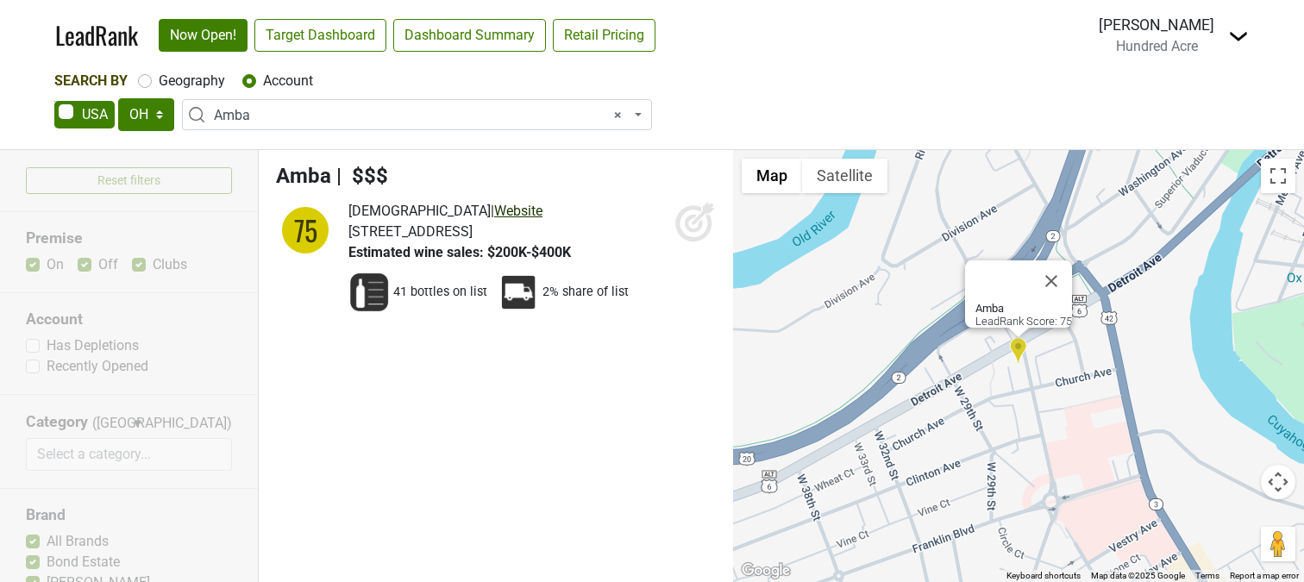
click at [494, 205] on link "Website" at bounding box center [518, 211] width 48 height 16
click at [289, 123] on span "× Amba" at bounding box center [422, 115] width 416 height 21
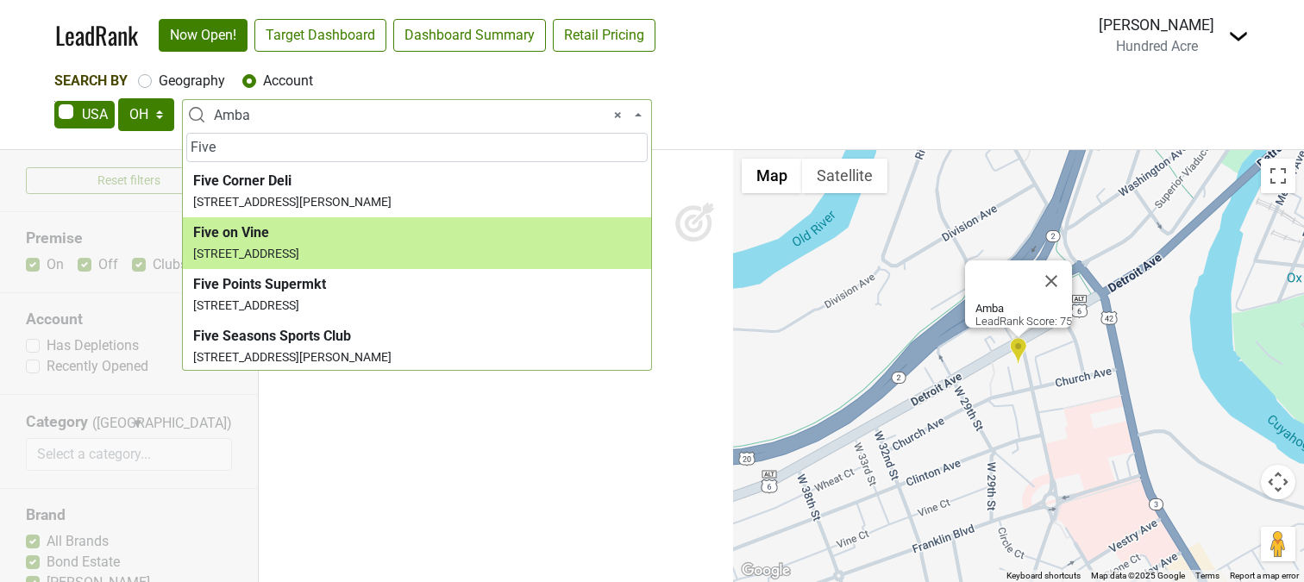
type input "Five"
select select "124449150"
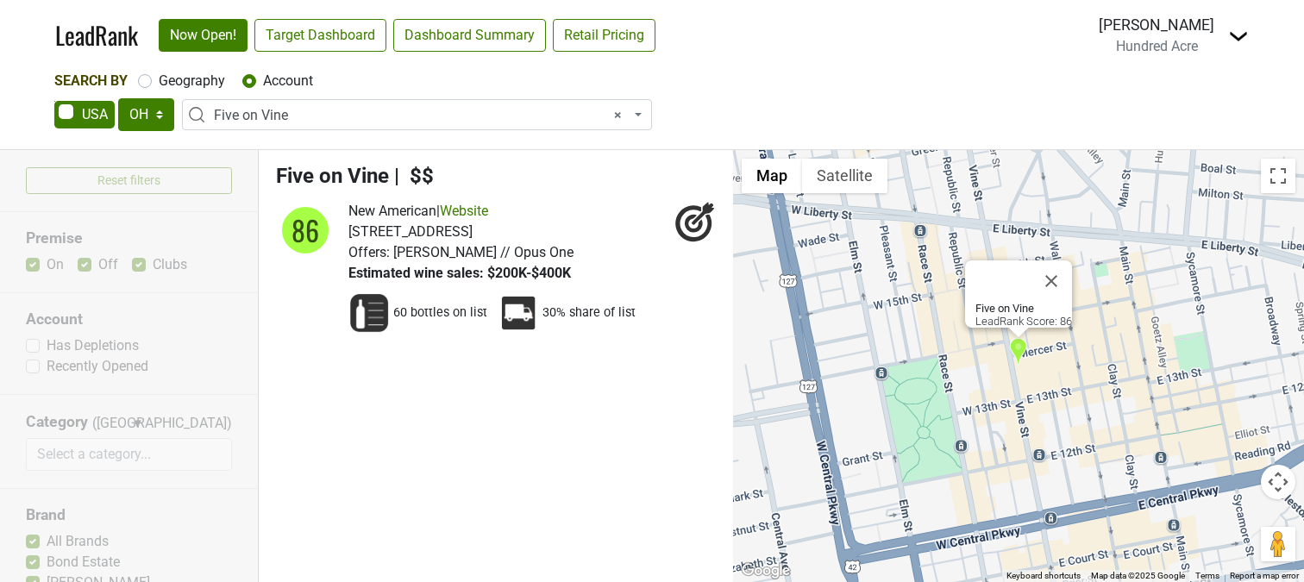
click at [203, 84] on label "Geography" at bounding box center [192, 81] width 66 height 21
click at [152, 84] on input "Geography" at bounding box center [145, 79] width 14 height 17
radio input "true"
select select
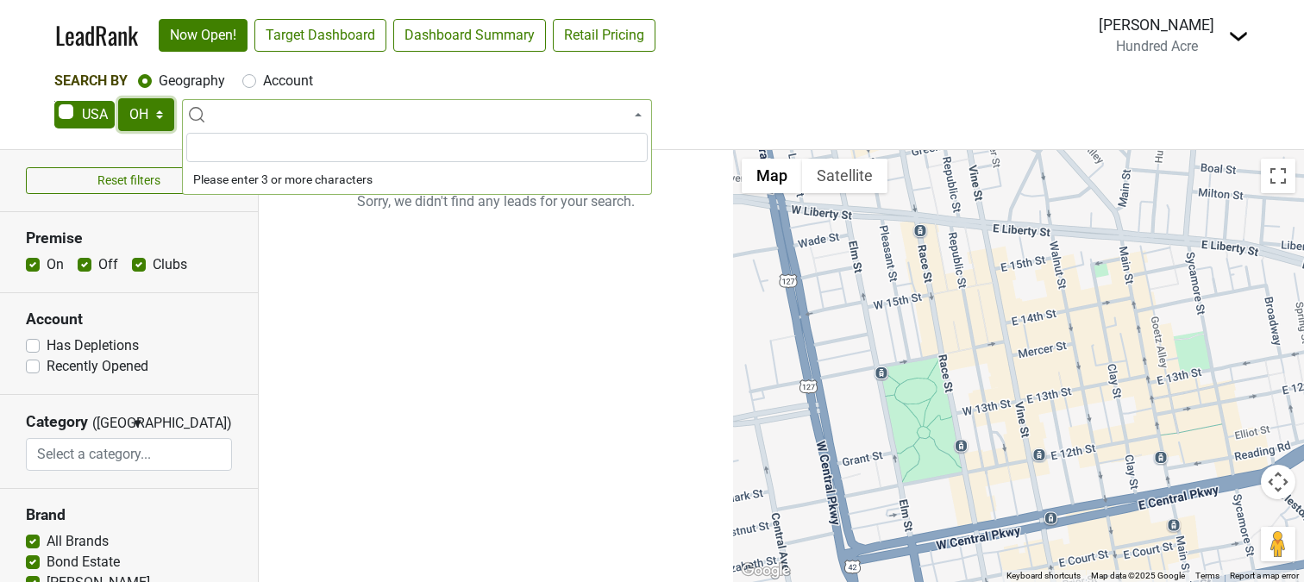
click at [160, 112] on select "AK AL AR AZ CA CO CT DC DE FL [GEOGRAPHIC_DATA] HI IA ID IL IN KS [GEOGRAPHIC_D…" at bounding box center [146, 114] width 56 height 33
select select "KY"
click at [118, 98] on select "AK AL AR AZ CA CO CT DC DE FL [GEOGRAPHIC_DATA] HI IA ID IL IN KS [GEOGRAPHIC_D…" at bounding box center [146, 114] width 56 height 33
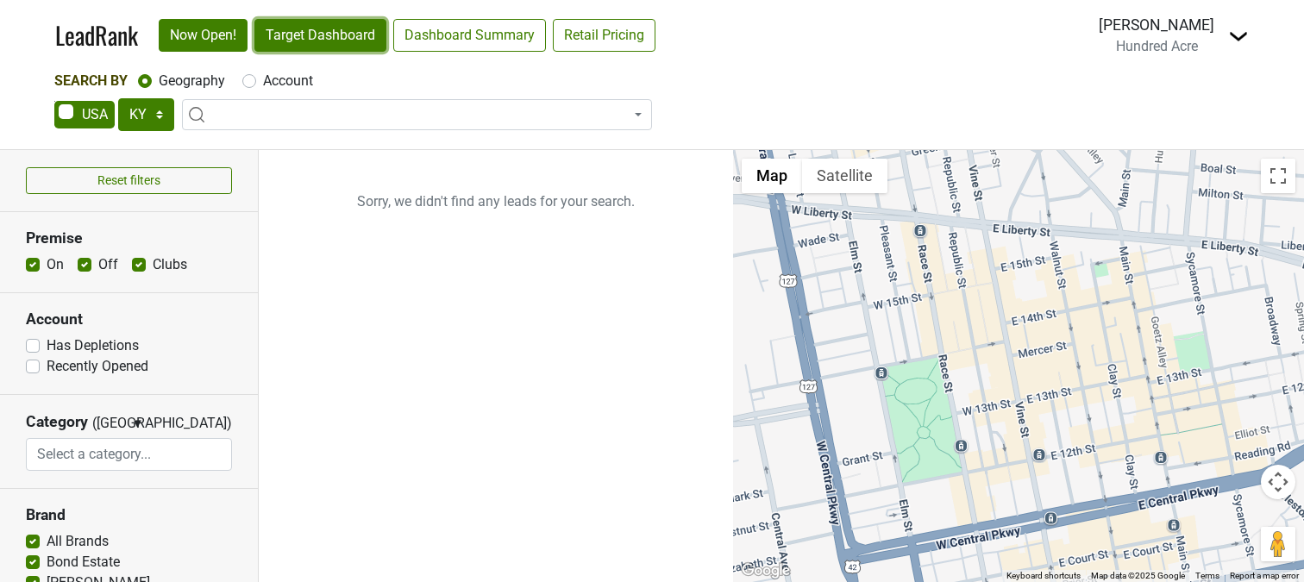
click at [317, 39] on link "Target Dashboard" at bounding box center [320, 35] width 132 height 33
click at [263, 107] on span at bounding box center [417, 114] width 470 height 31
click at [266, 83] on label "Account" at bounding box center [288, 81] width 50 height 21
click at [256, 83] on input "Account" at bounding box center [249, 79] width 14 height 17
radio input "true"
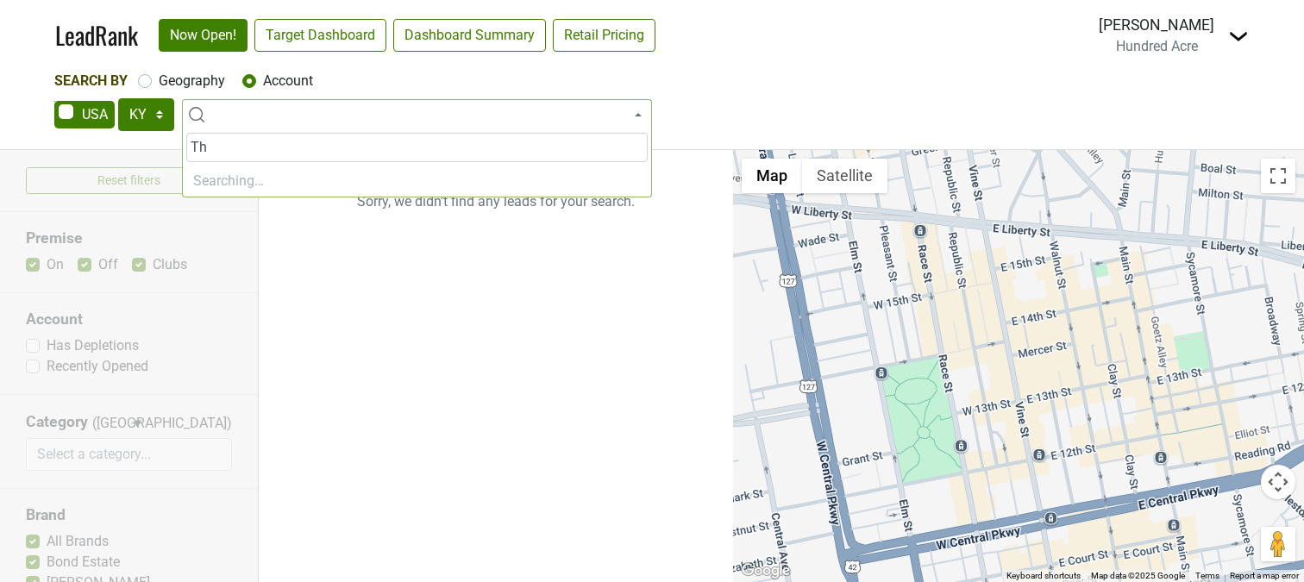
type input "T"
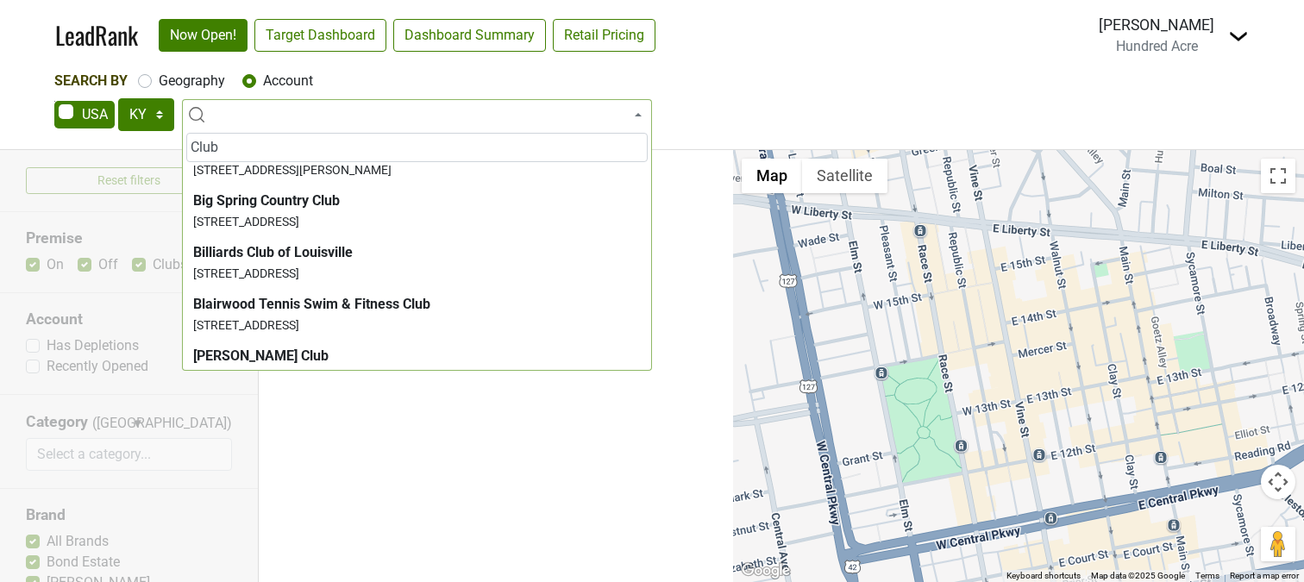
scroll to position [0, 0]
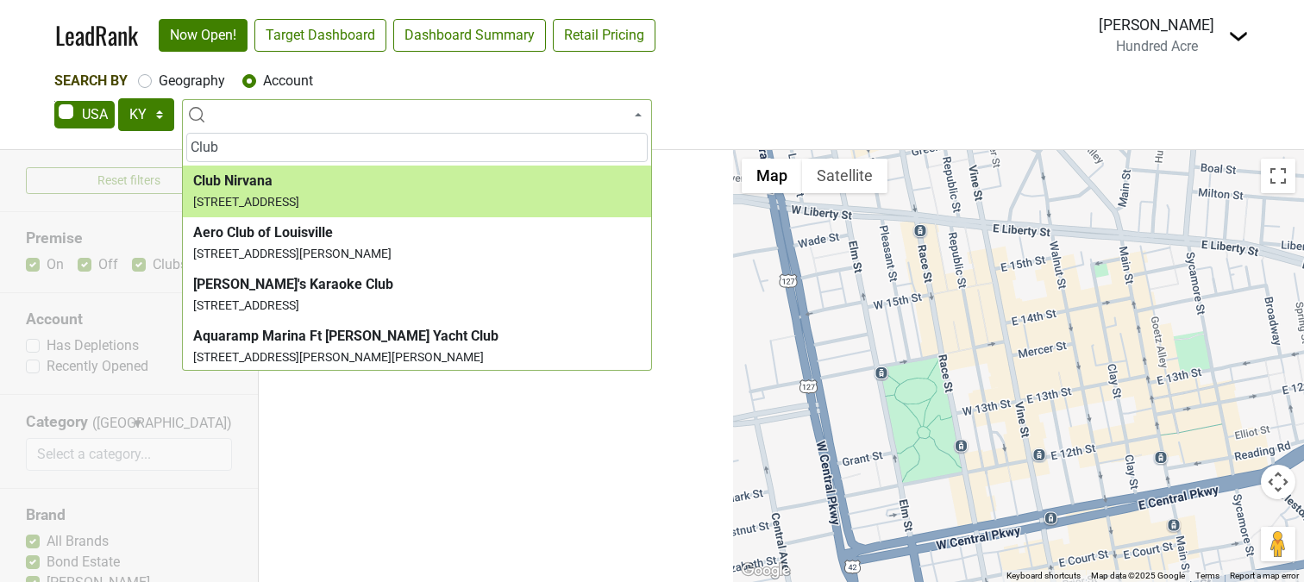
click at [265, 144] on input "Club" at bounding box center [416, 147] width 461 height 29
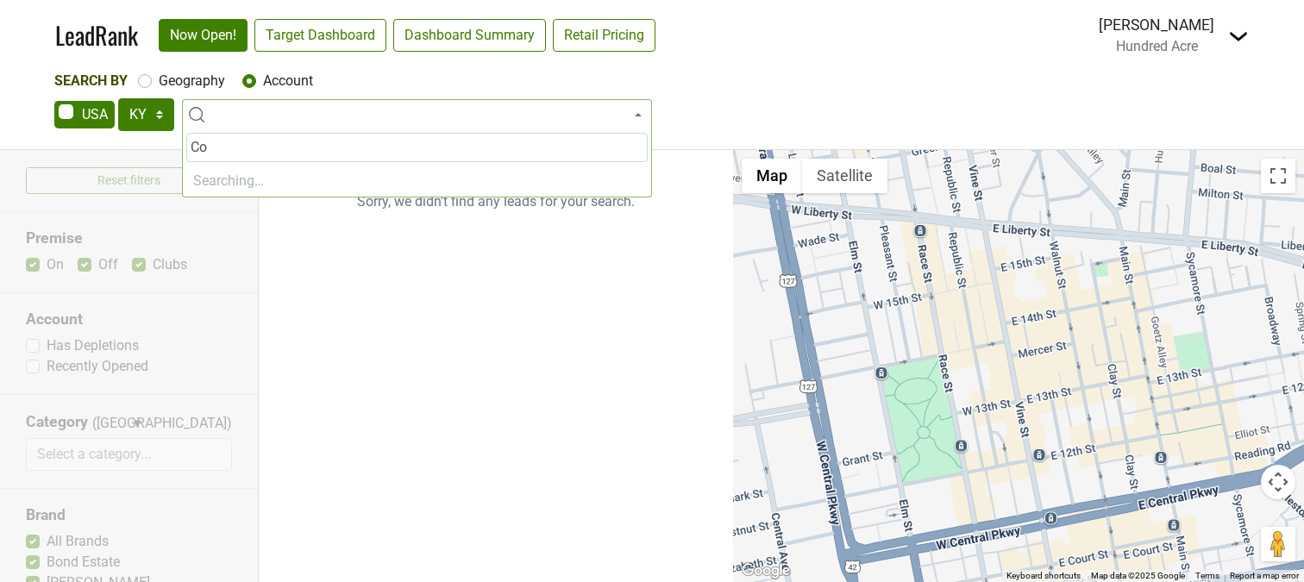
type input "C"
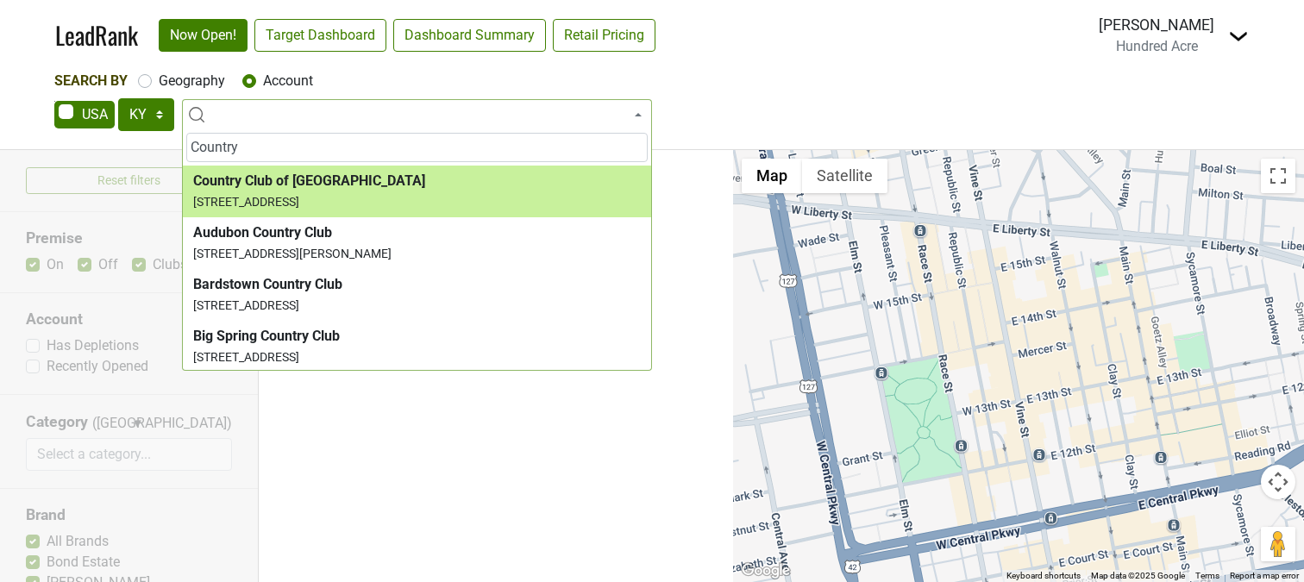
type input "Country"
select select "123534780"
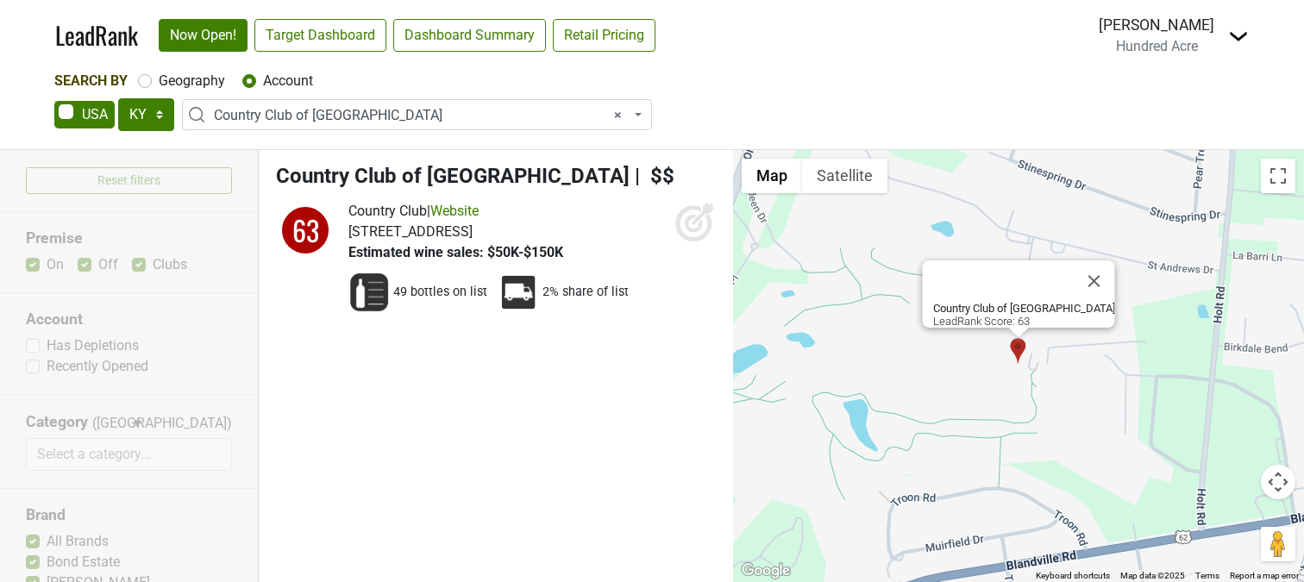
click at [329, 122] on span "× Country Club of [GEOGRAPHIC_DATA]" at bounding box center [422, 115] width 416 height 21
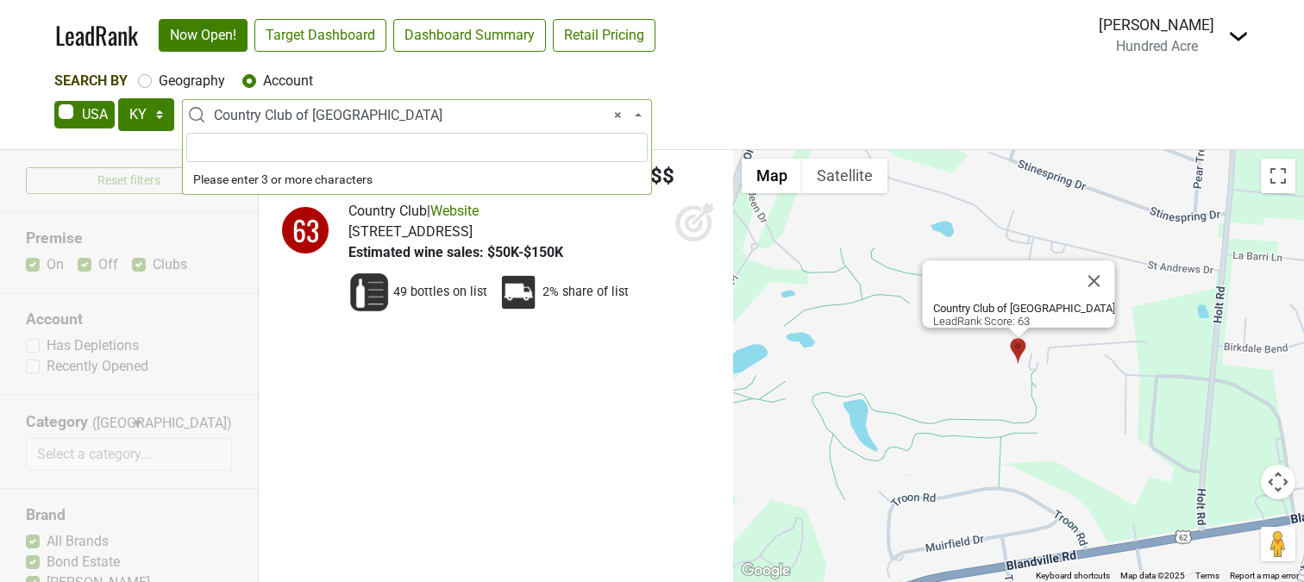
click at [329, 122] on span "× Country Club of [GEOGRAPHIC_DATA]" at bounding box center [422, 115] width 416 height 21
type input "C"
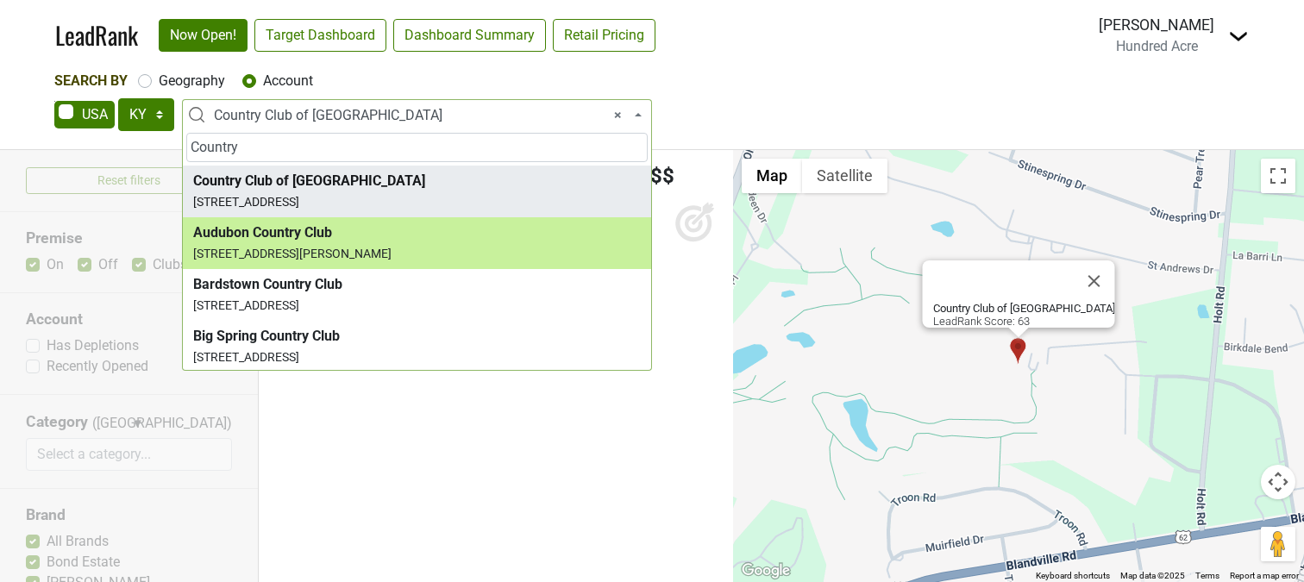
type input "Country"
select select "123534772"
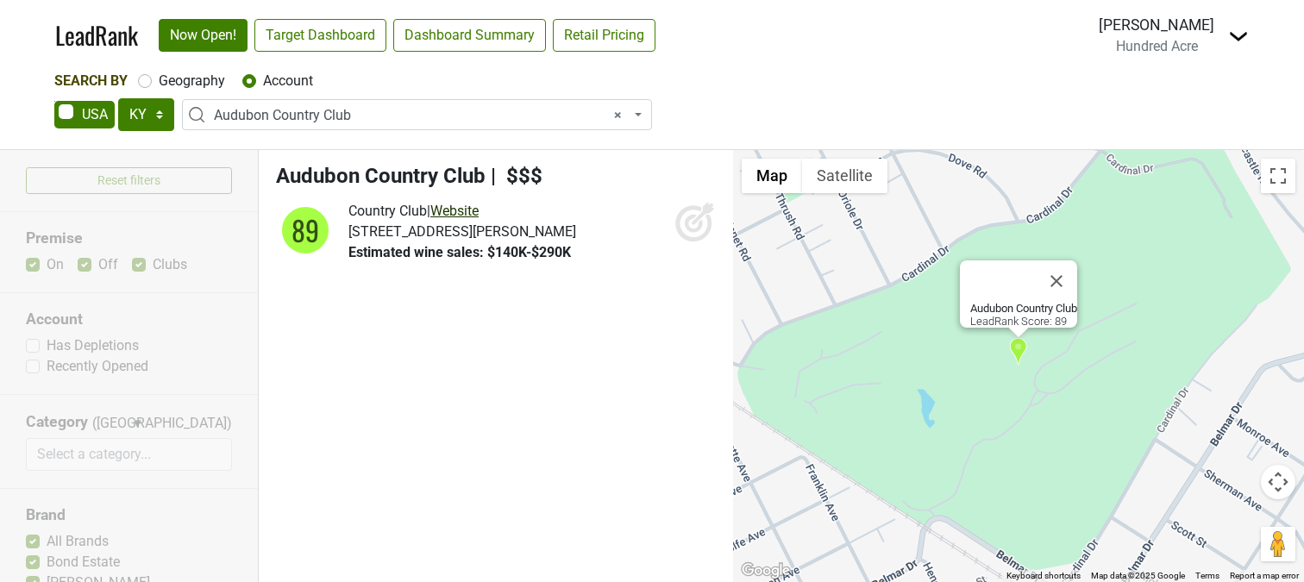
click at [479, 215] on link "Website" at bounding box center [454, 211] width 48 height 16
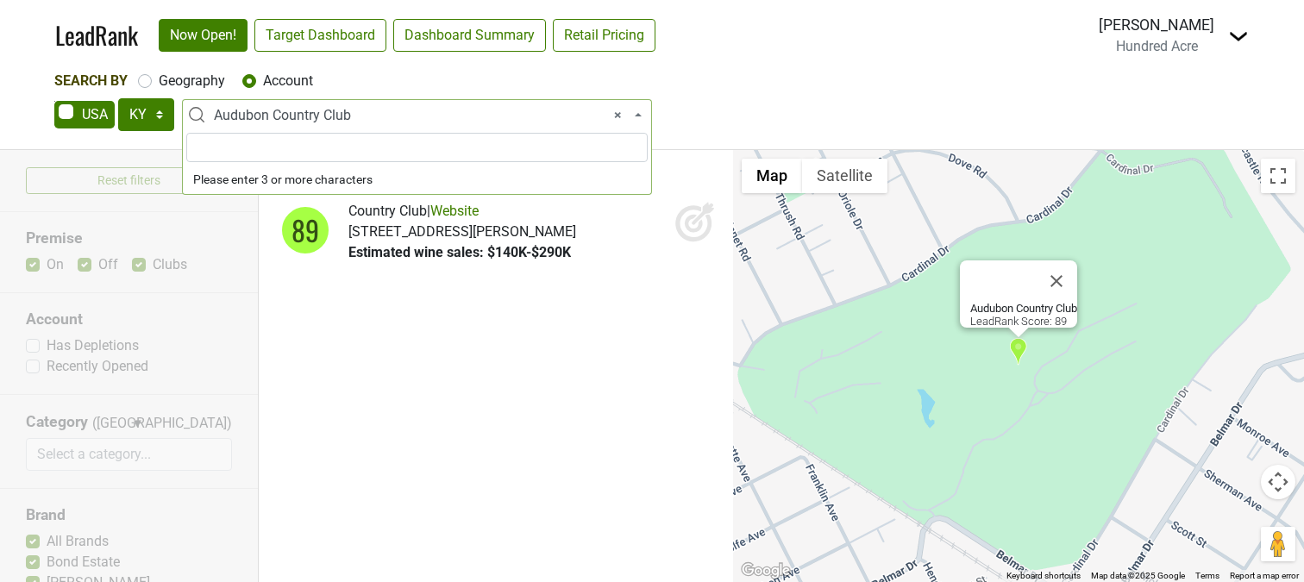
click at [330, 123] on span "× Audubon Country Club" at bounding box center [422, 115] width 416 height 21
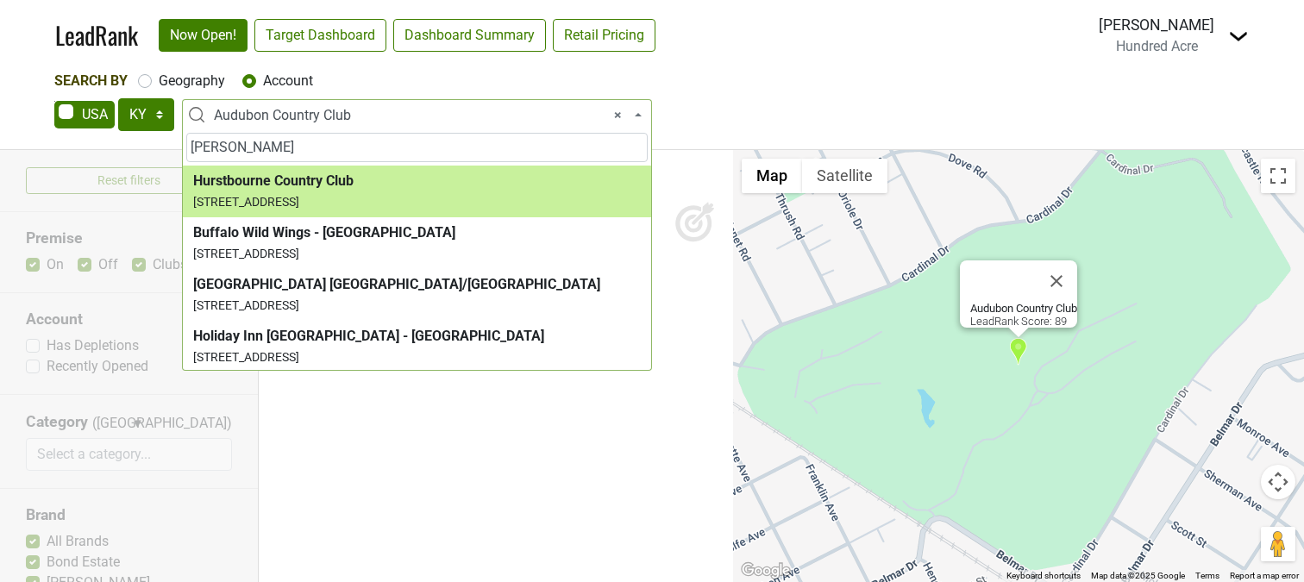
type input "[PERSON_NAME]"
select select "123534774"
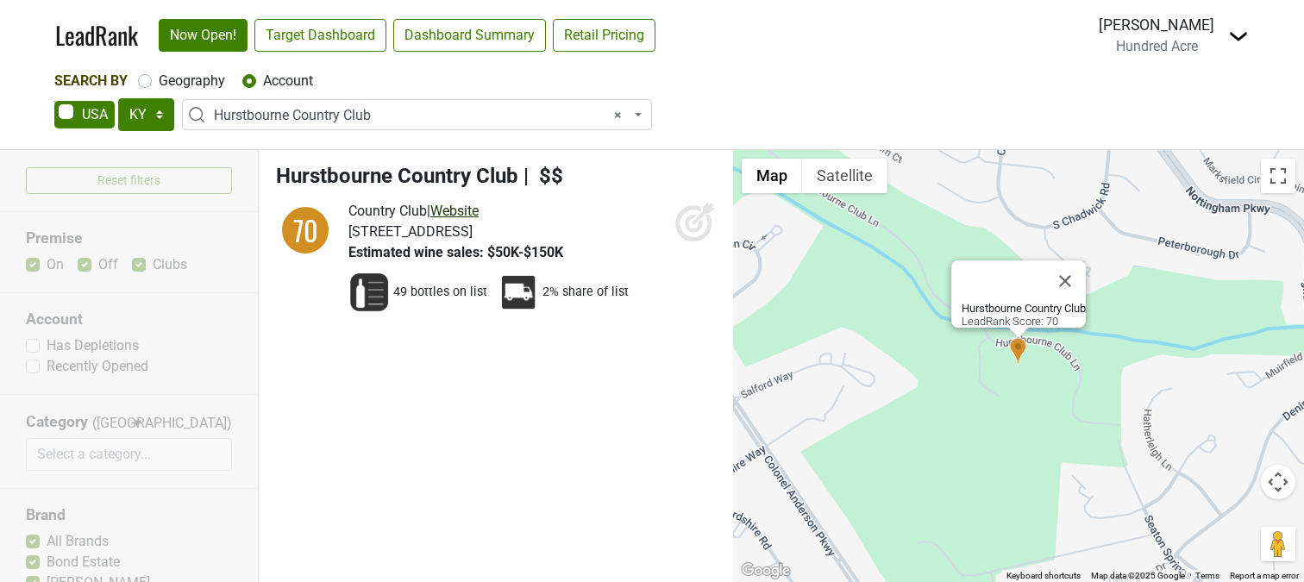
click at [477, 207] on link "Website" at bounding box center [454, 211] width 48 height 16
click at [688, 223] on icon at bounding box center [694, 221] width 41 height 41
click at [364, 116] on span "× Hurstbourne Country Club" at bounding box center [422, 115] width 416 height 21
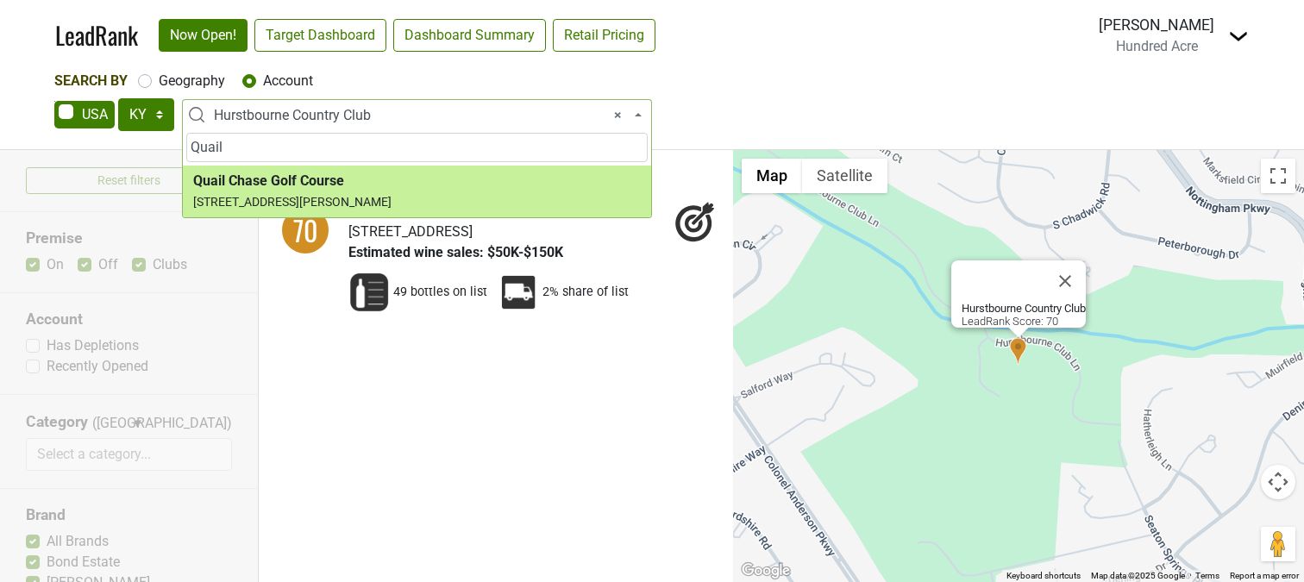
type input "Quail"
select select "123535064"
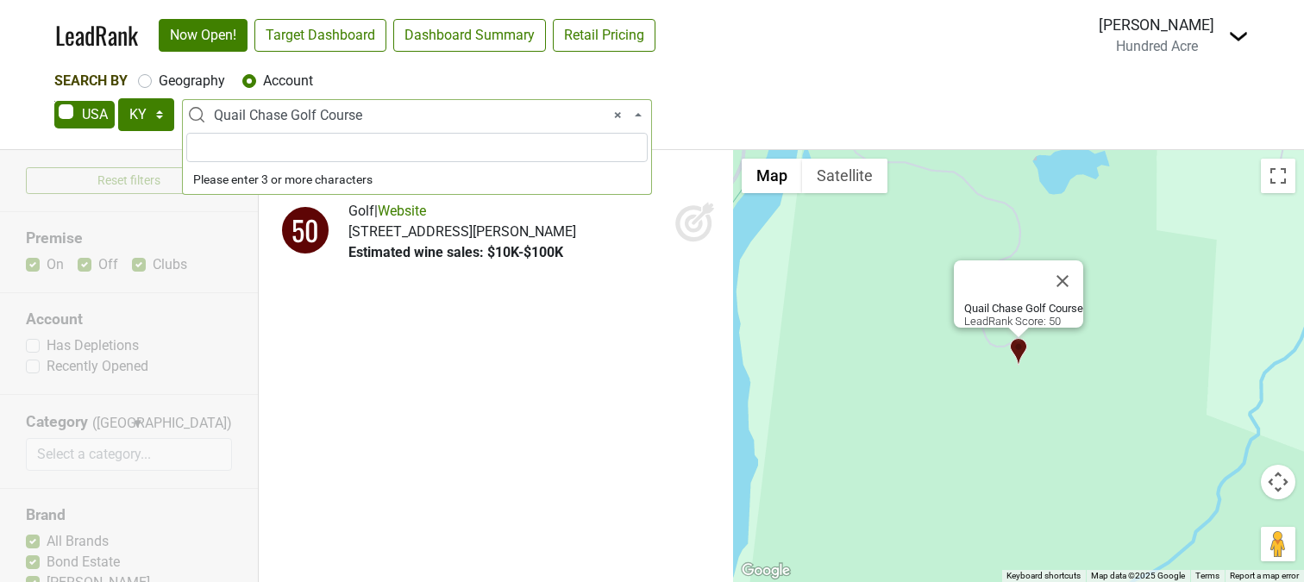
click at [384, 122] on span "× Quail Chase Golf Course" at bounding box center [422, 115] width 416 height 21
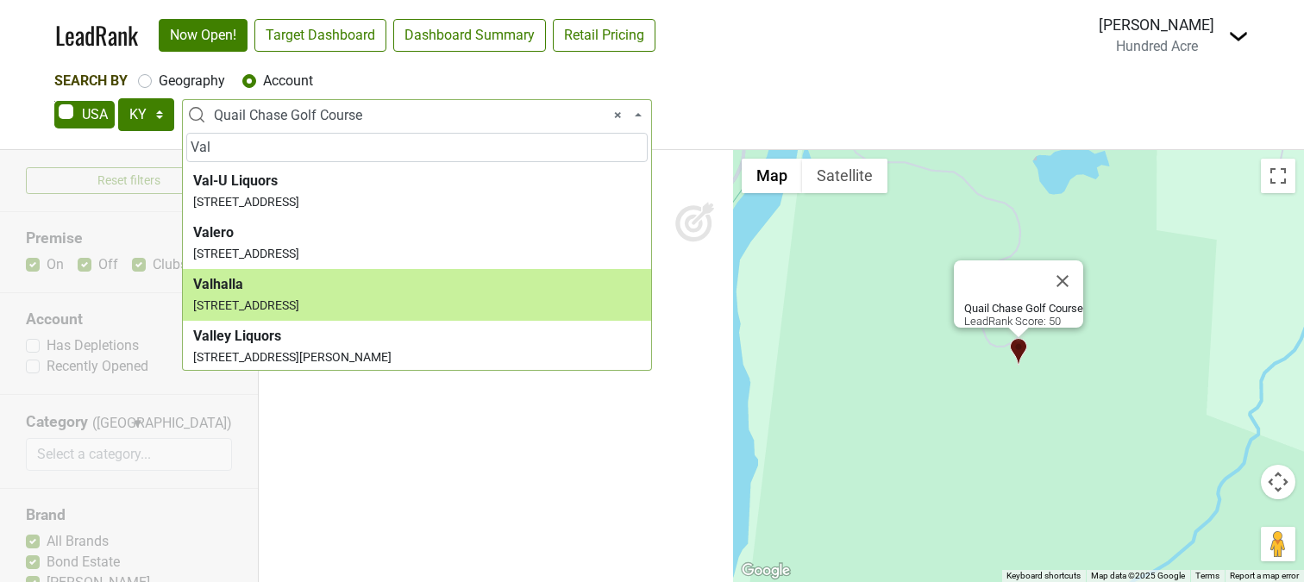
type input "Val"
select select "123534141"
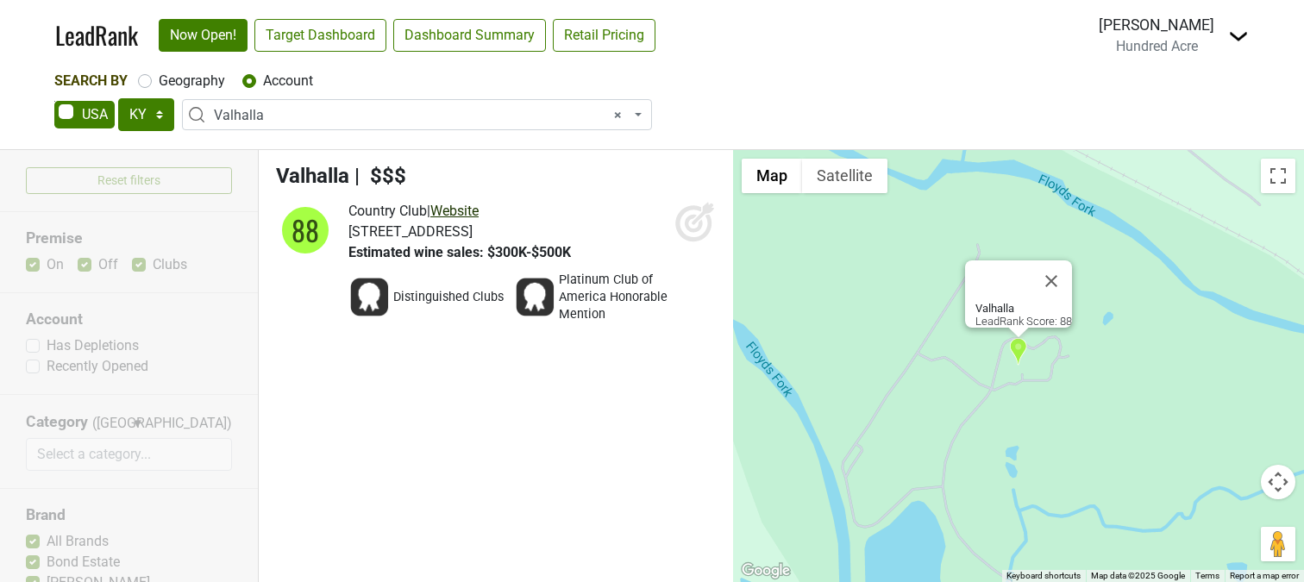
click at [479, 210] on link "Website" at bounding box center [454, 211] width 48 height 16
click at [674, 221] on icon at bounding box center [694, 221] width 41 height 41
click at [308, 110] on span "× Valhalla" at bounding box center [422, 115] width 416 height 21
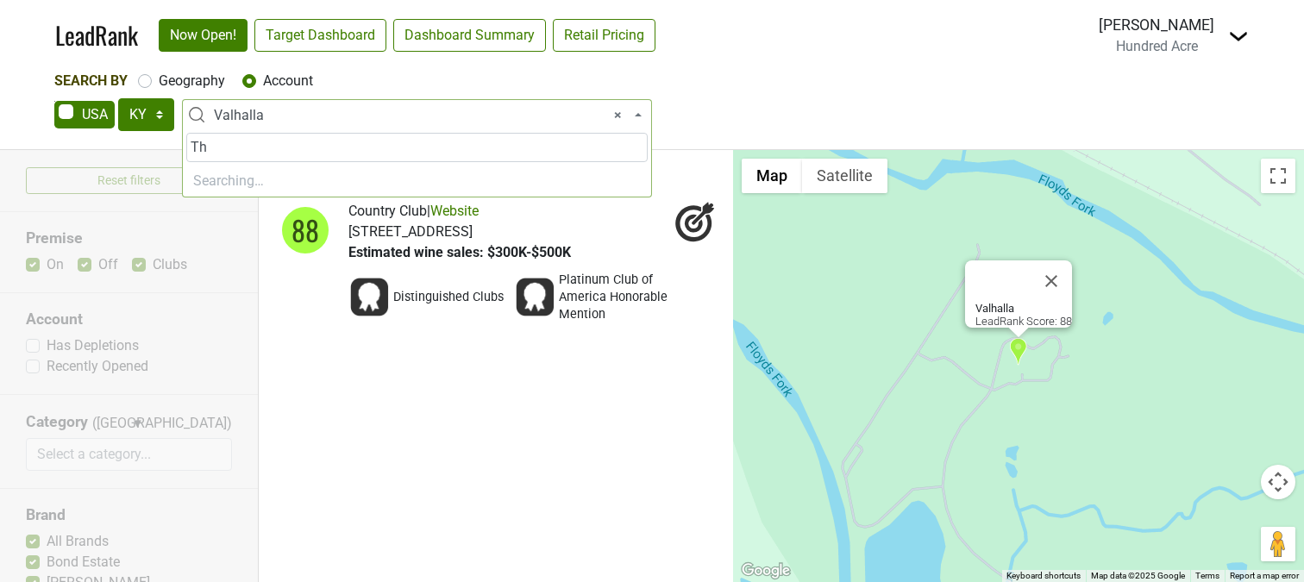
type input "T"
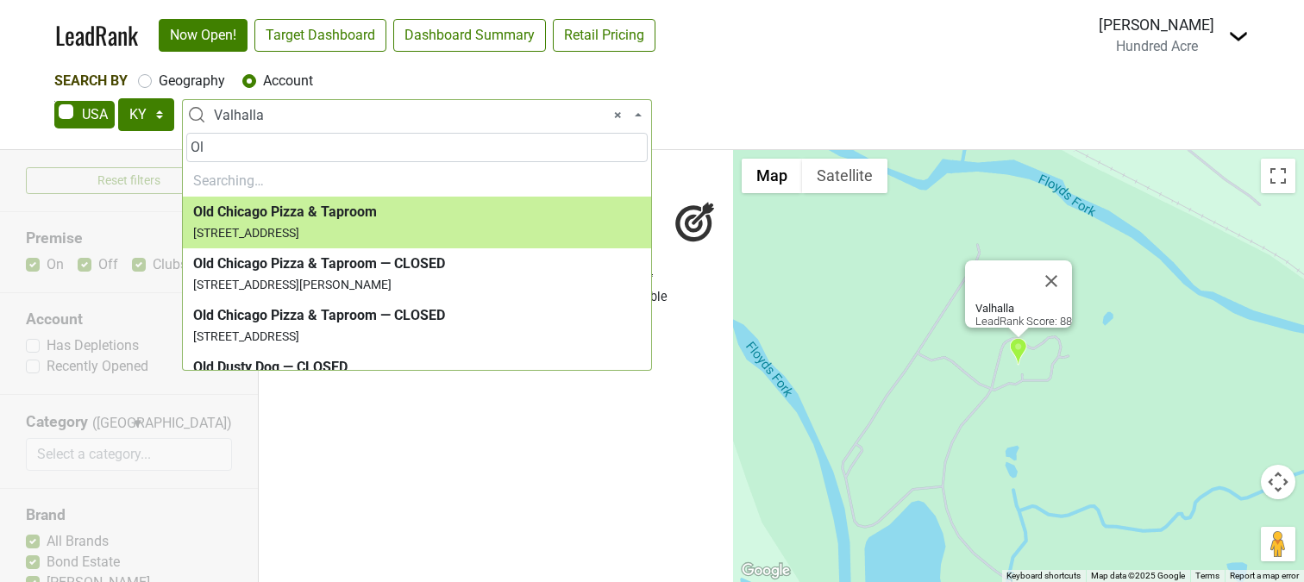
type input "O"
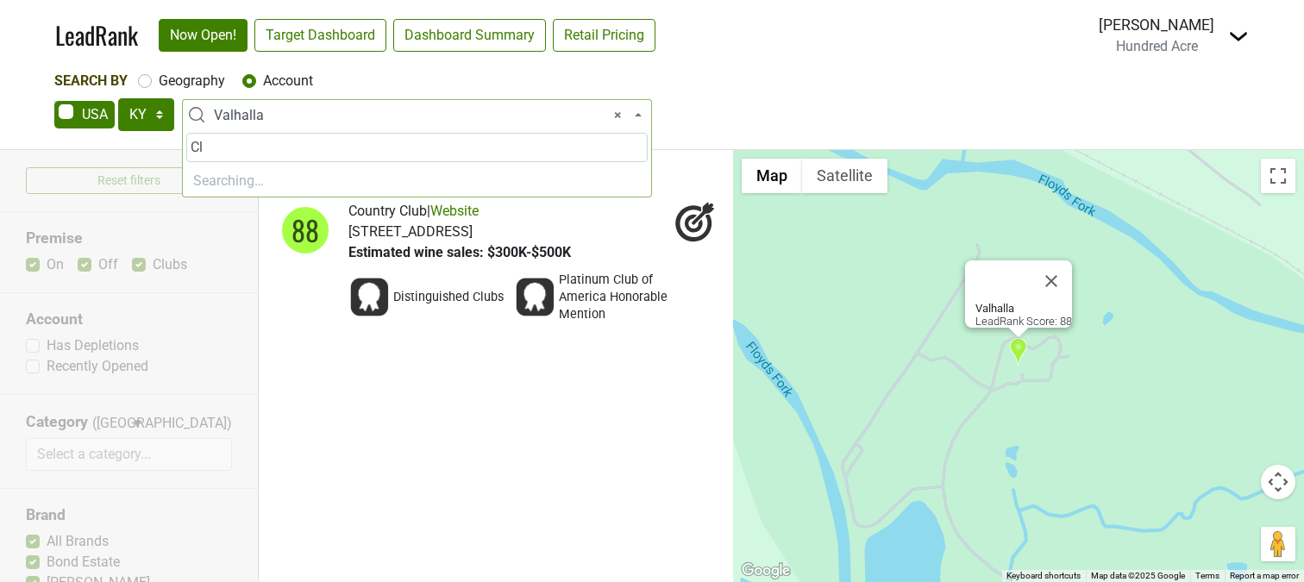
type input "C"
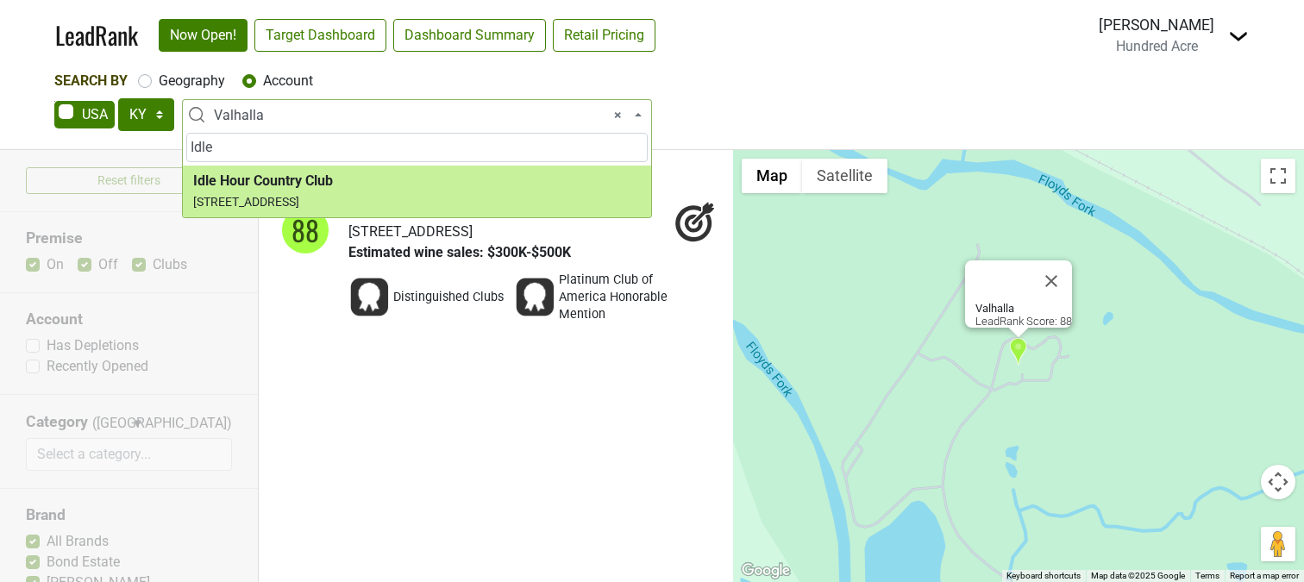
type input "Idle"
select select "124094951"
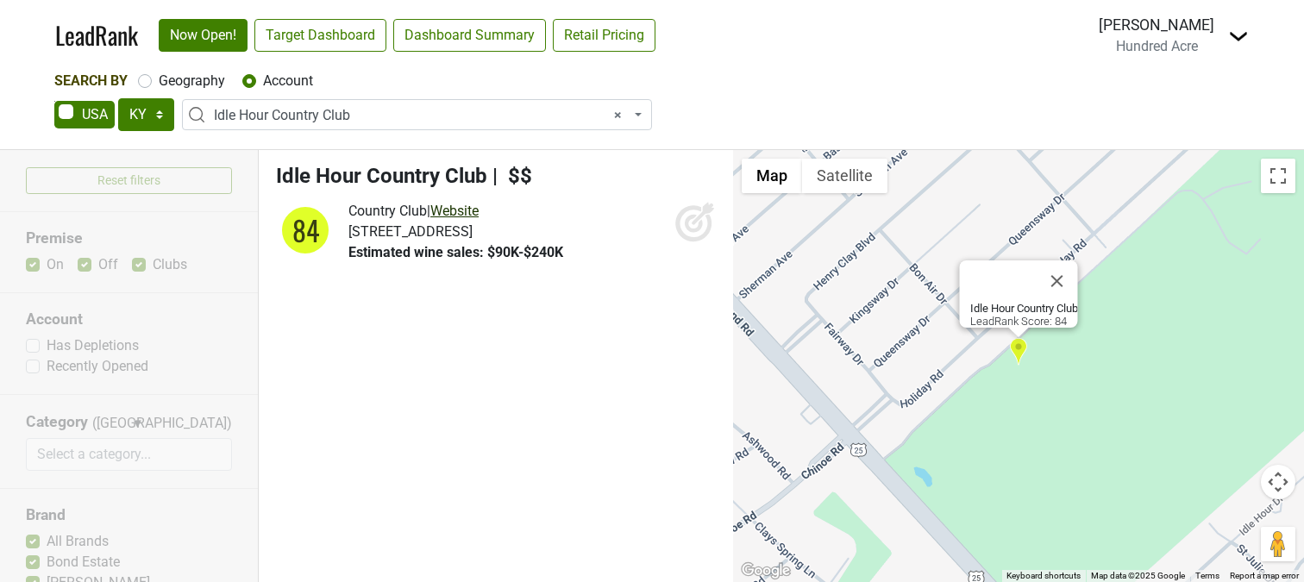
click at [479, 213] on link "Website" at bounding box center [454, 211] width 48 height 16
click at [700, 224] on icon at bounding box center [694, 224] width 18 height 18
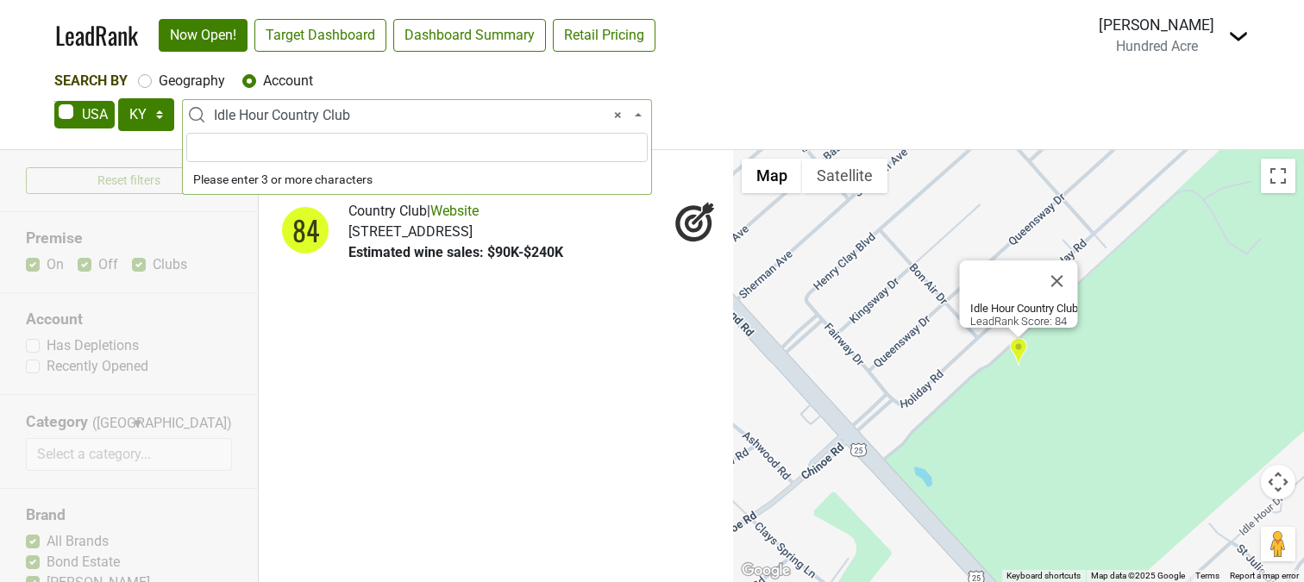
click at [392, 122] on span "× Idle Hour Country Club" at bounding box center [422, 115] width 416 height 21
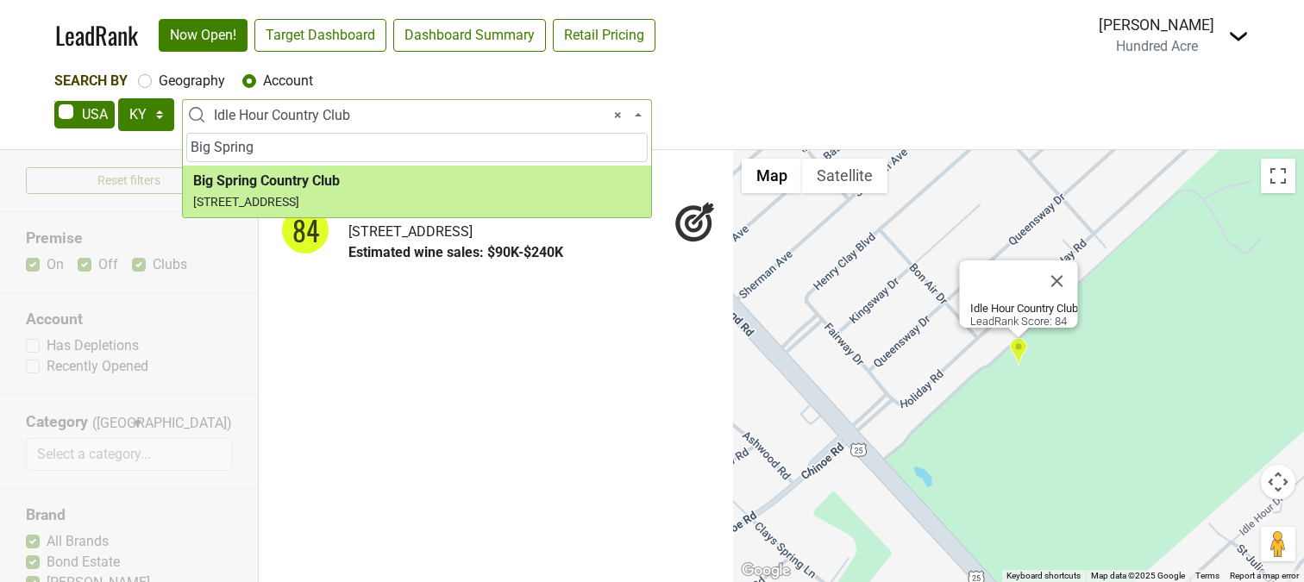
type input "Big Spring"
select select "123534773"
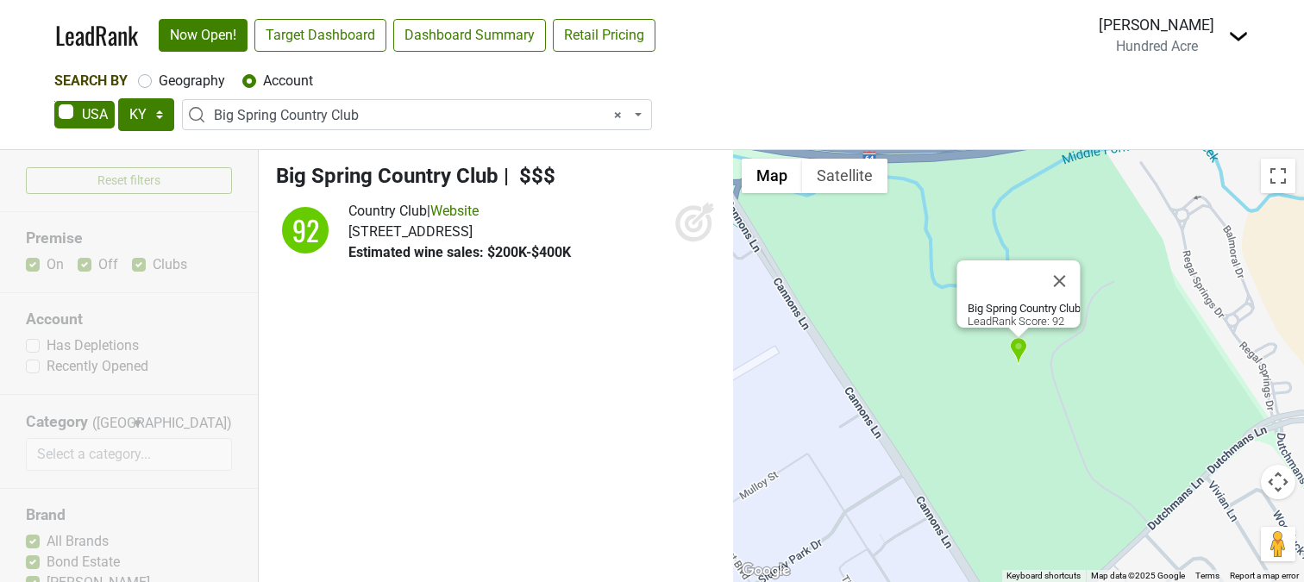
click at [685, 216] on icon at bounding box center [694, 221] width 41 height 41
click at [471, 212] on link "Website" at bounding box center [454, 211] width 48 height 16
click at [348, 110] on span "× Big Spring Country Club" at bounding box center [422, 115] width 416 height 21
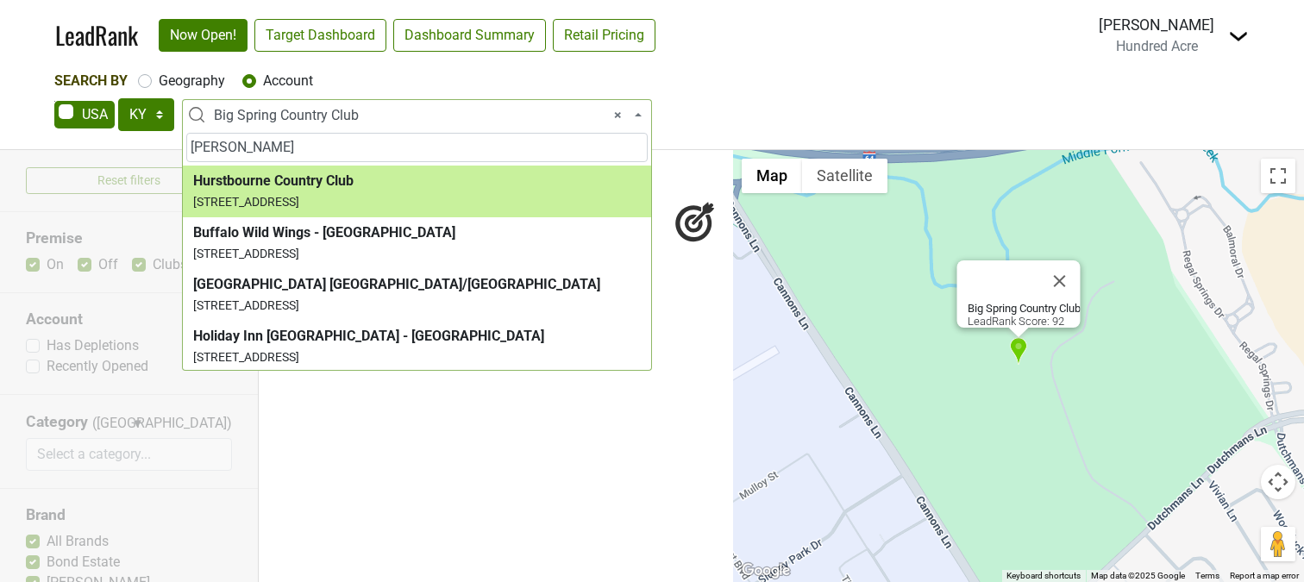
type input "[PERSON_NAME]"
select select "123534774"
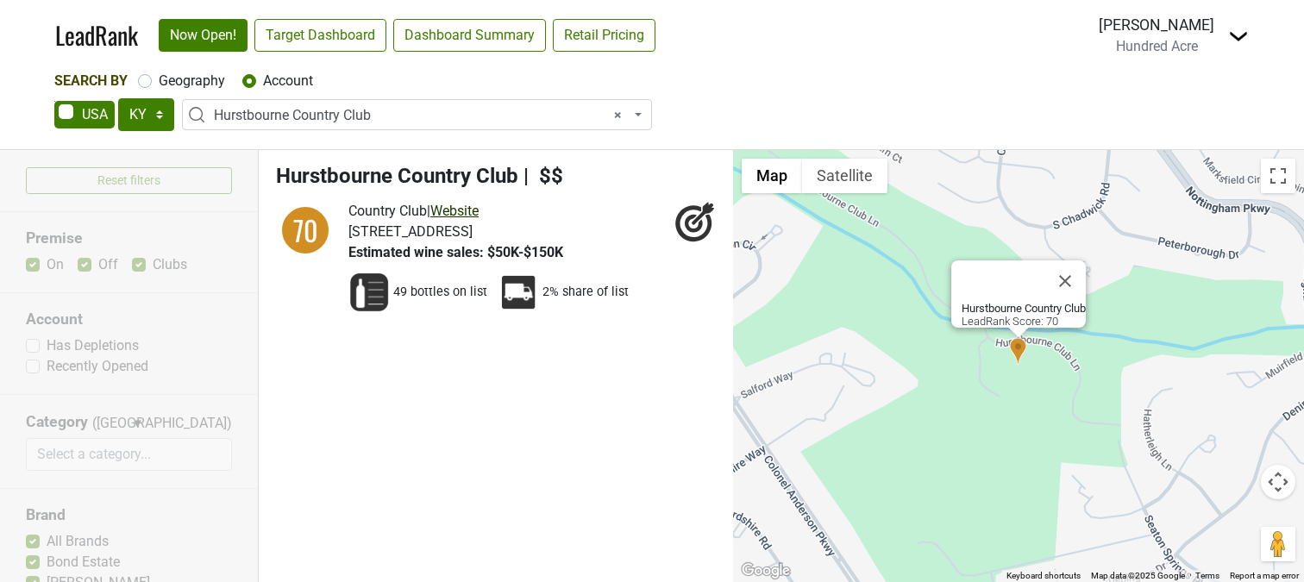
click at [459, 212] on link "Website" at bounding box center [454, 211] width 48 height 16
click at [410, 115] on span "× Hurstbourne Country Club" at bounding box center [422, 115] width 416 height 21
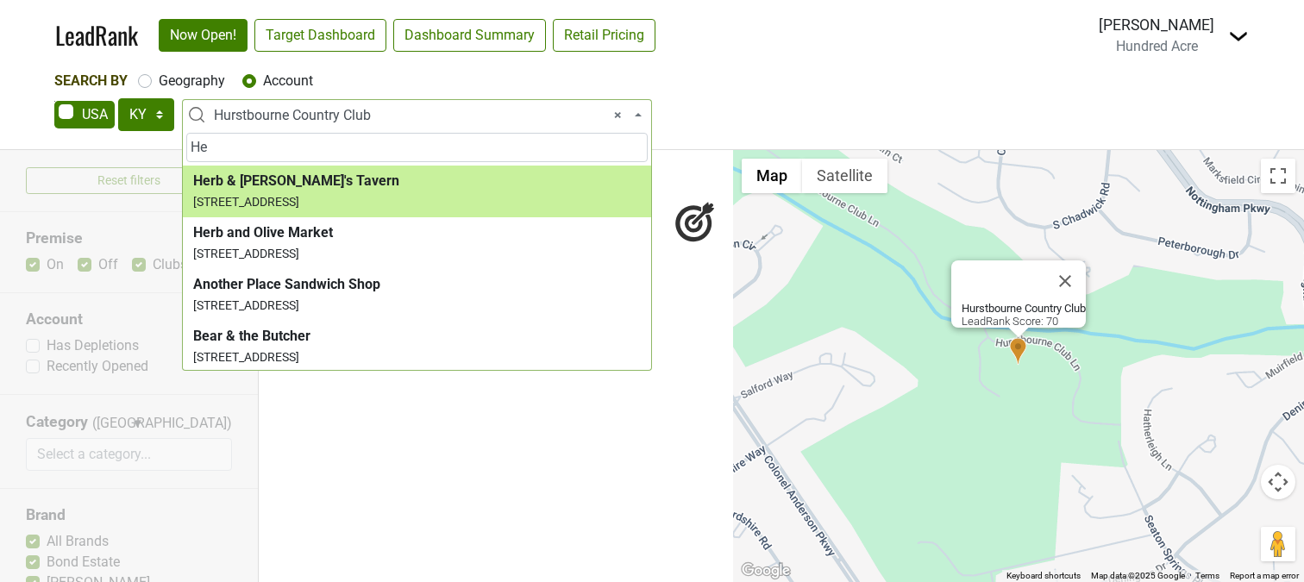
type input "He"
click at [314, 135] on input "He" at bounding box center [416, 147] width 461 height 29
click at [302, 141] on input "He" at bounding box center [416, 147] width 461 height 29
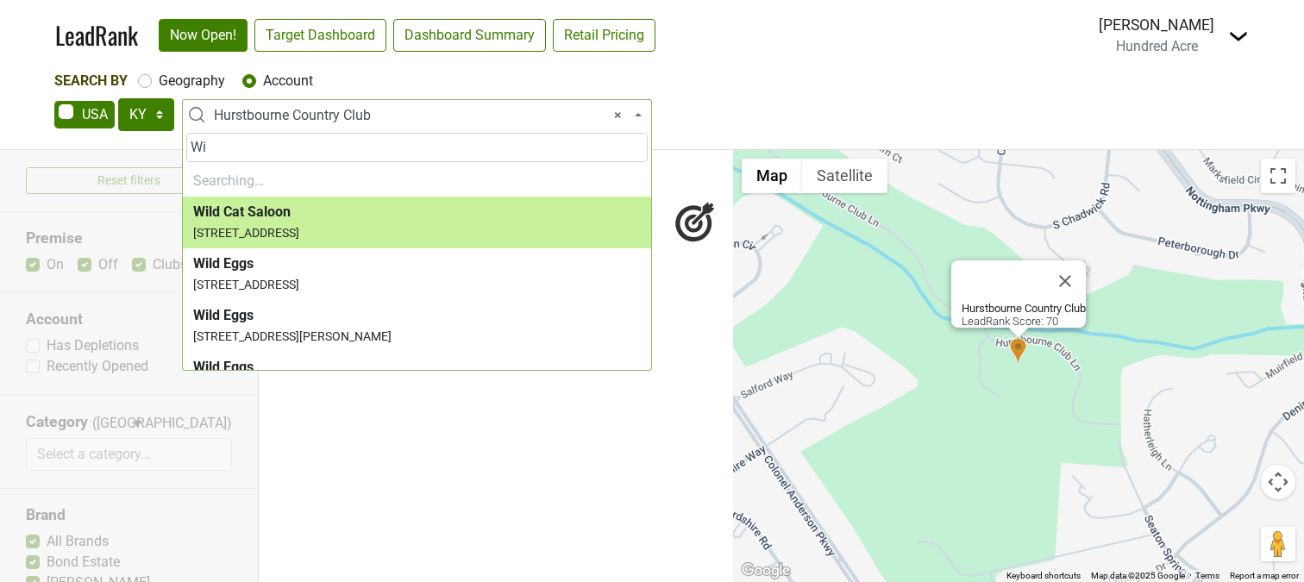
type input "W"
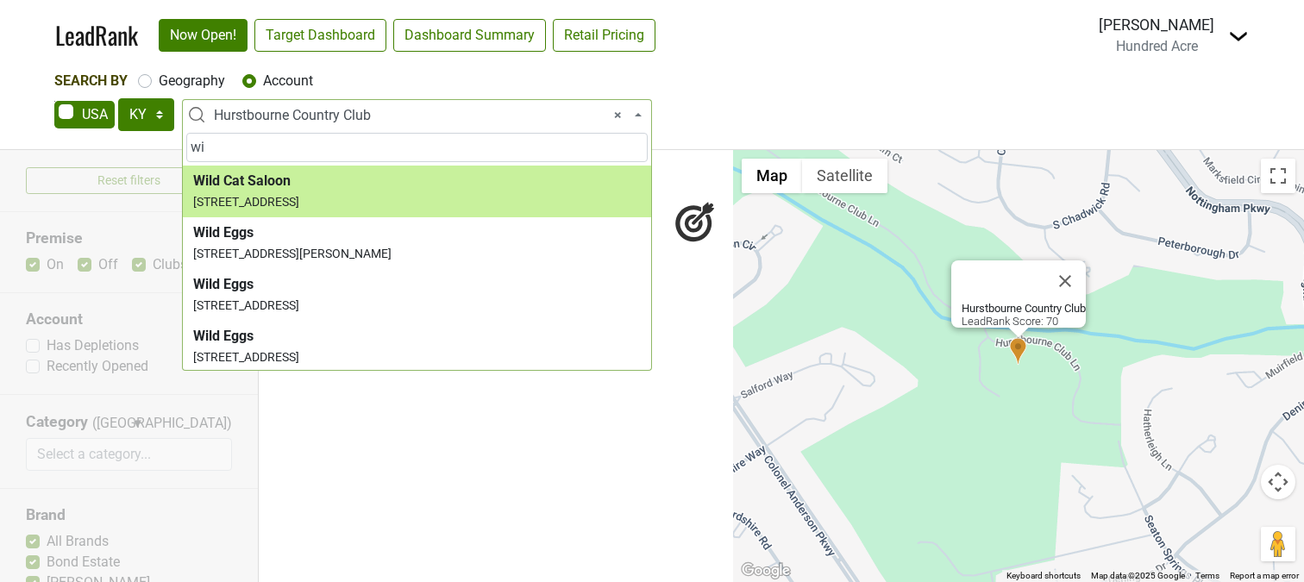
type input "w"
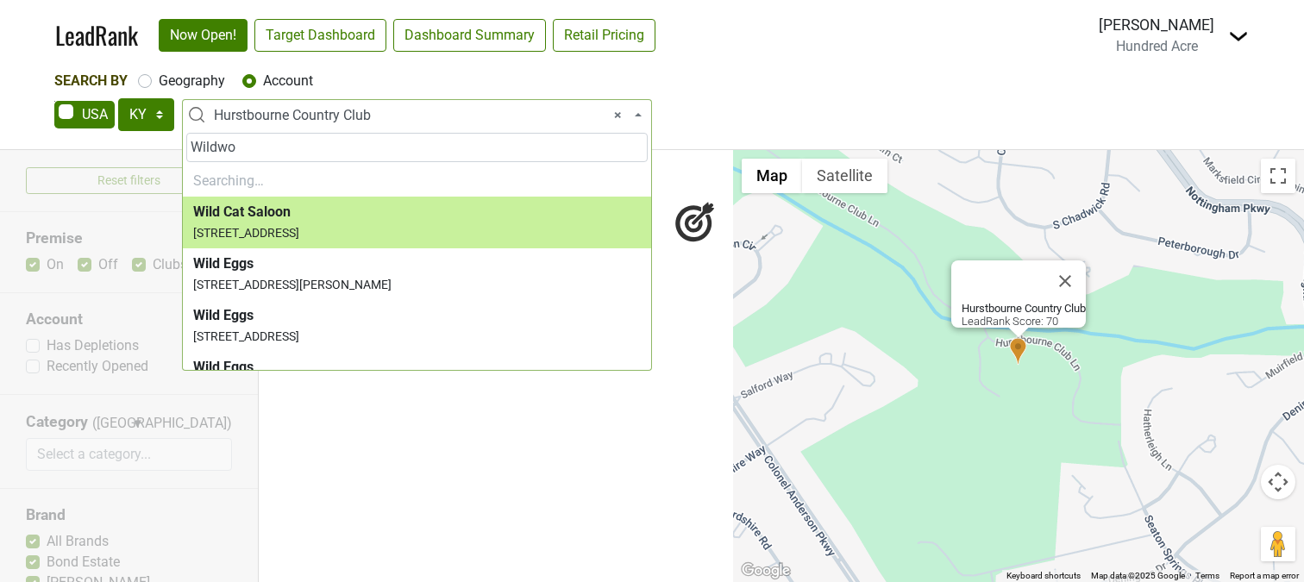
type input "Wildwoo"
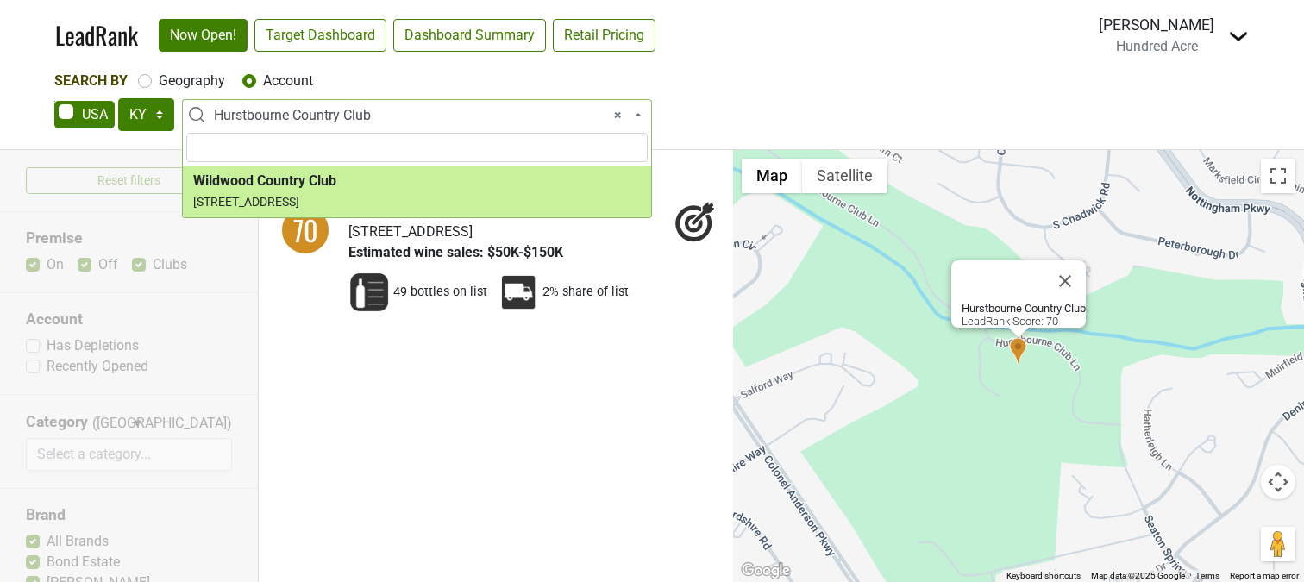
select select "123534778"
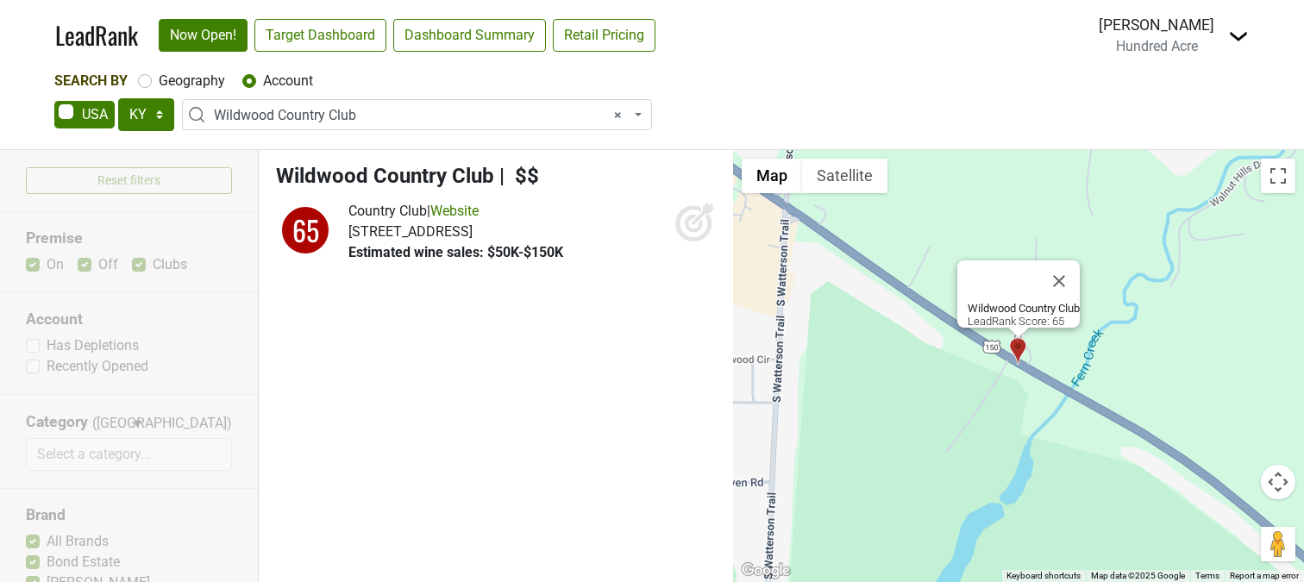
click at [683, 228] on icon at bounding box center [694, 221] width 41 height 41
click at [479, 212] on link "Website" at bounding box center [454, 211] width 48 height 16
click at [312, 116] on span "× Wildwood Country Club" at bounding box center [422, 115] width 416 height 21
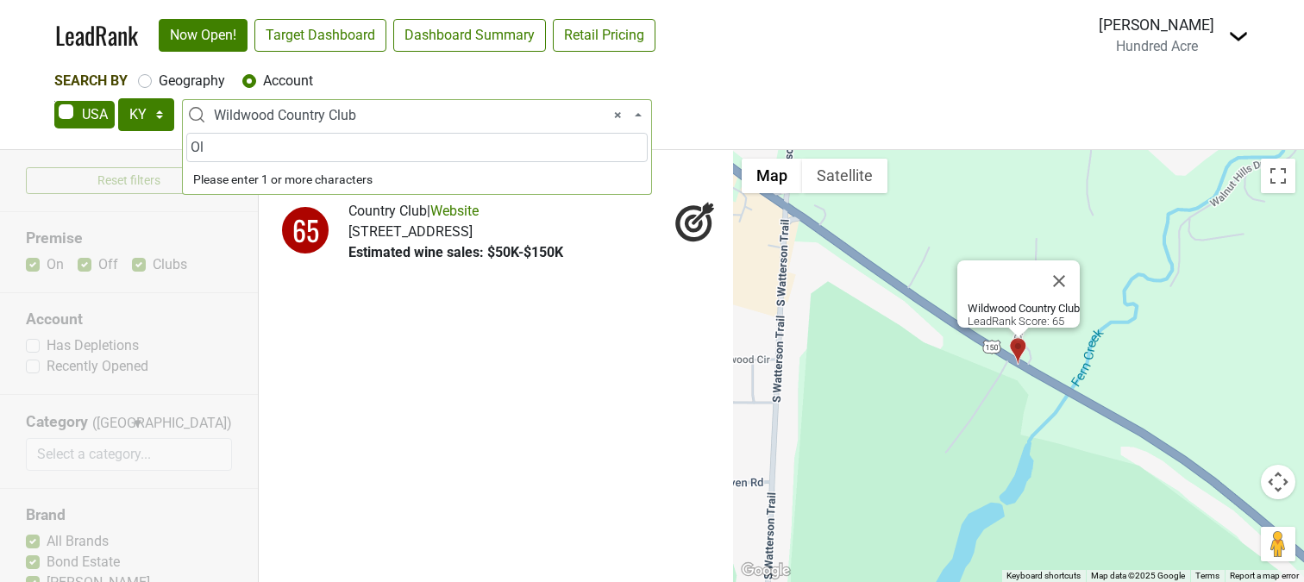
type input "O"
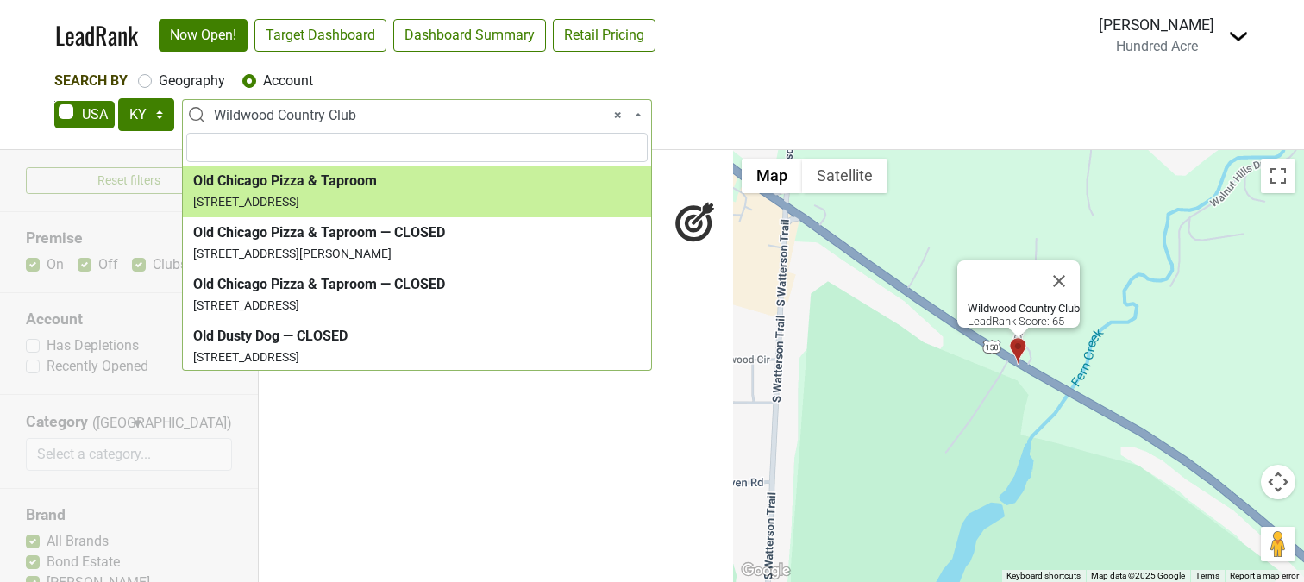
paste input "[STREET_ADDRESS]"
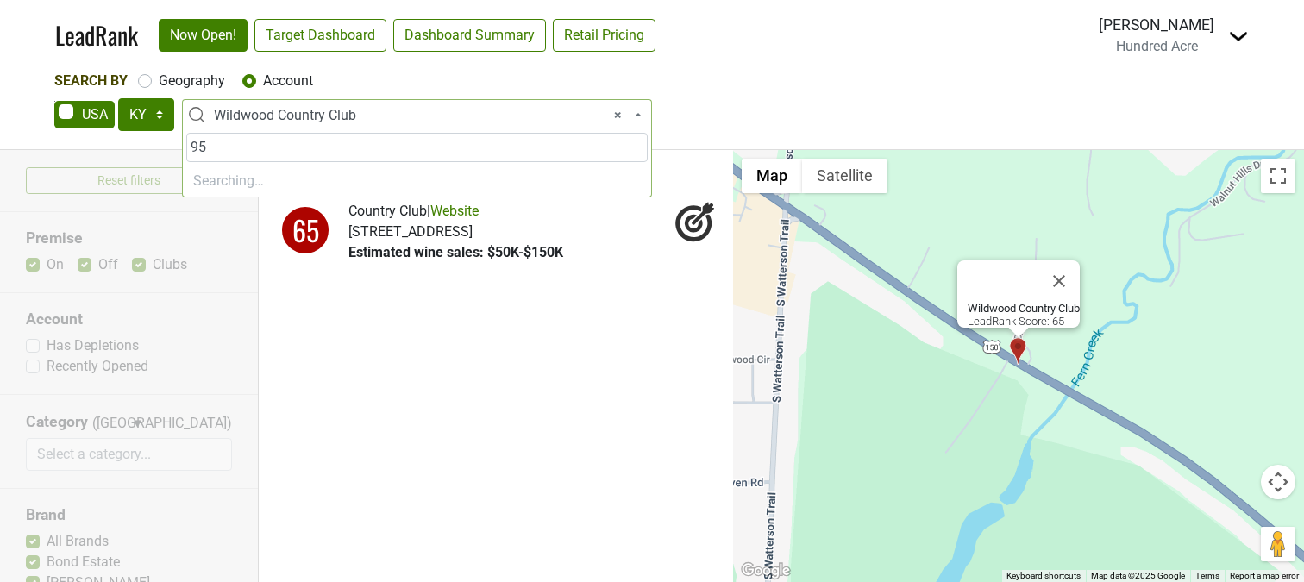
type input "9"
paste input "Thoroughbred"
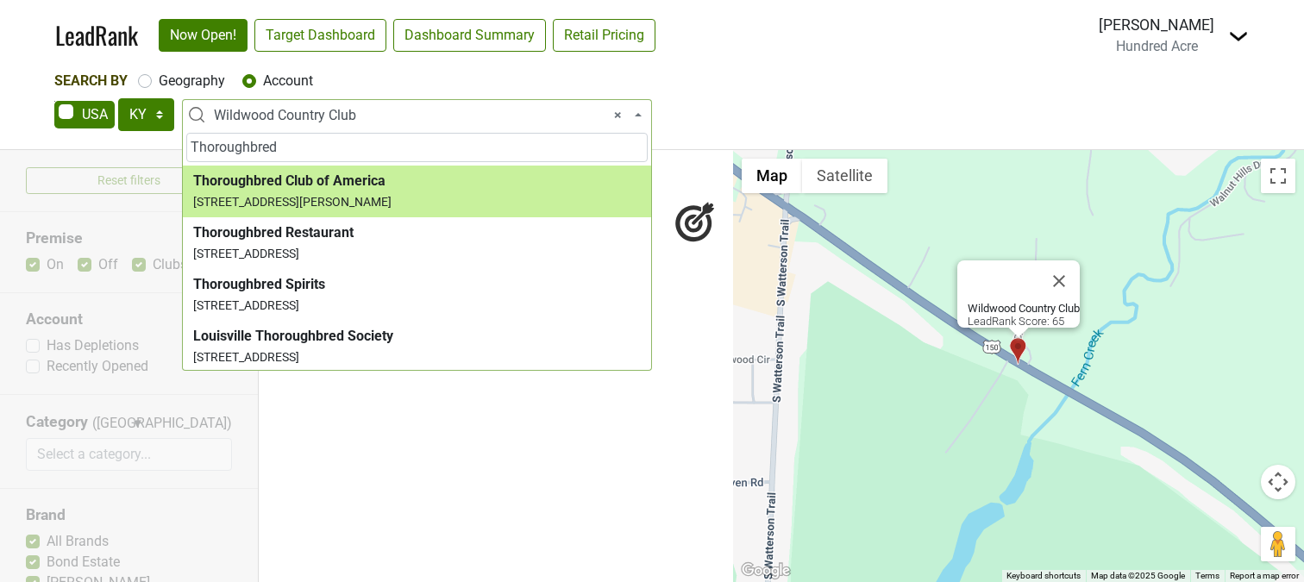
type input "Thoroughbred"
select select "123534759"
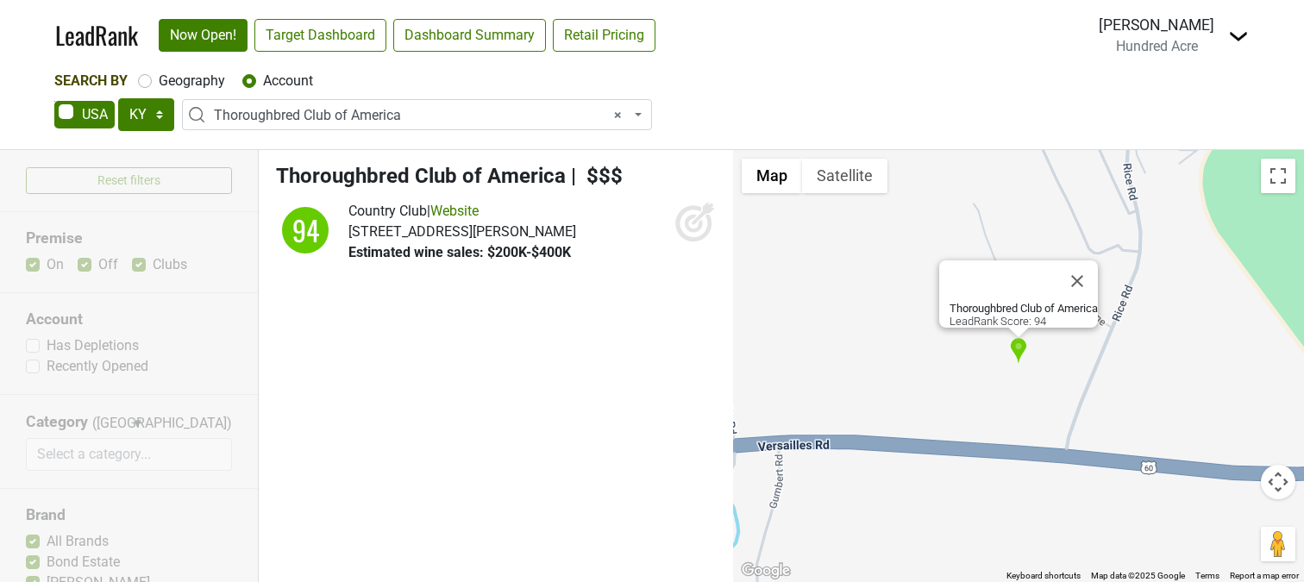
click at [688, 220] on icon at bounding box center [694, 224] width 18 height 18
click at [360, 116] on span "× Thoroughbred Club of America" at bounding box center [422, 115] width 416 height 21
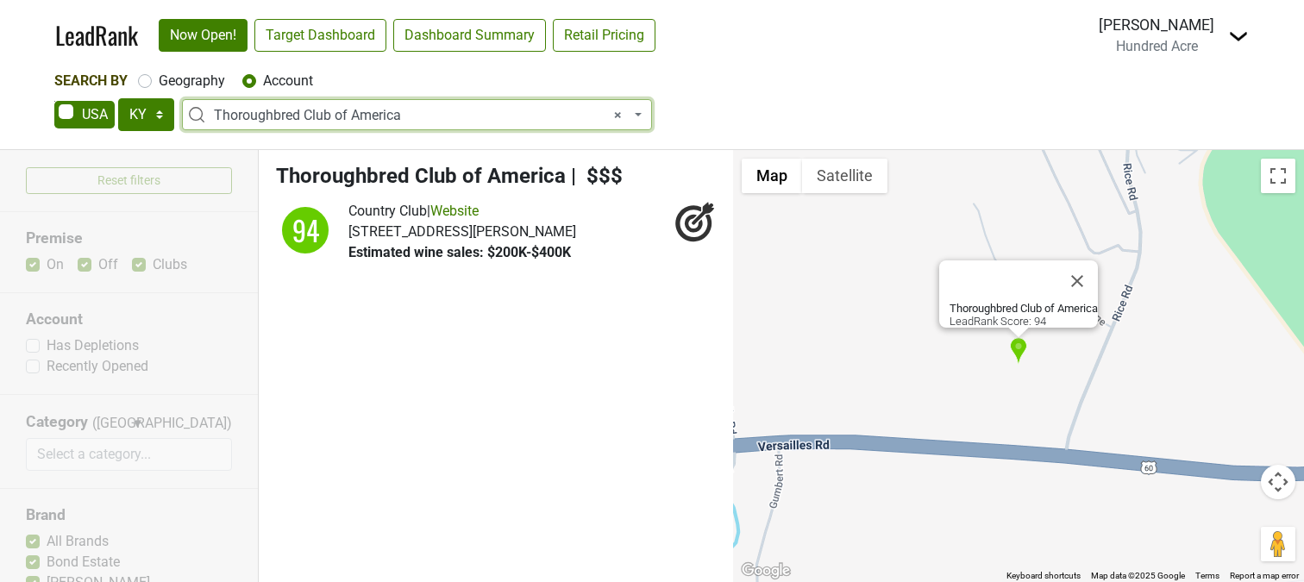
click at [360, 116] on span "× Thoroughbred Club of America" at bounding box center [422, 115] width 416 height 21
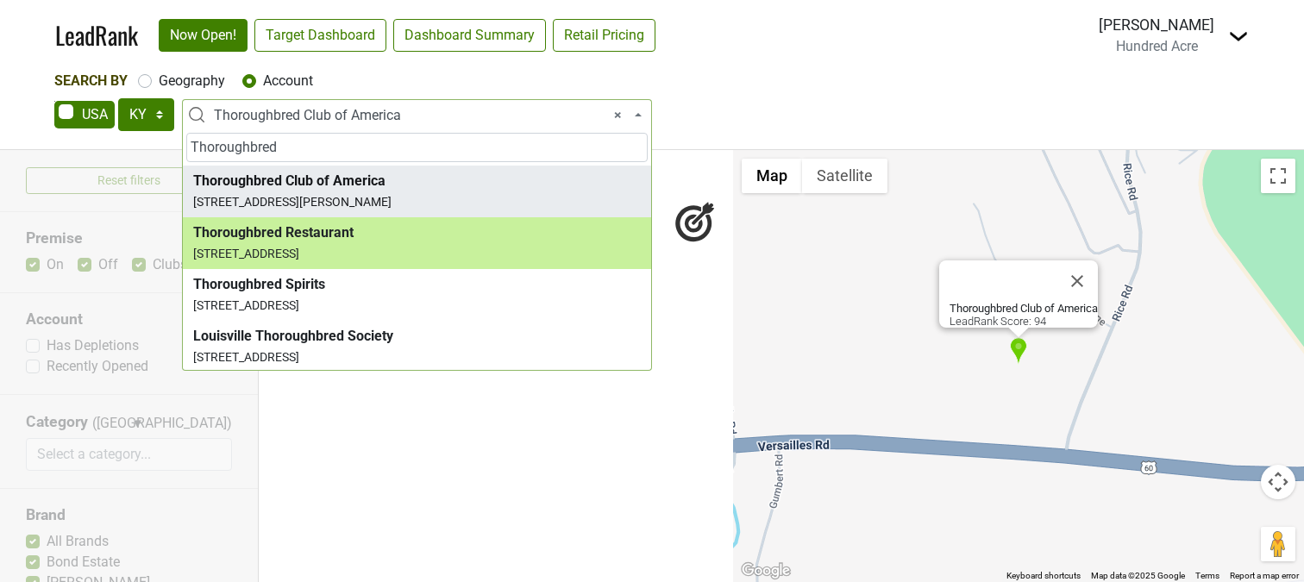
type input "Thoroughbred"
select select "123534786"
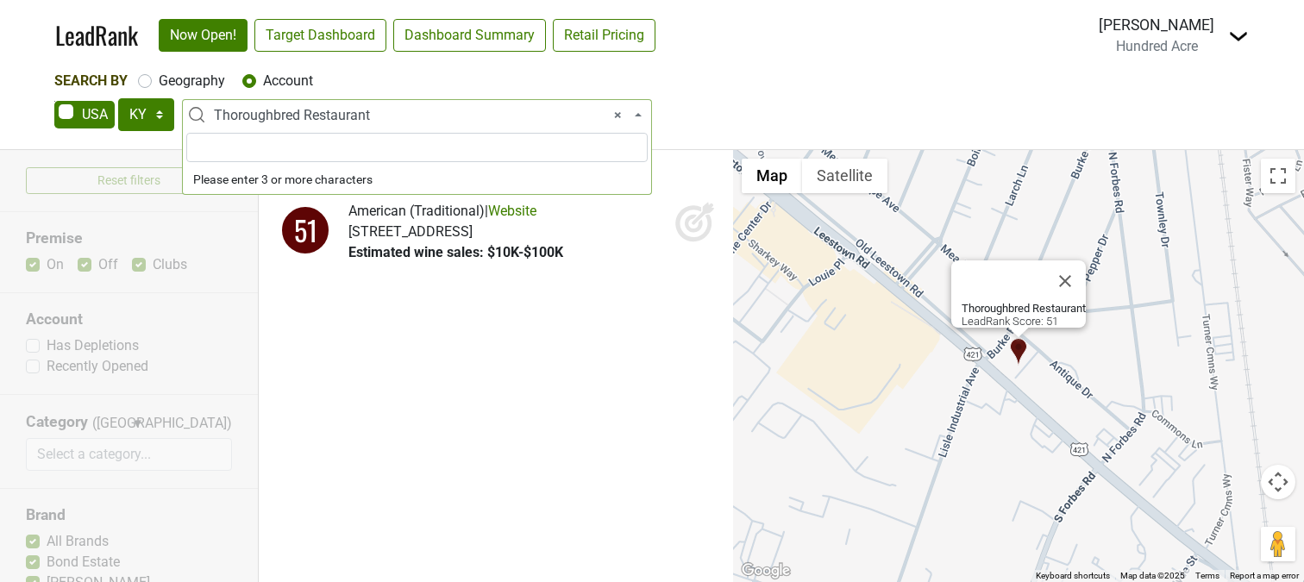
click at [406, 110] on span "× Thoroughbred Restaurant" at bounding box center [422, 115] width 416 height 21
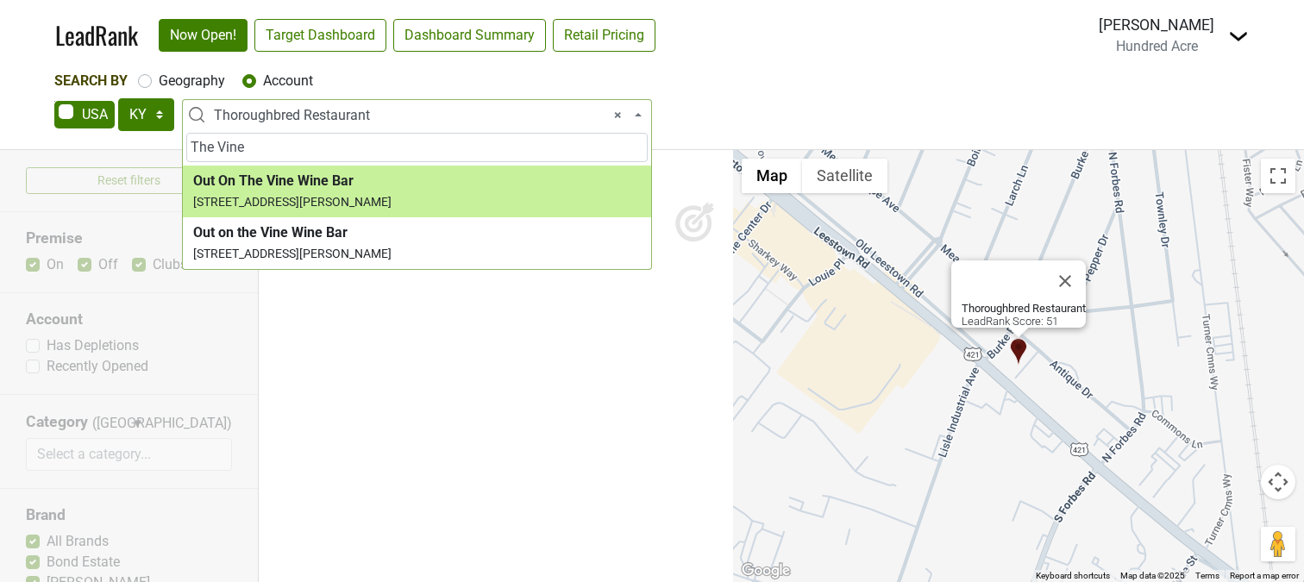
click at [310, 142] on input "The Vine" at bounding box center [416, 147] width 461 height 29
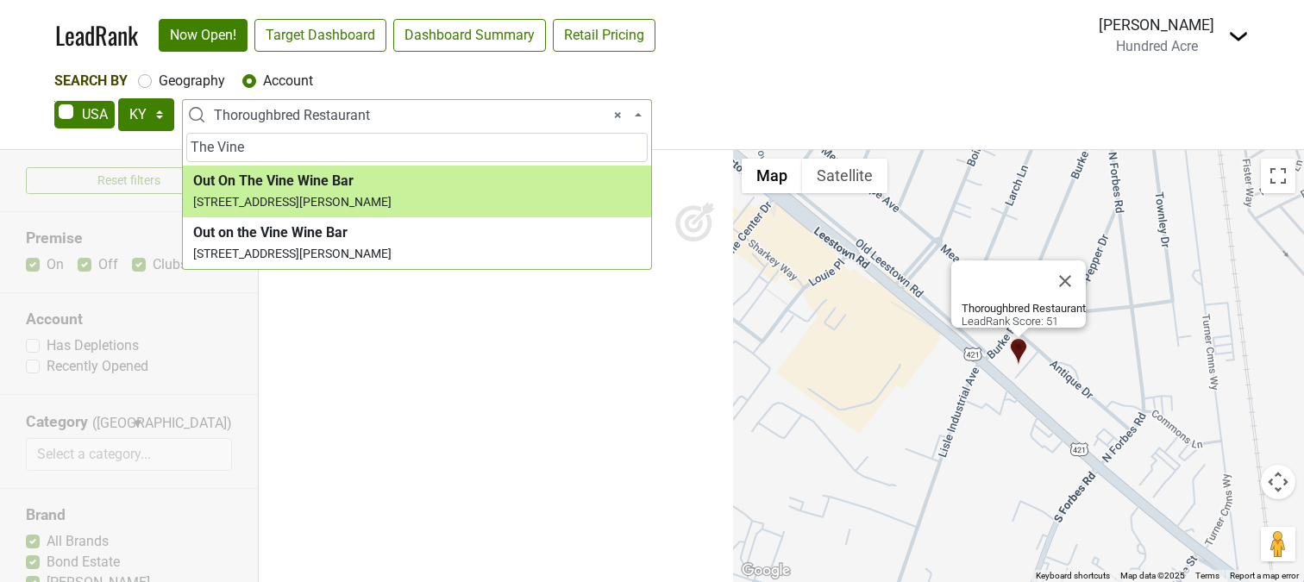
paste input "Thoroughbred"
type input "The Thoroughbred"
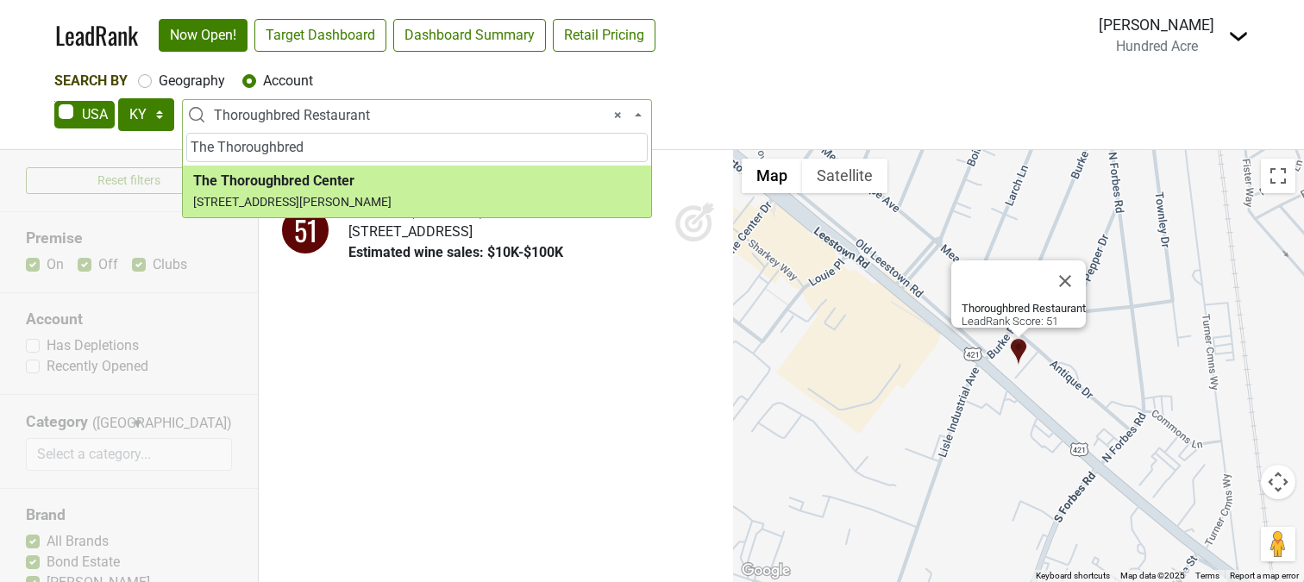
drag, startPoint x: 341, startPoint y: 147, endPoint x: 160, endPoint y: 147, distance: 181.1
click at [160, 147] on body "LeadRank Now Open! Target Dashboard Dashboard Summary Retail Pricing Loading...…" at bounding box center [652, 291] width 1304 height 582
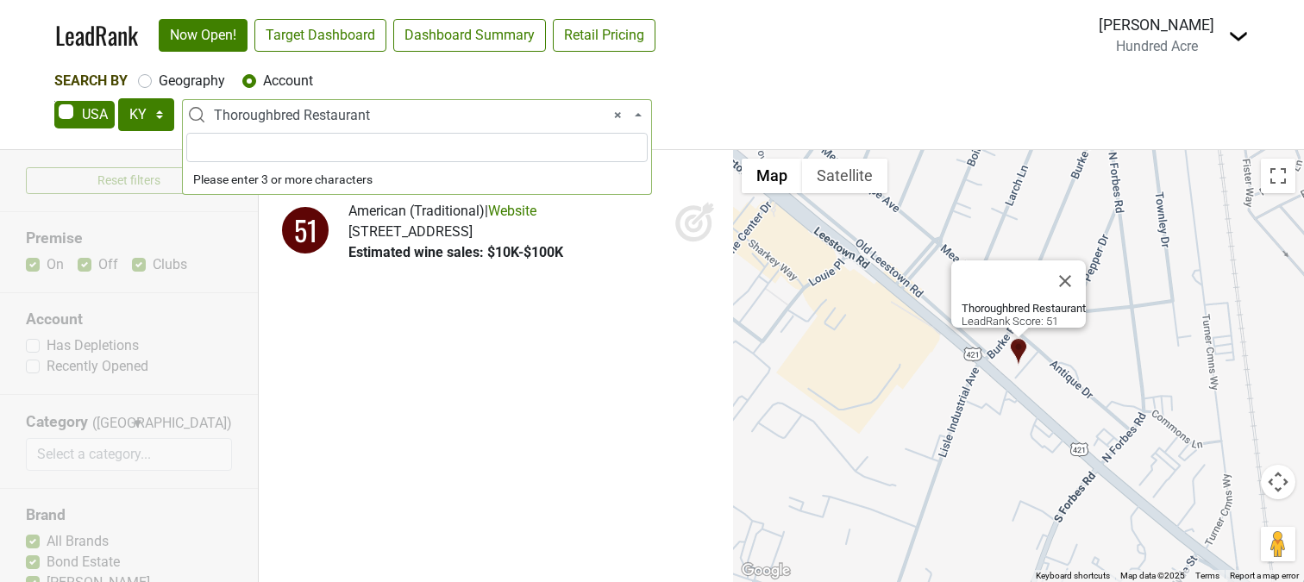
paste input "Thoroughbred"
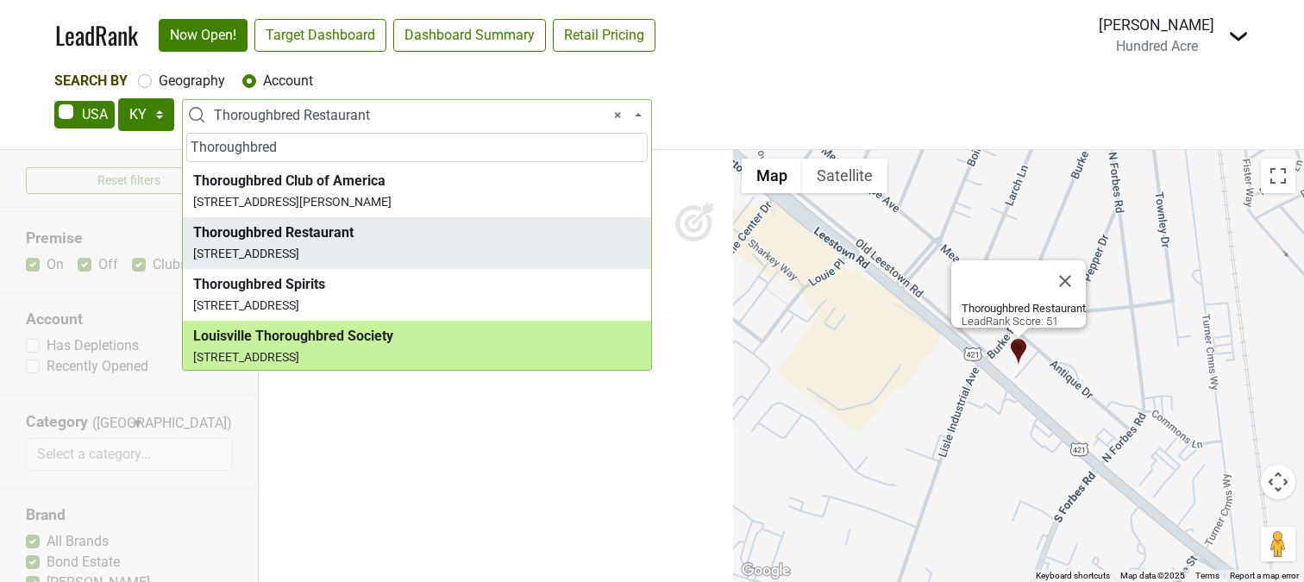
type input "Thoroughbred"
select select "124005186"
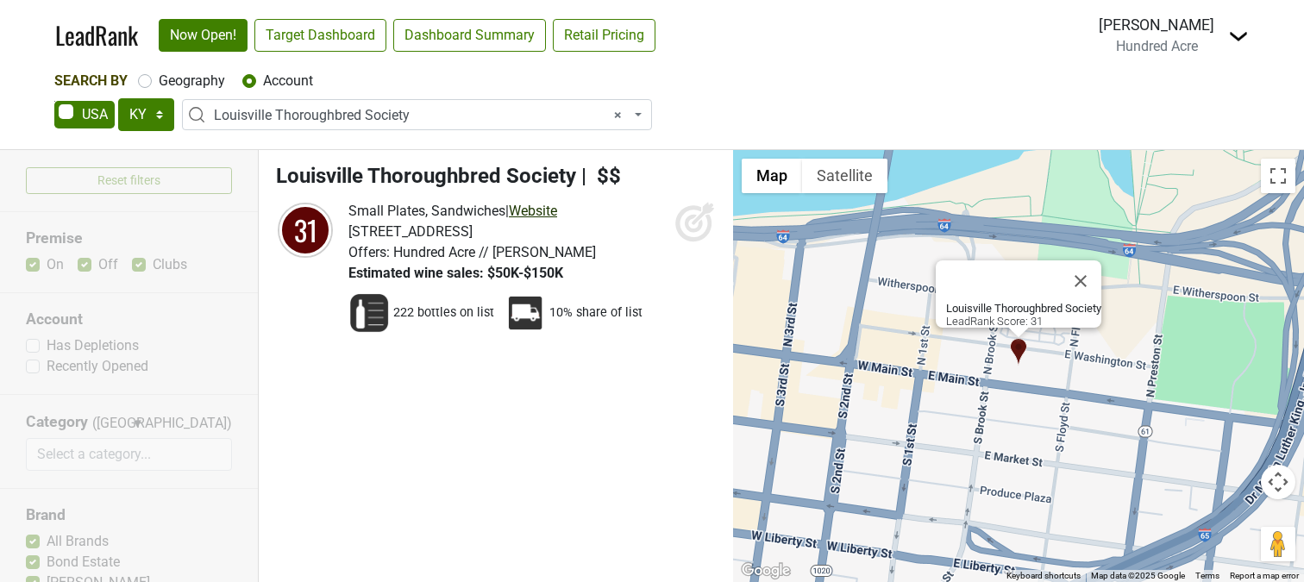
click at [552, 210] on link "Website" at bounding box center [533, 211] width 48 height 16
click at [692, 217] on icon at bounding box center [694, 224] width 18 height 18
click at [319, 122] on span "× Louisville Thoroughbred Society" at bounding box center [422, 115] width 416 height 21
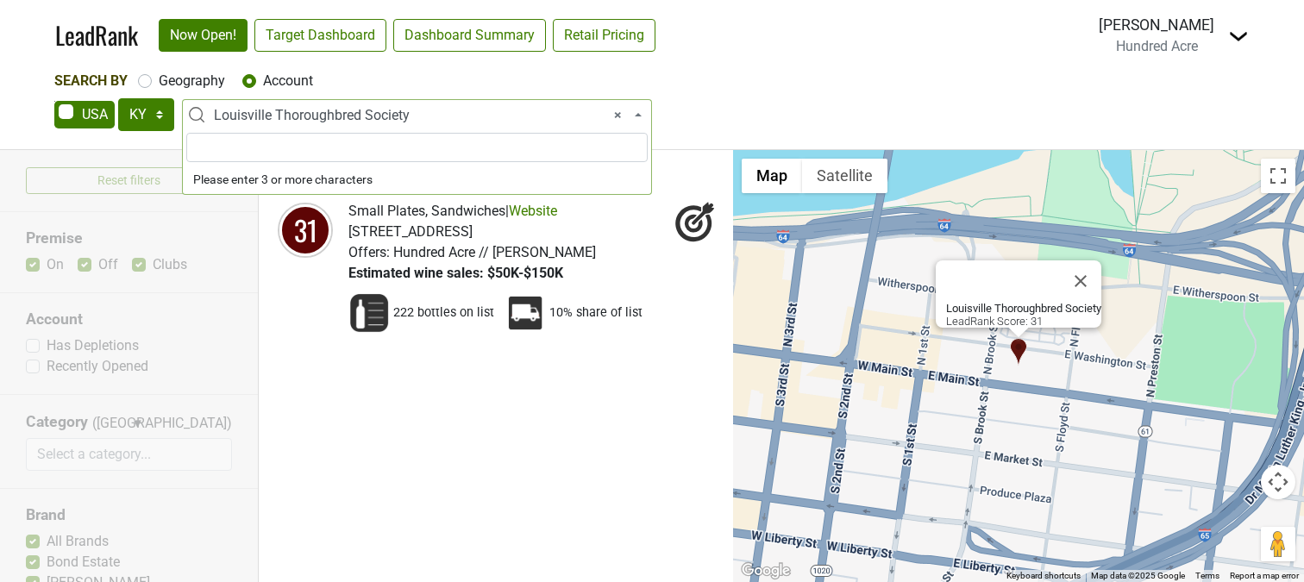
click at [319, 122] on span "× Louisville Thoroughbred Society" at bounding box center [422, 115] width 416 height 21
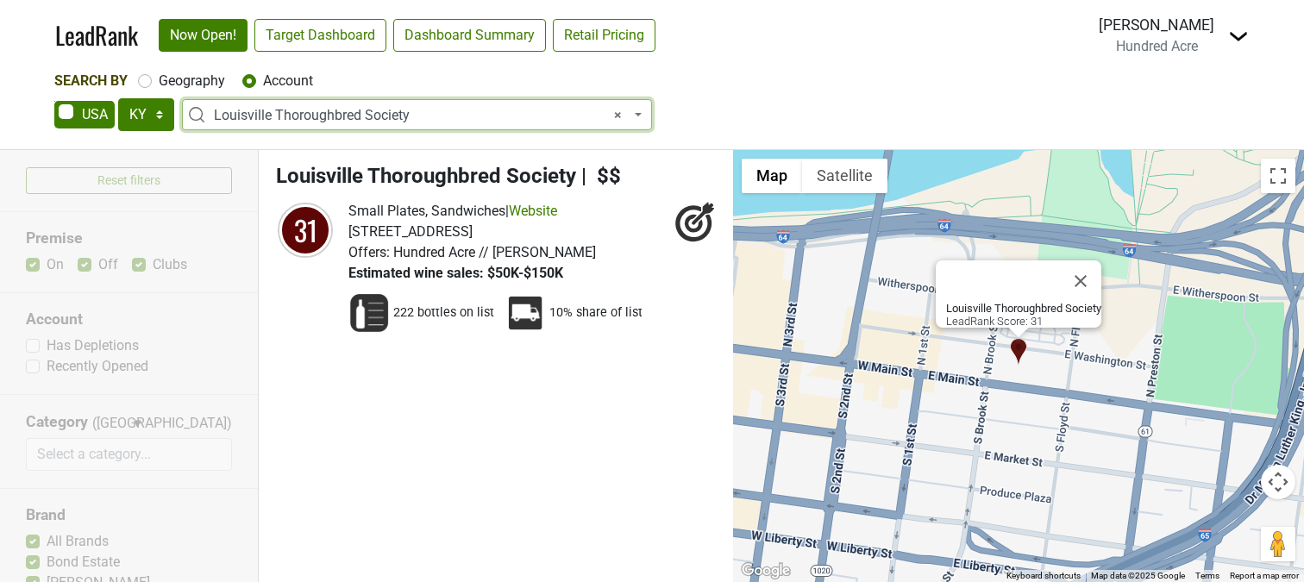
click at [319, 122] on span "× Louisville Thoroughbred Society" at bounding box center [422, 115] width 416 height 21
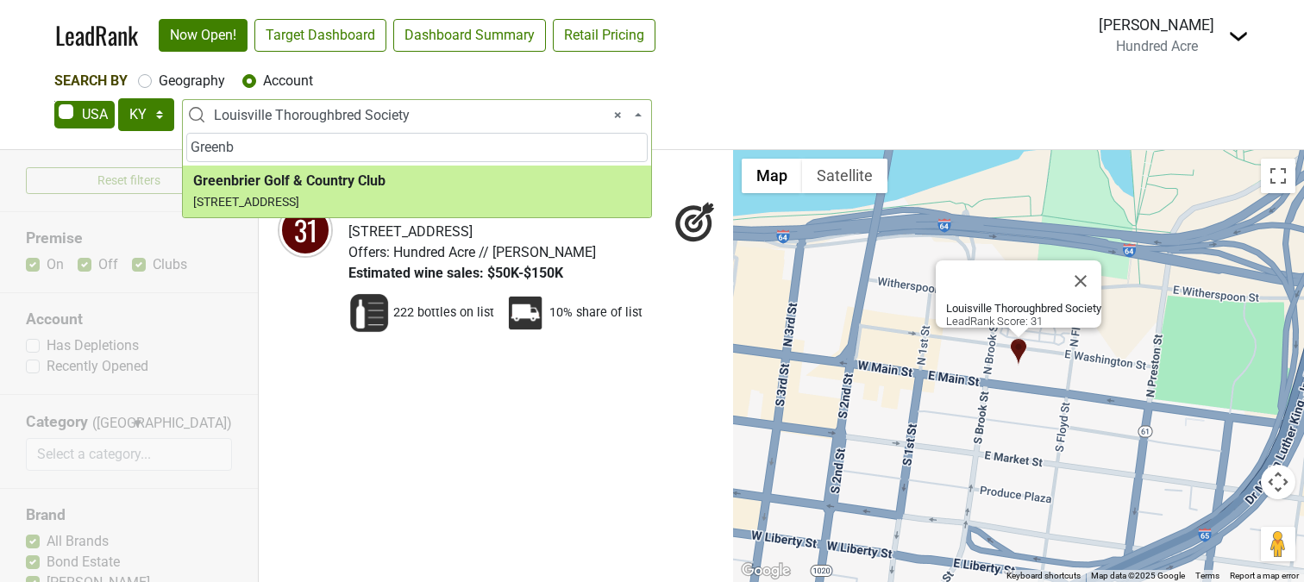
type input "Greenb"
select select "123534105"
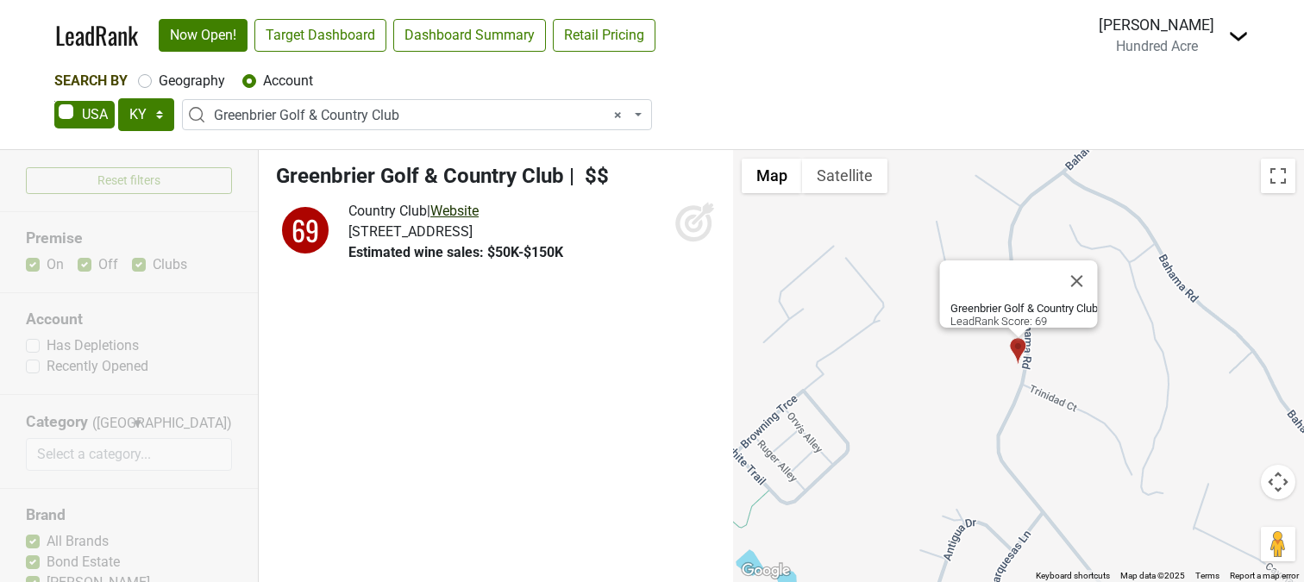
click at [473, 213] on link "Website" at bounding box center [454, 211] width 48 height 16
click at [202, 83] on label "Geography" at bounding box center [192, 81] width 66 height 21
click at [152, 83] on input "Geography" at bounding box center [145, 79] width 14 height 17
radio input "true"
select select
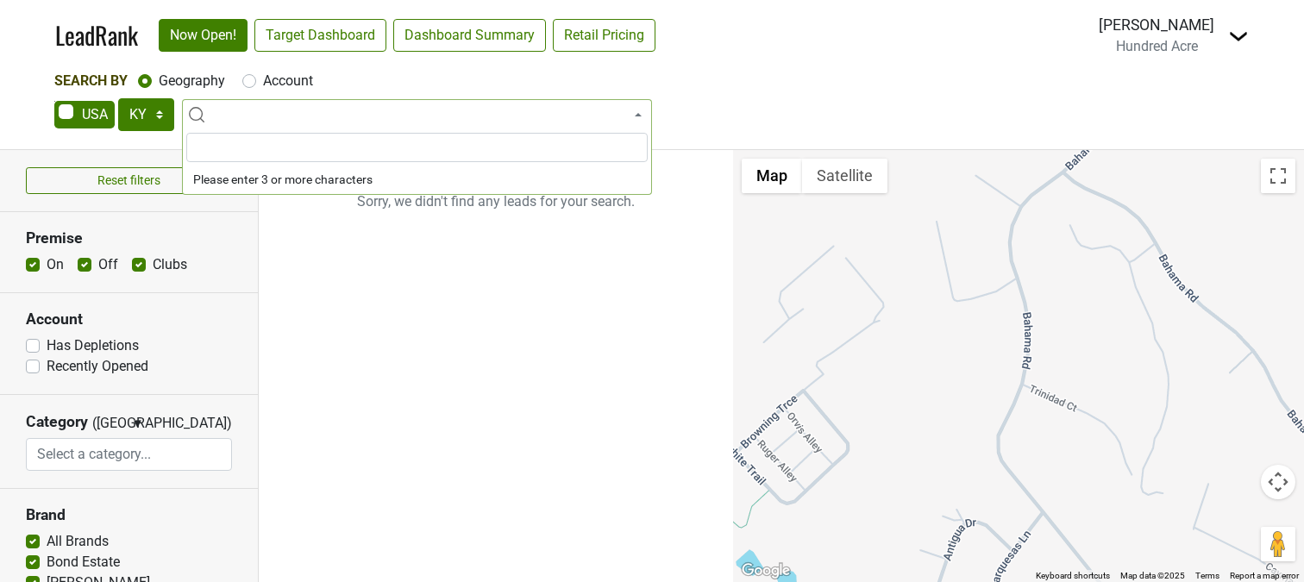
click at [718, 78] on div "Search By Geography Account" at bounding box center [651, 81] width 1195 height 21
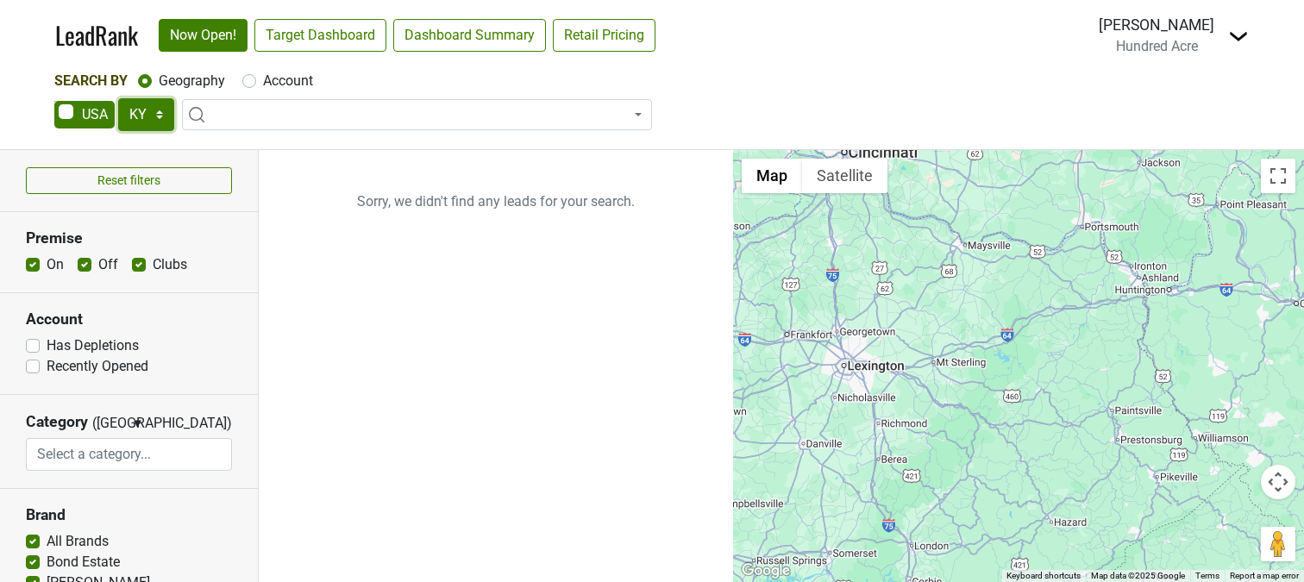
click at [158, 114] on select "AK AL AR AZ CA CO CT DC DE FL [GEOGRAPHIC_DATA] HI IA ID IL IN KS [GEOGRAPHIC_D…" at bounding box center [146, 114] width 56 height 33
click at [118, 98] on select "AK AL AR AZ CA CO CT DC DE FL [GEOGRAPHIC_DATA] HI IA ID IL IN KS [GEOGRAPHIC_D…" at bounding box center [146, 114] width 56 height 33
click at [152, 122] on select "AK AL AR AZ CA CO CT DC DE FL [GEOGRAPHIC_DATA] HI IA ID IL IN KS [GEOGRAPHIC_D…" at bounding box center [146, 114] width 56 height 33
select select "KY"
click at [118, 98] on select "AK AL AR AZ CA CO CT DC DE FL [GEOGRAPHIC_DATA] HI IA ID IL IN KS [GEOGRAPHIC_D…" at bounding box center [146, 114] width 56 height 33
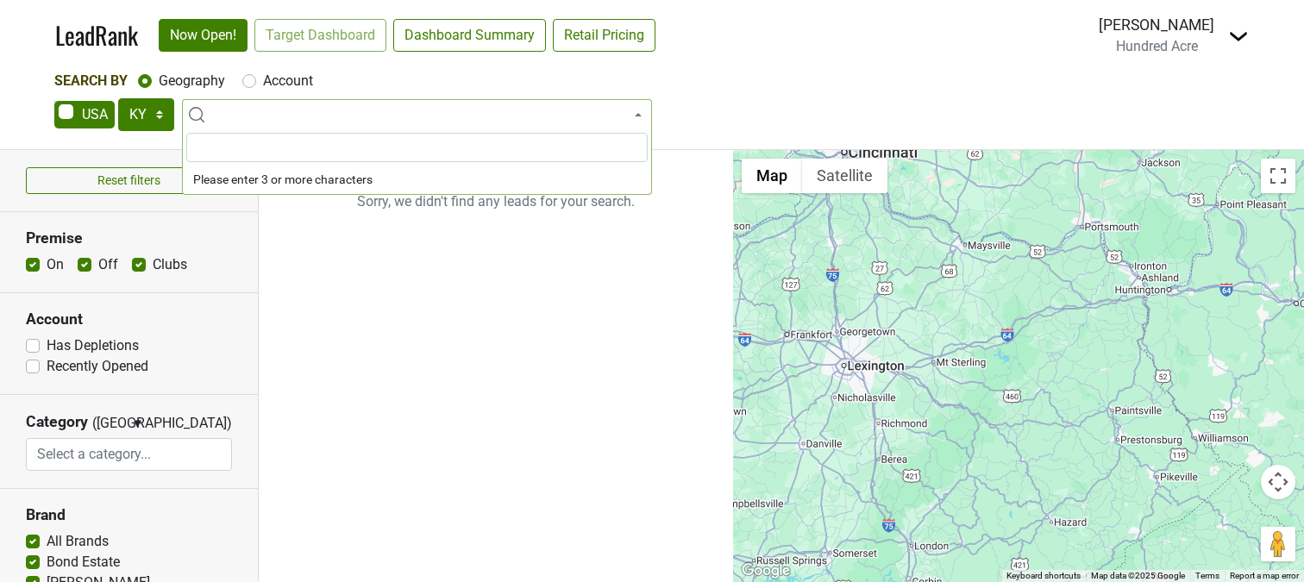
click at [253, 116] on span at bounding box center [417, 114] width 470 height 31
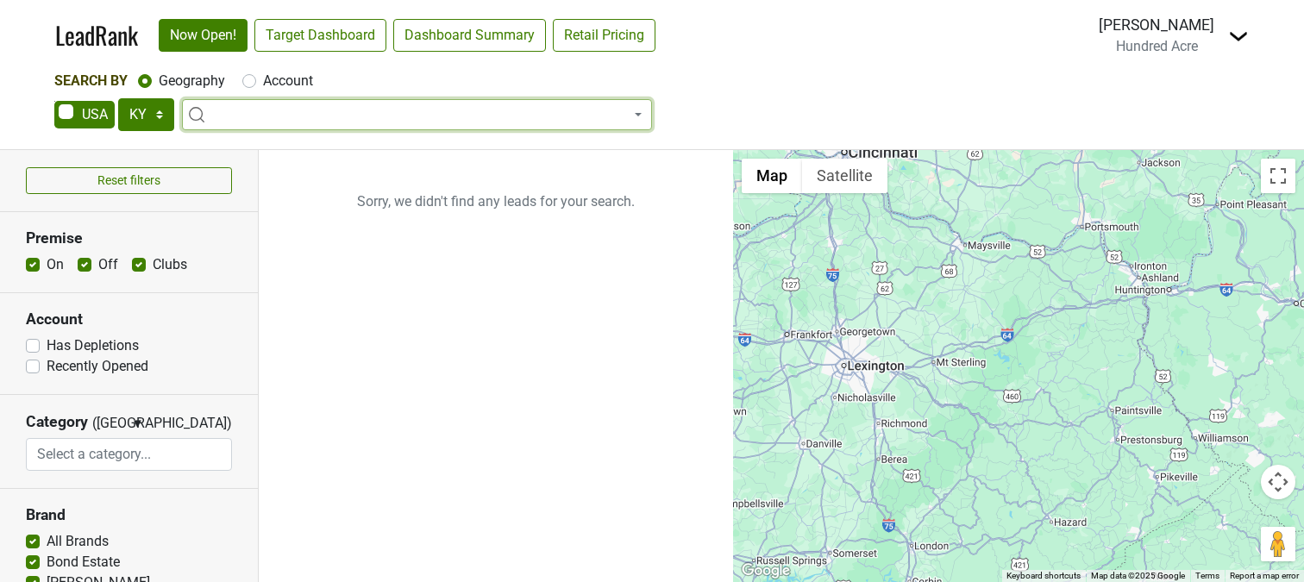
click at [250, 119] on span at bounding box center [417, 114] width 470 height 31
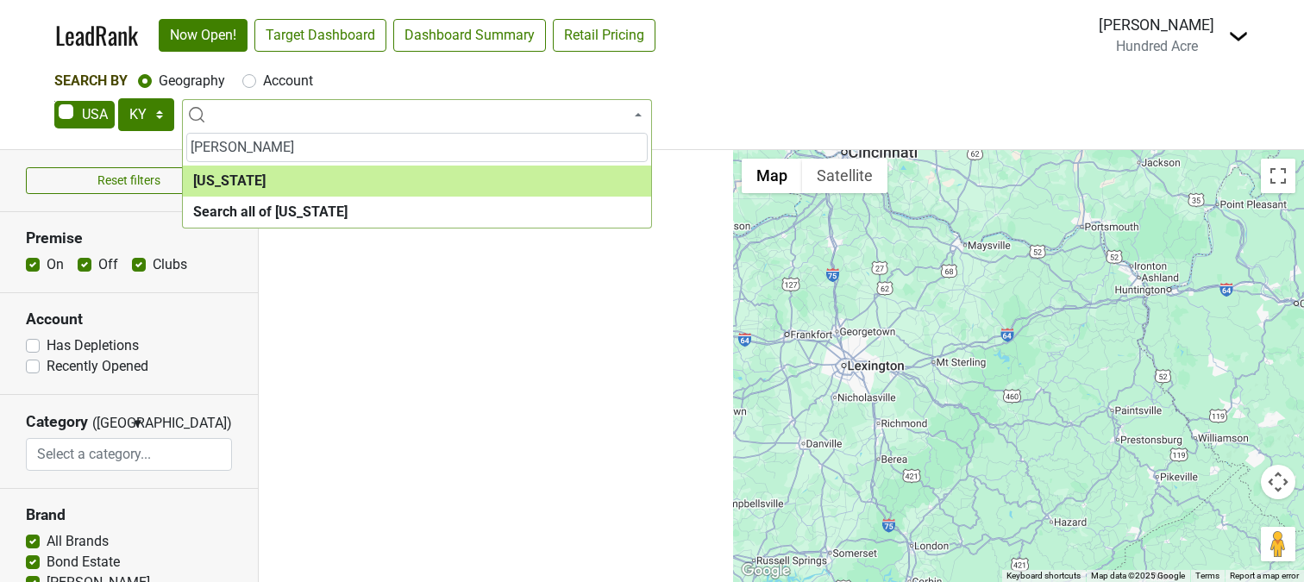
type input "[PERSON_NAME]"
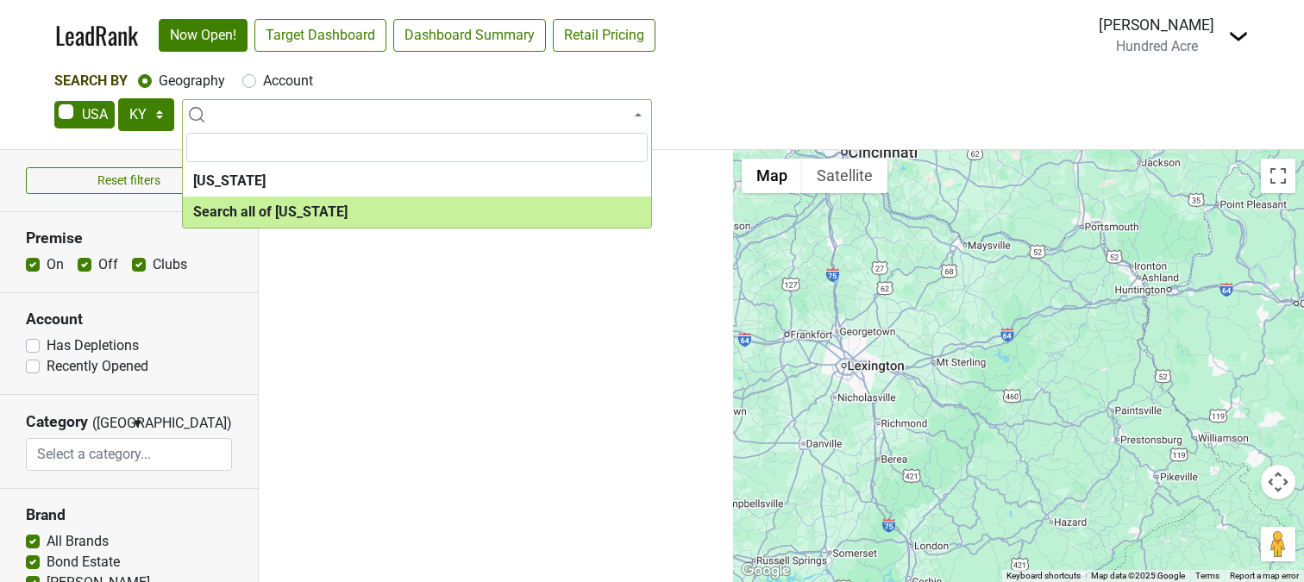
select select "ALL_KY"
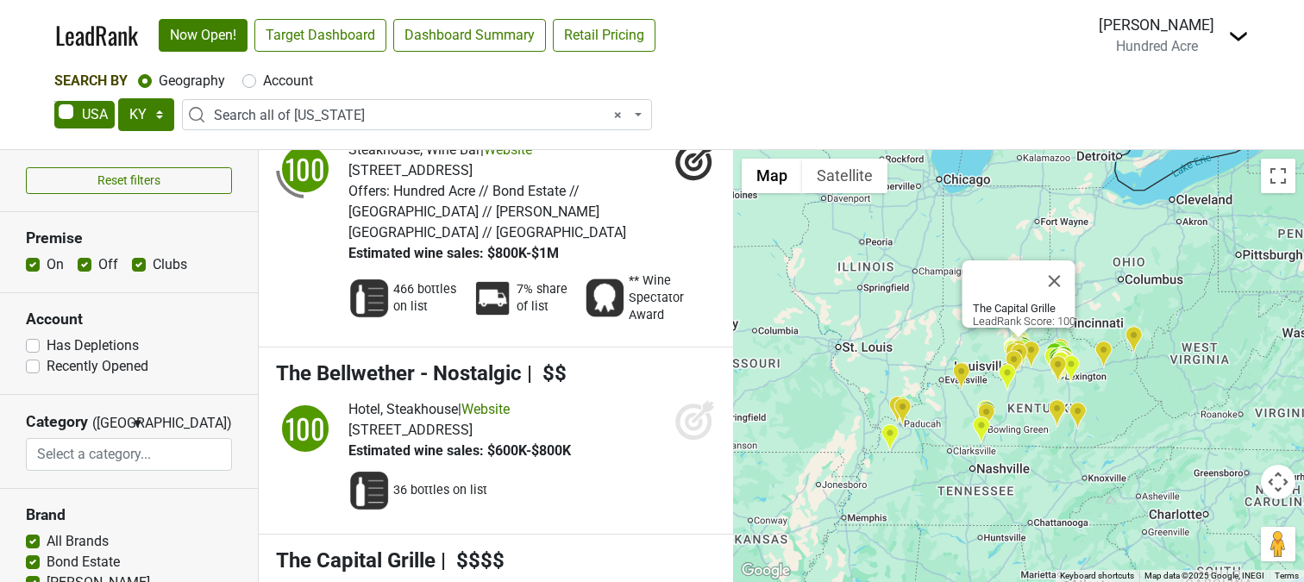
scroll to position [84, 0]
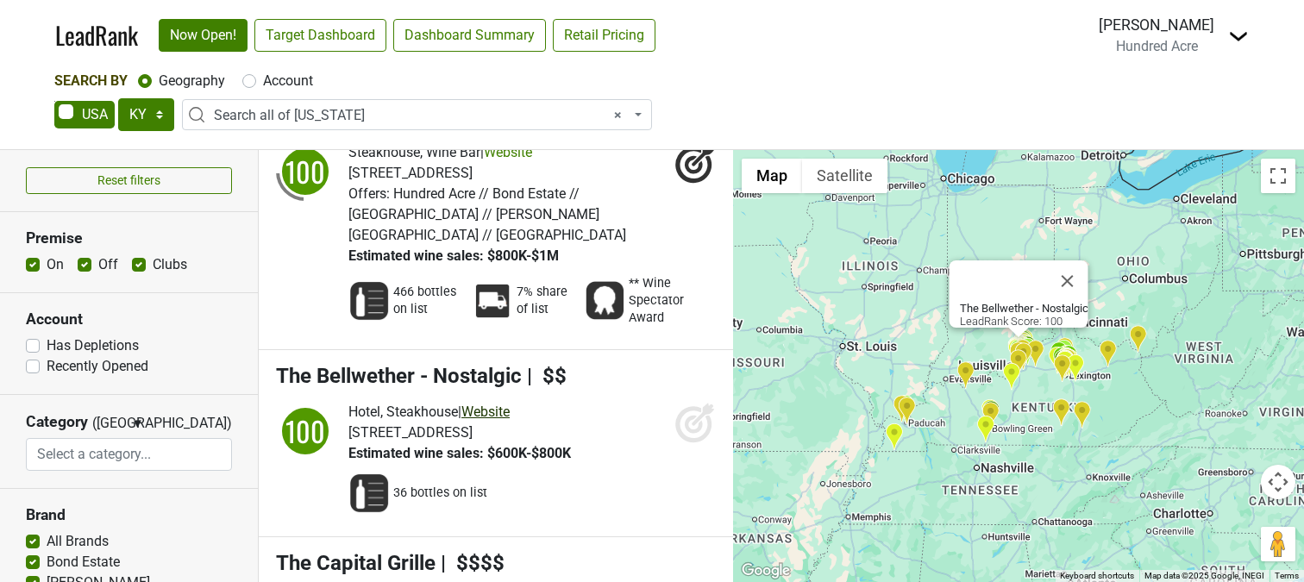
click at [502, 404] on link "Website" at bounding box center [485, 412] width 48 height 16
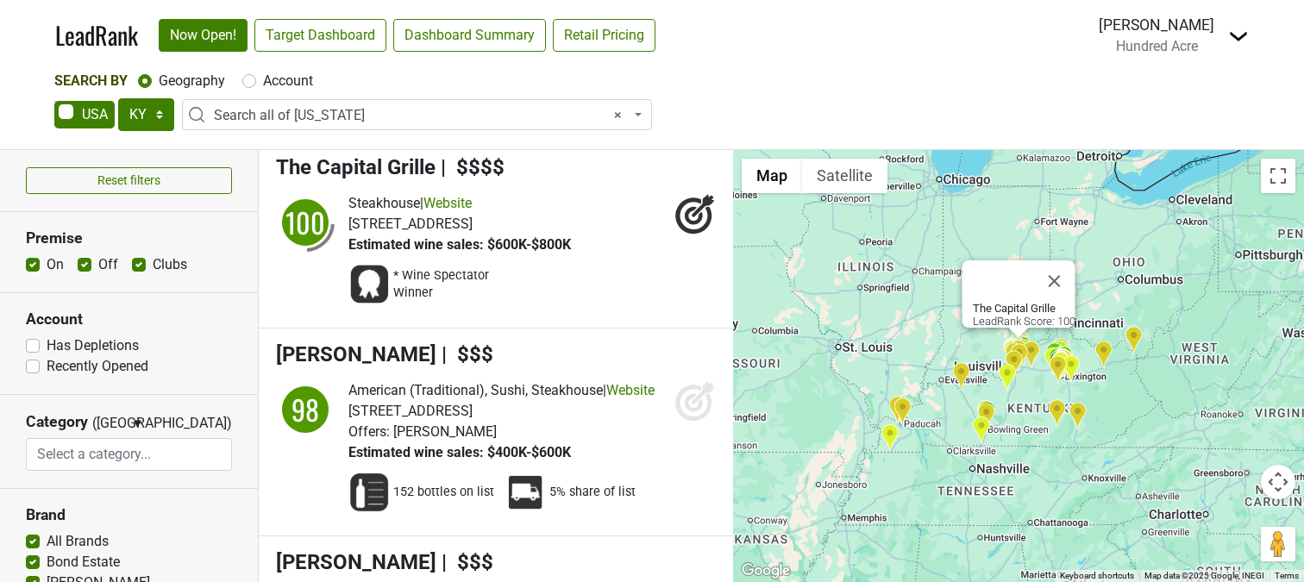
scroll to position [513, 0]
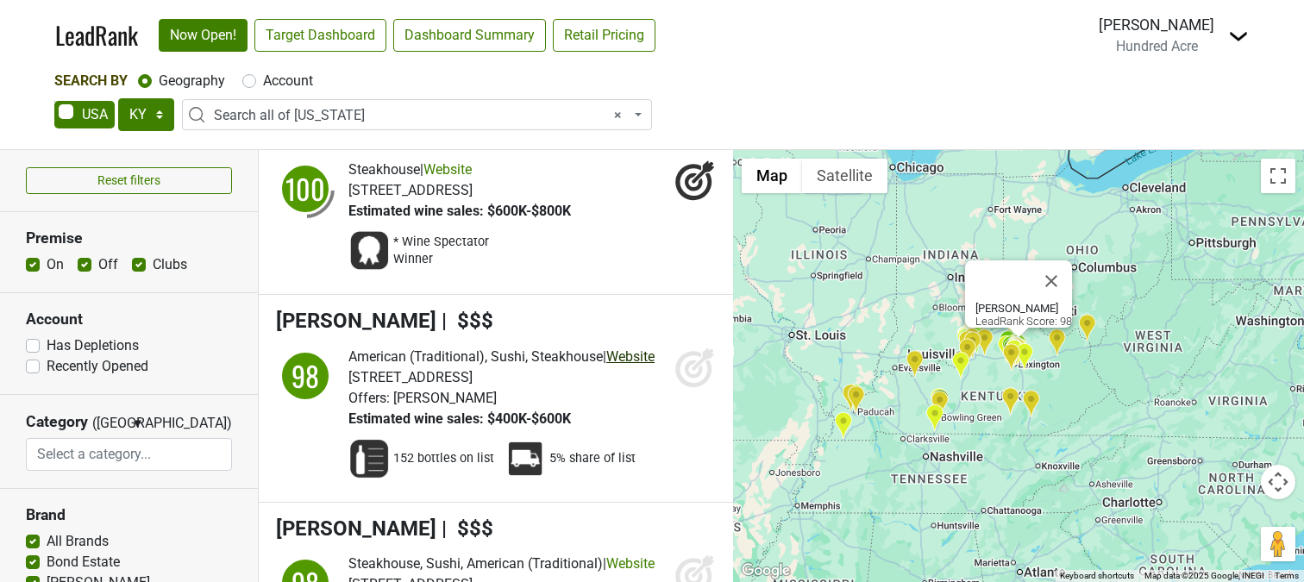
click at [606, 348] on link "Website" at bounding box center [630, 356] width 48 height 16
click at [692, 347] on icon at bounding box center [694, 367] width 41 height 41
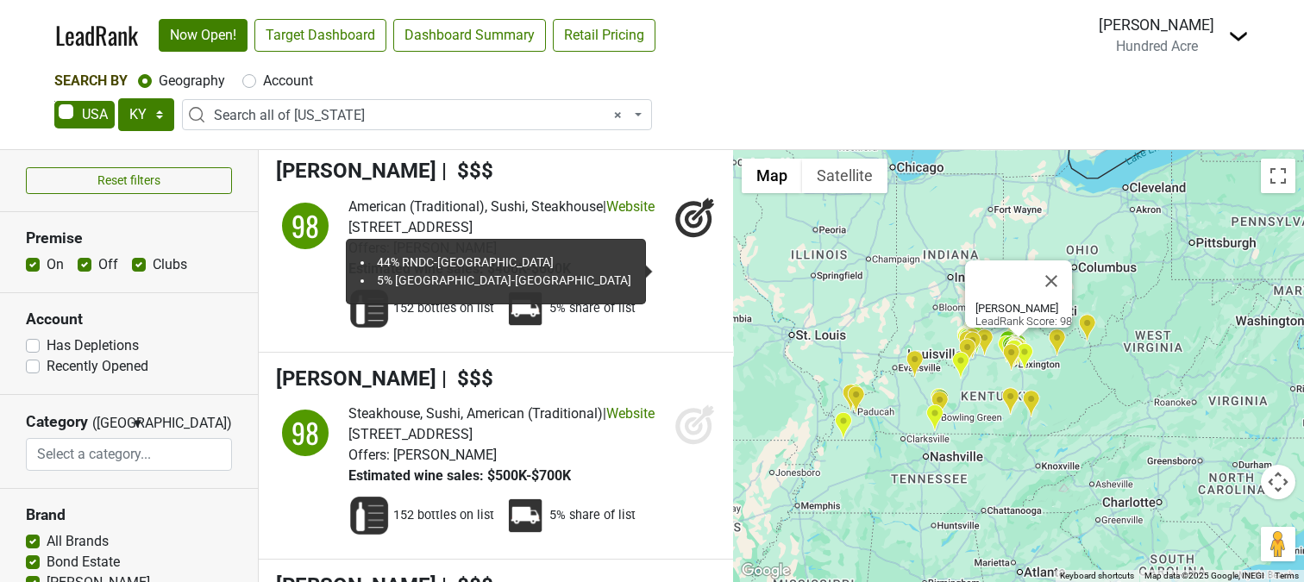
scroll to position [674, 0]
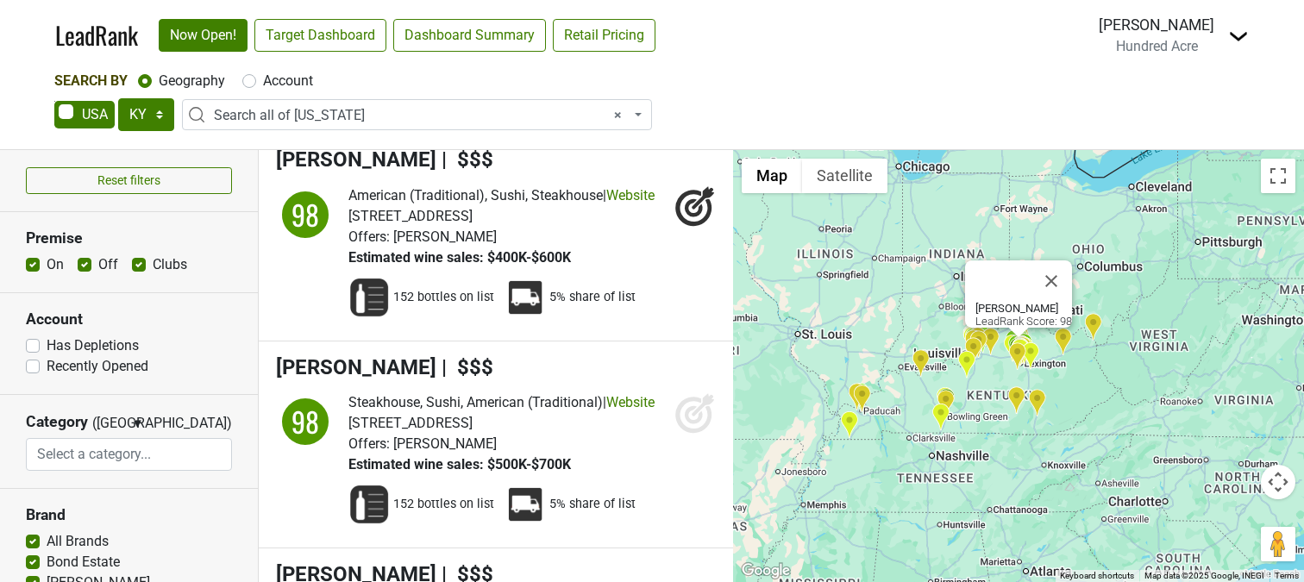
click at [692, 392] on icon at bounding box center [694, 412] width 41 height 41
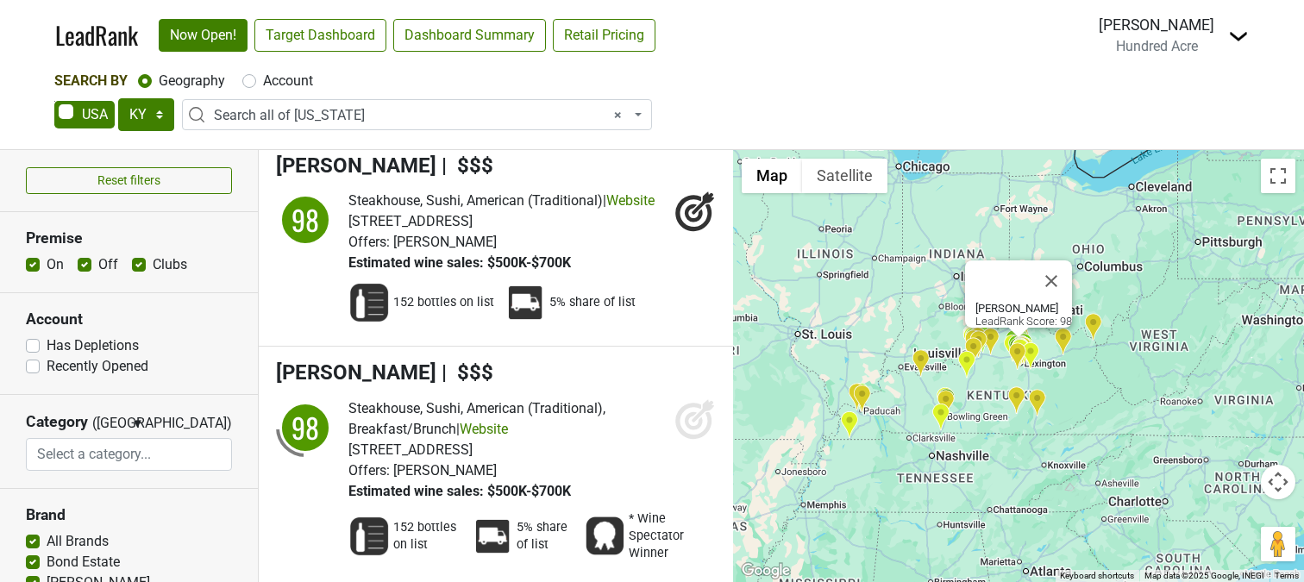
scroll to position [875, 0]
click at [685, 424] on icon at bounding box center [694, 419] width 41 height 41
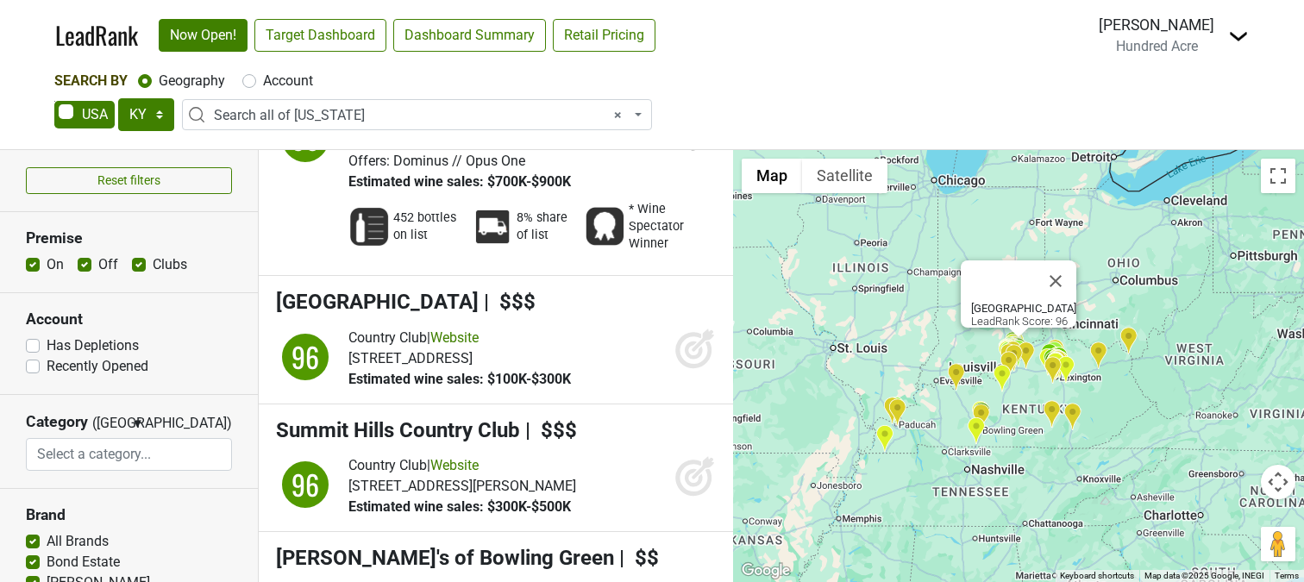
scroll to position [1428, 0]
click at [468, 330] on link "Website" at bounding box center [454, 338] width 48 height 16
click at [688, 329] on icon at bounding box center [694, 349] width 41 height 41
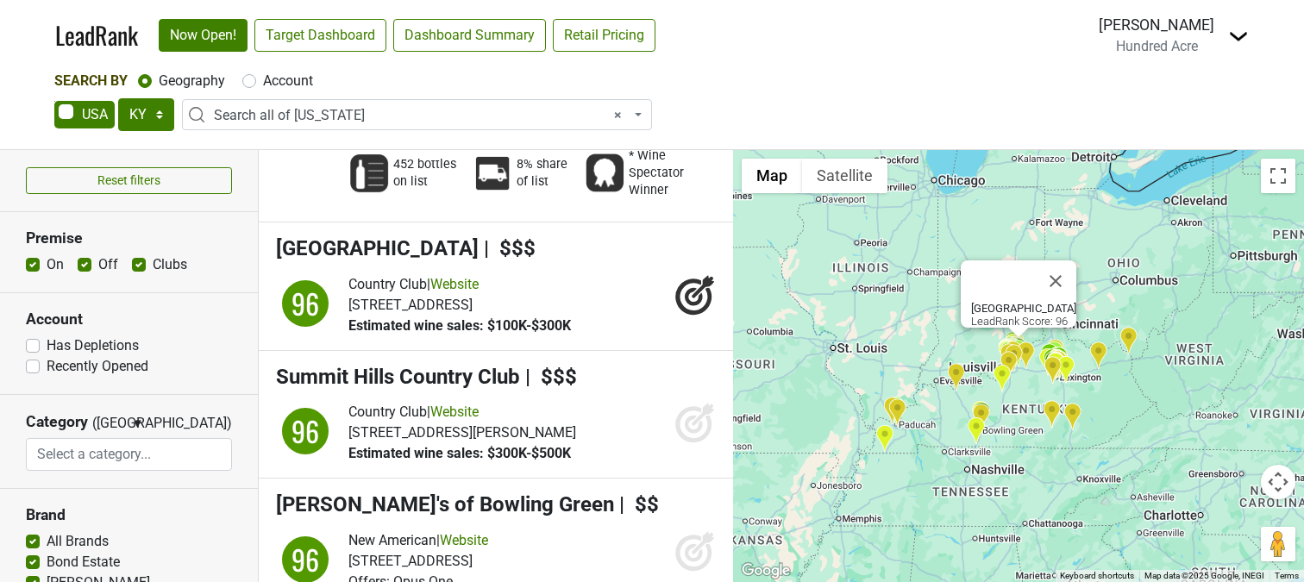
scroll to position [1494, 0]
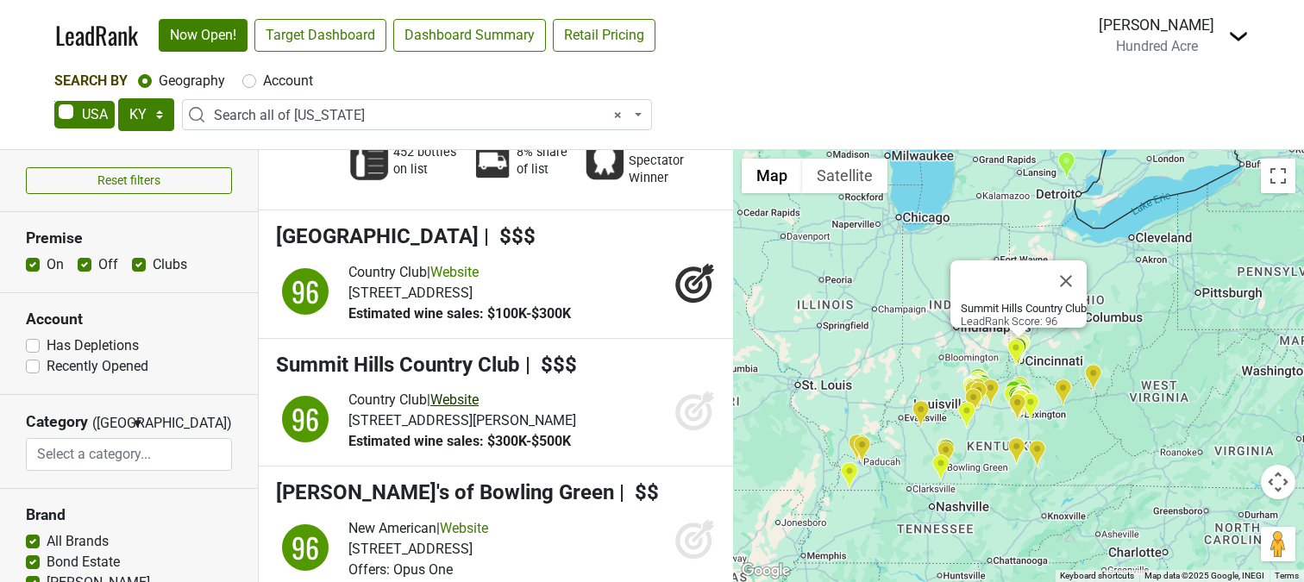
click at [455, 391] on link "Website" at bounding box center [454, 399] width 48 height 16
click at [687, 404] on icon at bounding box center [694, 413] width 18 height 18
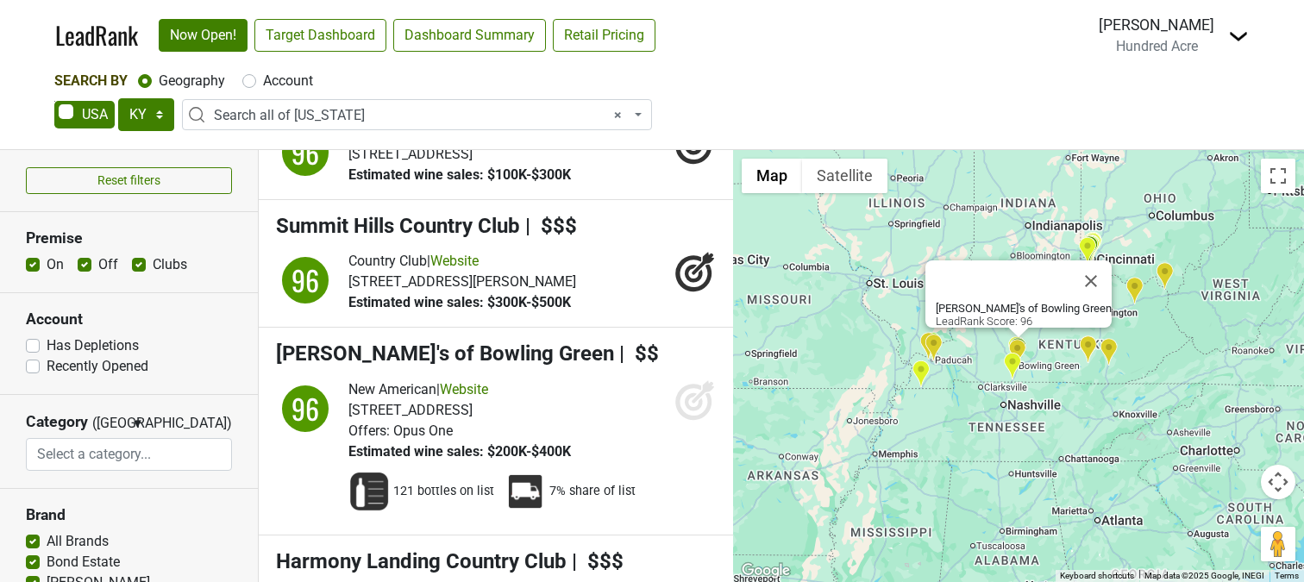
scroll to position [1668, 0]
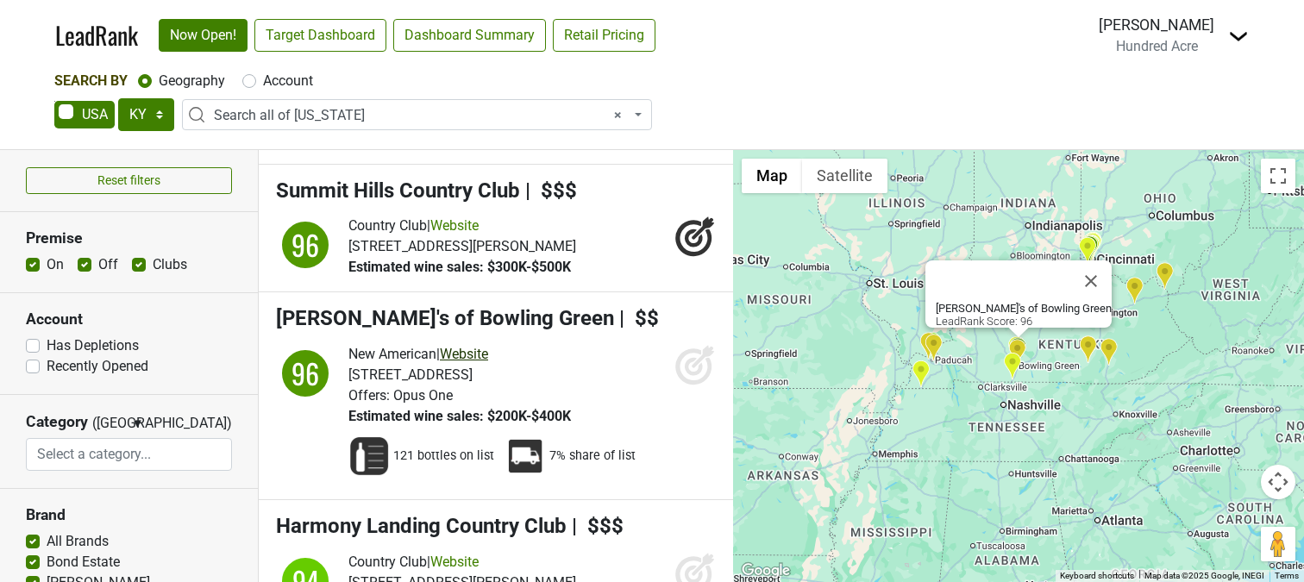
click at [488, 346] on link "Website" at bounding box center [464, 354] width 48 height 16
click at [698, 344] on icon at bounding box center [694, 364] width 41 height 41
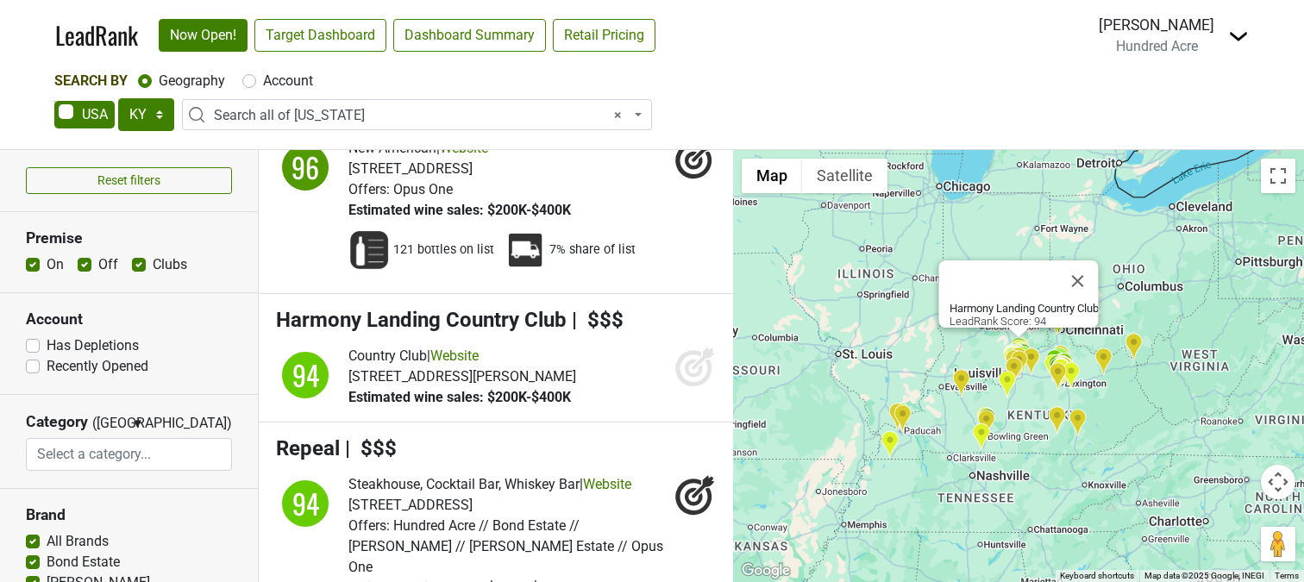
scroll to position [1863, 0]
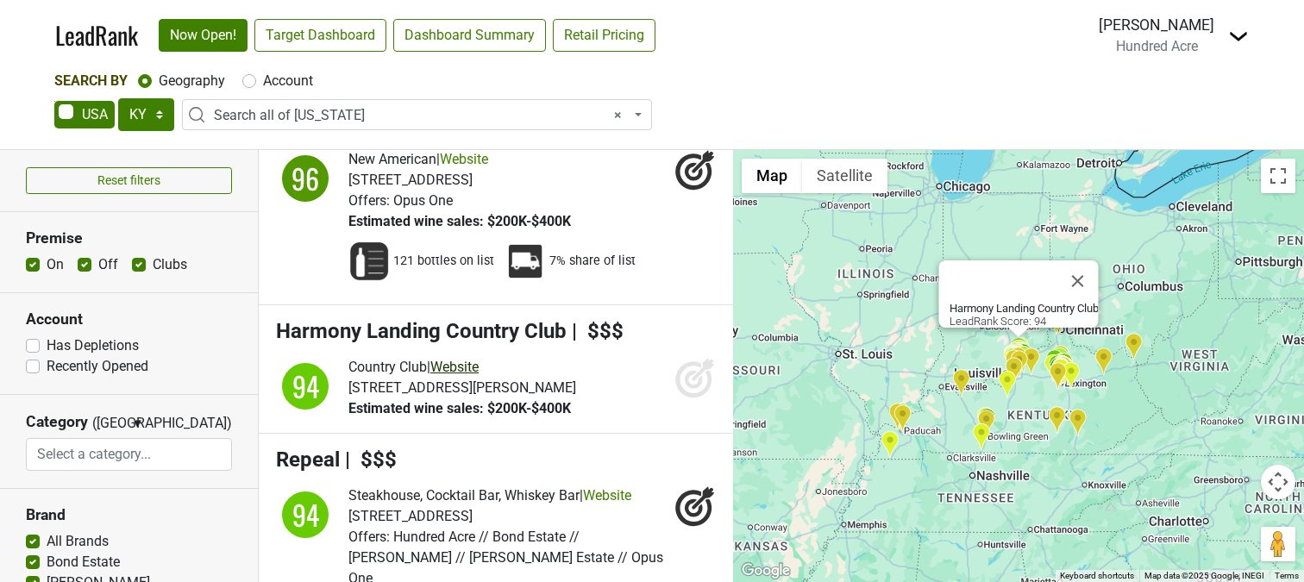
click at [479, 359] on link "Website" at bounding box center [454, 367] width 48 height 16
click at [698, 357] on icon at bounding box center [694, 377] width 41 height 41
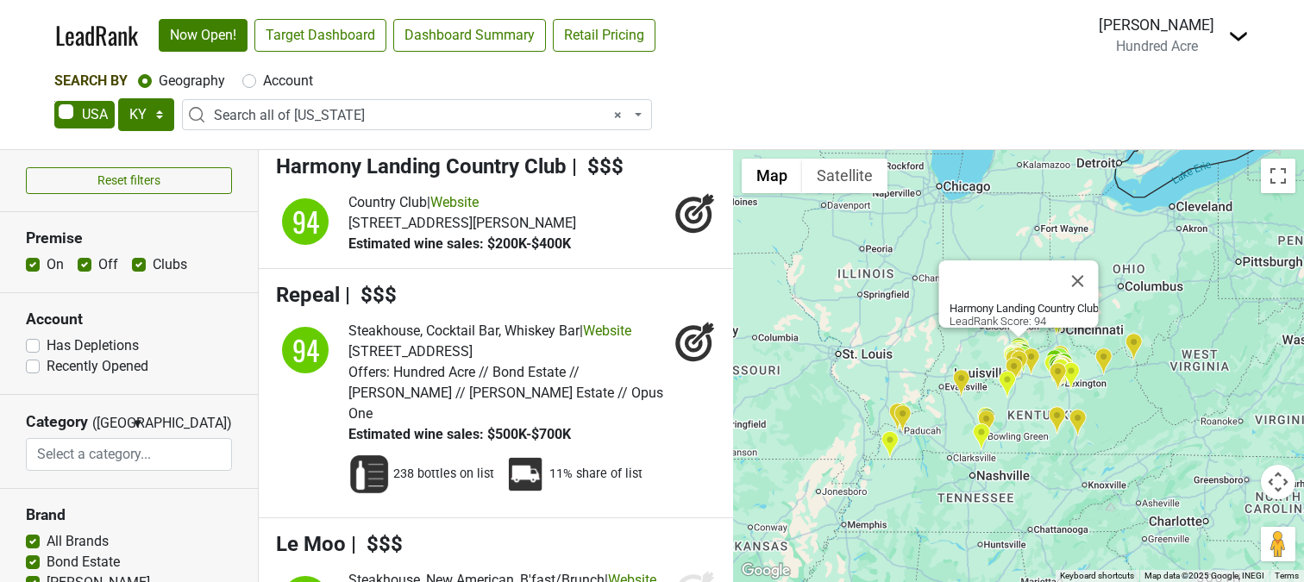
scroll to position [2035, 0]
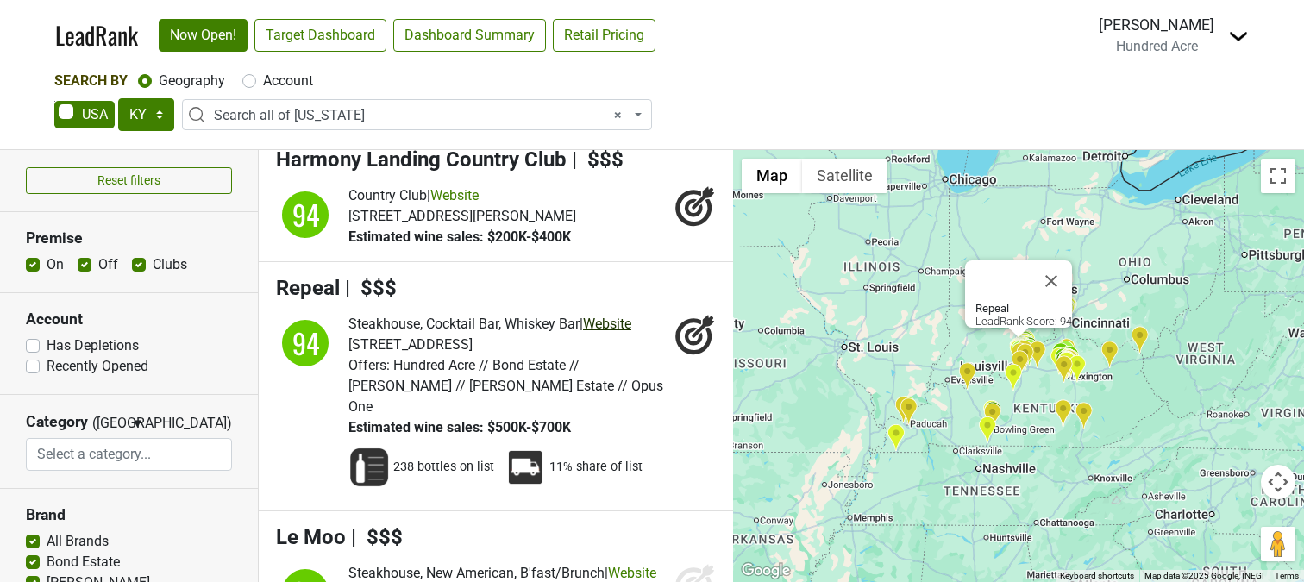
click at [622, 316] on link "Website" at bounding box center [607, 324] width 48 height 16
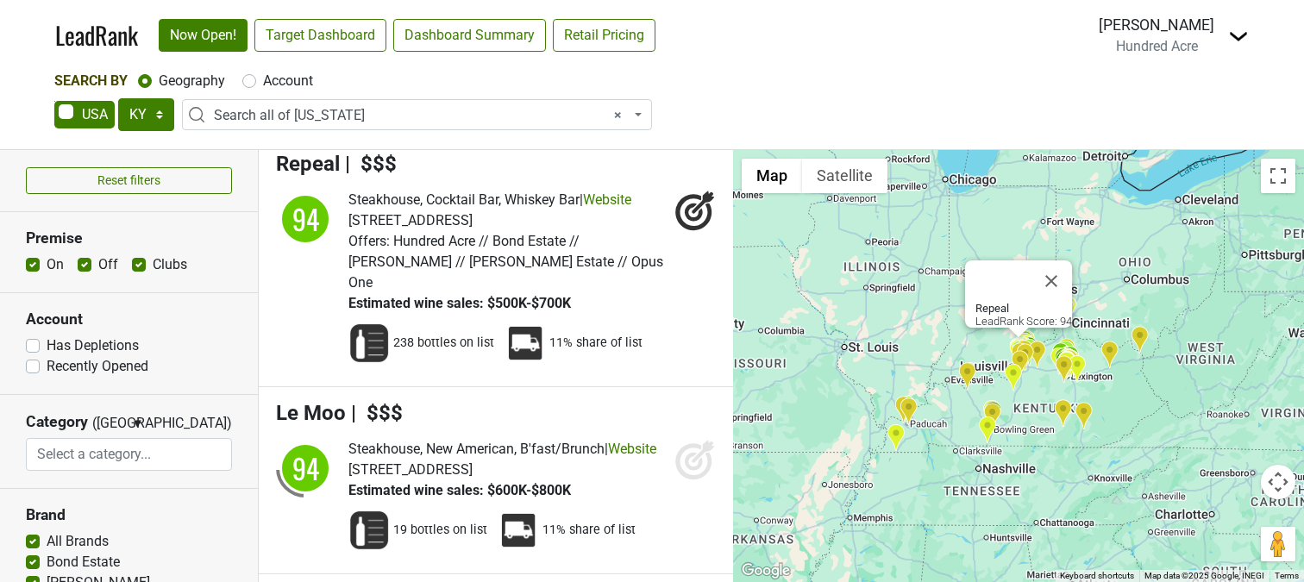
scroll to position [2200, 0]
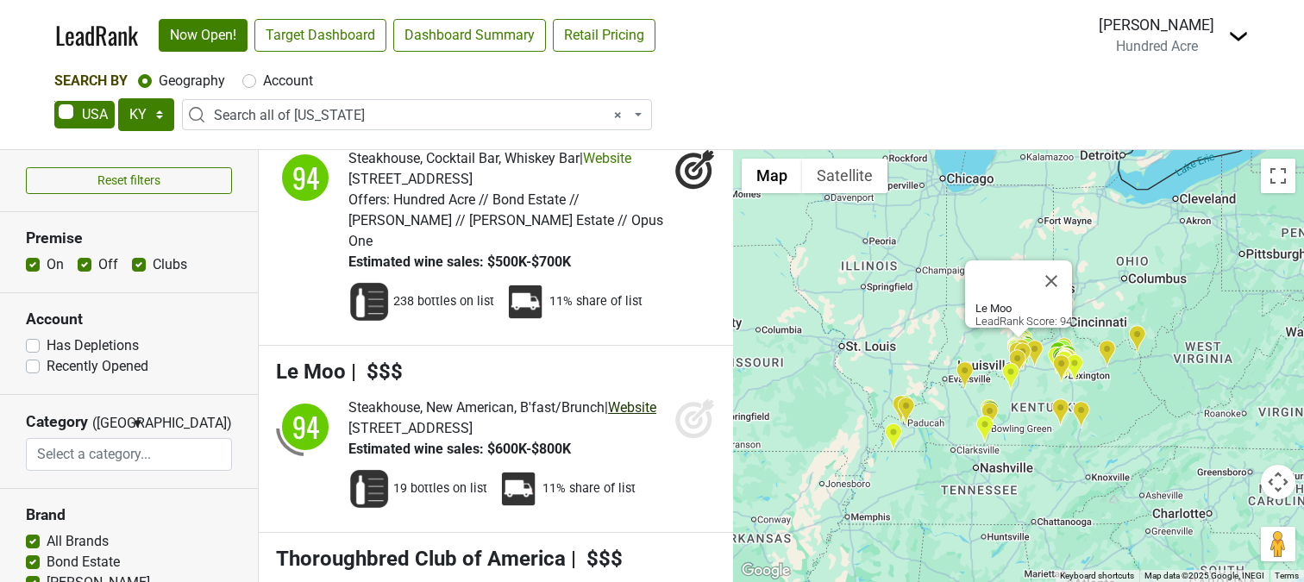
click at [608, 399] on link "Website" at bounding box center [632, 407] width 48 height 16
click at [698, 397] on icon at bounding box center [694, 417] width 41 height 41
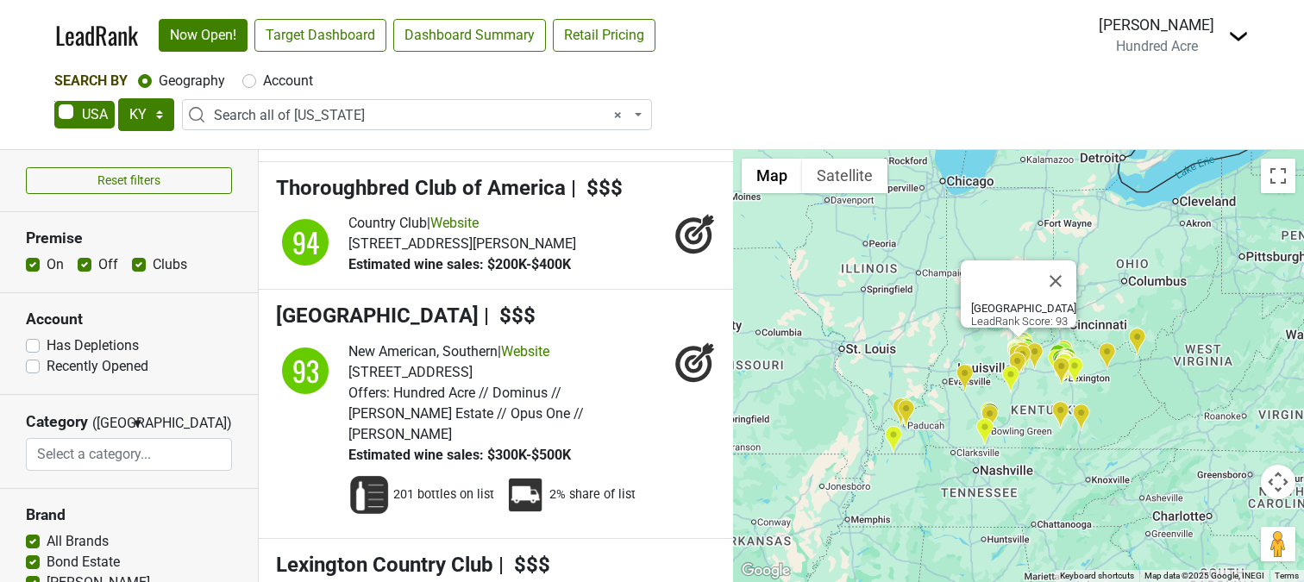
scroll to position [2624, 0]
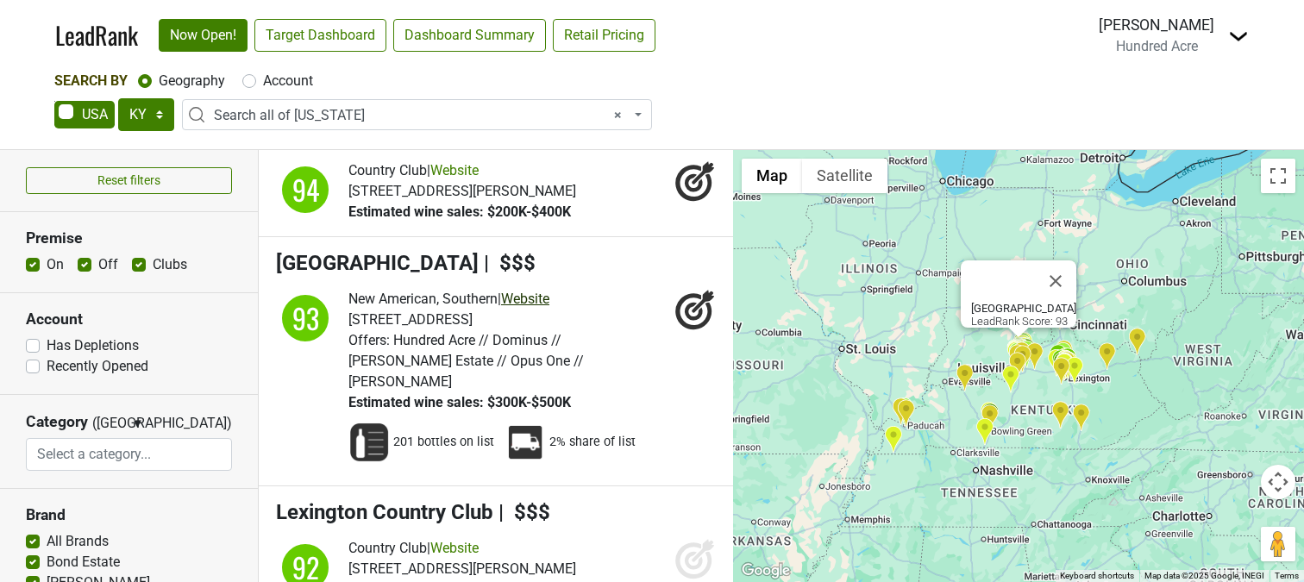
click at [547, 291] on link "Website" at bounding box center [525, 299] width 48 height 16
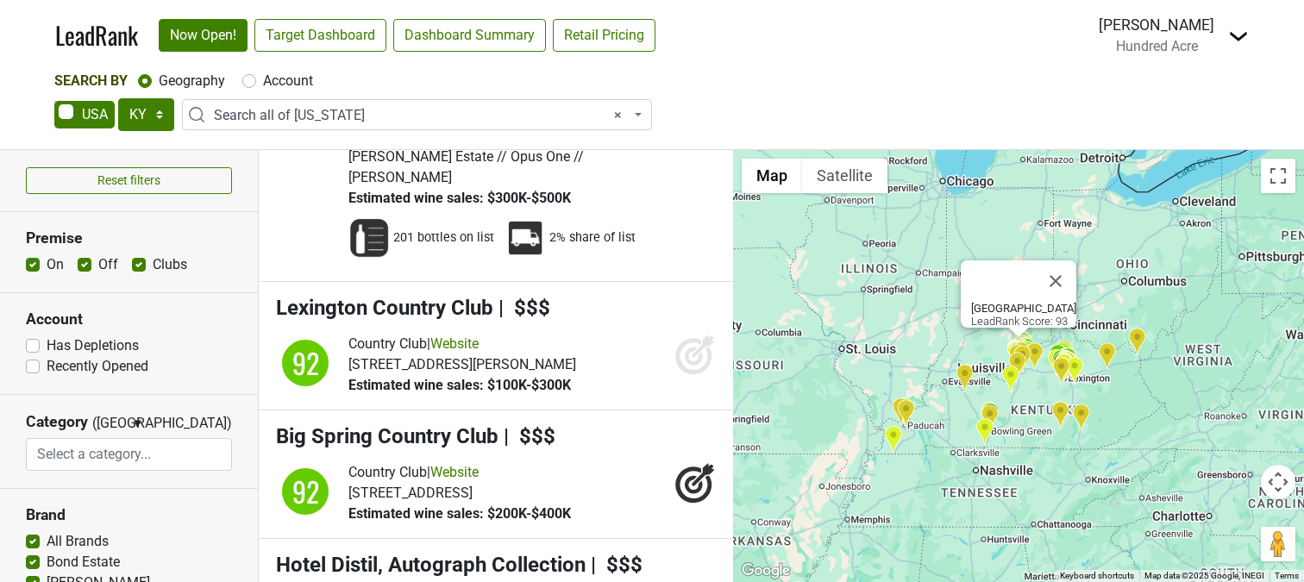
scroll to position [2826, 0]
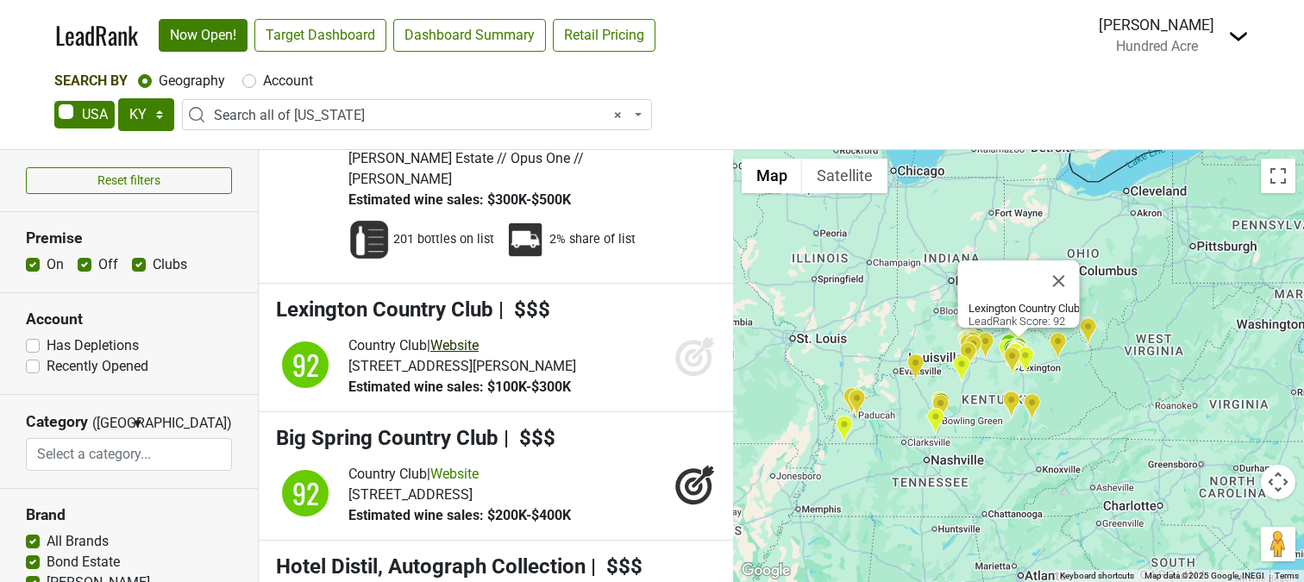
click at [475, 337] on link "Website" at bounding box center [454, 345] width 48 height 16
click at [693, 349] on icon at bounding box center [694, 358] width 18 height 18
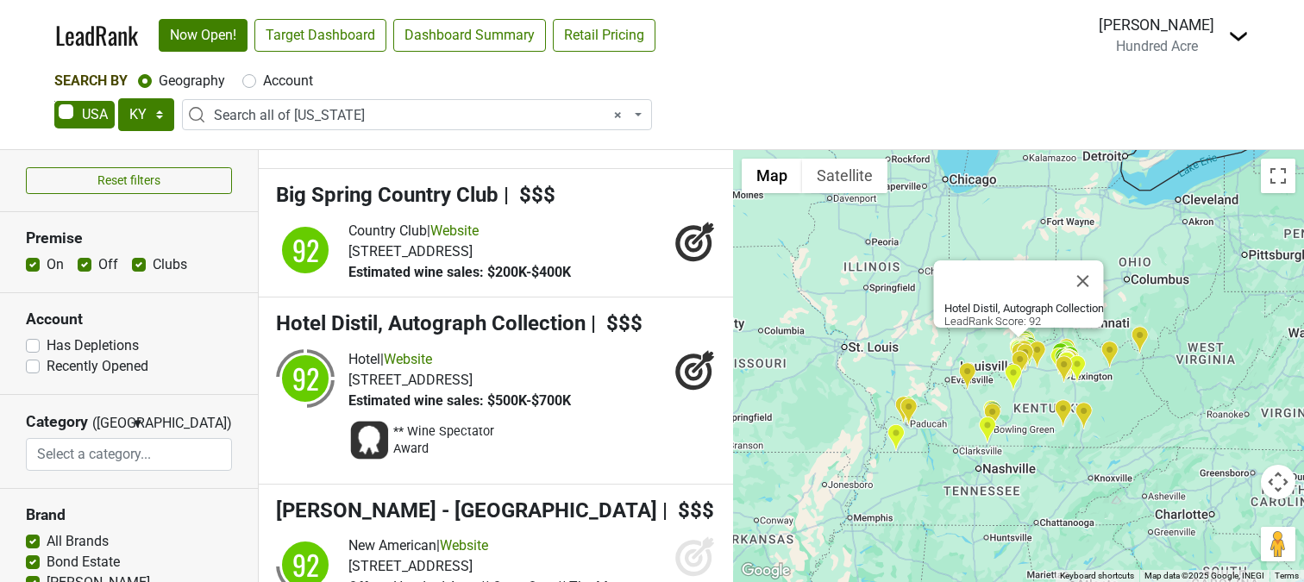
scroll to position [3083, 0]
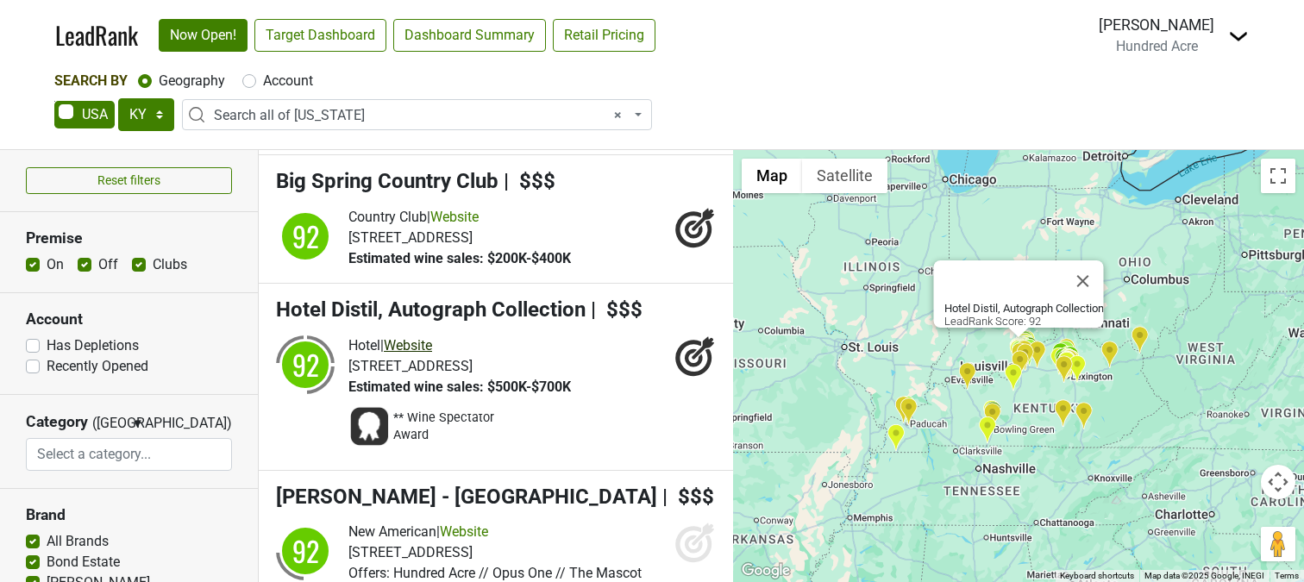
click at [432, 337] on link "Website" at bounding box center [408, 345] width 48 height 16
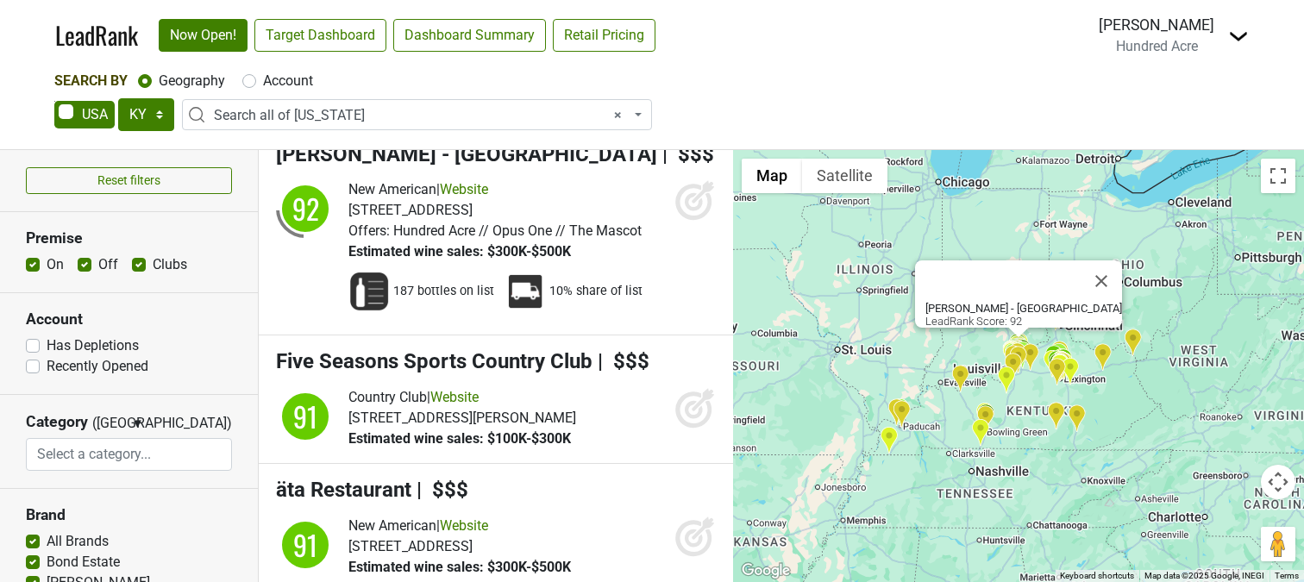
scroll to position [3427, 0]
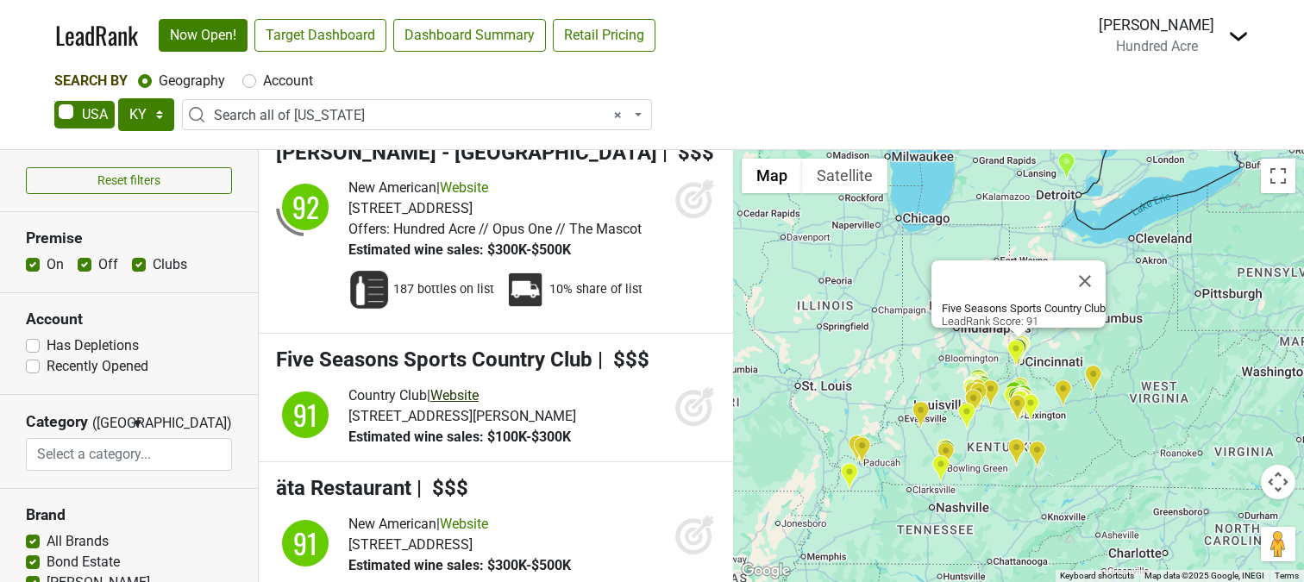
click at [479, 387] on link "Website" at bounding box center [454, 395] width 48 height 16
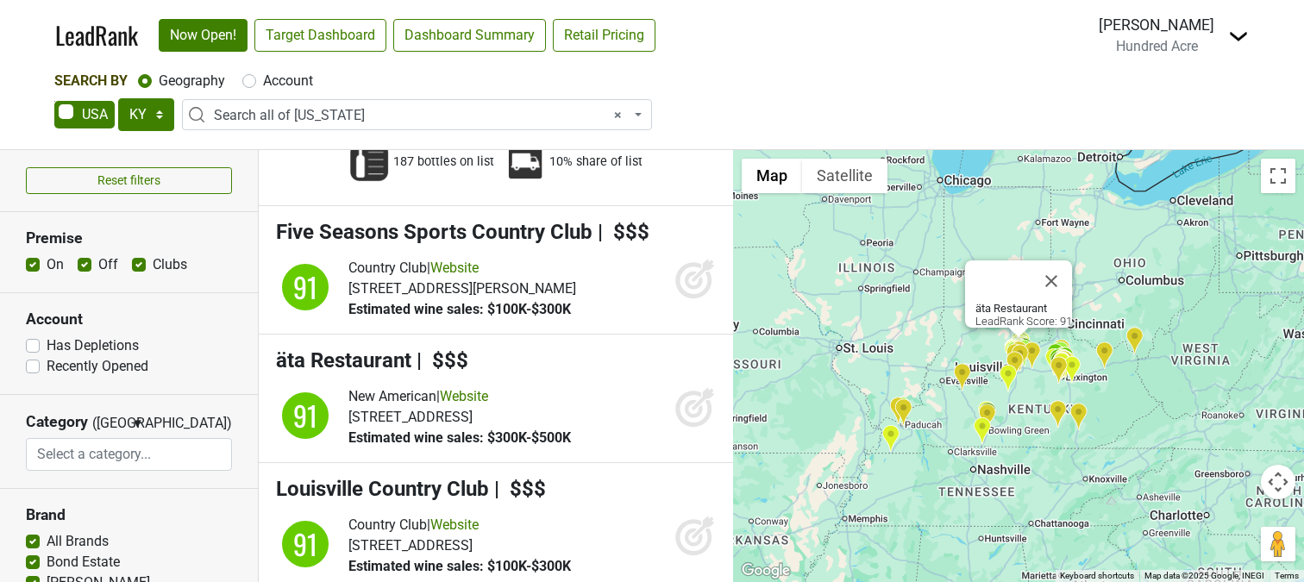
scroll to position [3581, 0]
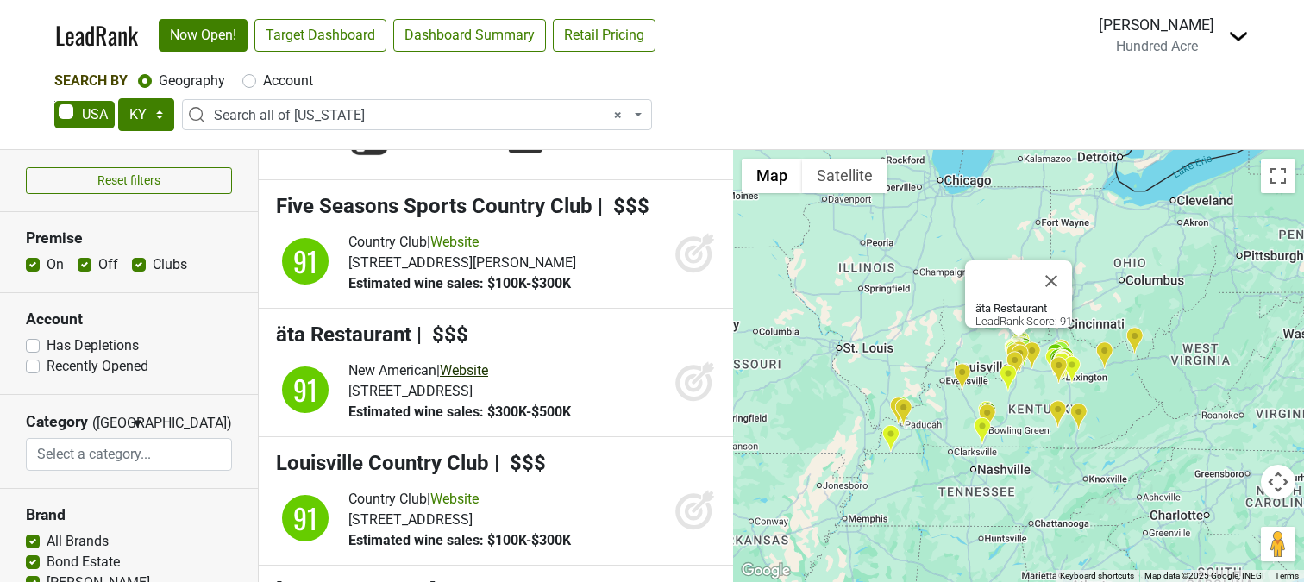
click at [488, 362] on link "Website" at bounding box center [464, 370] width 48 height 16
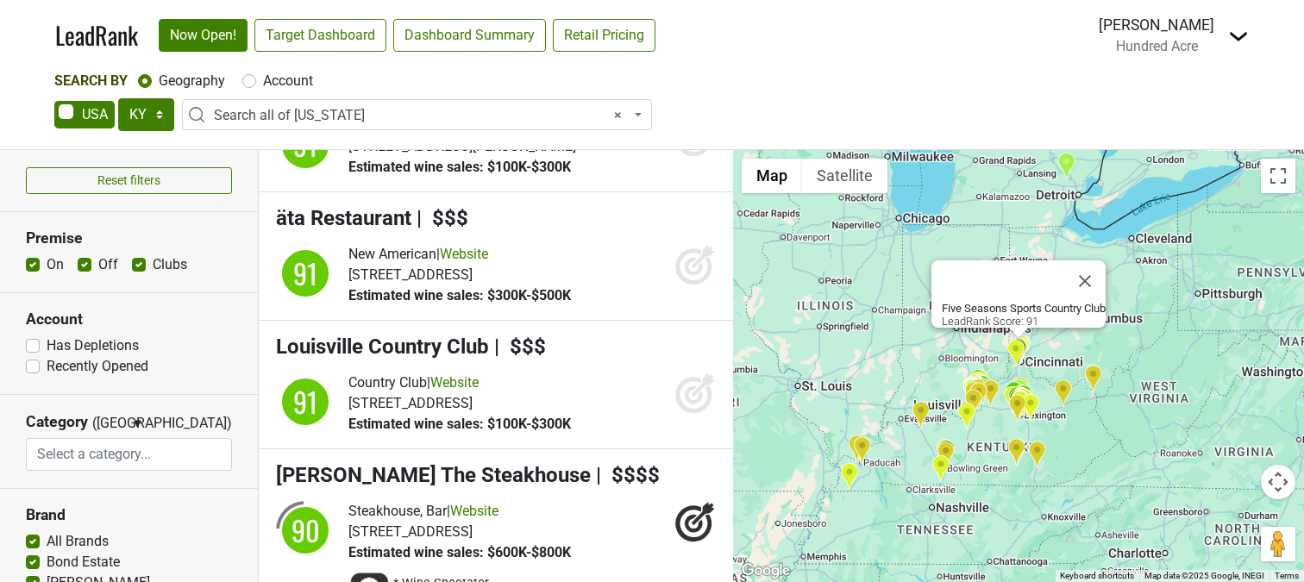
scroll to position [3707, 0]
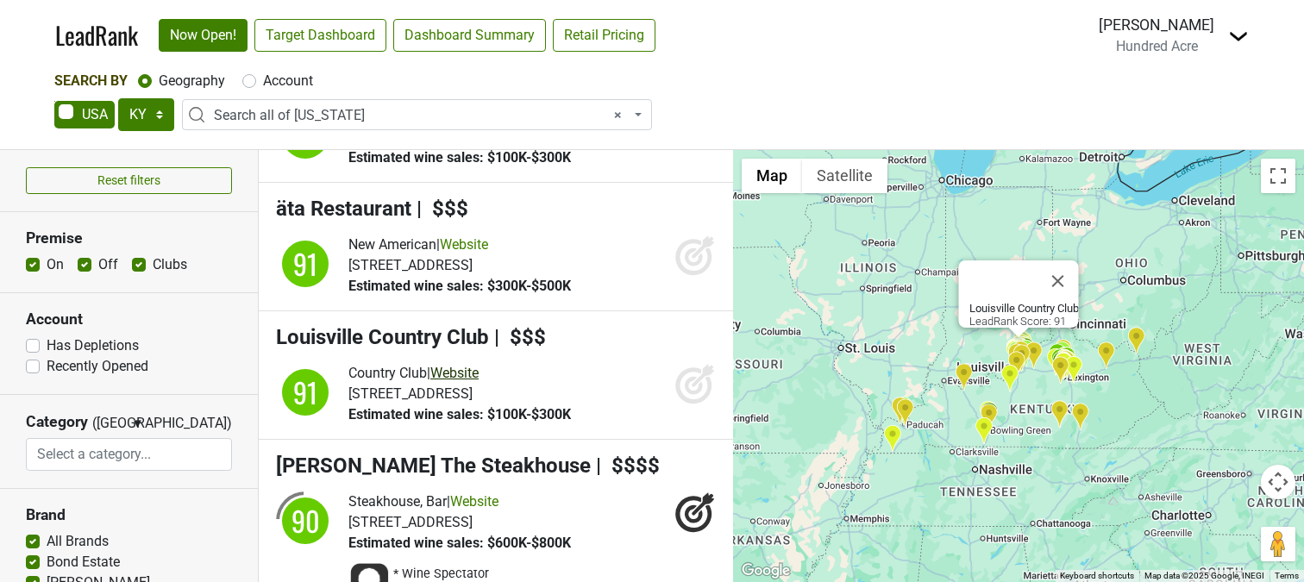
click at [457, 365] on link "Website" at bounding box center [454, 373] width 48 height 16
click at [689, 377] on icon at bounding box center [694, 386] width 18 height 18
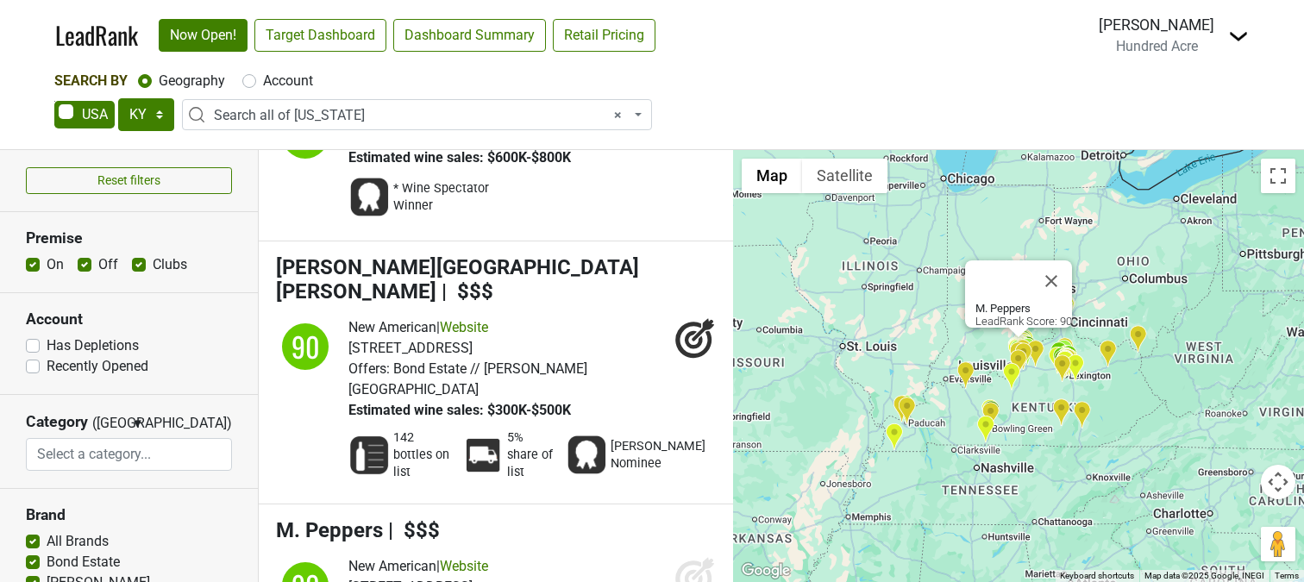
scroll to position [4094, 0]
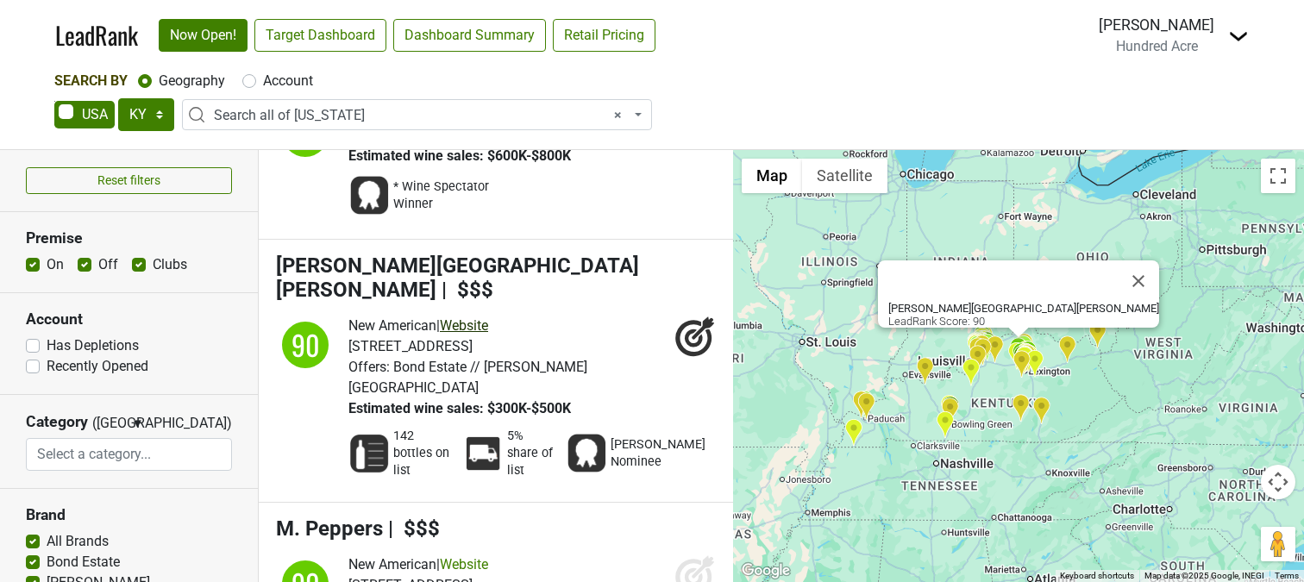
click at [488, 317] on link "Website" at bounding box center [464, 325] width 48 height 16
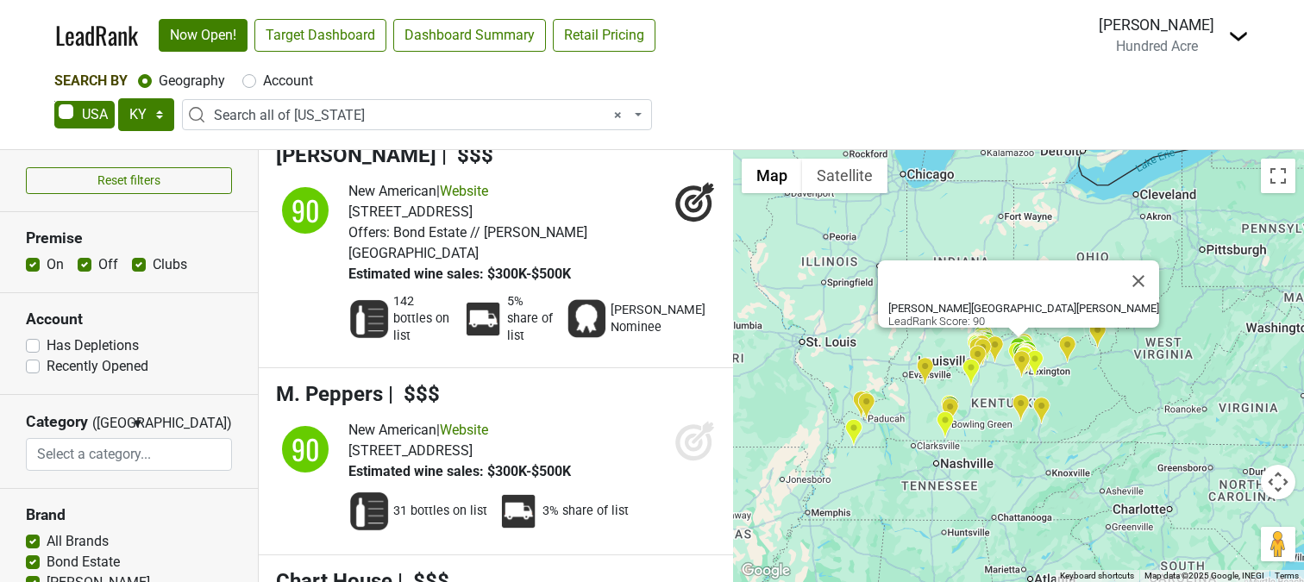
scroll to position [4234, 0]
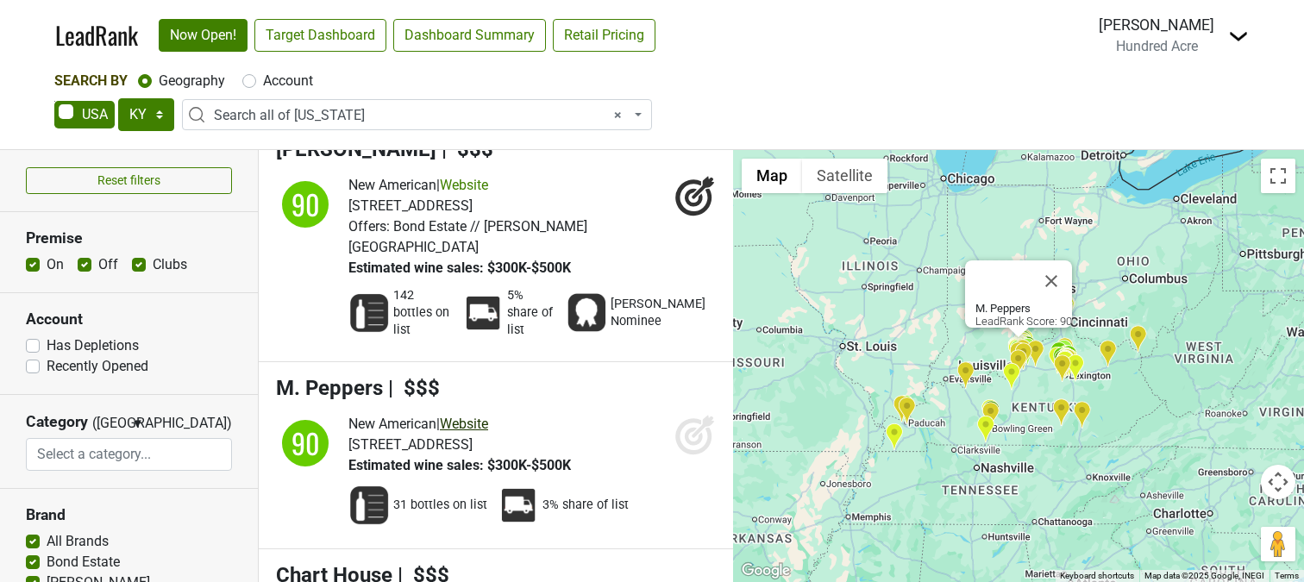
click at [488, 416] on link "Website" at bounding box center [464, 424] width 48 height 16
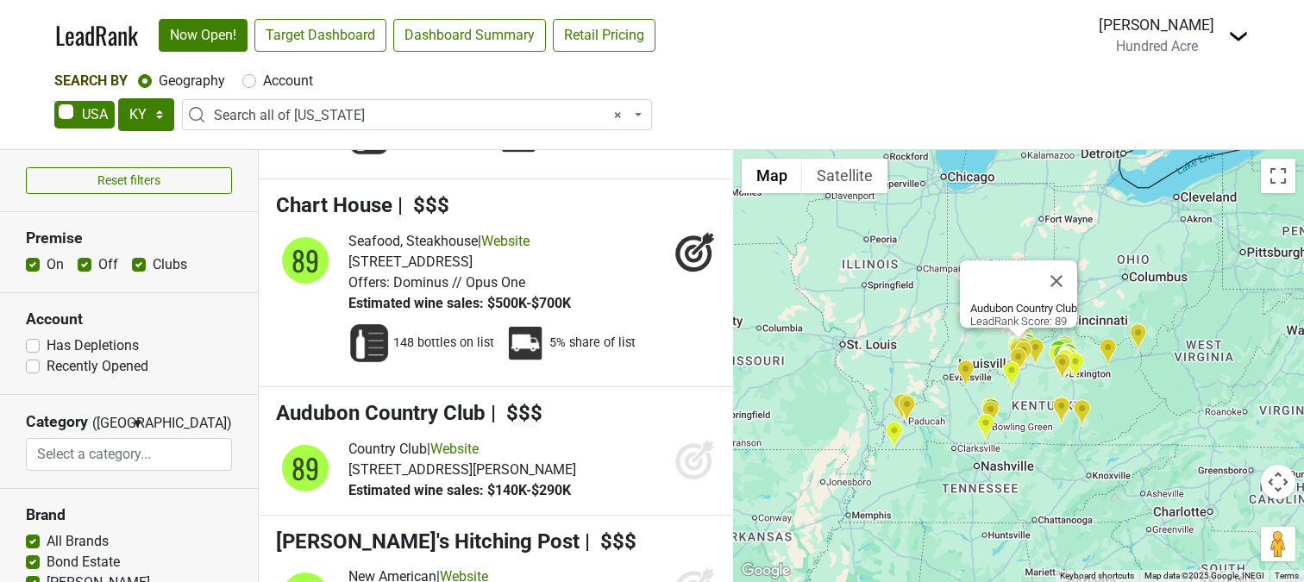
scroll to position [4607, 0]
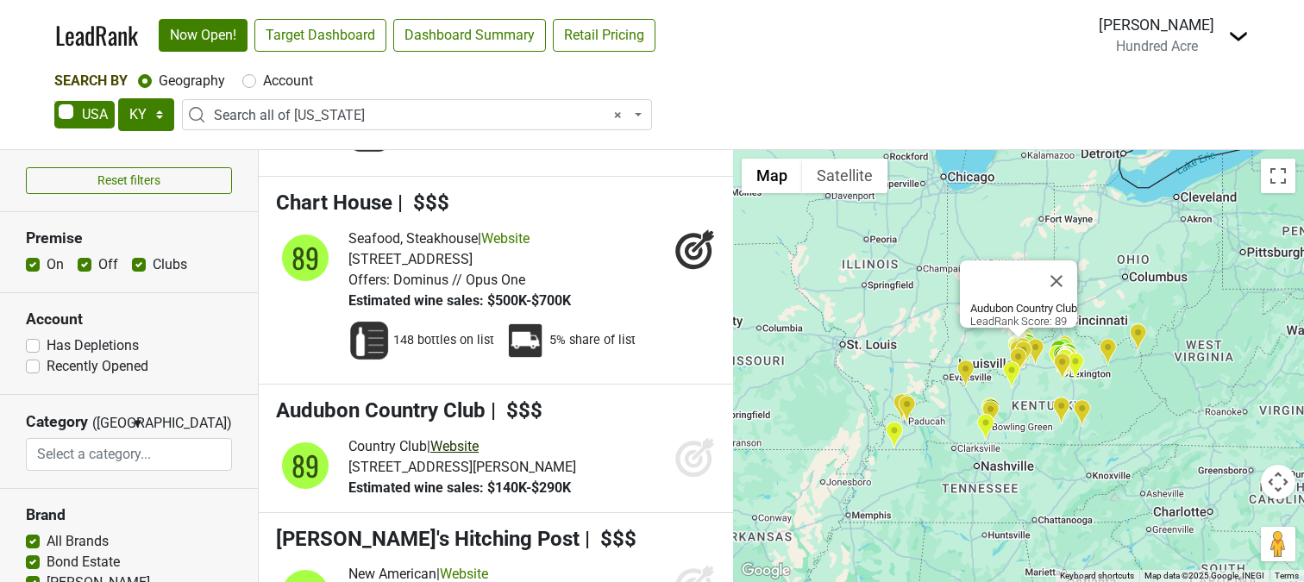
click at [466, 438] on link "Website" at bounding box center [454, 446] width 48 height 16
click at [685, 436] on icon at bounding box center [694, 456] width 41 height 41
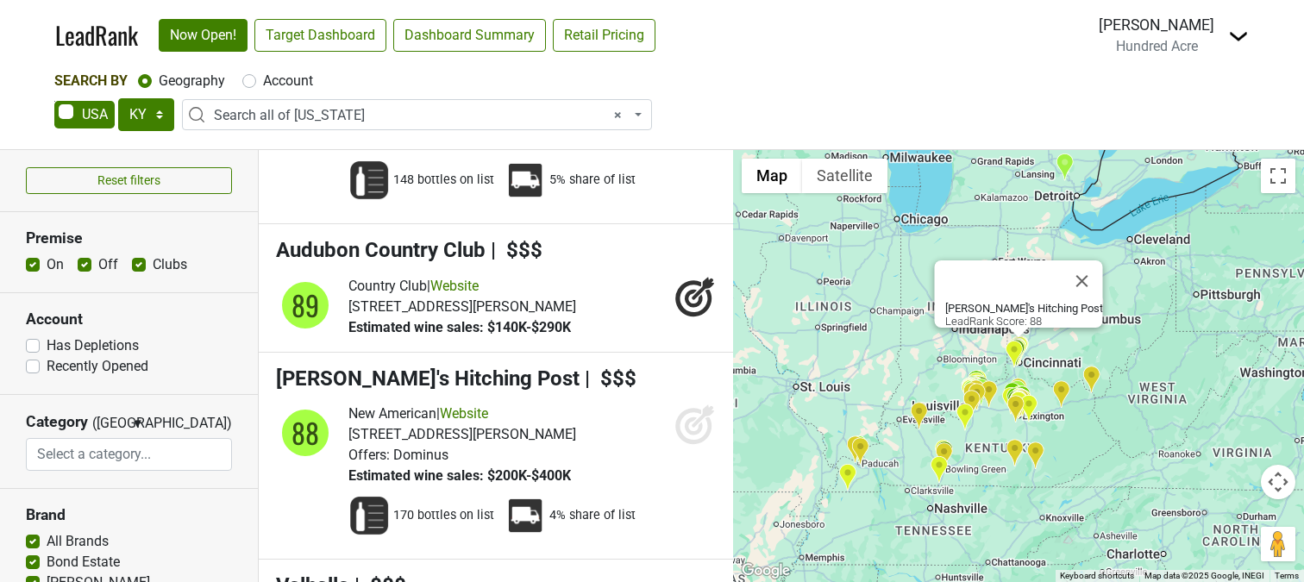
scroll to position [4792, 0]
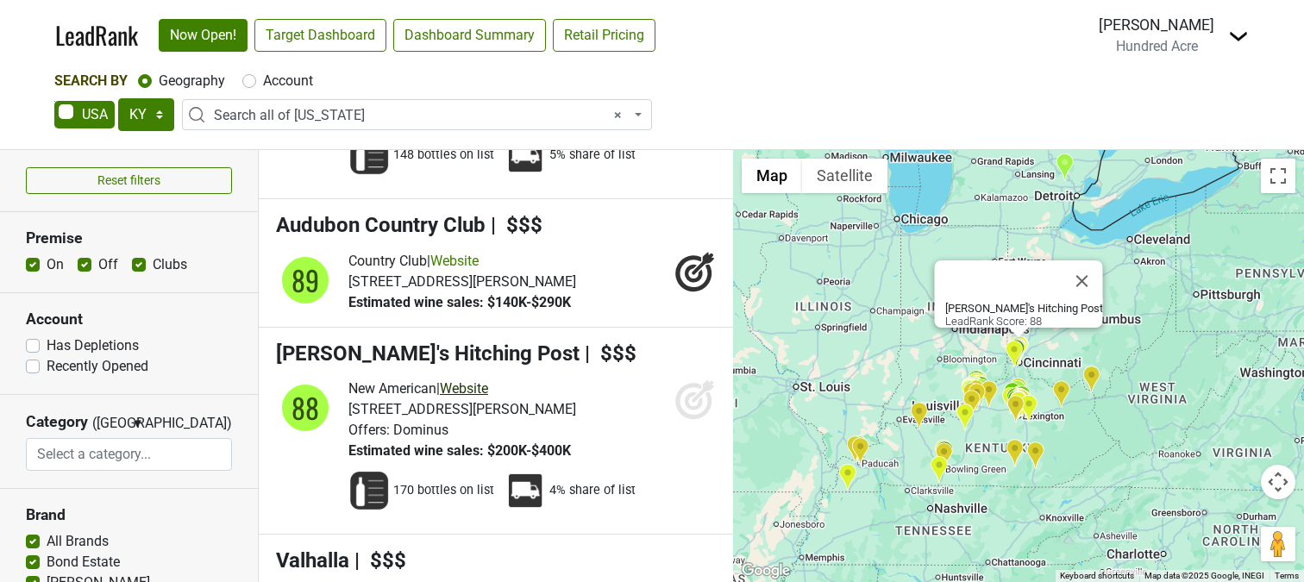
click at [485, 380] on link "Website" at bounding box center [464, 388] width 48 height 16
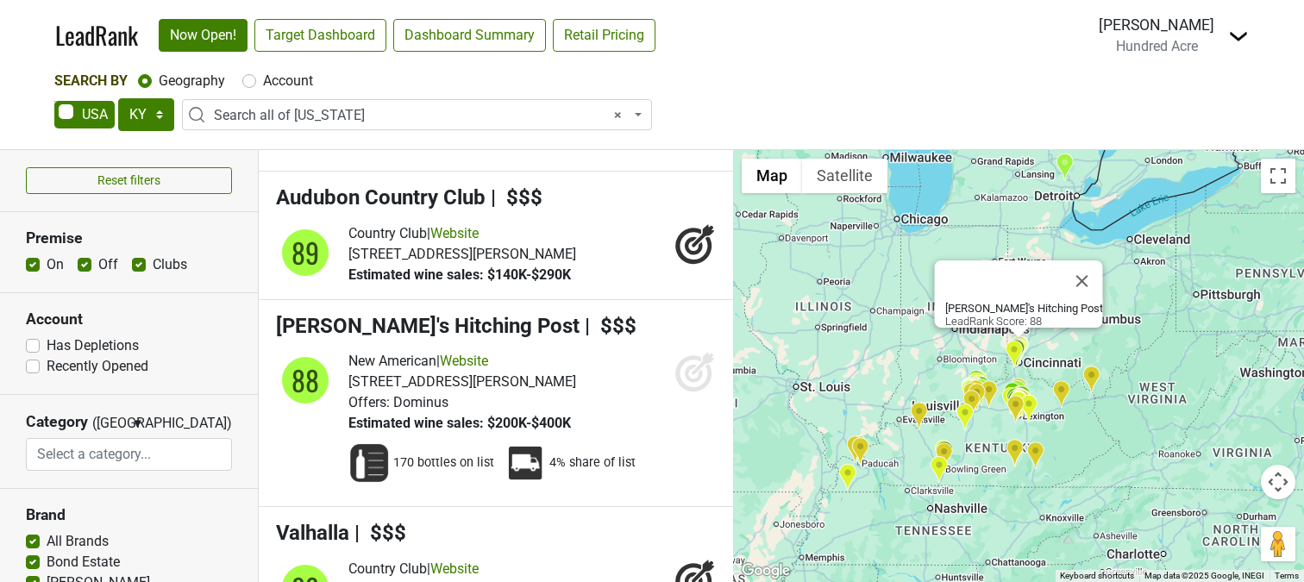
click at [693, 351] on icon at bounding box center [694, 371] width 41 height 41
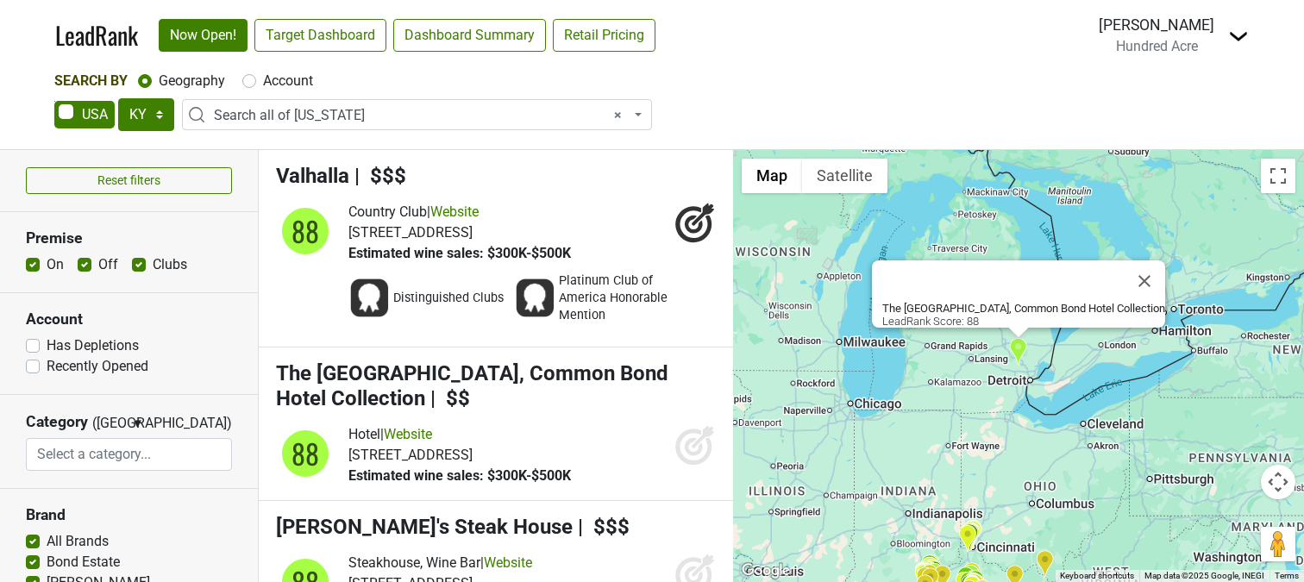
scroll to position [5191, 0]
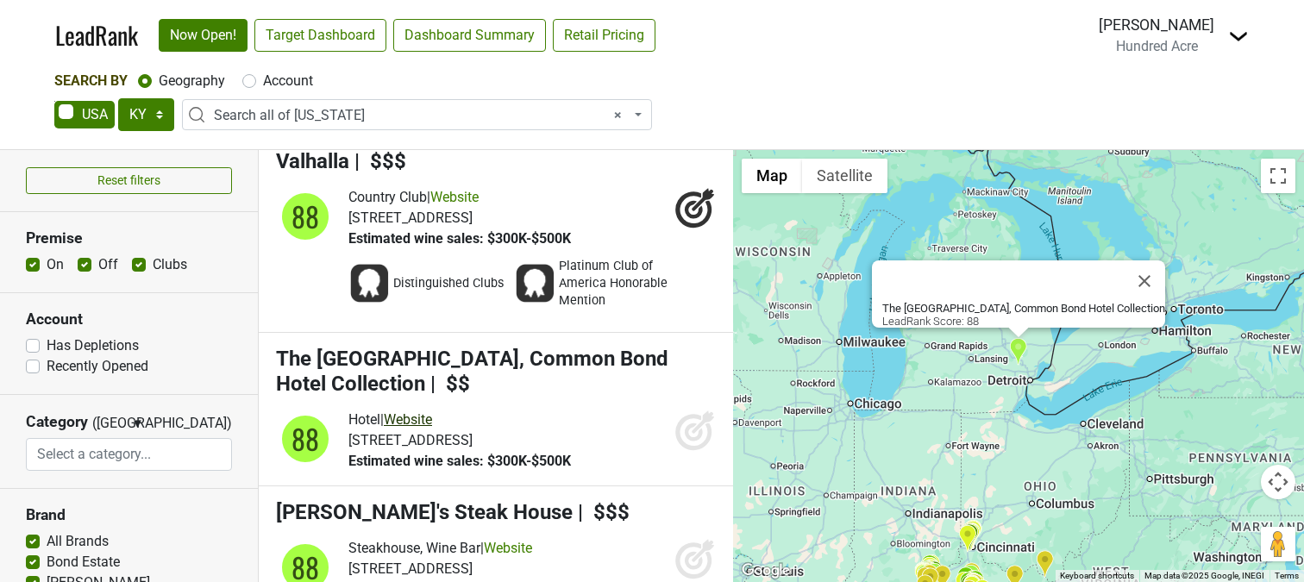
click at [432, 411] on link "Website" at bounding box center [408, 419] width 48 height 16
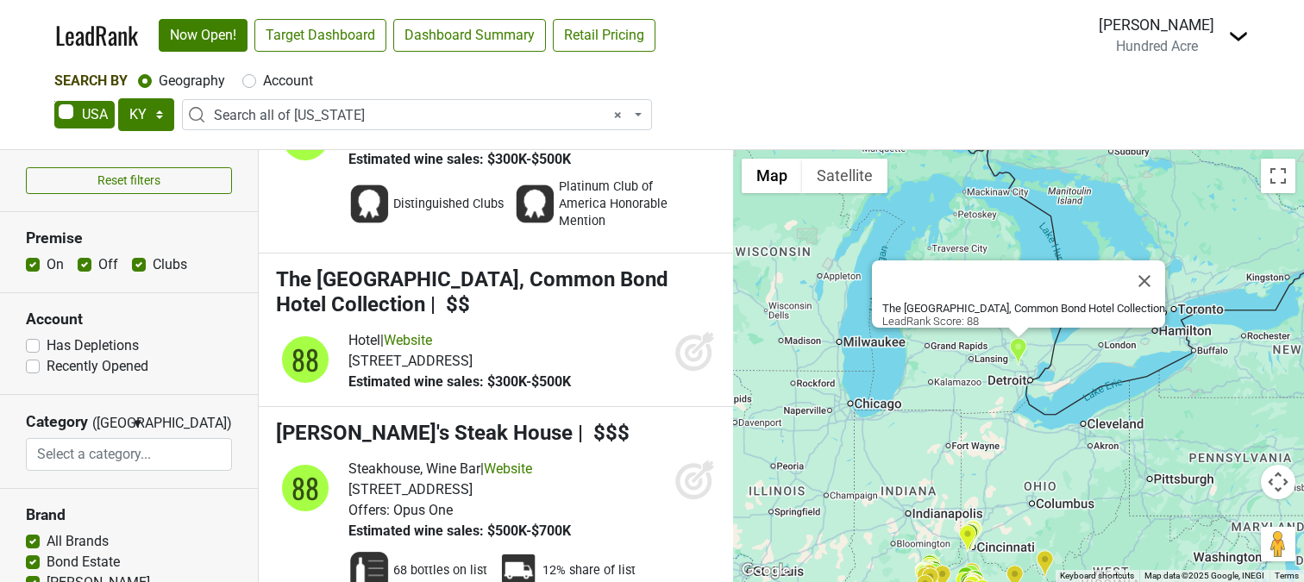
scroll to position [5291, 0]
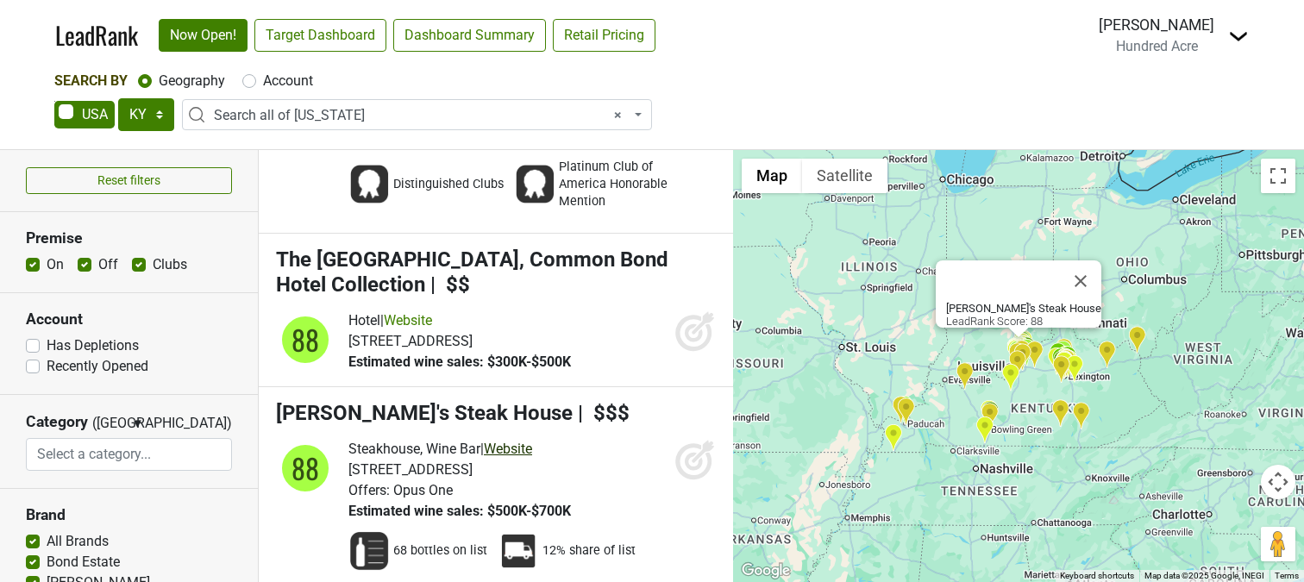
click at [526, 441] on link "Website" at bounding box center [508, 449] width 48 height 16
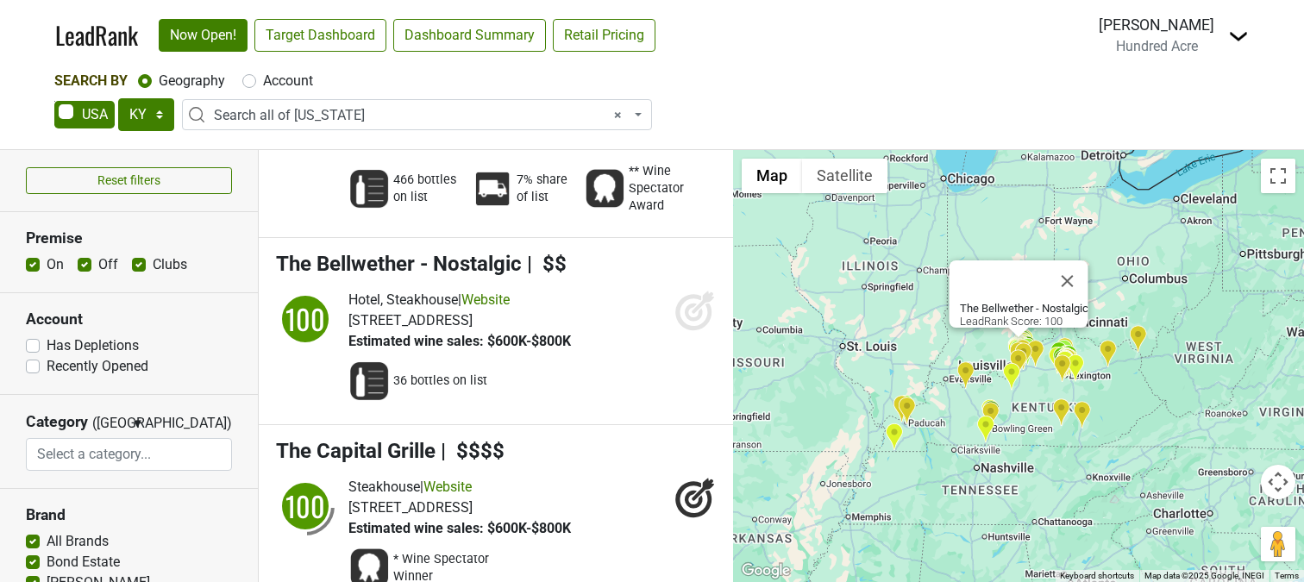
scroll to position [198, 0]
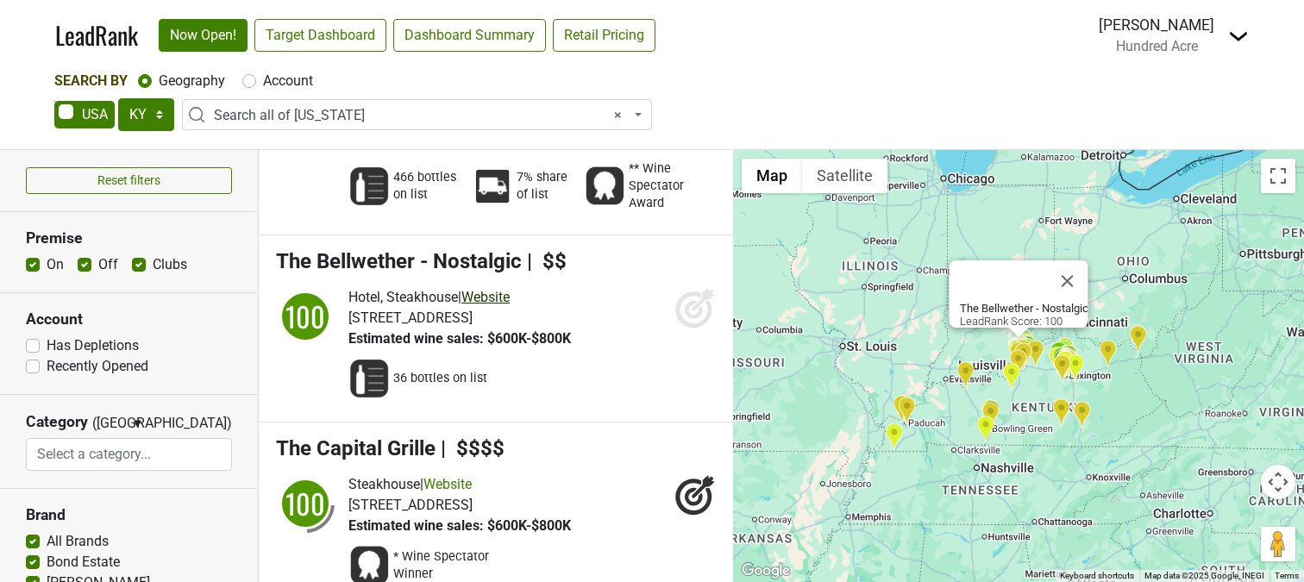
click at [503, 289] on link "Website" at bounding box center [485, 297] width 48 height 16
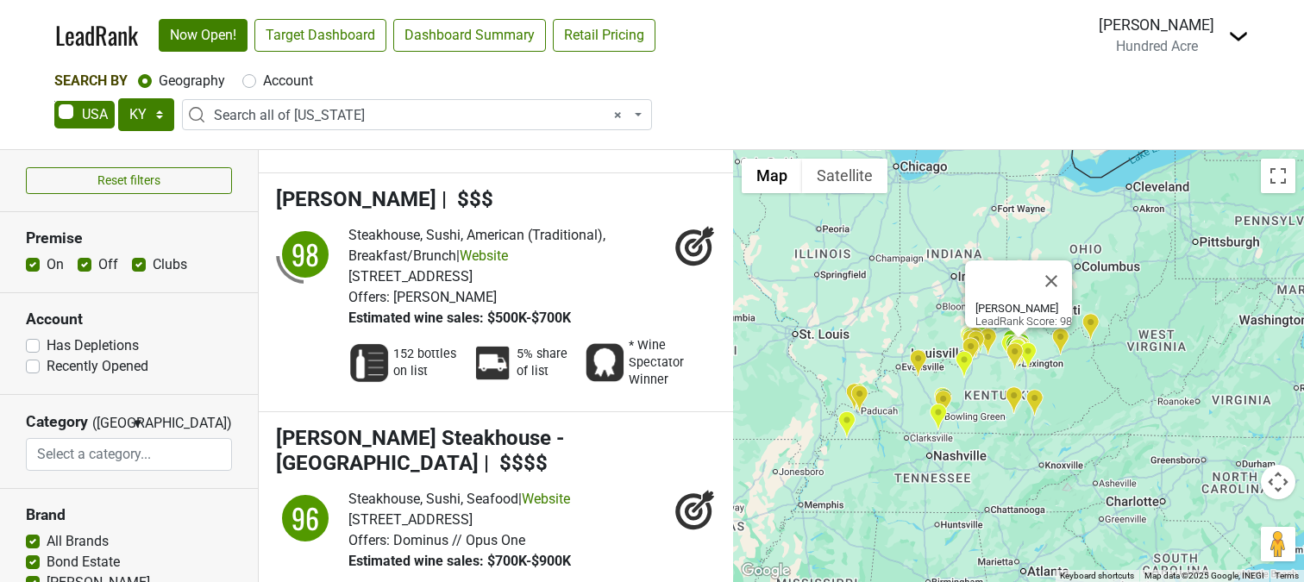
scroll to position [1054, 0]
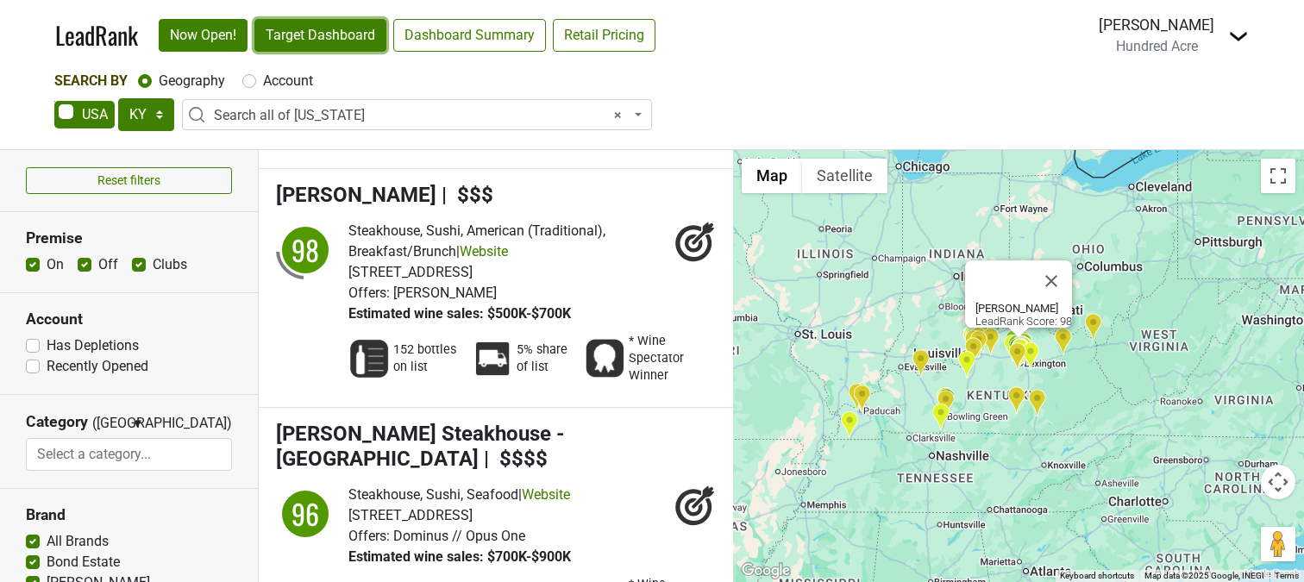
click at [335, 44] on link "Target Dashboard" at bounding box center [320, 35] width 132 height 33
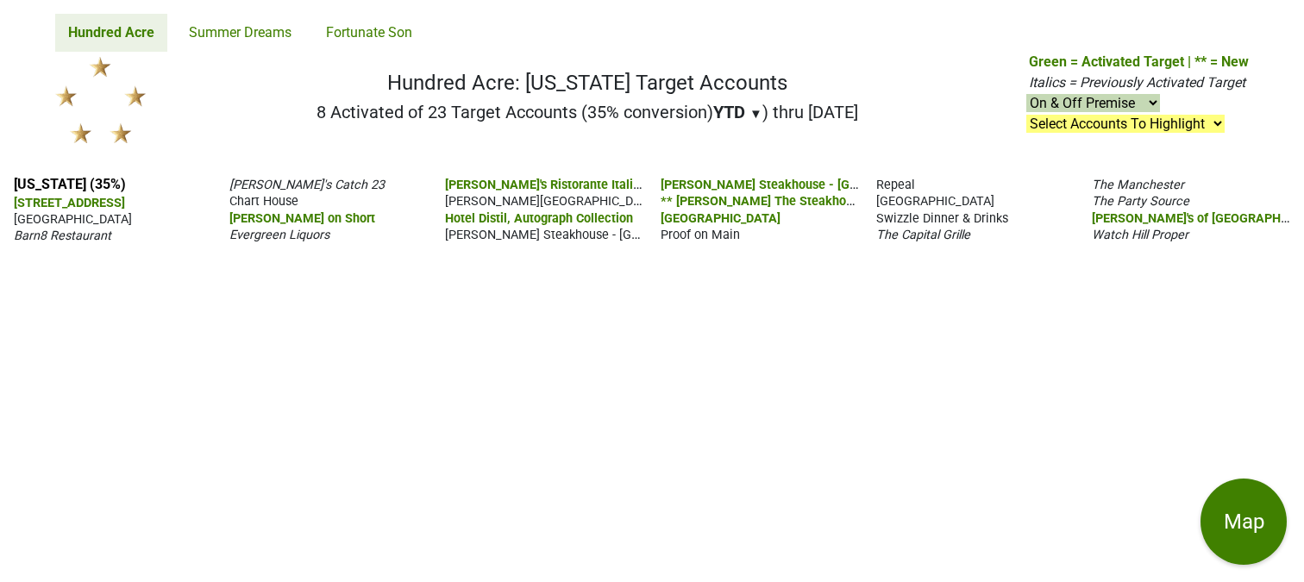
click at [90, 203] on span "[STREET_ADDRESS]" at bounding box center [69, 203] width 111 height 15
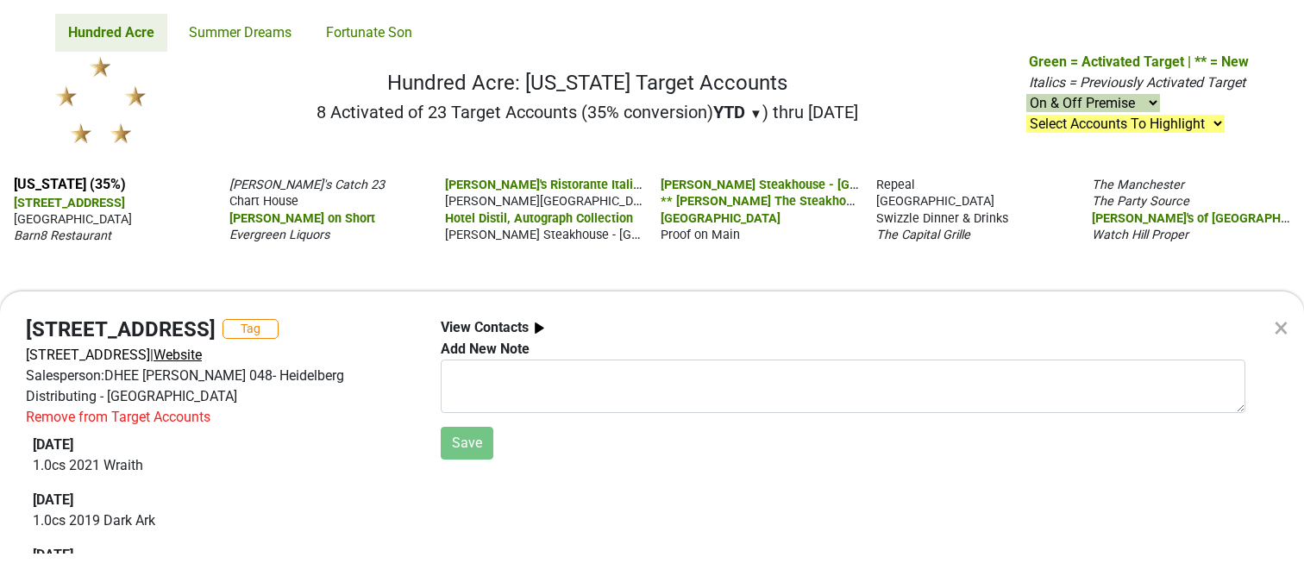
click at [202, 353] on span "Website" at bounding box center [177, 355] width 48 height 16
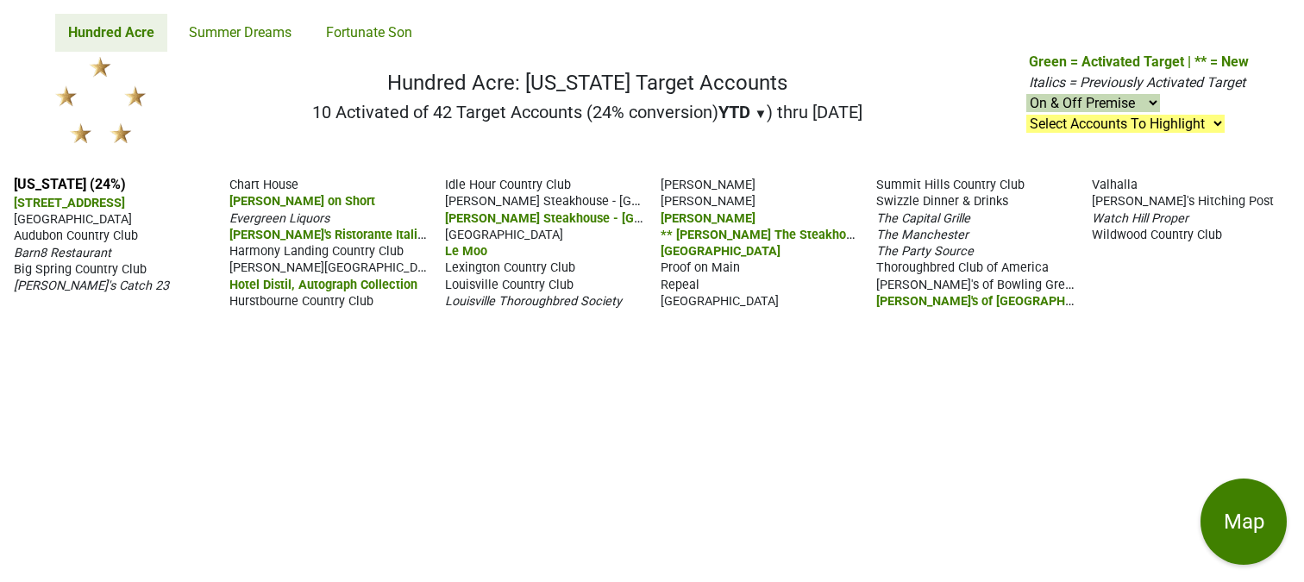
click at [950, 303] on span "Tony's of Lexington" at bounding box center [996, 300] width 240 height 16
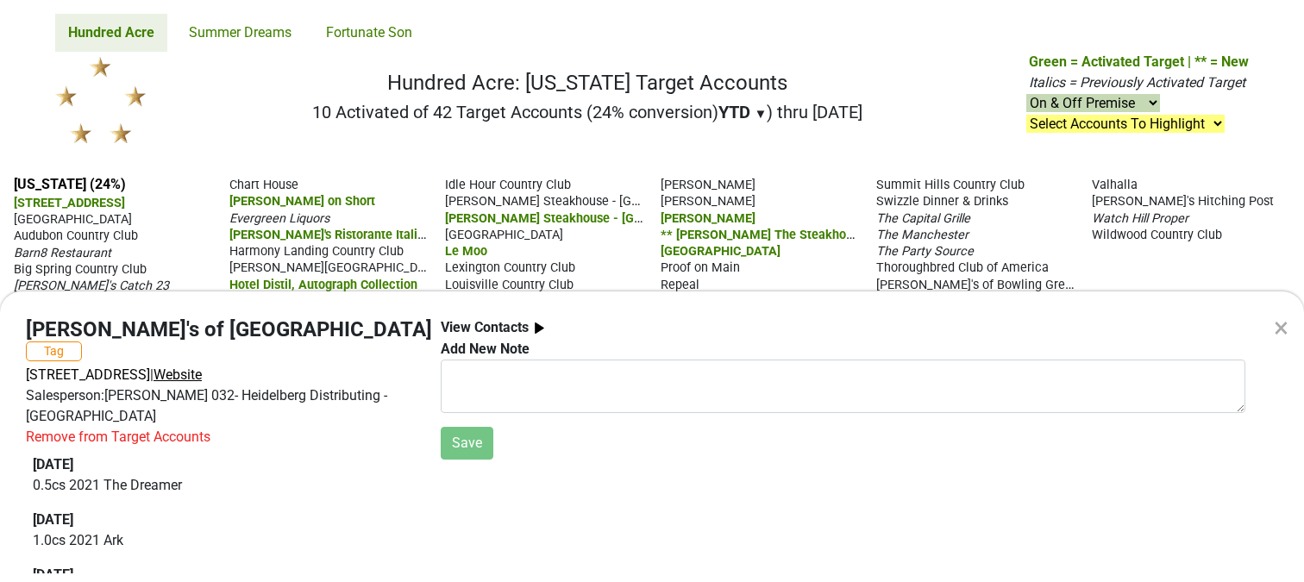
click at [202, 366] on span "Website" at bounding box center [177, 374] width 48 height 16
click at [976, 136] on div "× Tony's of Lexington Tag 401 W Main St, Lexington, KY 40507 | Website Salesper…" at bounding box center [652, 291] width 1304 height 582
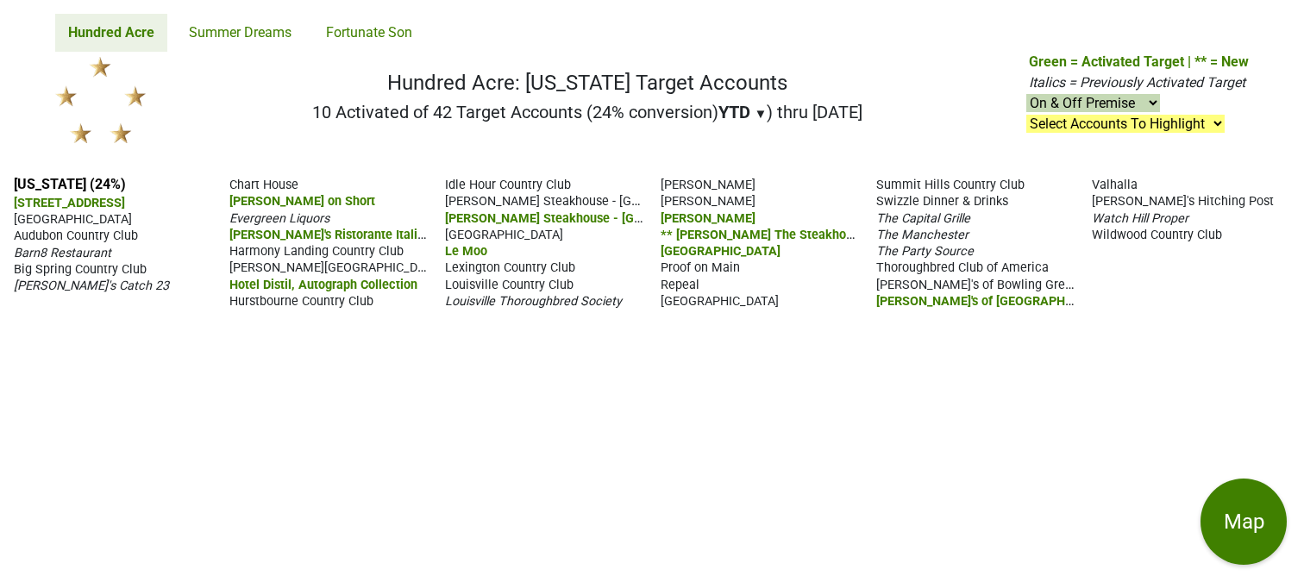
drag, startPoint x: 1011, startPoint y: 304, endPoint x: 800, endPoint y: 214, distance: 229.8
click at [799, 214] on section "Kentucky (24%) 211 Clover Lane 21c Museum Hotel Louisville Audubon Country Club…" at bounding box center [652, 242] width 1276 height 133
drag, startPoint x: 1244, startPoint y: 236, endPoint x: 1, endPoint y: 202, distance: 1243.8
click at [1, 202] on div "Kentucky (24%) 211 Clover Lane 21c Museum Hotel Louisville Audubon Country Club…" at bounding box center [652, 372] width 1304 height 420
copy section "211 Clover Lane 21c Museum Hotel Louisville Audubon Country Club Barn8 Restaura…"
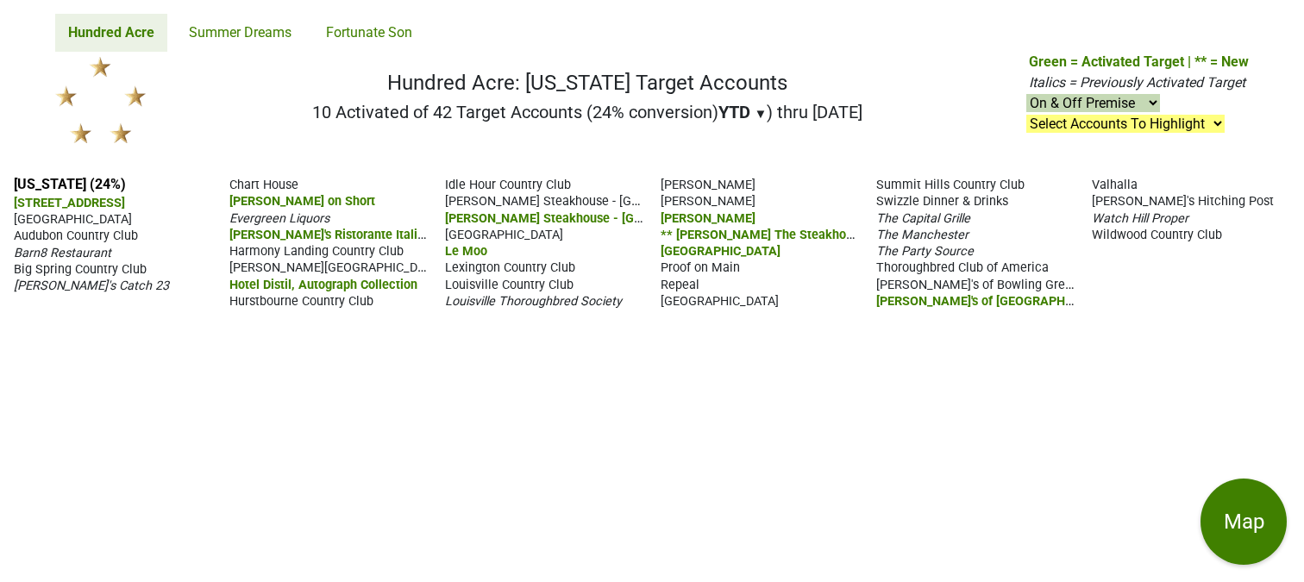
click at [409, 410] on div "Kentucky (24%) 211 Clover Lane 21c Museum Hotel Louisville Audubon Country Club…" at bounding box center [652, 372] width 1304 height 420
click at [85, 246] on span "Barn8 Restaurant" at bounding box center [62, 253] width 97 height 15
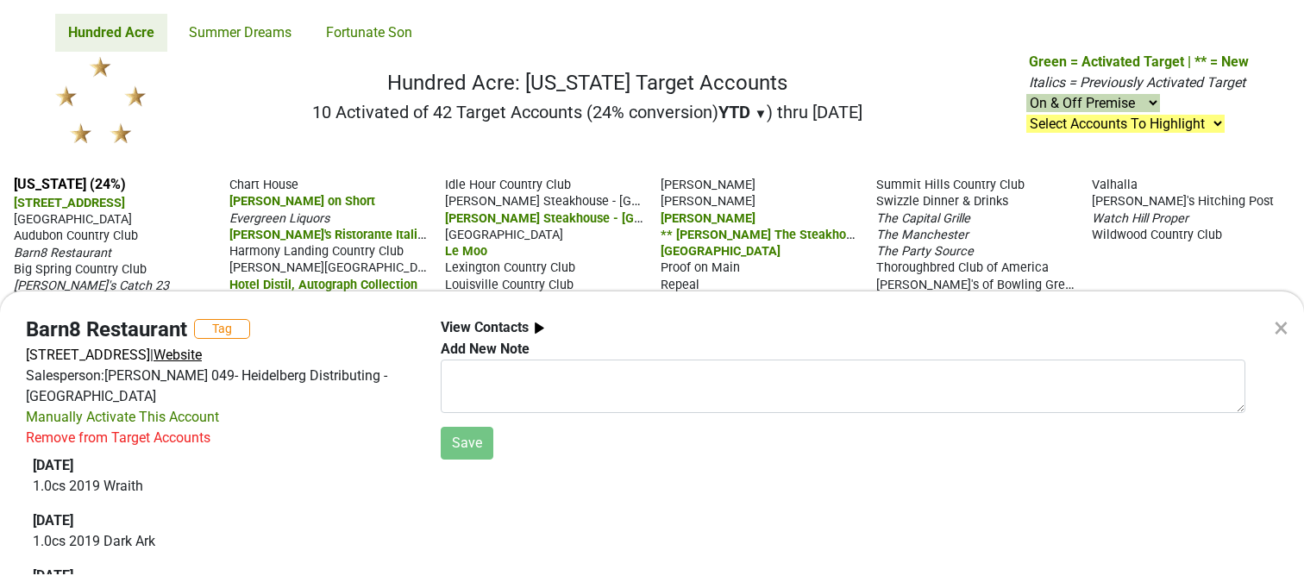
click at [202, 356] on span "Website" at bounding box center [177, 355] width 48 height 16
click at [270, 112] on div "× Barn8 Restaurant Tag 10510 W Hwy 42, Goshen, KY 40026 | Website Salesperson: …" at bounding box center [652, 291] width 1304 height 582
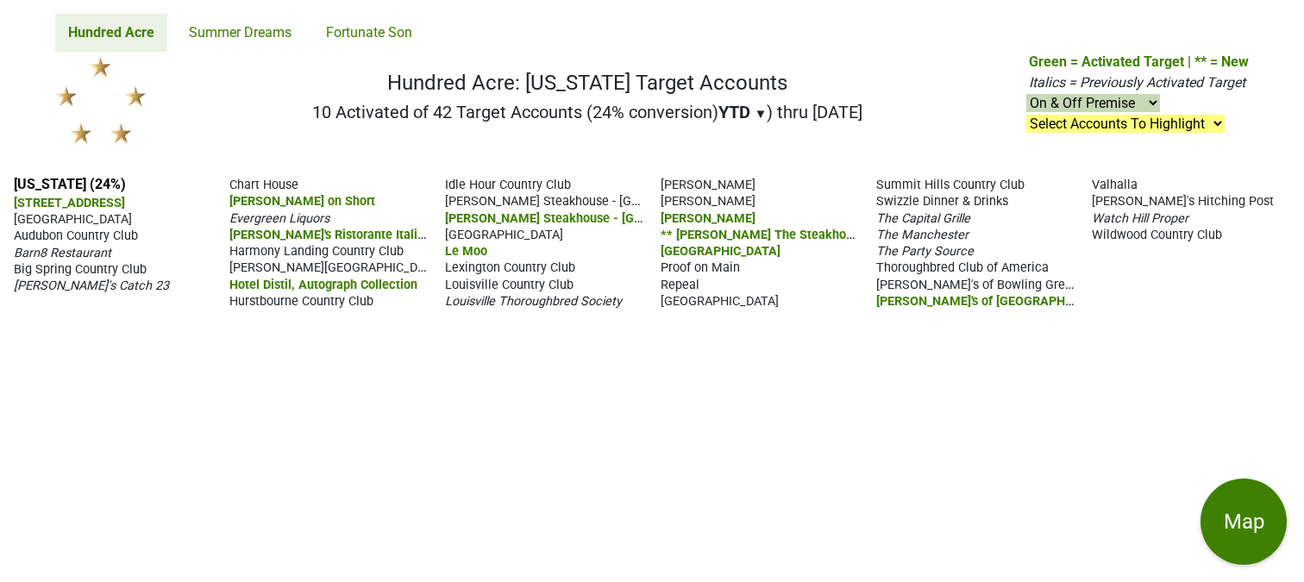
click at [72, 200] on span "[STREET_ADDRESS]" at bounding box center [69, 203] width 111 height 15
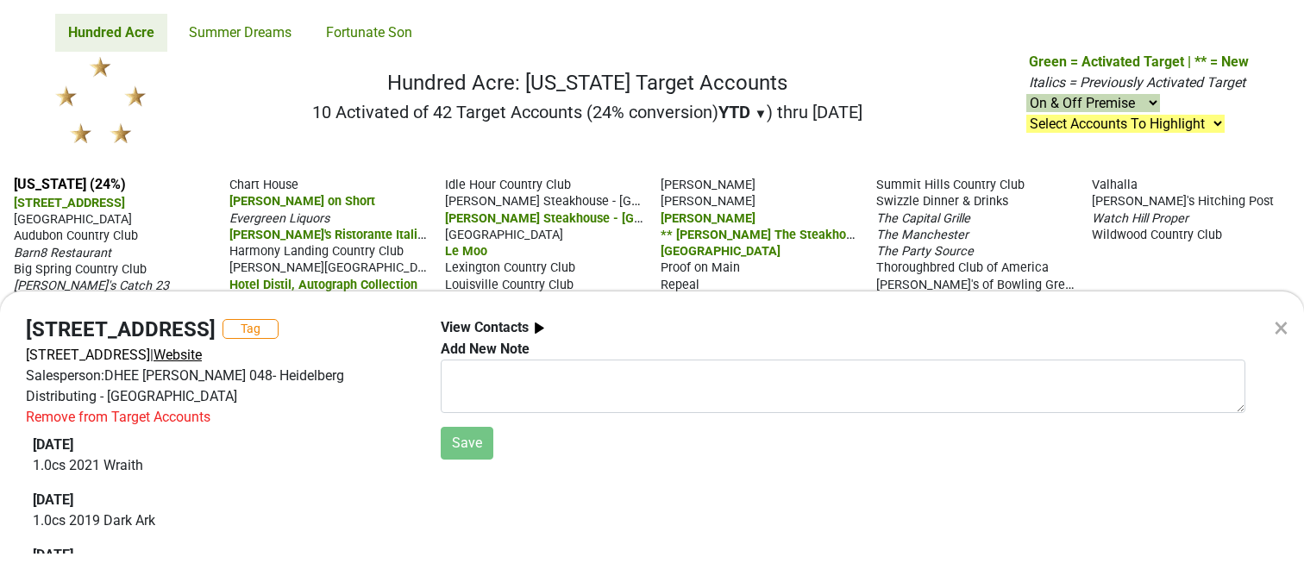
click at [202, 352] on span "Website" at bounding box center [177, 355] width 48 height 16
click at [242, 147] on div "× 211 Clover Lane Tag 211 Clover Ln STE C, Louisville, KY 40207 | Website Sales…" at bounding box center [652, 291] width 1304 height 582
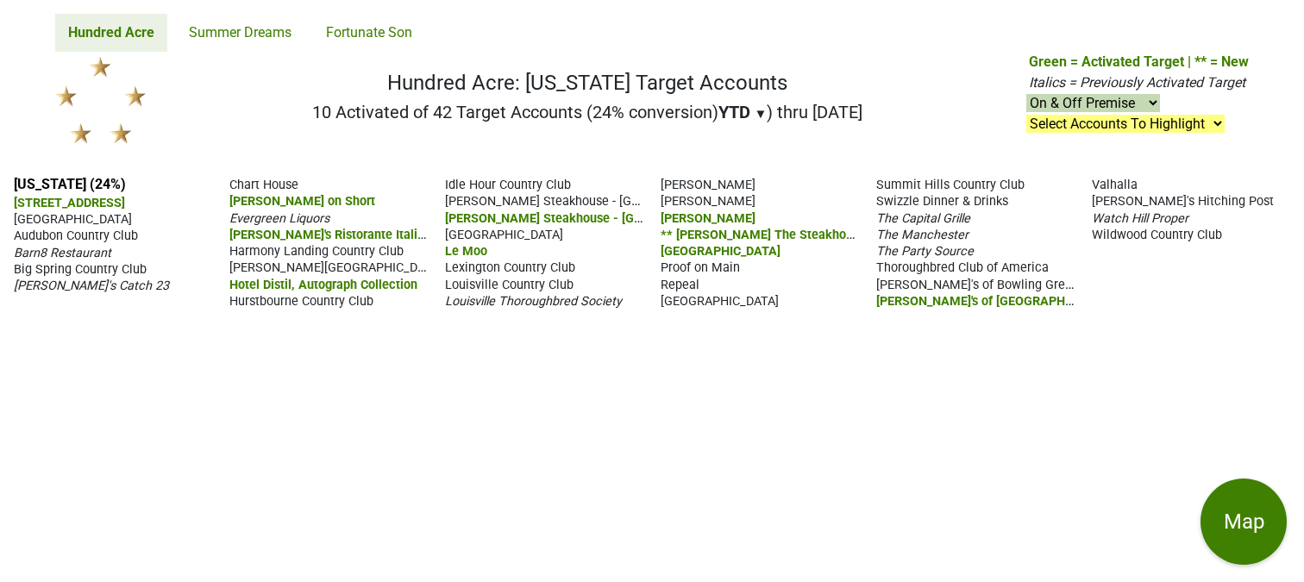
click at [598, 392] on div "Kentucky (24%) 211 Clover Lane 21c Museum Hotel Louisville Audubon Country Club…" at bounding box center [652, 372] width 1304 height 420
